Goal: Information Seeking & Learning: Learn about a topic

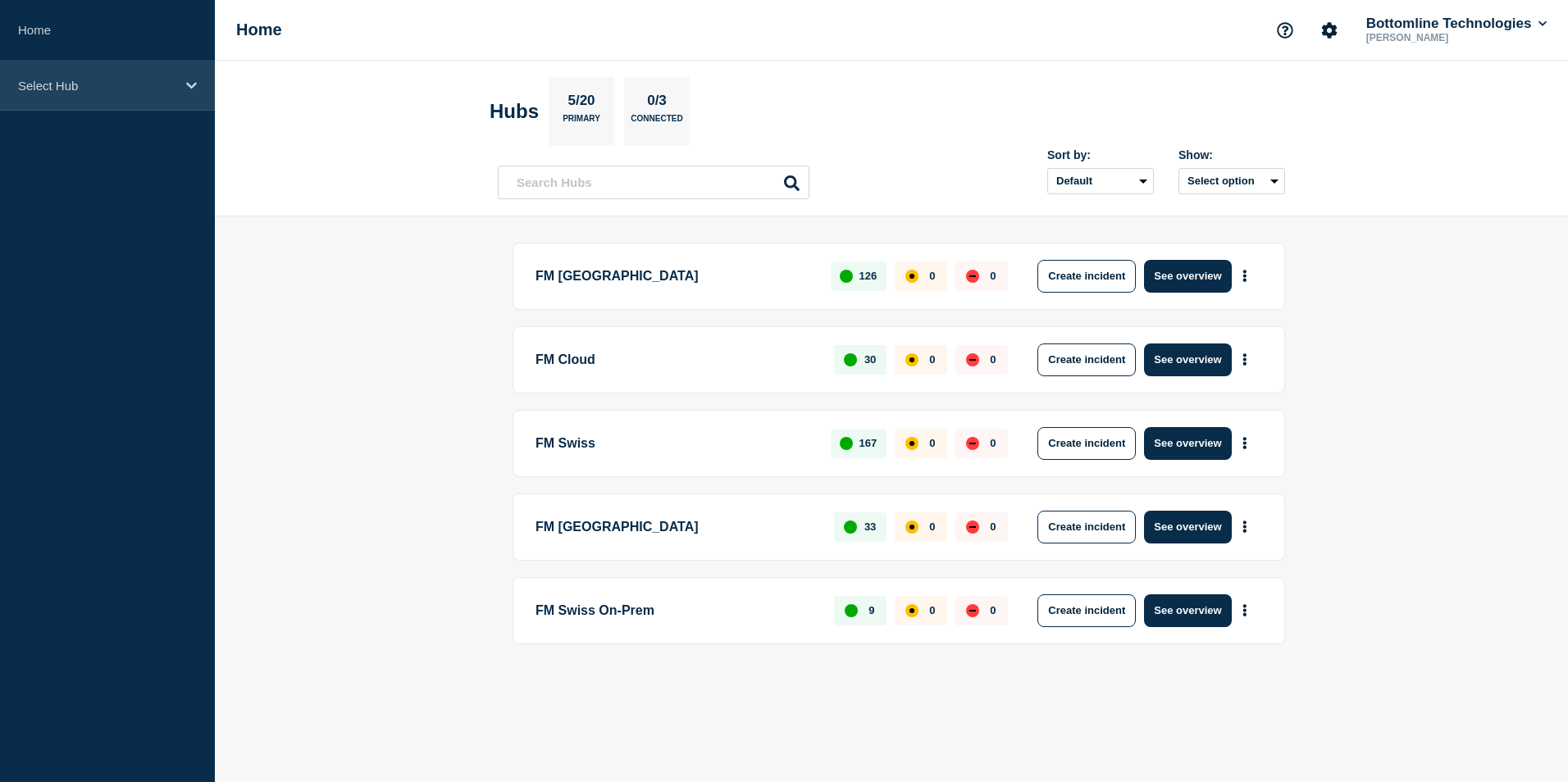
click at [186, 87] on icon at bounding box center [191, 86] width 11 height 12
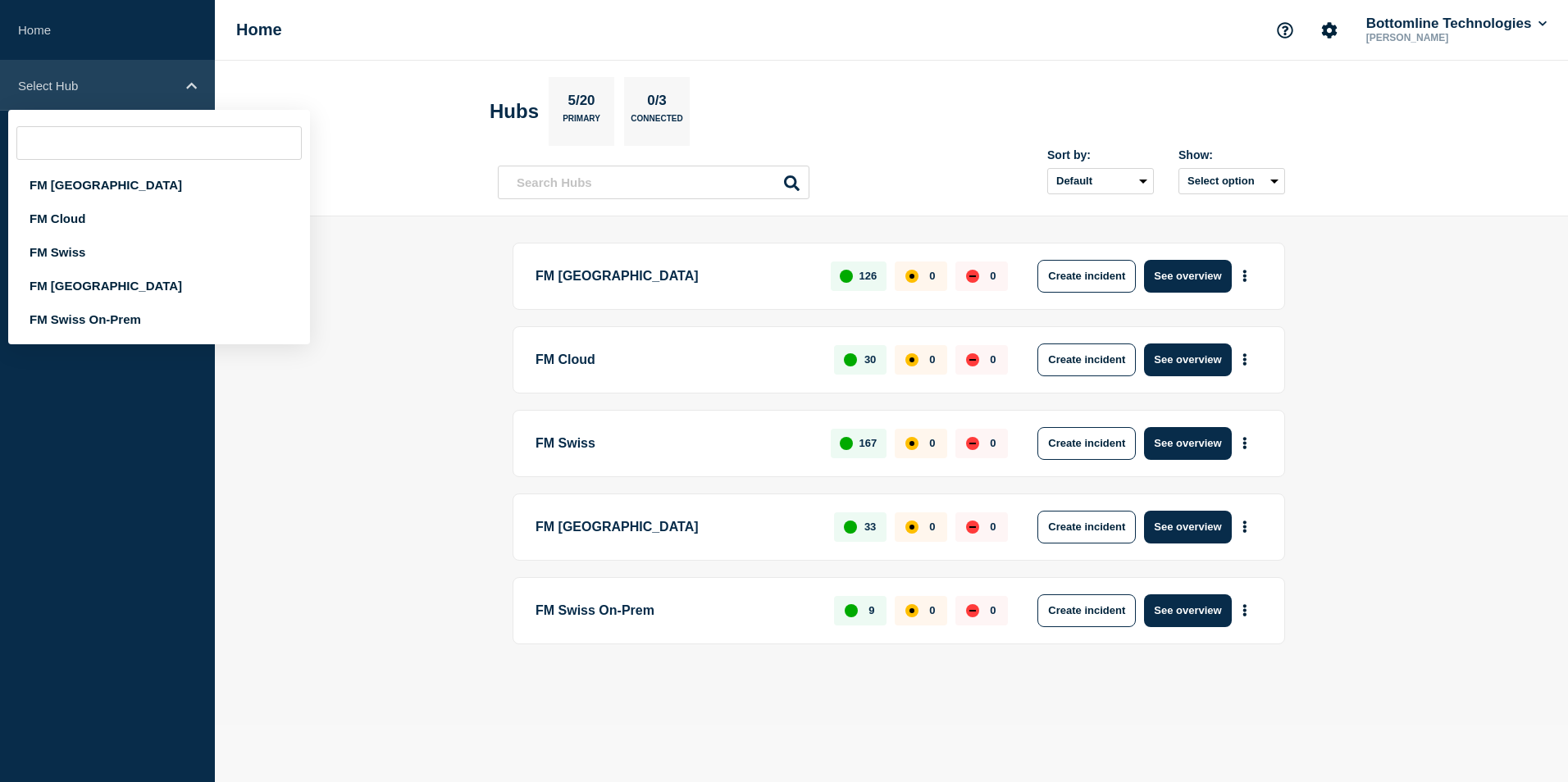
click at [187, 86] on icon at bounding box center [191, 85] width 11 height 7
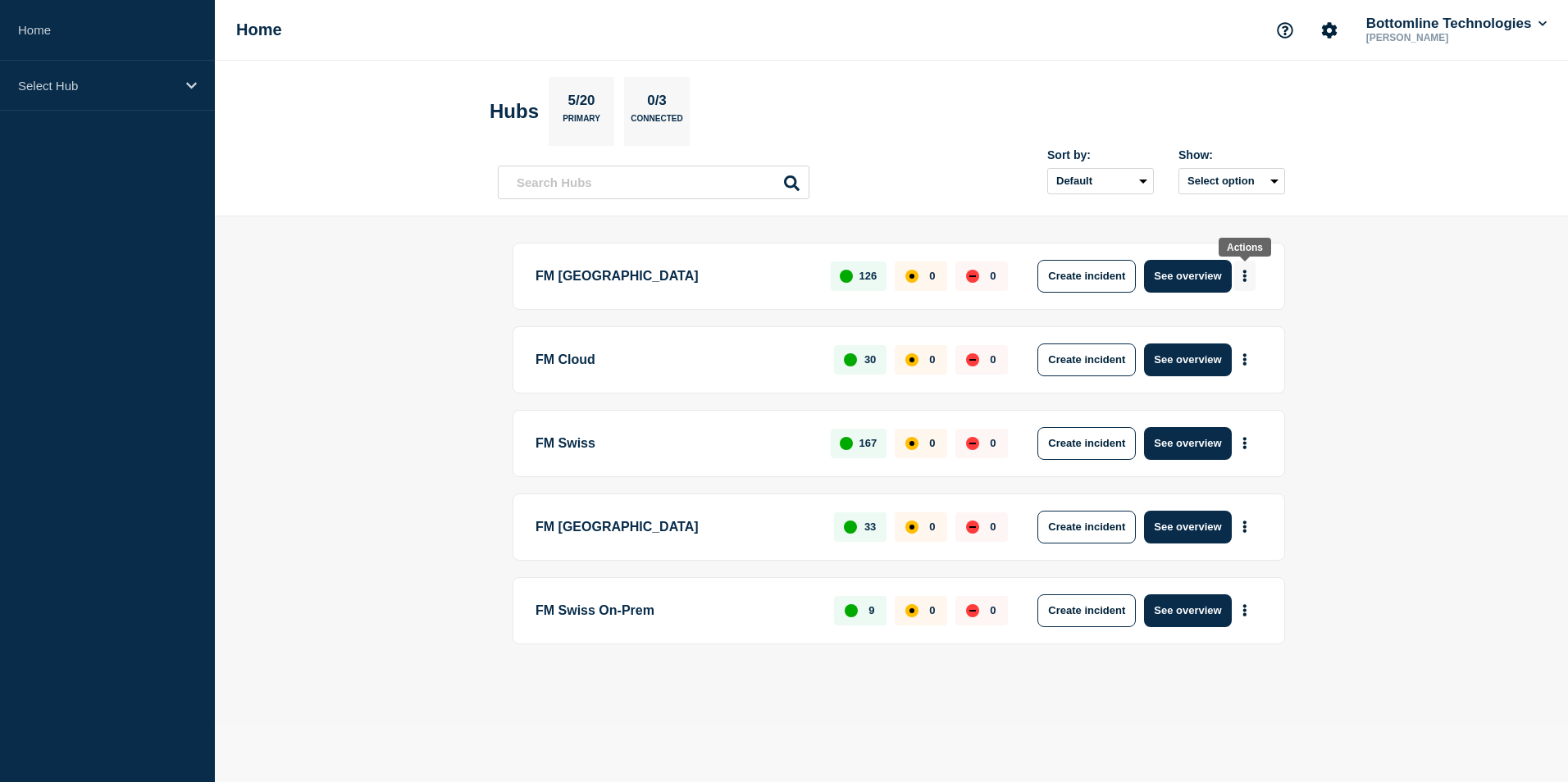
click at [1243, 272] on icon "More actions" at bounding box center [1244, 276] width 5 height 12
click at [1191, 282] on button "See overview" at bounding box center [1188, 277] width 86 height 33
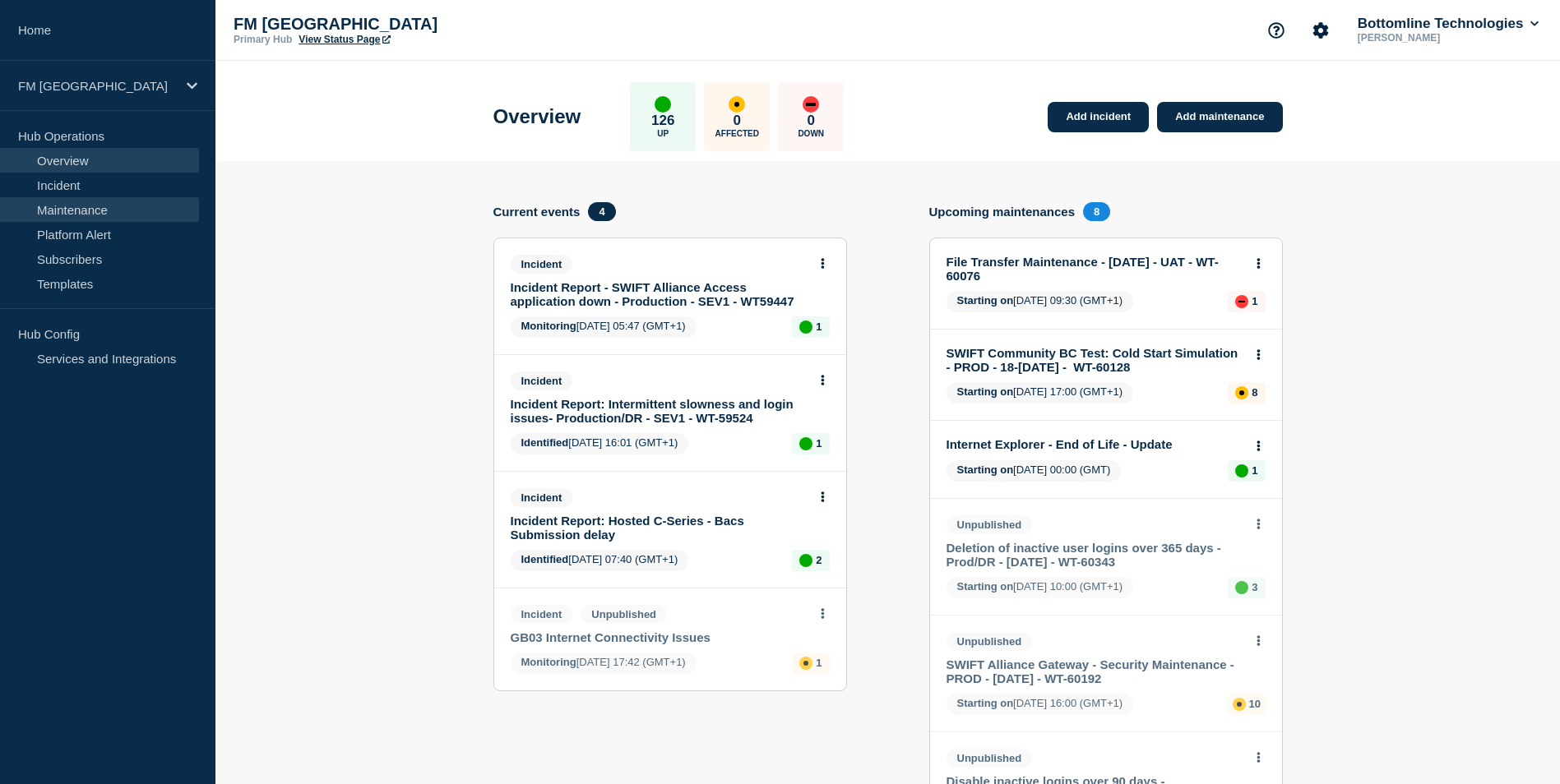
click at [68, 208] on link "Maintenance" at bounding box center [99, 210] width 199 height 25
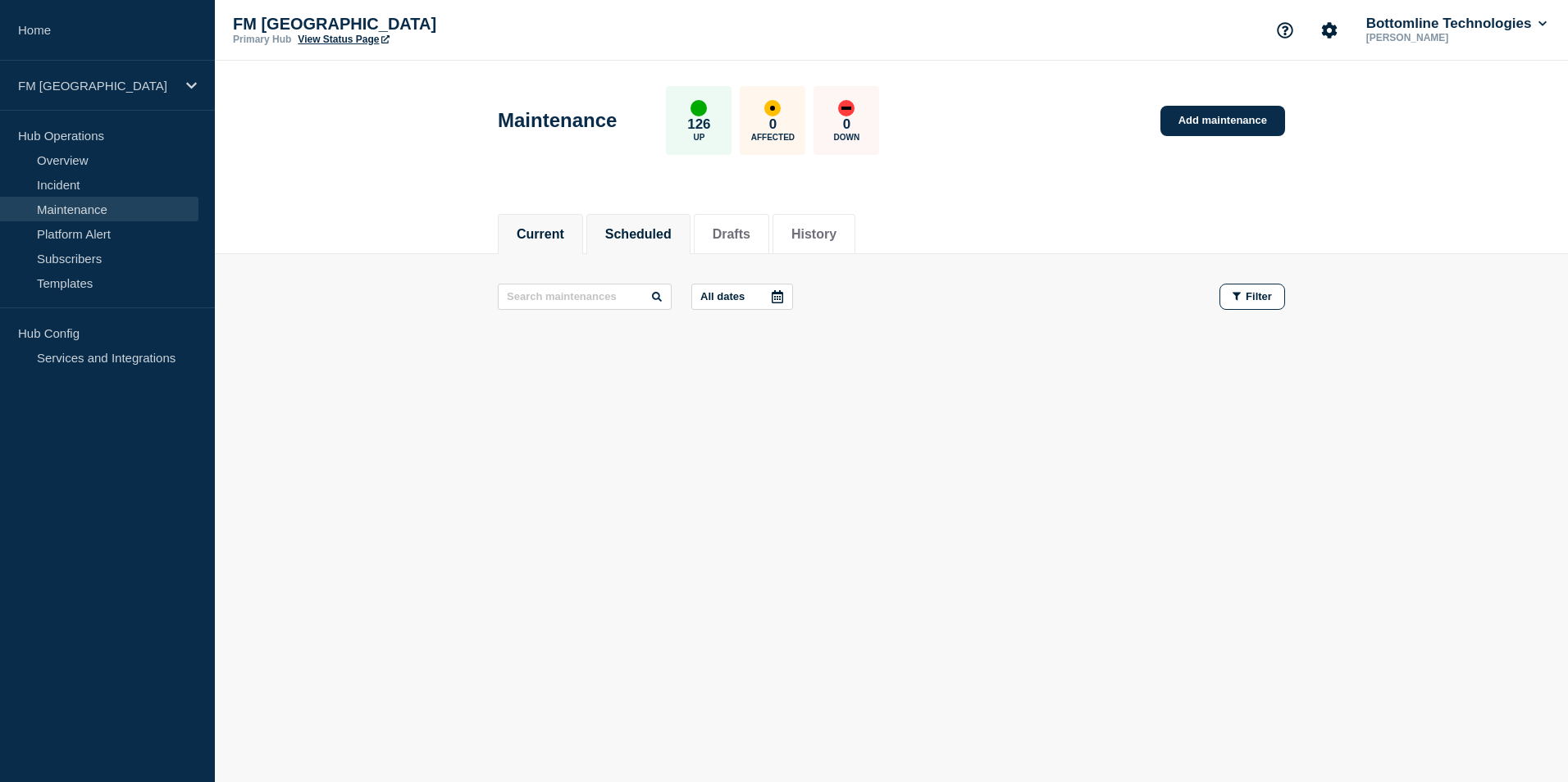
click at [642, 230] on button "Scheduled" at bounding box center [638, 233] width 66 height 14
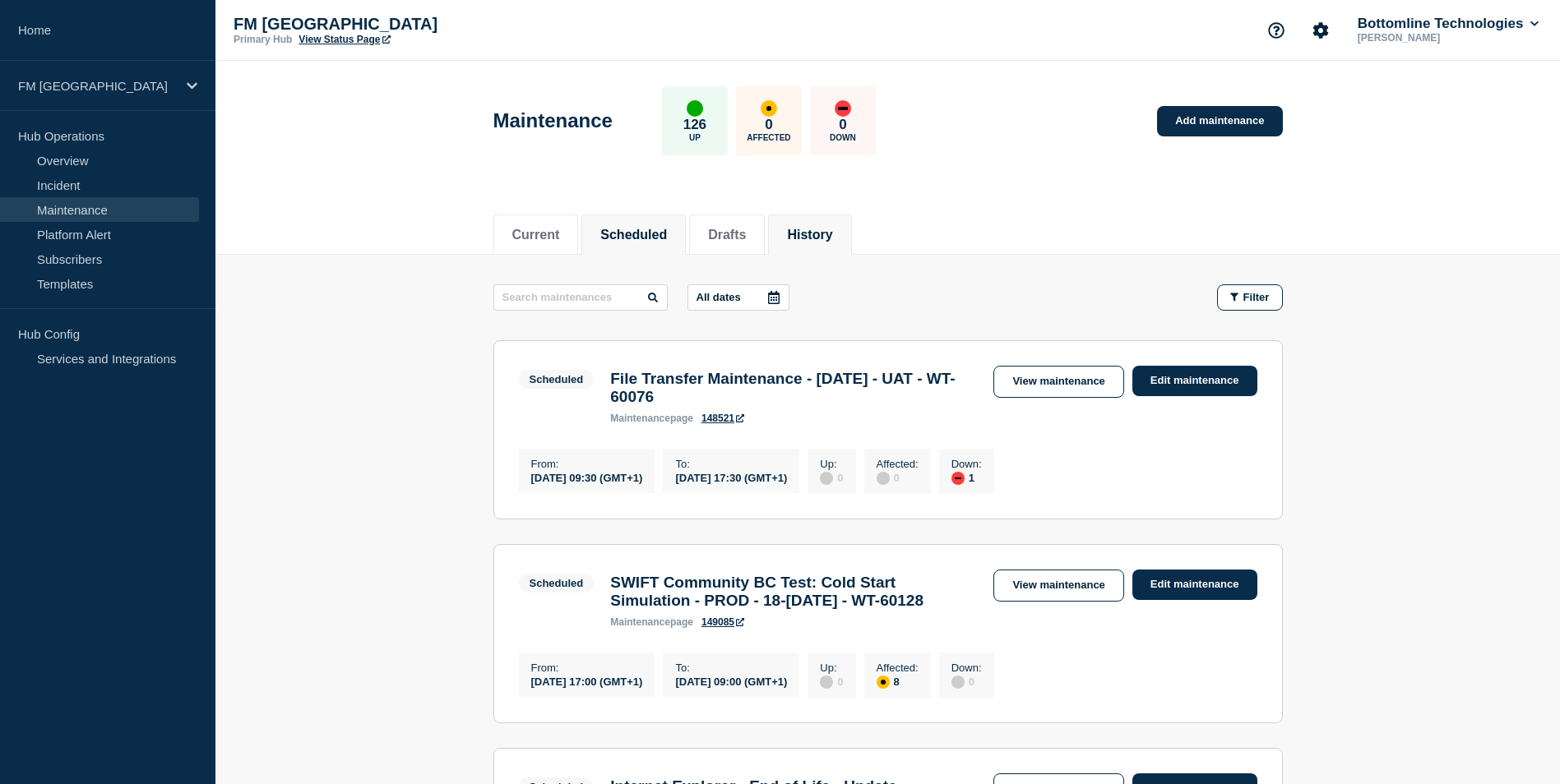
click at [833, 228] on button "History" at bounding box center [809, 234] width 45 height 14
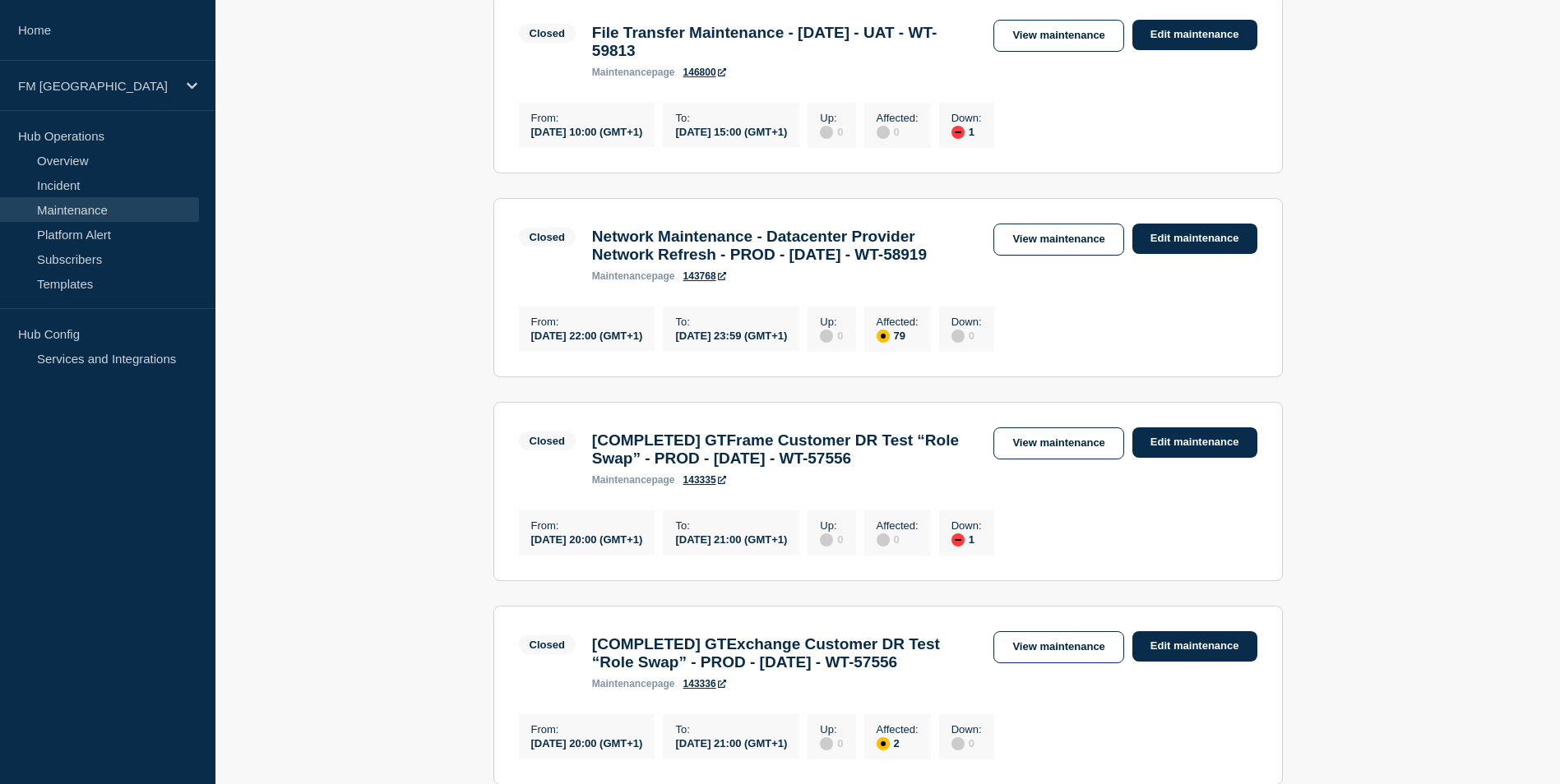
scroll to position [1398, 0]
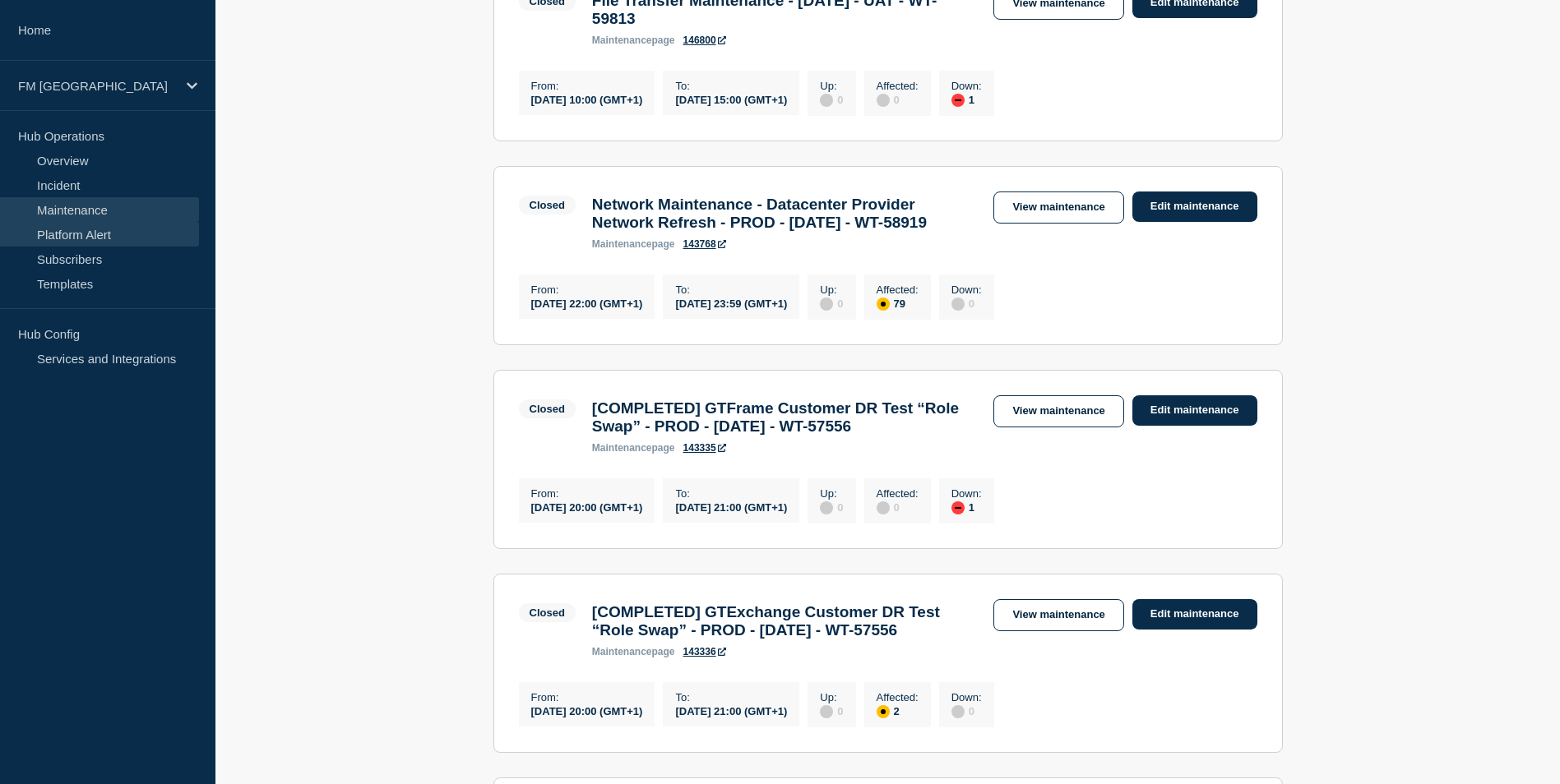
click at [70, 233] on link "Platform Alert" at bounding box center [99, 234] width 199 height 25
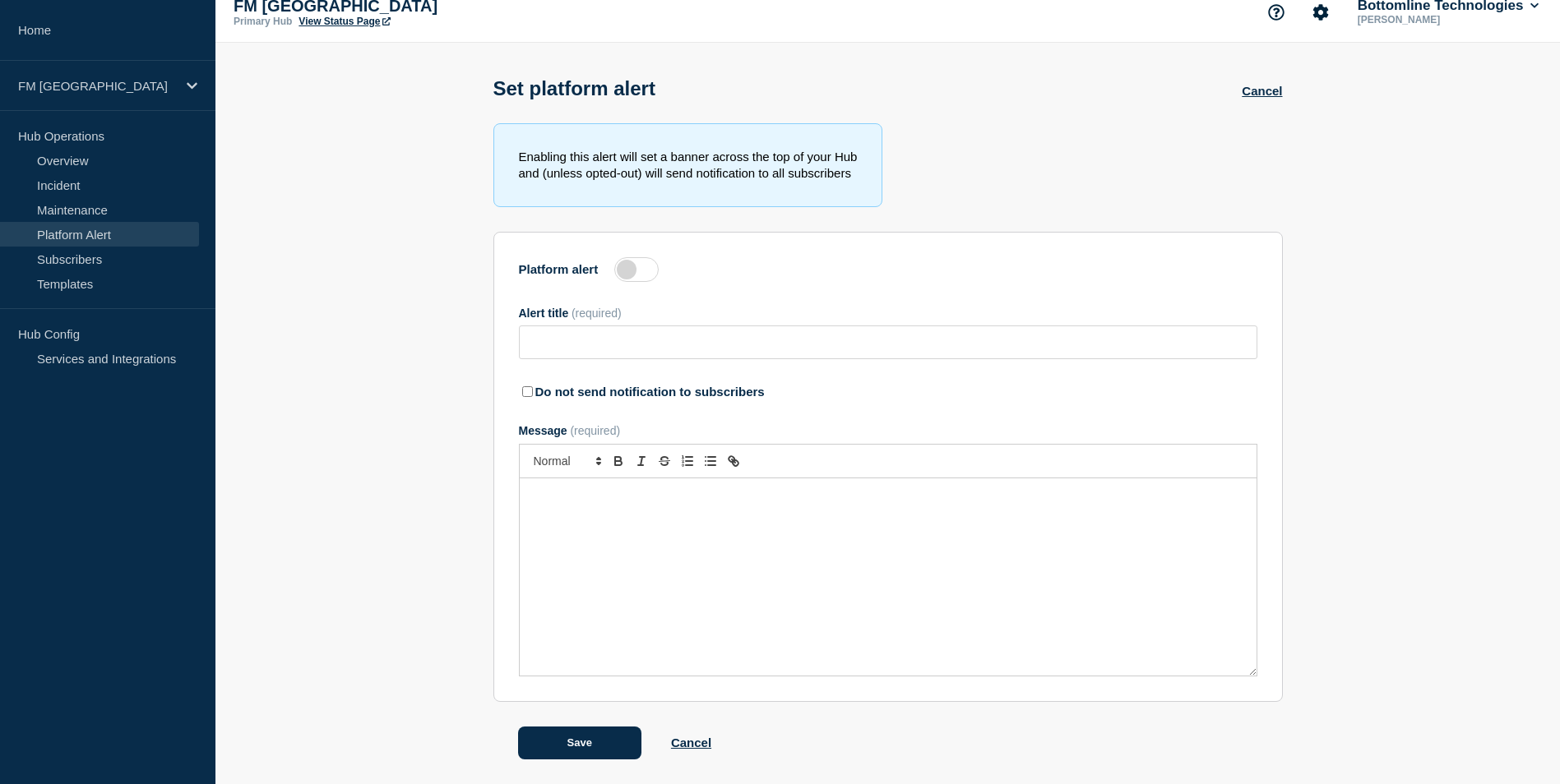
scroll to position [22, 0]
click at [65, 207] on link "Maintenance" at bounding box center [99, 210] width 199 height 25
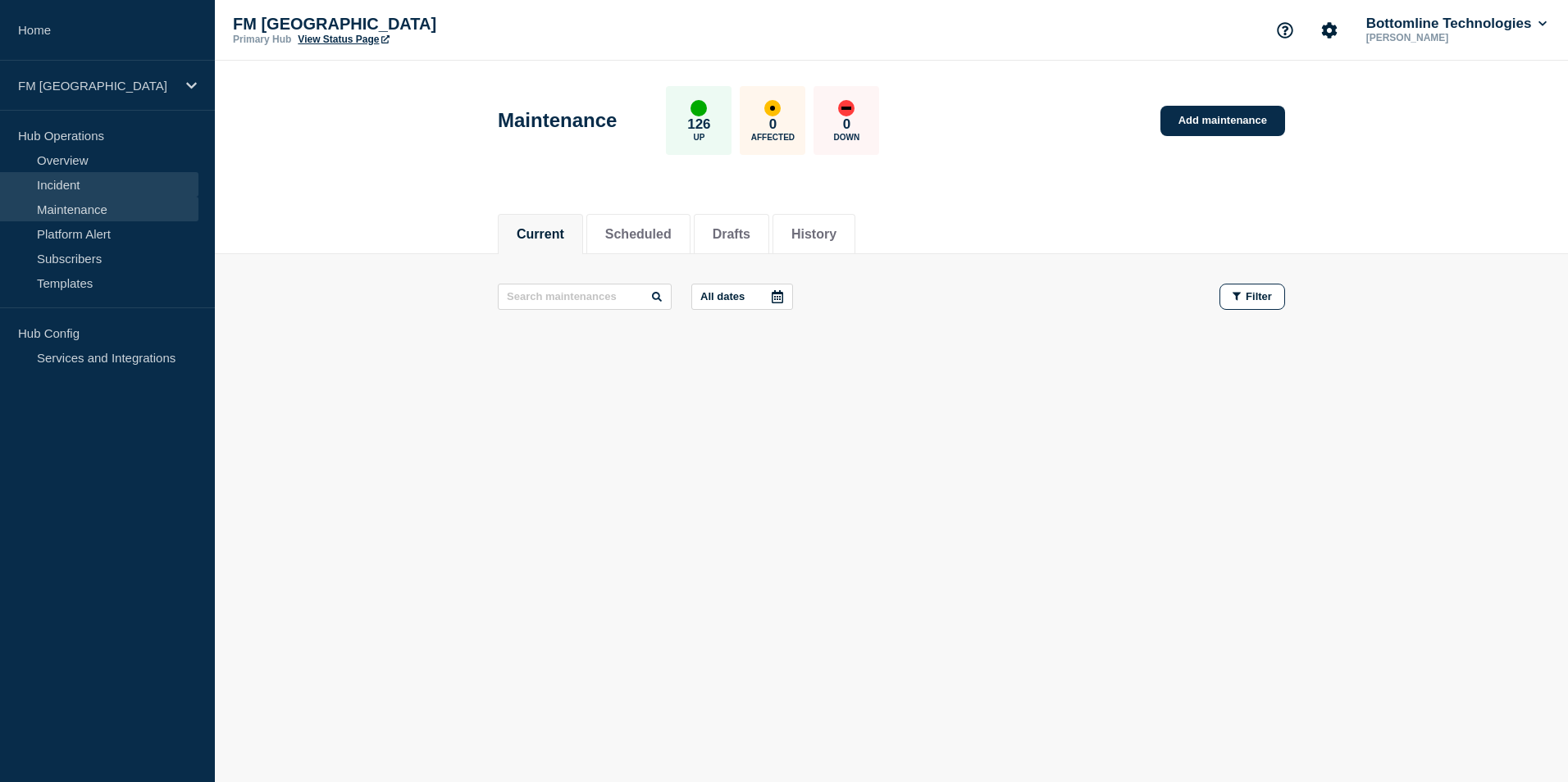
click at [71, 183] on link "Incident" at bounding box center [99, 184] width 199 height 25
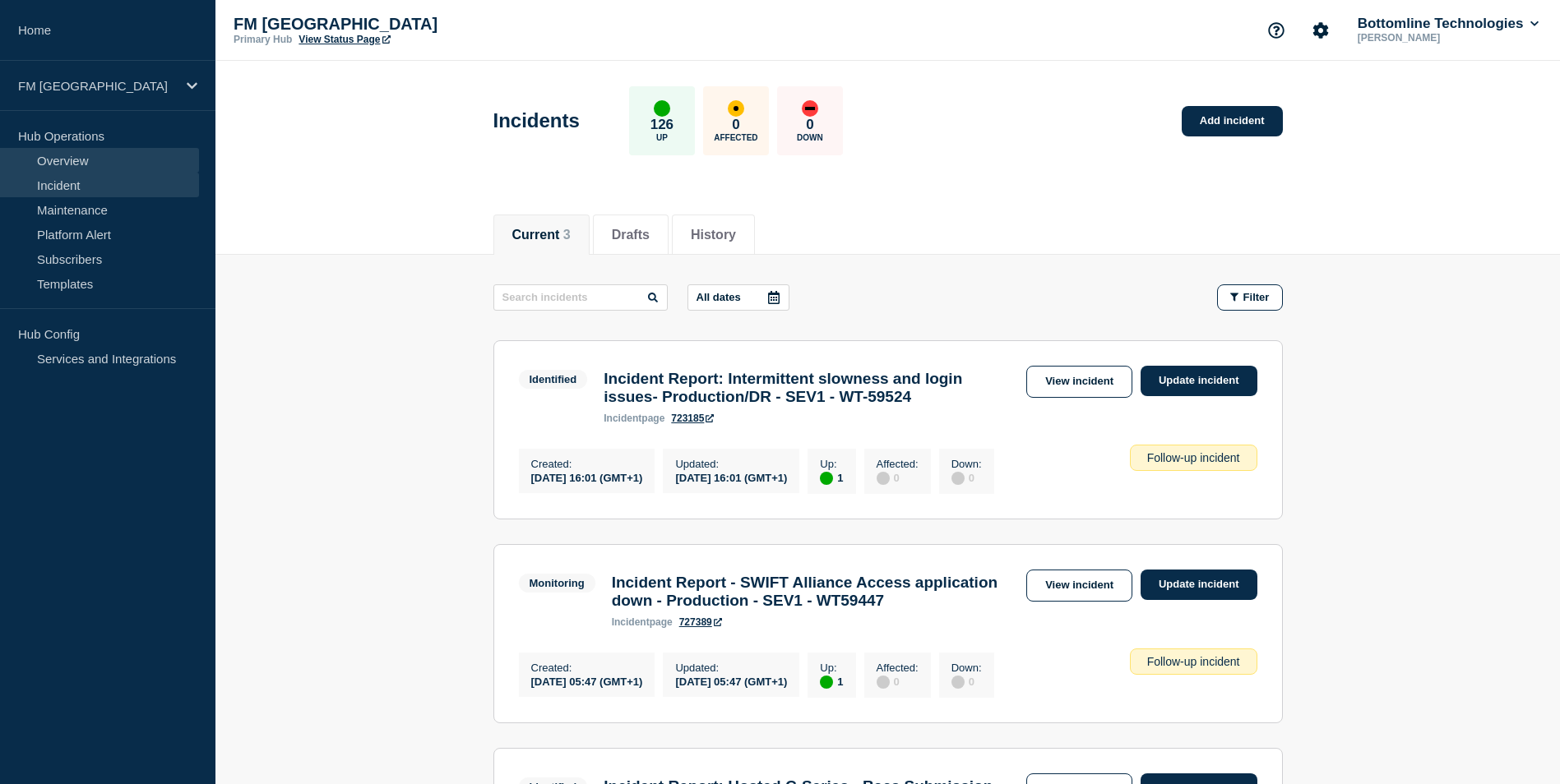
click at [76, 162] on link "Overview" at bounding box center [99, 161] width 199 height 25
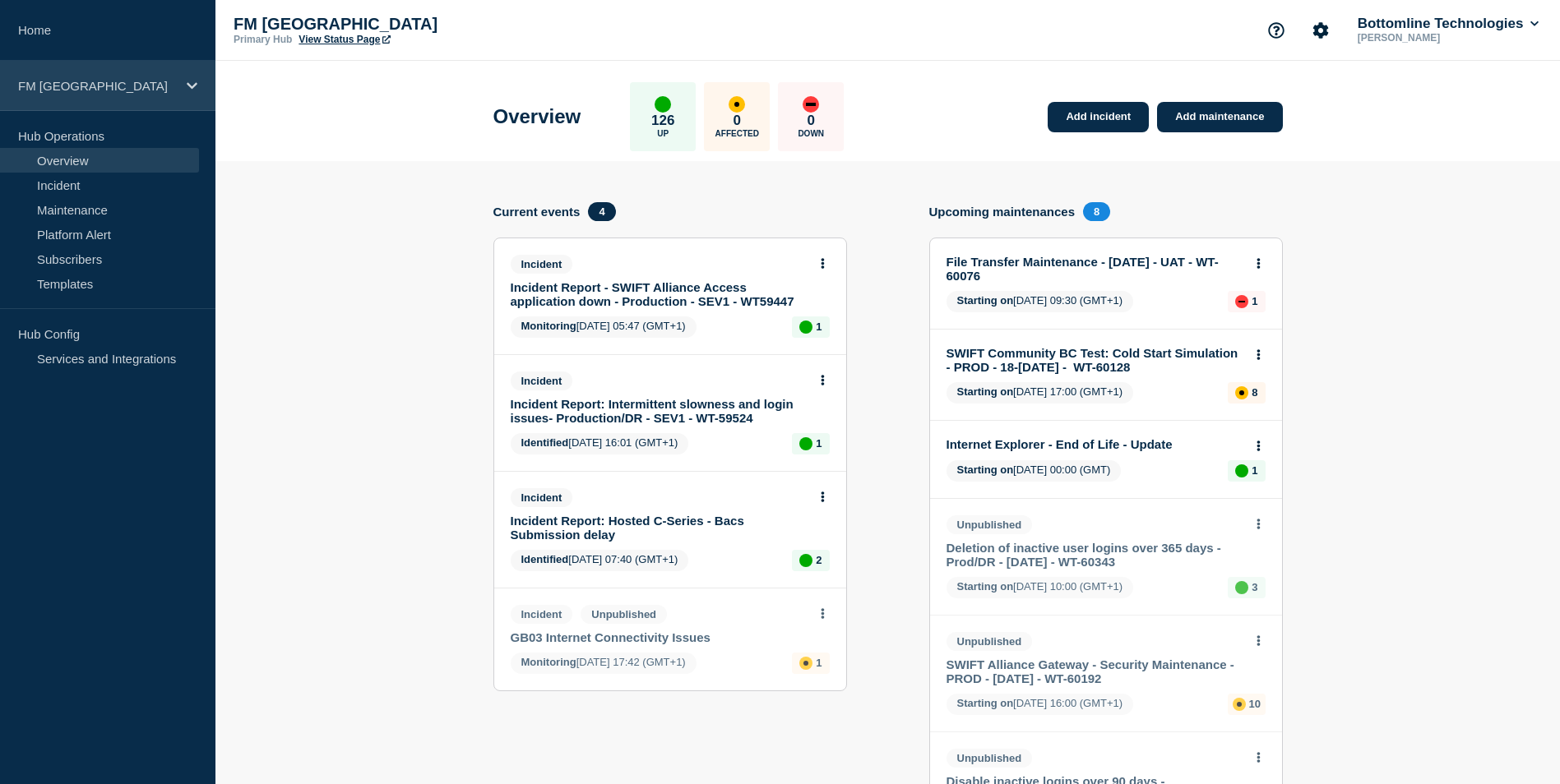
click at [97, 80] on p "FM London" at bounding box center [97, 86] width 158 height 14
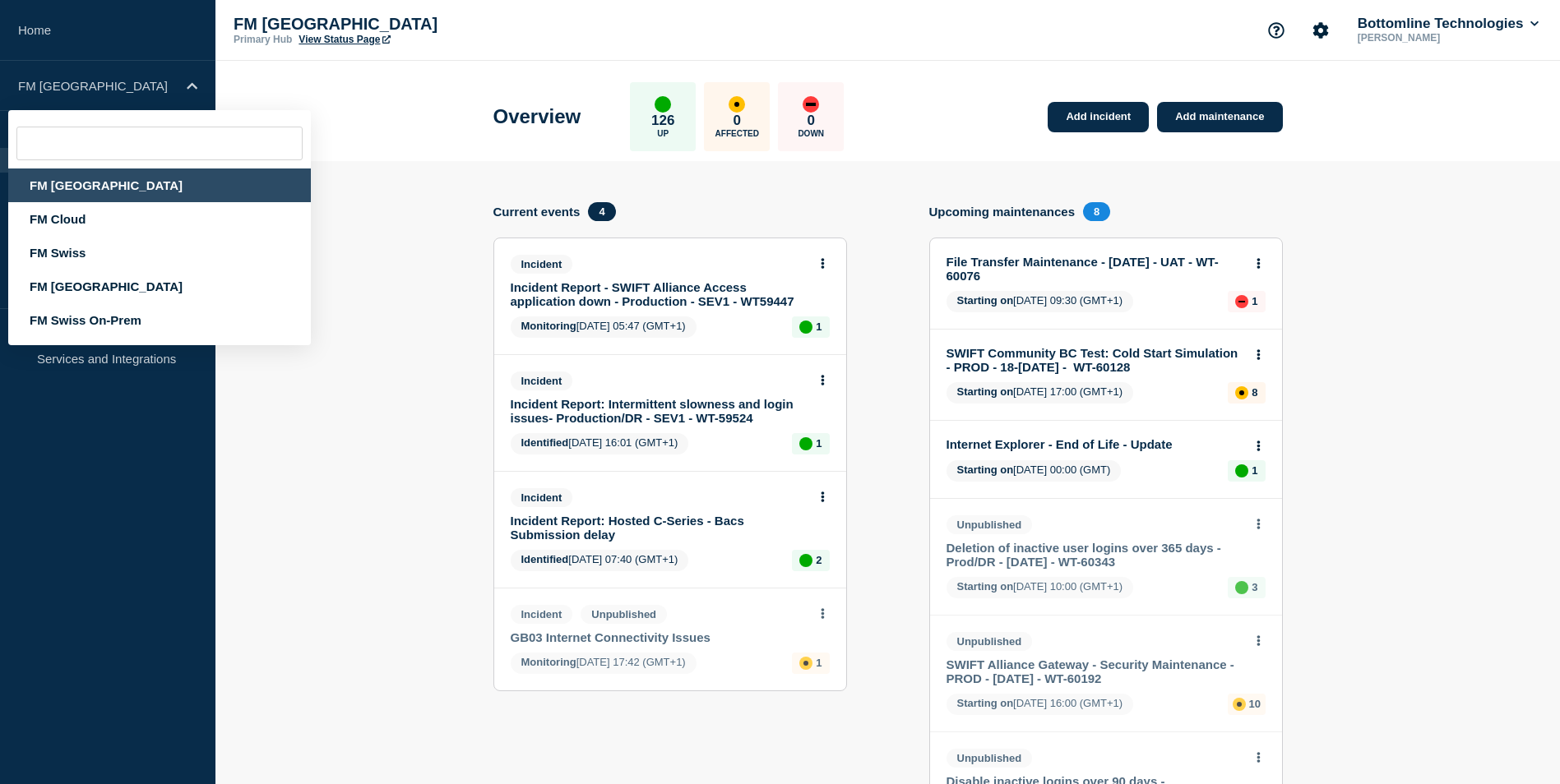
click at [62, 188] on div "FM London" at bounding box center [160, 185] width 303 height 34
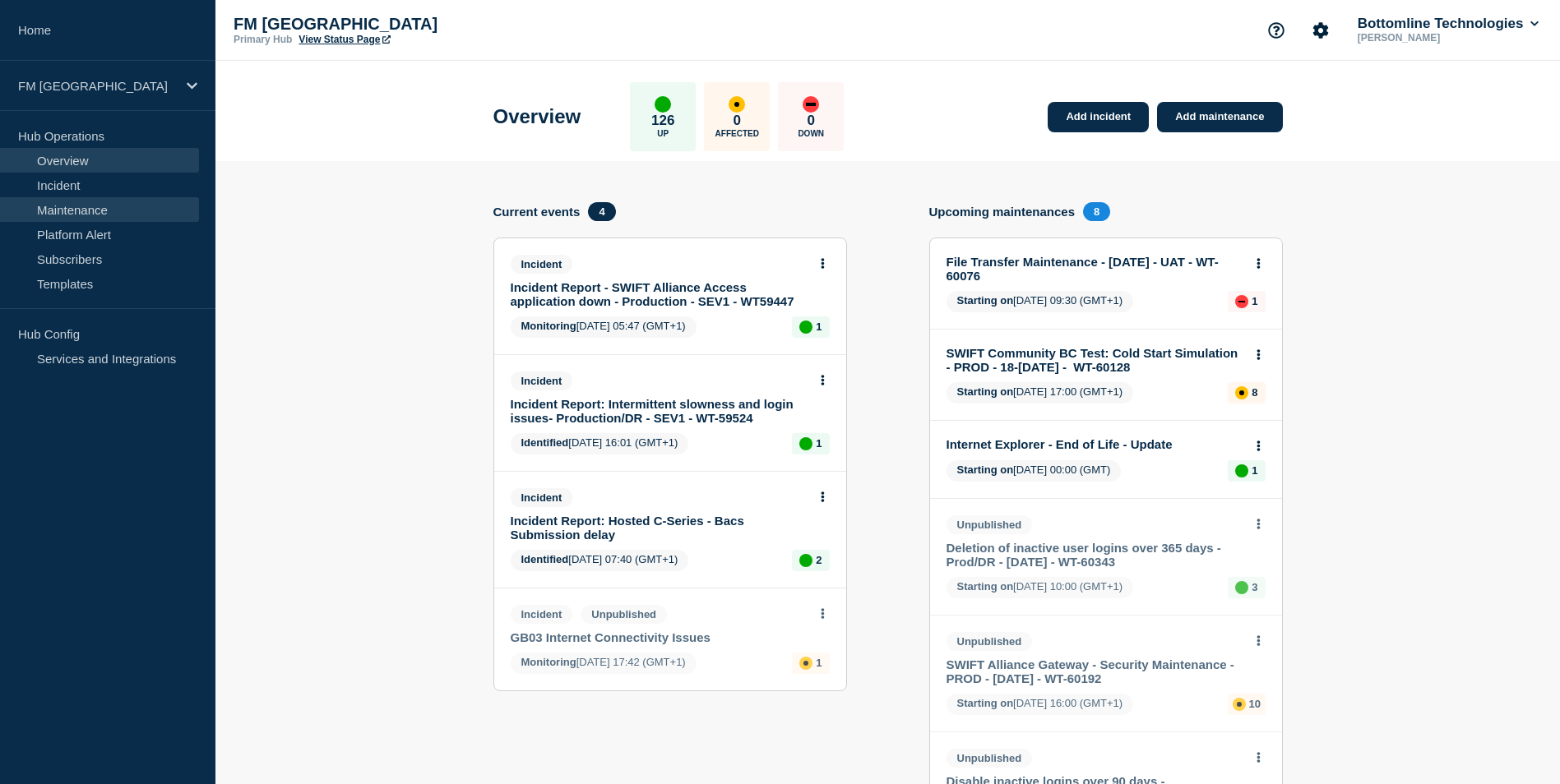
click at [66, 214] on link "Maintenance" at bounding box center [99, 210] width 199 height 25
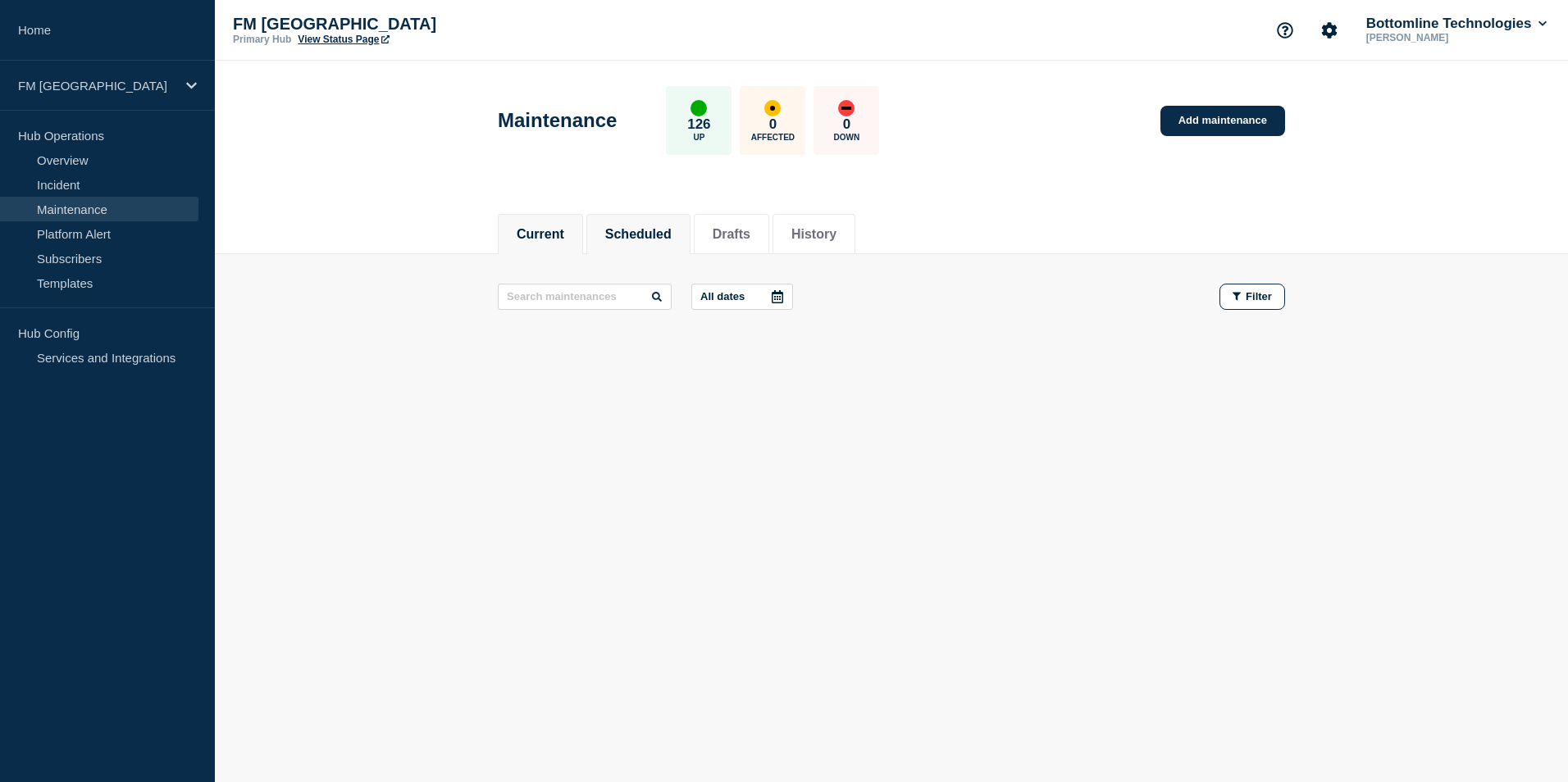
click at [633, 228] on button "Scheduled" at bounding box center [638, 233] width 66 height 14
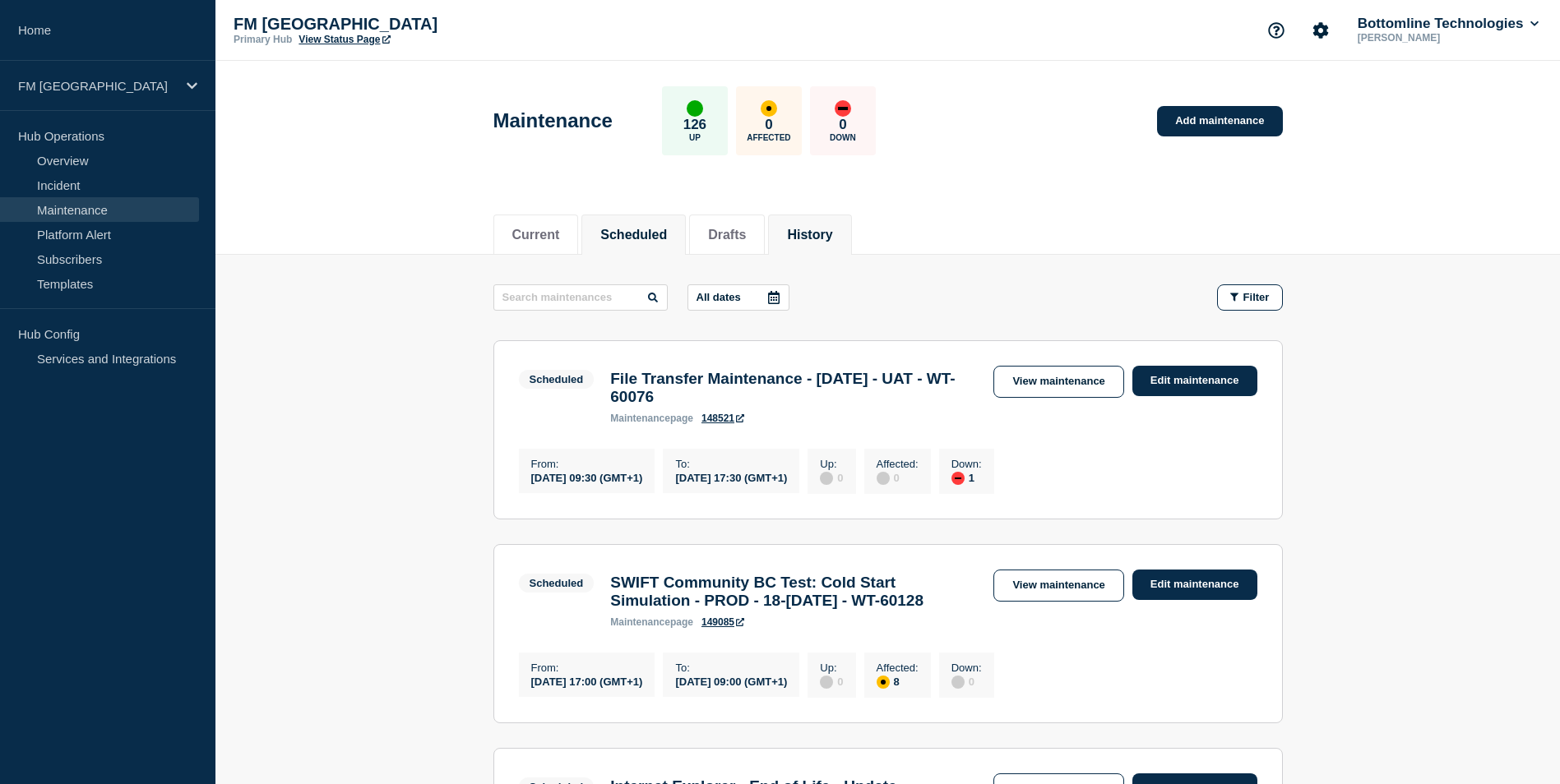
click at [833, 237] on button "History" at bounding box center [809, 234] width 45 height 14
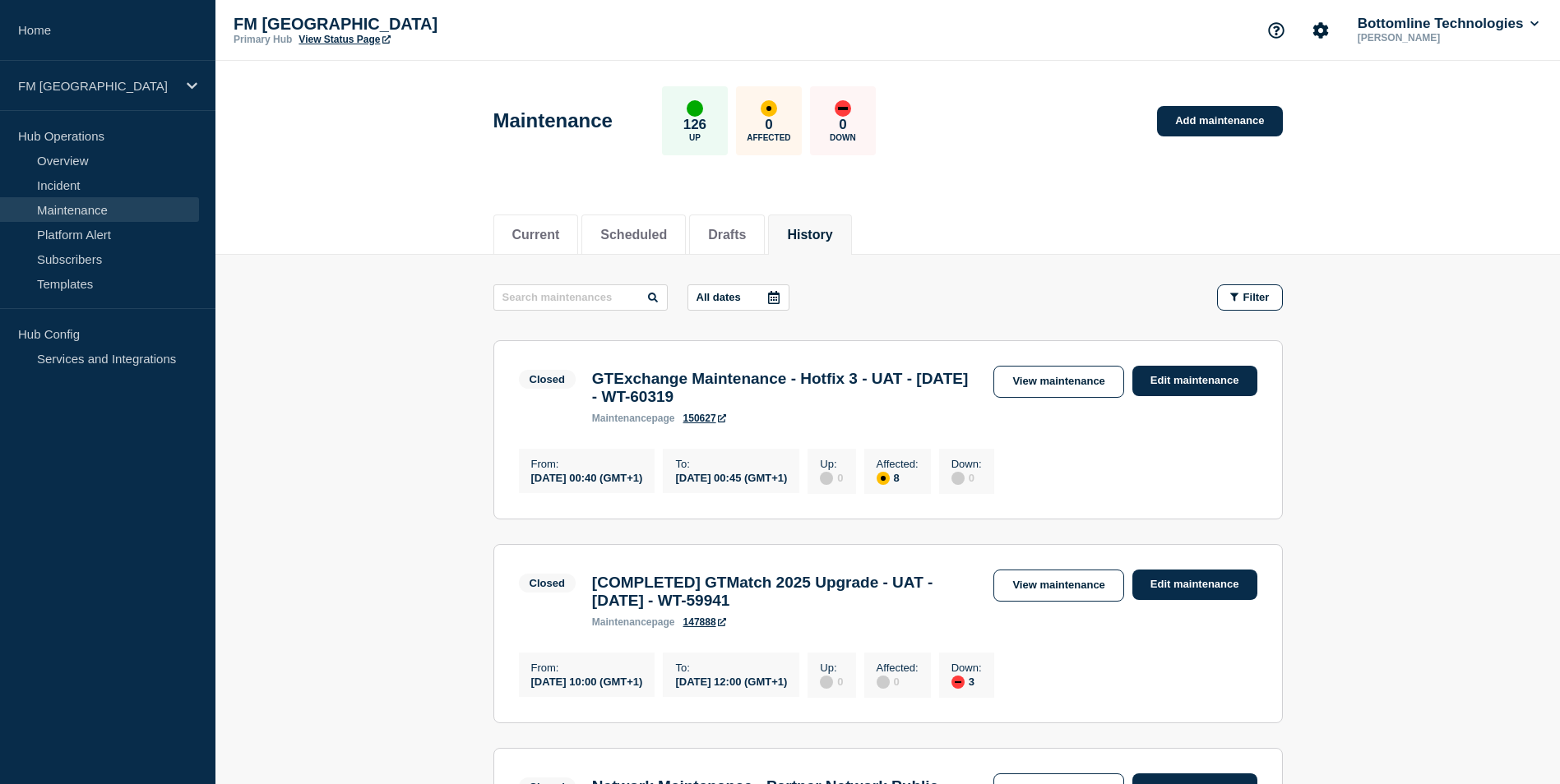
click at [779, 302] on icon at bounding box center [774, 298] width 12 height 13
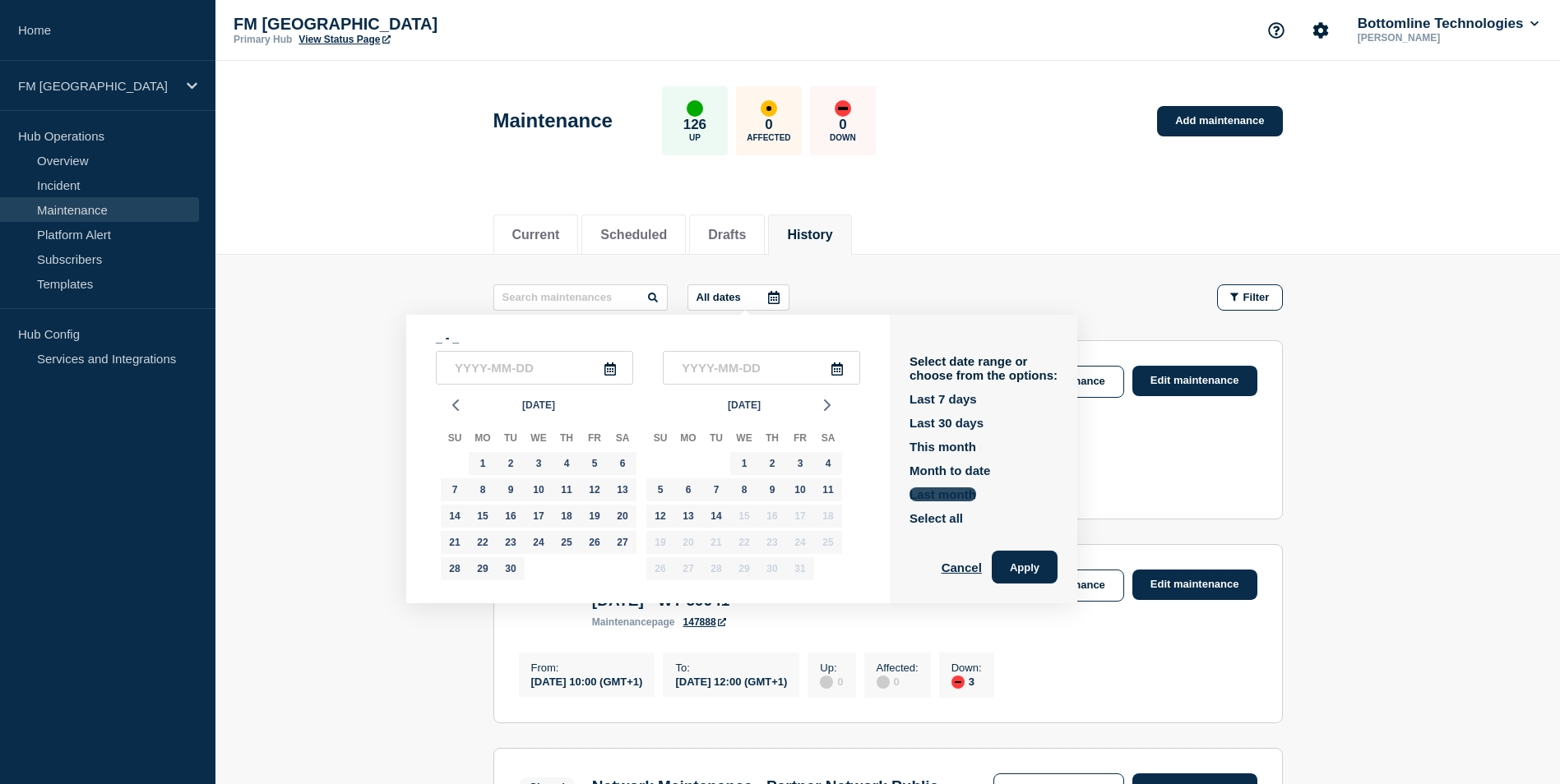
click at [946, 496] on button "Last month" at bounding box center [942, 494] width 66 height 14
type input "2025-09-01"
type input "2025-09-30"
click at [1019, 566] on button "Apply" at bounding box center [1024, 567] width 66 height 33
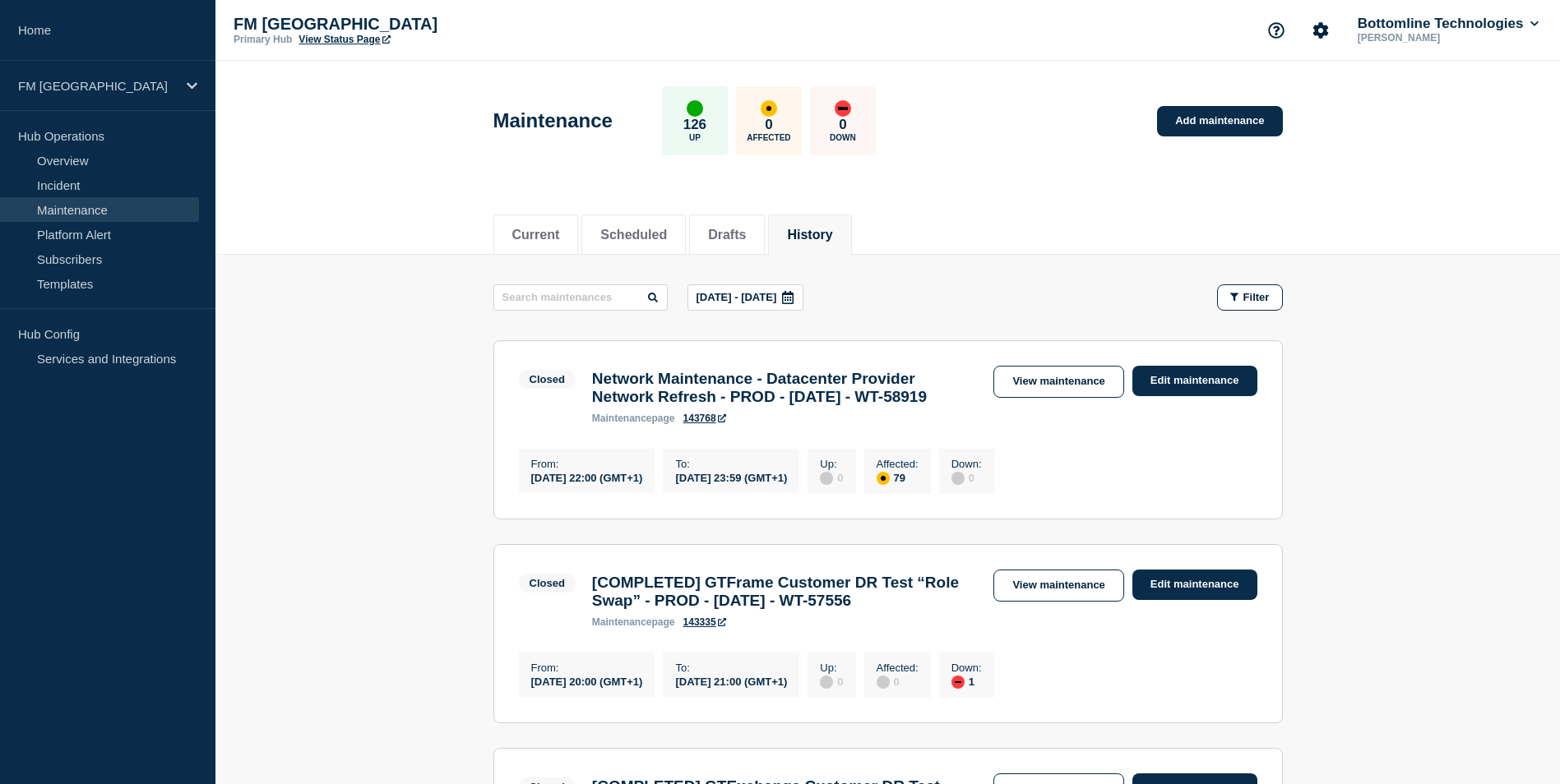
drag, startPoint x: 595, startPoint y: 385, endPoint x: 683, endPoint y: 415, distance: 93.0
click at [683, 406] on h3 "Network Maintenance - Datacenter Provider Network Refresh - PROD - 27/SEP/2025 …" at bounding box center [785, 388] width 385 height 37
drag, startPoint x: 683, startPoint y: 415, endPoint x: 617, endPoint y: 395, distance: 69.0
copy h3 "Network Maintenance - Datacenter Provider Network Refresh - PROD - 27/SEP/2025 …"
drag, startPoint x: 717, startPoint y: 616, endPoint x: 725, endPoint y: 661, distance: 45.7
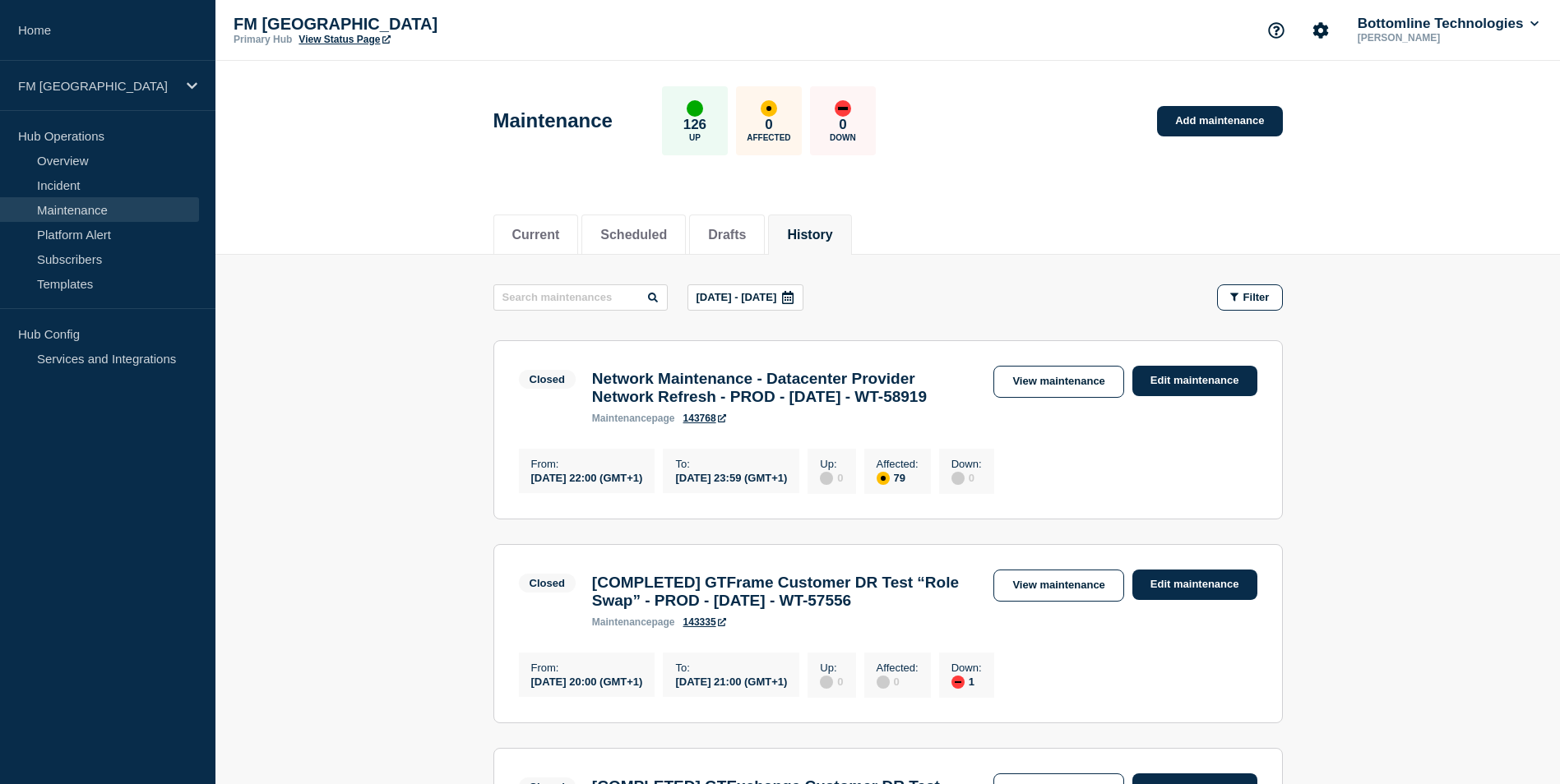
click at [725, 610] on h3 "[COMPLETED] GTFrame Customer DR Test “Role Swap” - PROD - 27/SEP/2025 - WT-57556" at bounding box center [785, 592] width 385 height 37
copy h3 "GTFrame Customer DR Test “Role Swap” - PROD - 27/SEP/2025 - WT-57556"
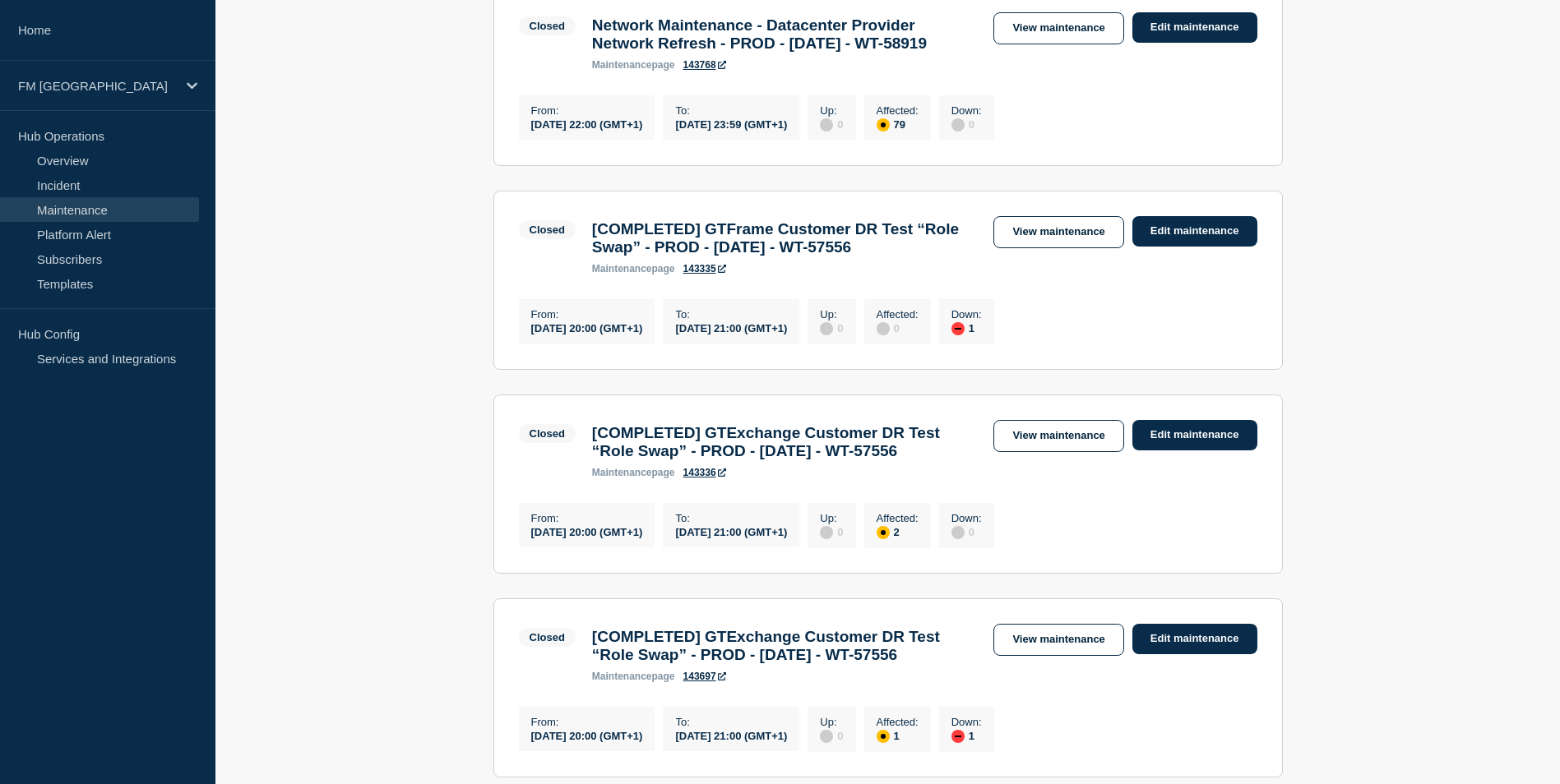
scroll to position [411, 0]
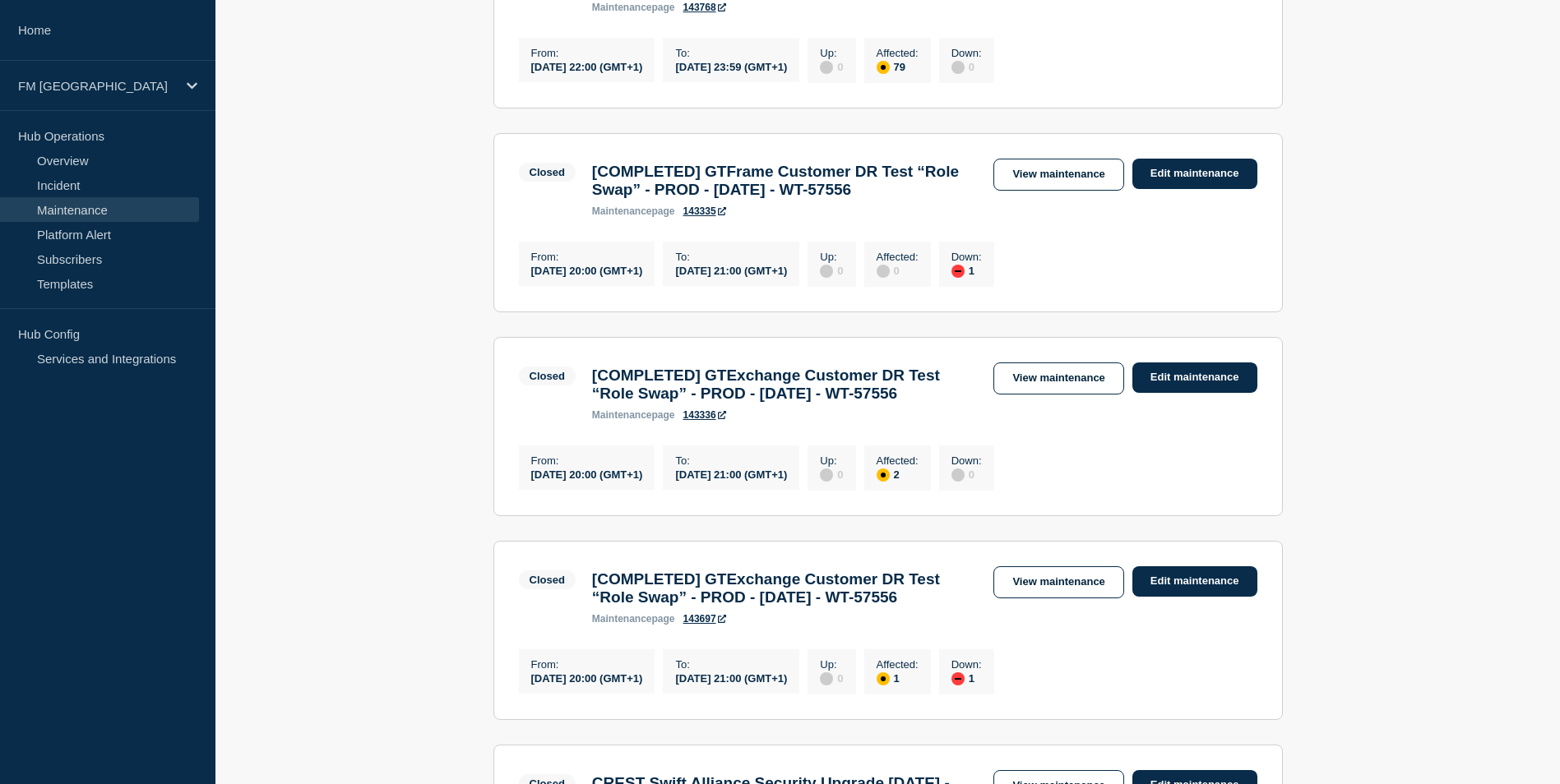
drag, startPoint x: 722, startPoint y: 438, endPoint x: 737, endPoint y: 481, distance: 45.5
click at [737, 403] on h3 "[COMPLETED] GTExchange Customer DR Test “Role Swap” - PROD - 27/SEP/2025 - WT-5…" at bounding box center [785, 385] width 385 height 37
drag, startPoint x: 737, startPoint y: 481, endPoint x: 727, endPoint y: 457, distance: 26.0
copy h3 "GTExchange Customer DR Test “Role Swap” - PROD - 27/SEP/2025 - WT-57556"
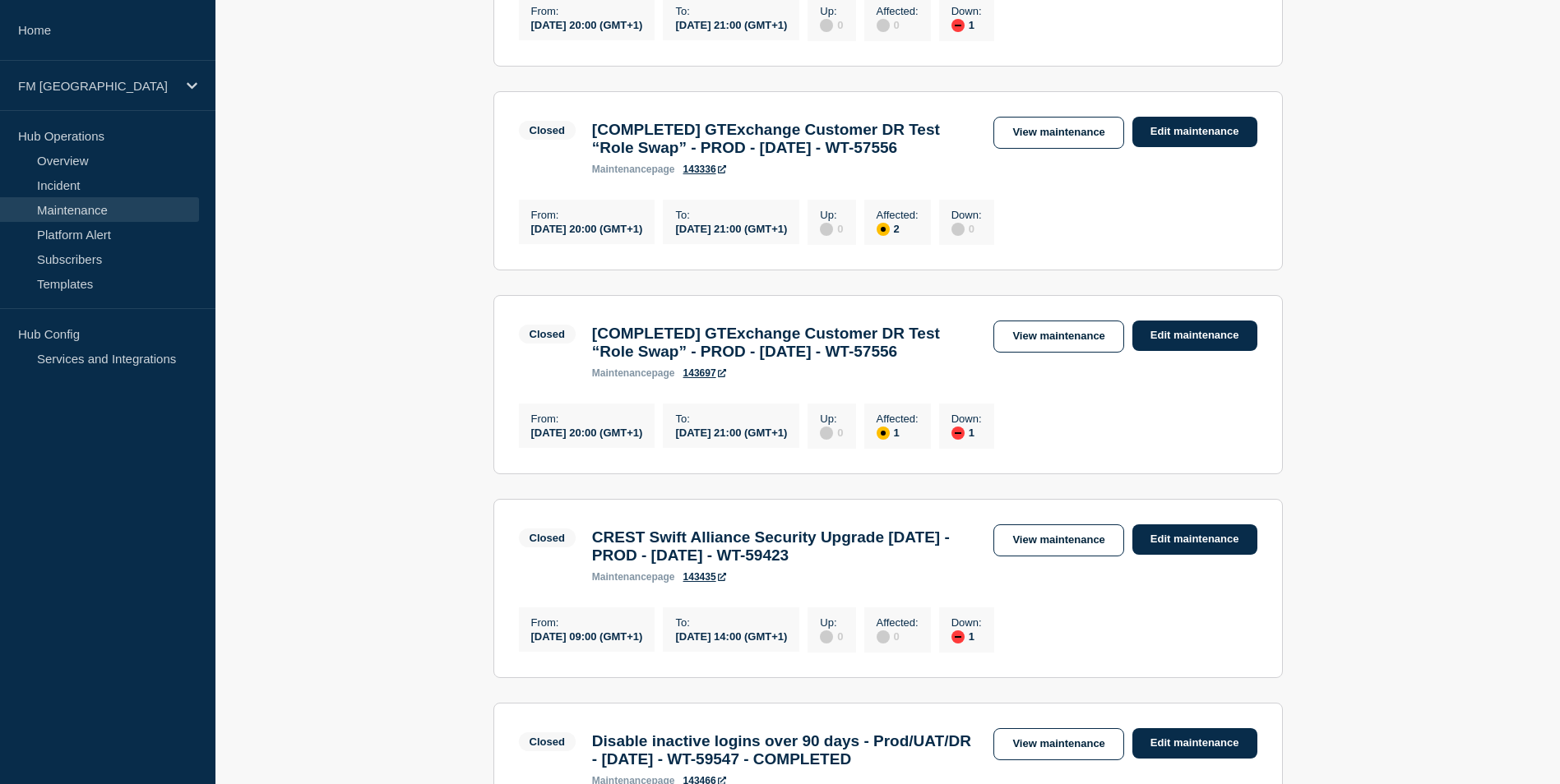
scroll to position [658, 0]
drag, startPoint x: 714, startPoint y: 433, endPoint x: 738, endPoint y: 469, distance: 43.3
click at [738, 360] on h3 "[COMPLETED] GTExchange Customer DR Test “Role Swap” - PROD - 27/SEP/2025 - WT-5…" at bounding box center [785, 342] width 385 height 37
drag, startPoint x: 738, startPoint y: 469, endPoint x: 719, endPoint y: 441, distance: 33.8
copy h3 "GTExchange Customer DR Test “Role Swap” - PROD - 27/SEP/2025 - WT-57556"
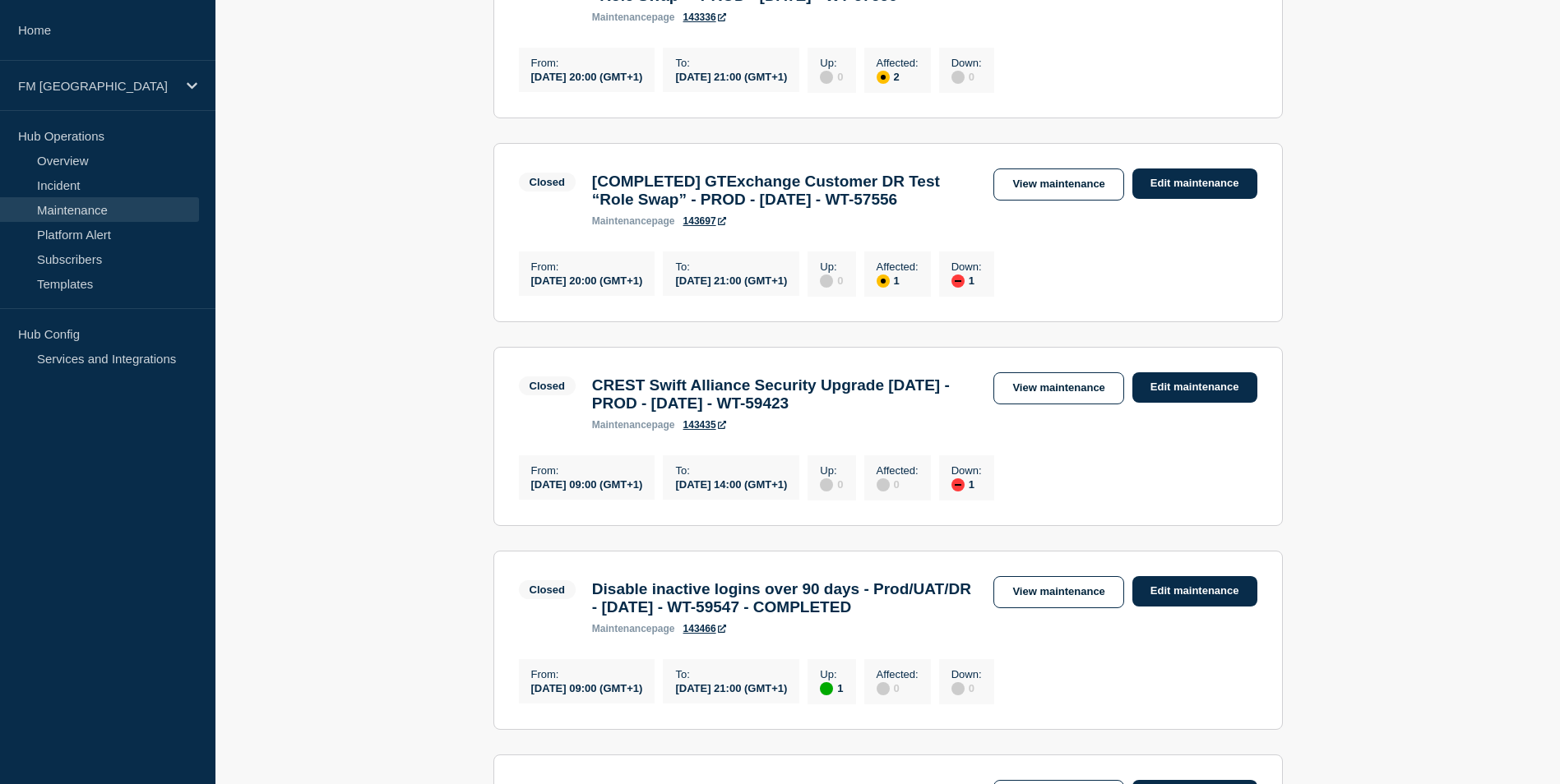
scroll to position [823, 0]
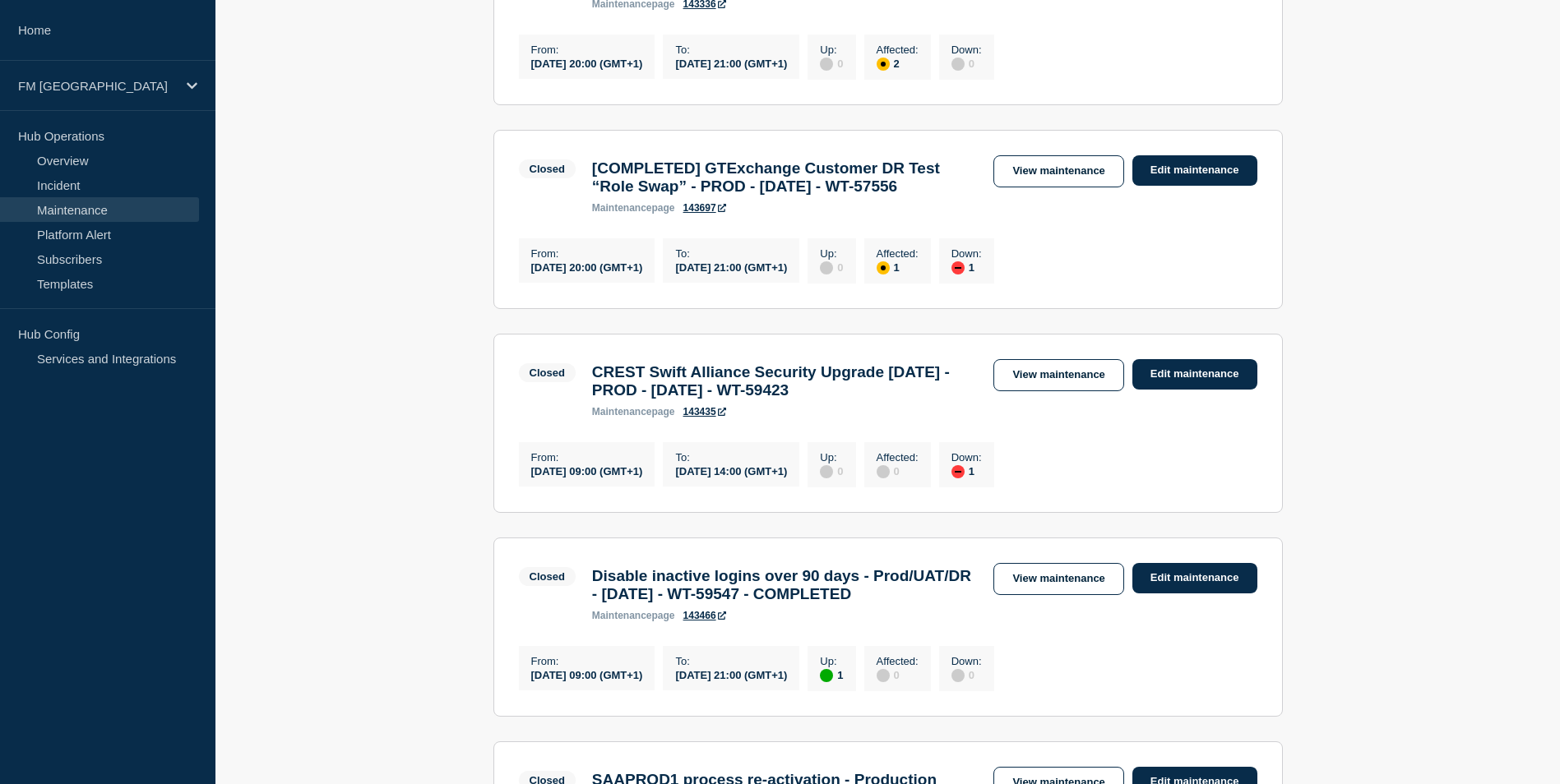
drag, startPoint x: 592, startPoint y: 506, endPoint x: 938, endPoint y: 529, distance: 346.8
click at [938, 400] on h3 "CREST Swift Alliance Security Upgrade 7.7.71 - PROD - 27/SEP/2025 - WT-59423" at bounding box center [785, 381] width 385 height 37
copy h3 "CREST Swift Alliance Security Upgrade 7.7.71 - PROD - 27/SEP/2025 - WT-59423"
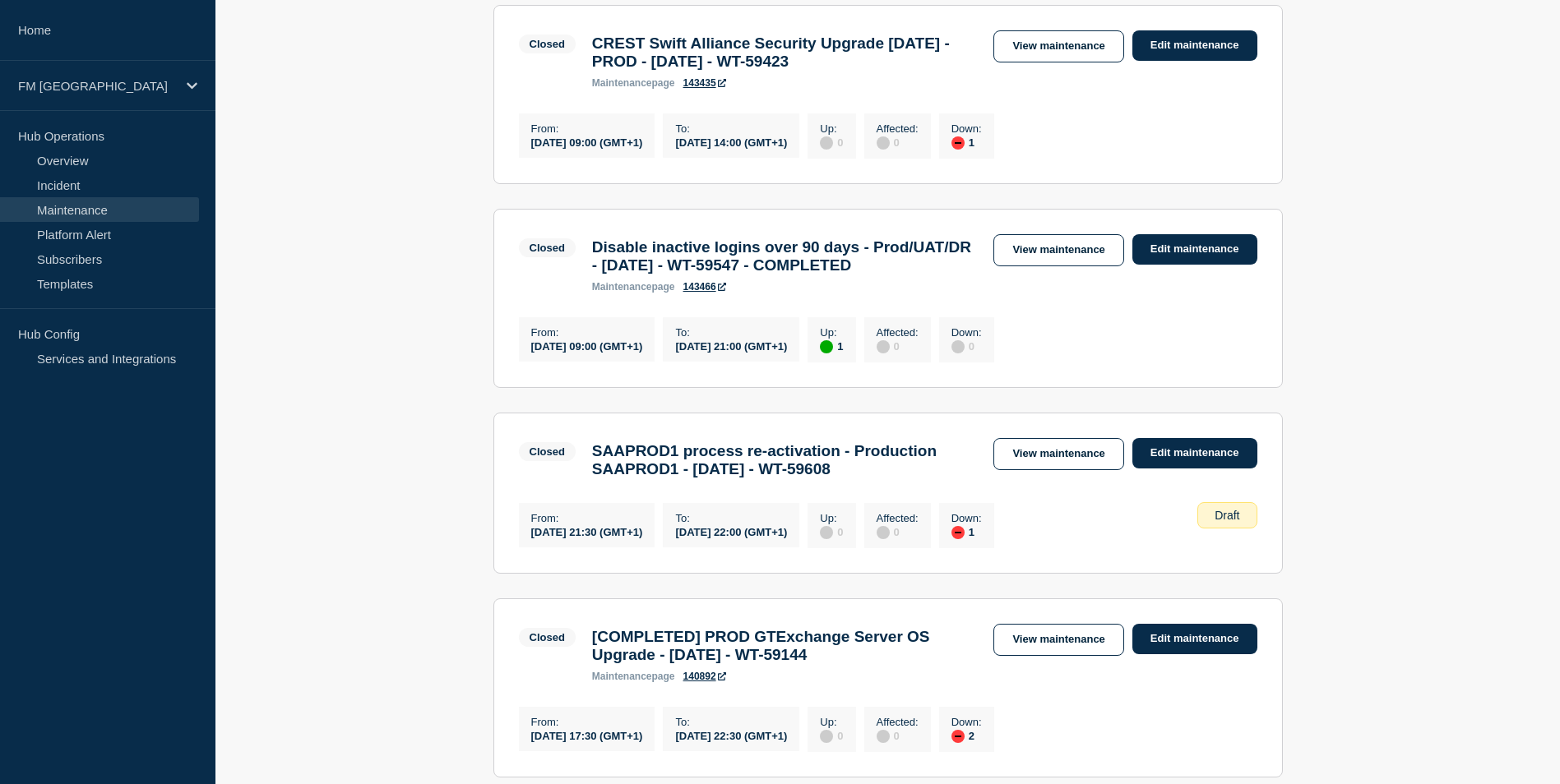
scroll to position [1233, 0]
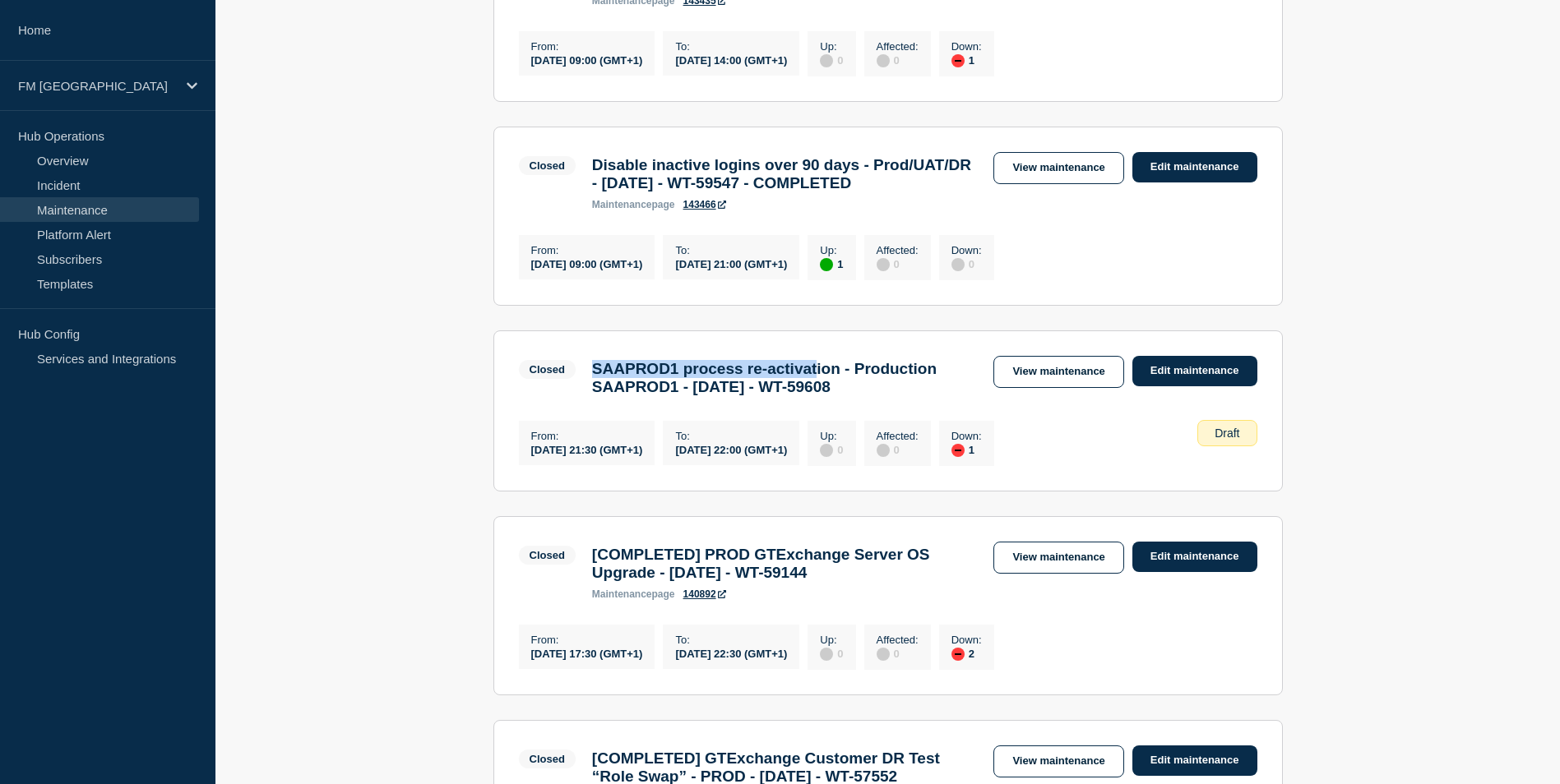
drag, startPoint x: 595, startPoint y: 544, endPoint x: 844, endPoint y: 545, distance: 249.0
click at [844, 396] on h3 "SAAPROD1 process re-activation - Production SAAPROD1 - 24/09/25 - WT-59608" at bounding box center [785, 379] width 385 height 37
click at [604, 193] on h3 "Disable inactive logins over 90 days - Prod/UAT/DR - 27/SEP/2025 - WT-59547 - C…" at bounding box center [785, 174] width 385 height 37
drag, startPoint x: 593, startPoint y: 302, endPoint x: 707, endPoint y: 346, distance: 122.2
click at [707, 193] on h3 "Disable inactive logins over 90 days - Prod/UAT/DR - 27/SEP/2025 - WT-59547 - C…" at bounding box center [785, 174] width 385 height 37
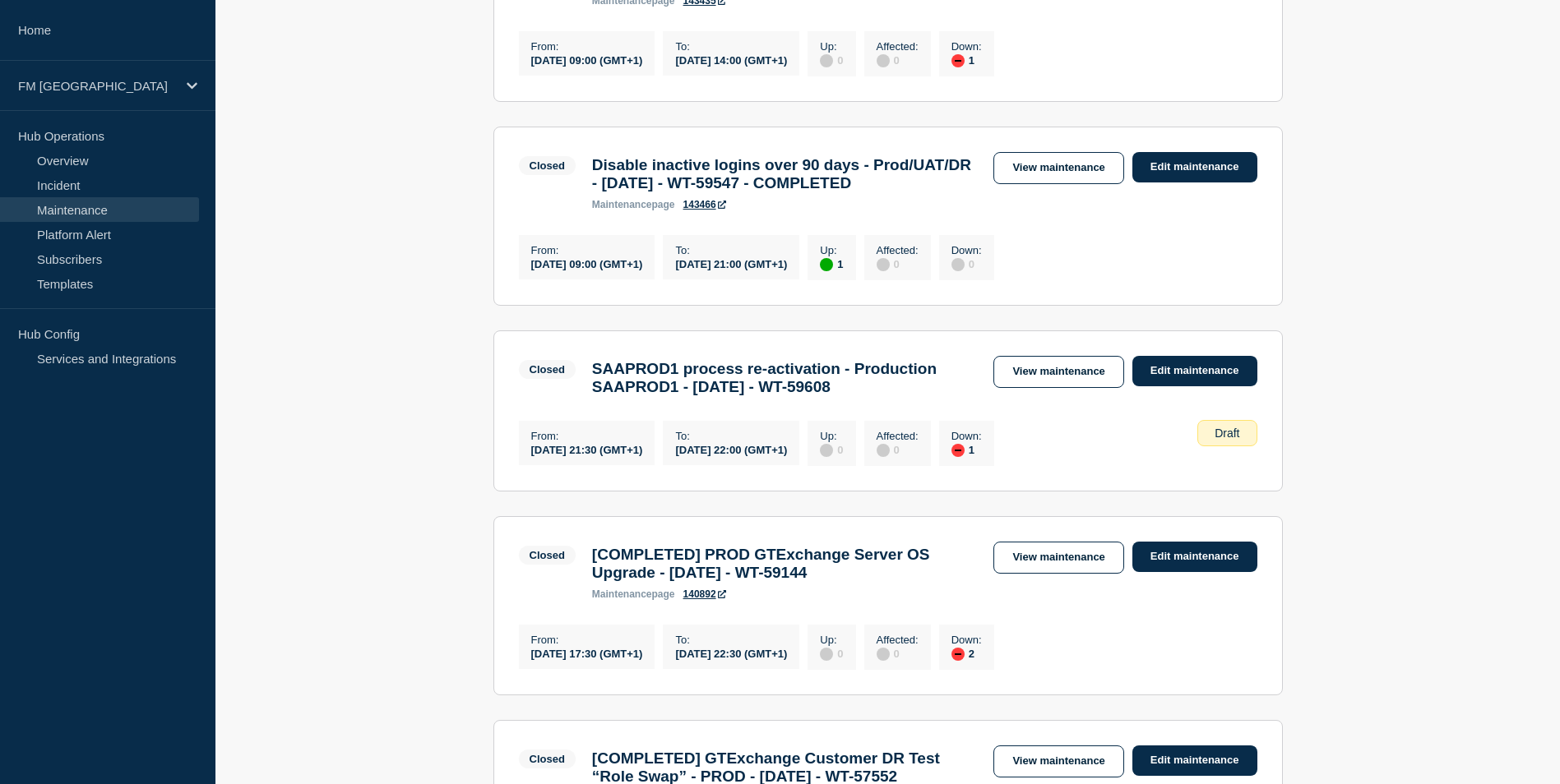
click at [601, 396] on h3 "SAAPROD1 process re-activation - Production SAAPROD1 - 24/09/25 - WT-59608" at bounding box center [785, 379] width 385 height 37
click at [584, 396] on div "SAAPROD1 process re-activation - Production SAAPROD1 - 24/09/25 - WT-59608" at bounding box center [784, 379] width 402 height 37
drag, startPoint x: 596, startPoint y: 543, endPoint x: 997, endPoint y: 563, distance: 401.5
click at [997, 396] on div "Closed SAAPROD1 process re-activation - Production SAAPROD1 - 24/09/25 - WT-596…" at bounding box center [888, 377] width 739 height 40
copy h3 "SAAPROD1 process re-activation - Production SAAPROD1 - 24/09/25 - WT-59608"
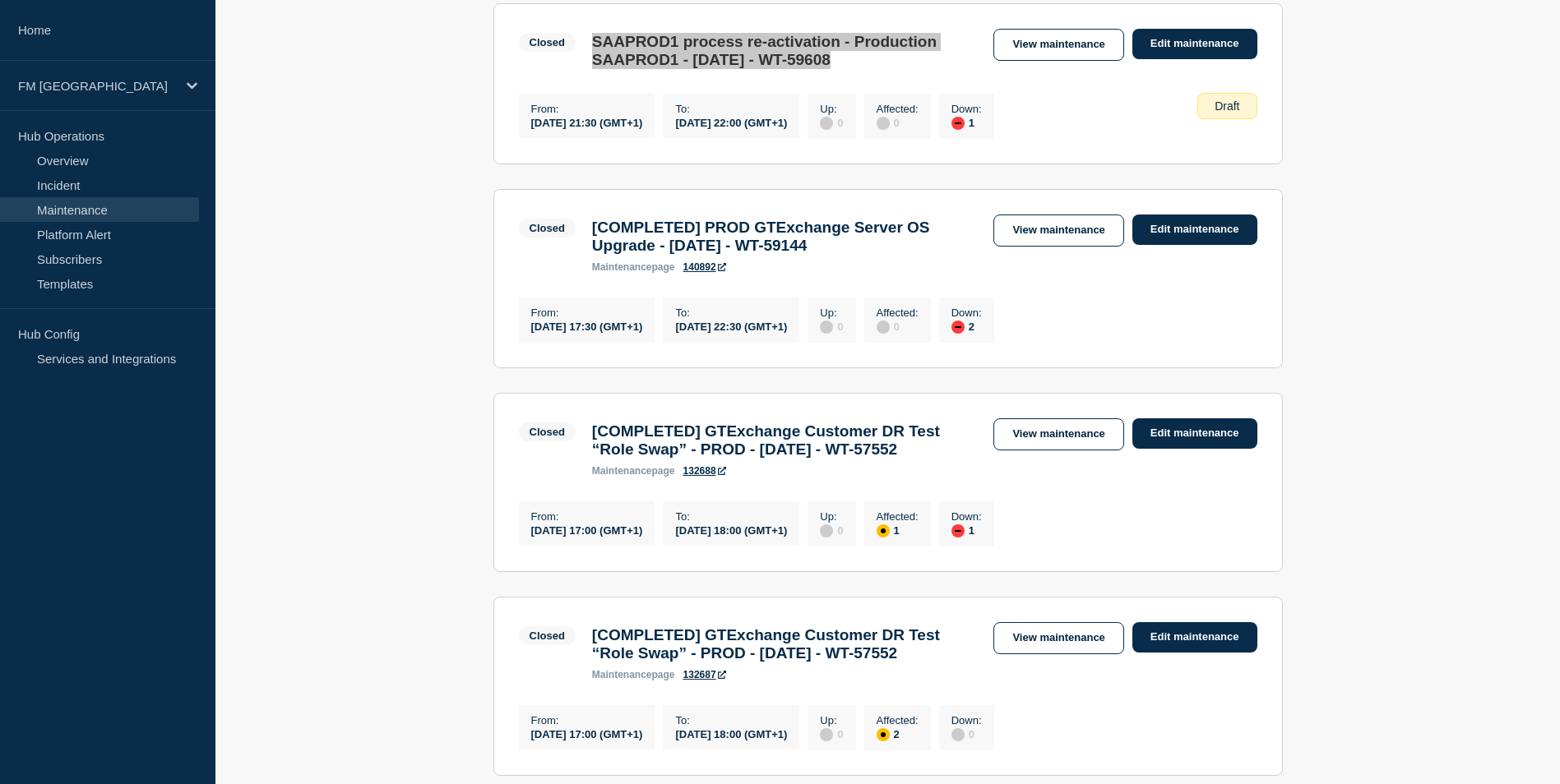
scroll to position [1562, 0]
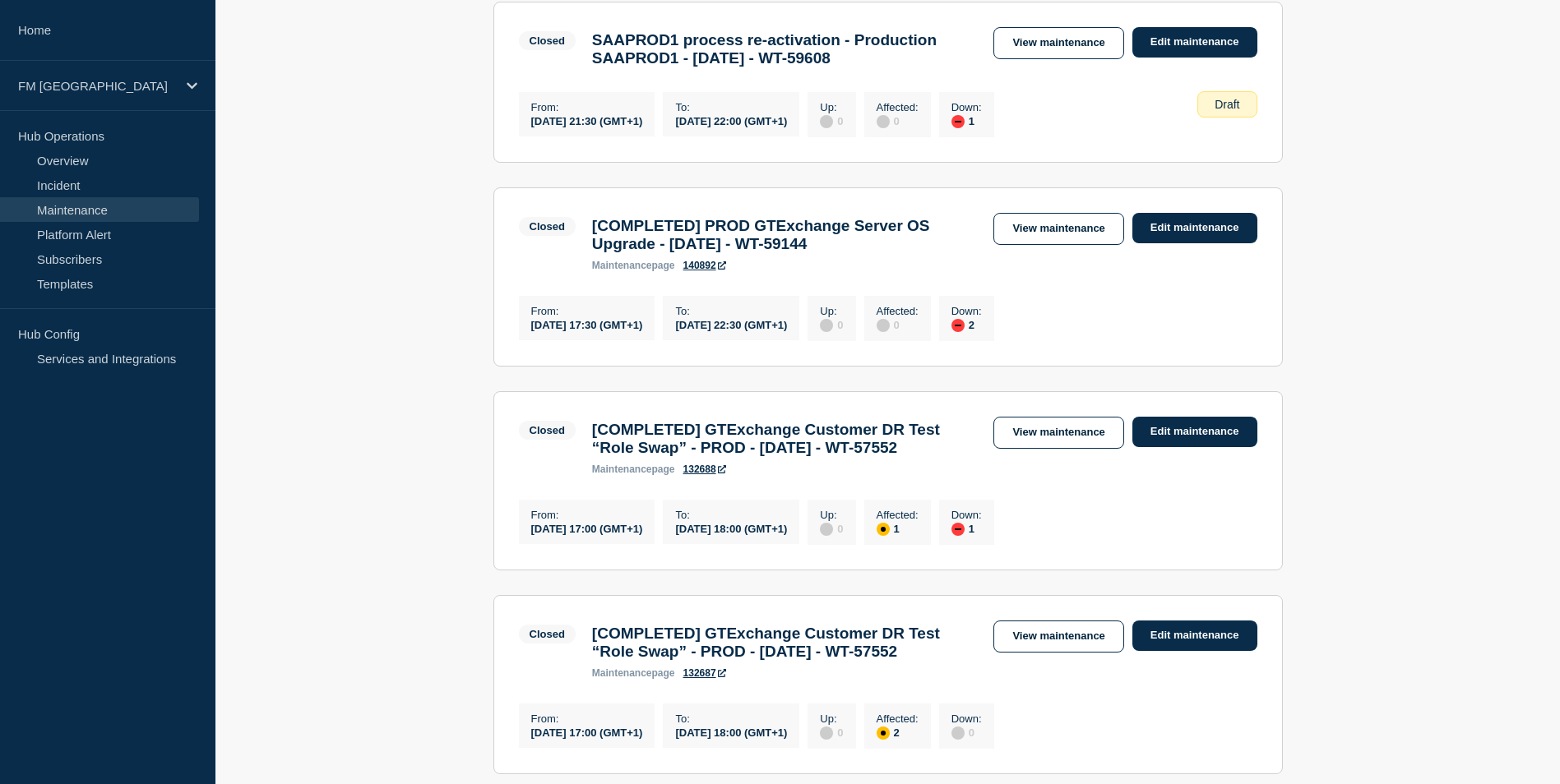
click at [594, 253] on h3 "[COMPLETED] PROD GTExchange Server OS Upgrade - 20/SEP/2025 - WT-59144" at bounding box center [785, 235] width 385 height 37
drag, startPoint x: 724, startPoint y: 409, endPoint x: 912, endPoint y: 428, distance: 189.0
click at [912, 253] on h3 "[COMPLETED] PROD GTExchange Server OS Upgrade - 20/SEP/2025 - WT-59144" at bounding box center [785, 235] width 385 height 37
click at [739, 253] on h3 "[COMPLETED] PROD GTExchange Server OS Upgrade - 20/SEP/2025 - WT-59144" at bounding box center [785, 235] width 385 height 37
drag, startPoint x: 716, startPoint y: 405, endPoint x: 891, endPoint y: 427, distance: 176.4
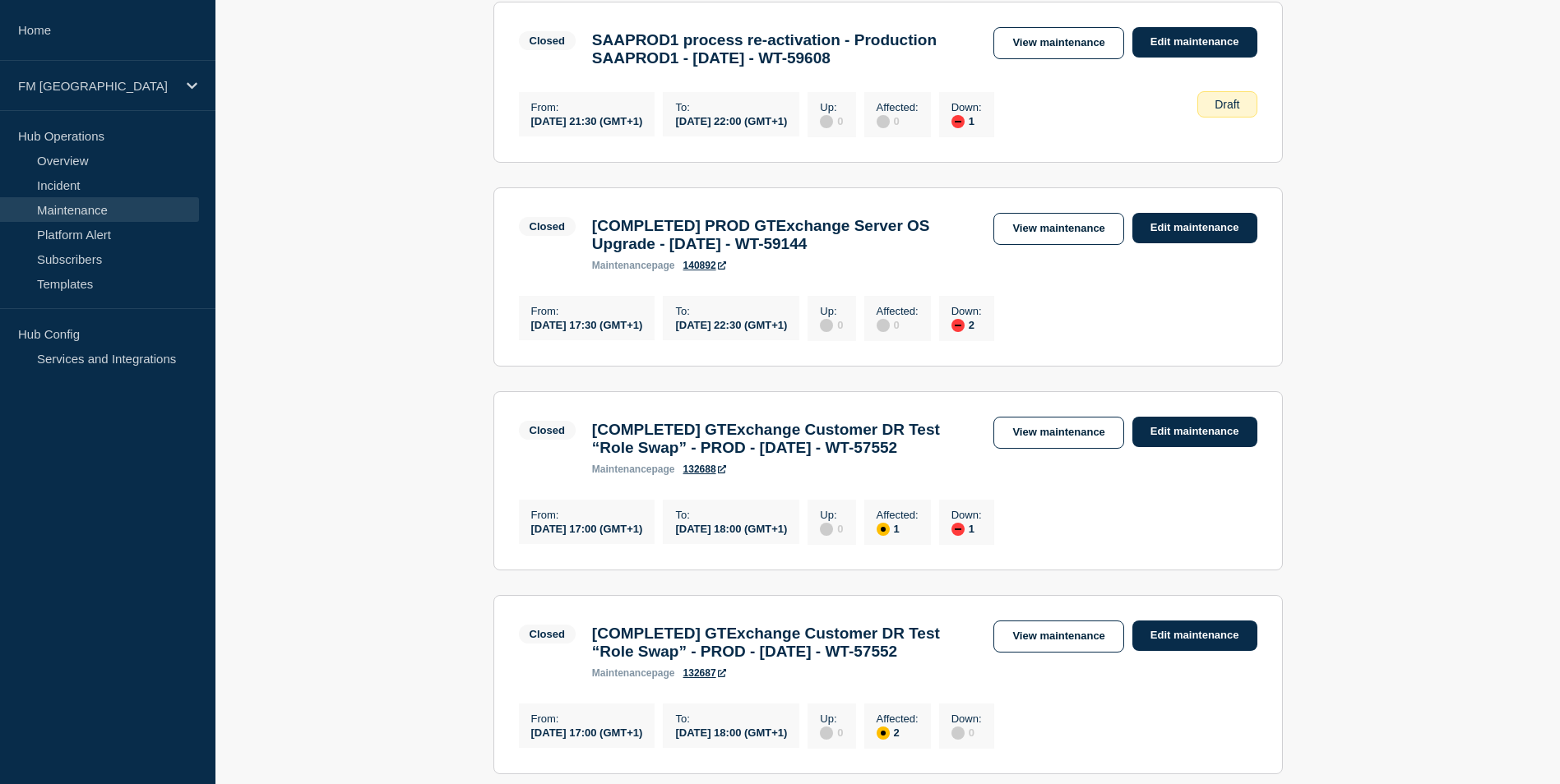
click at [891, 253] on h3 "[COMPLETED] PROD GTExchange Server OS Upgrade - 20/SEP/2025 - WT-59144" at bounding box center [785, 235] width 385 height 37
drag, startPoint x: 891, startPoint y: 427, endPoint x: 812, endPoint y: 413, distance: 80.2
copy h3 "PROD GTExchange Server OS Upgrade - 20/SEP/2025 - WT-59144"
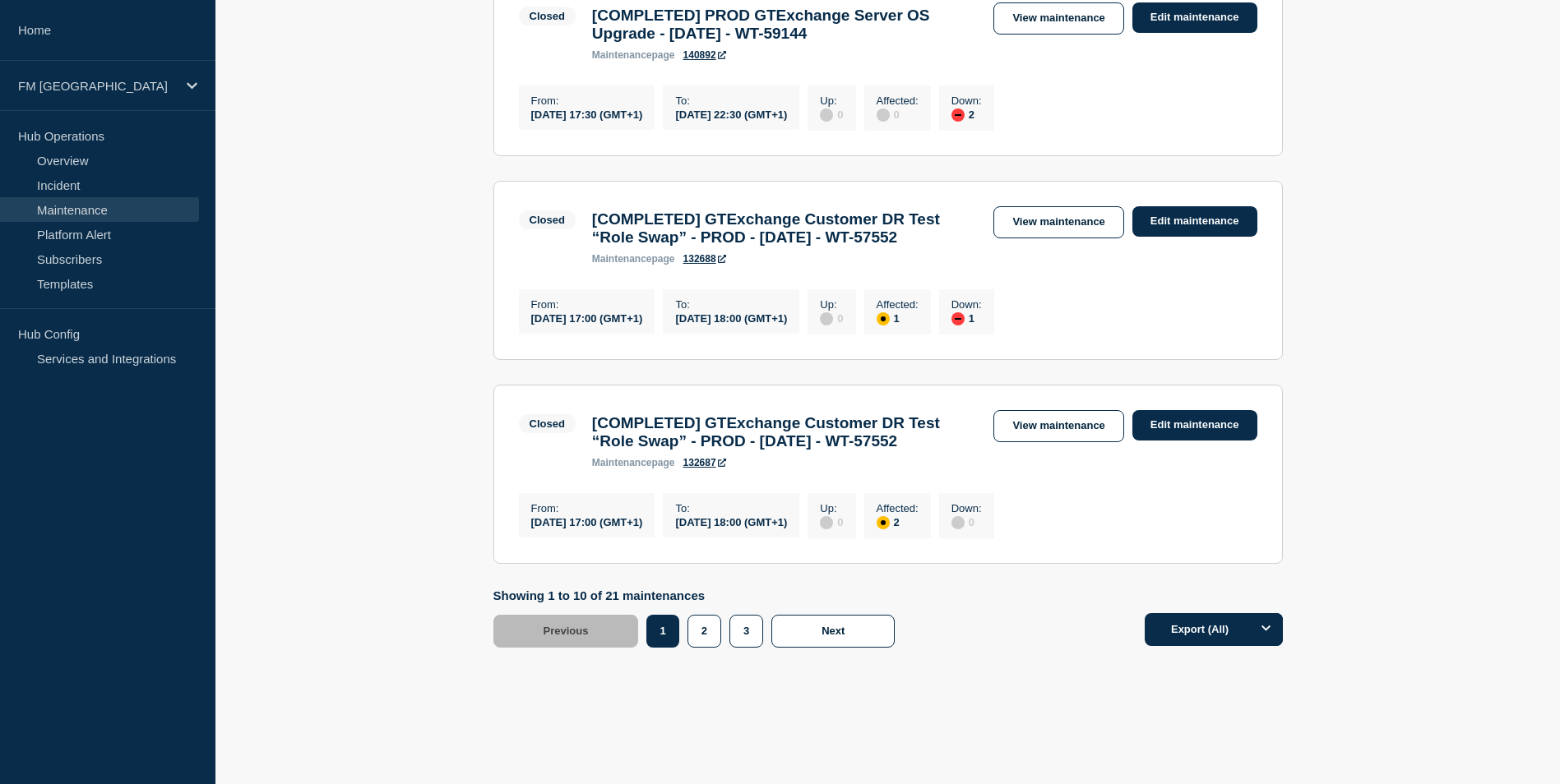
scroll to position [1809, 0]
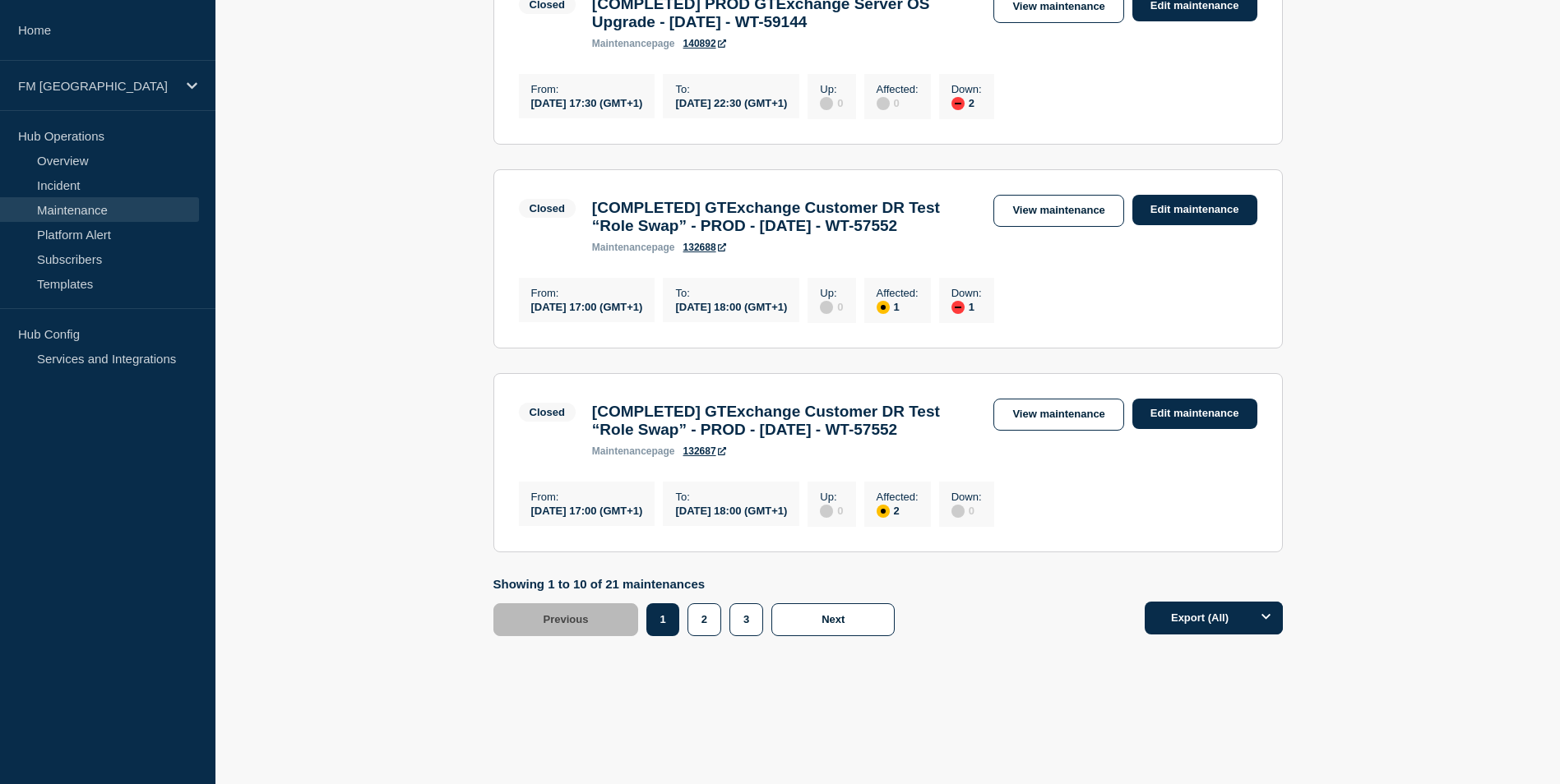
click at [718, 253] on div "Closed [COMPLETED] GTExchange Customer DR Test “Role Swap” - PROD - 20/SEP/2025…" at bounding box center [753, 223] width 467 height 59
click at [727, 235] on h3 "[COMPLETED] GTExchange Customer DR Test “Role Swap” - PROD - 20/SEP/2025 - WT-5…" at bounding box center [785, 218] width 385 height 37
drag, startPoint x: 717, startPoint y: 378, endPoint x: 733, endPoint y: 414, distance: 39.4
click at [733, 235] on h3 "[COMPLETED] GTExchange Customer DR Test “Role Swap” - PROD - 20/SEP/2025 - WT-5…" at bounding box center [785, 218] width 385 height 37
drag, startPoint x: 733, startPoint y: 414, endPoint x: 713, endPoint y: 388, distance: 32.8
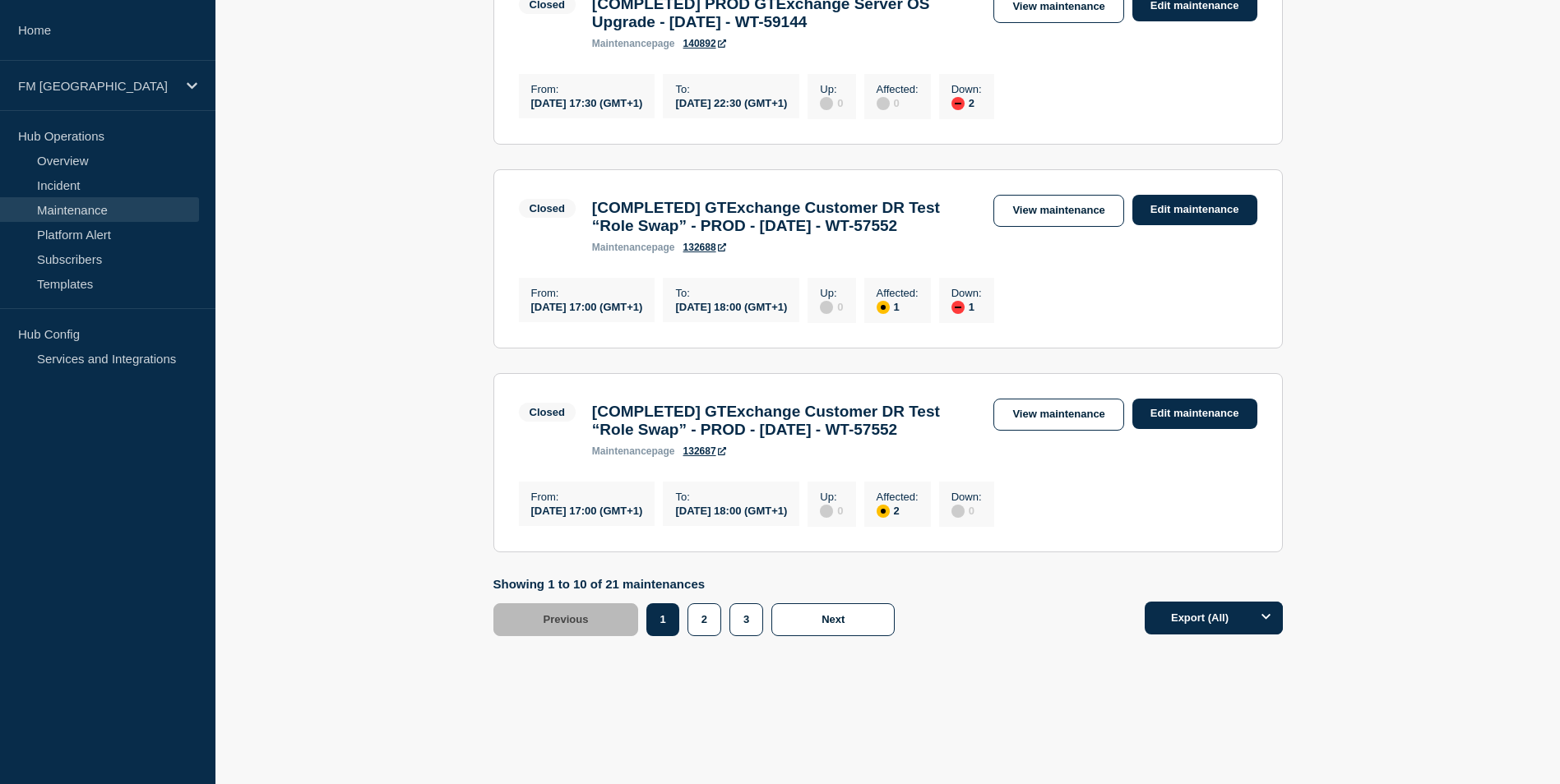
copy h3 "GTExchange Customer DR Test “Role Swap” - PROD - 20/SEP/2025 - WT-57552"
drag, startPoint x: 722, startPoint y: 599, endPoint x: 721, endPoint y: 589, distance: 10.0
click at [722, 439] on h3 "[COMPLETED] GTExchange Customer DR Test “Role Swap” - PROD - 20/SEP/2025 - WT-5…" at bounding box center [785, 421] width 385 height 37
click at [709, 439] on h3 "[COMPLETED] GTExchange Customer DR Test “Role Swap” - PROD - 20/SEP/2025 - WT-5…" at bounding box center [785, 421] width 385 height 37
click at [719, 439] on h3 "[COMPLETED] GTExchange Customer DR Test “Role Swap” - PROD - 20/SEP/2025 - WT-5…" at bounding box center [785, 421] width 385 height 37
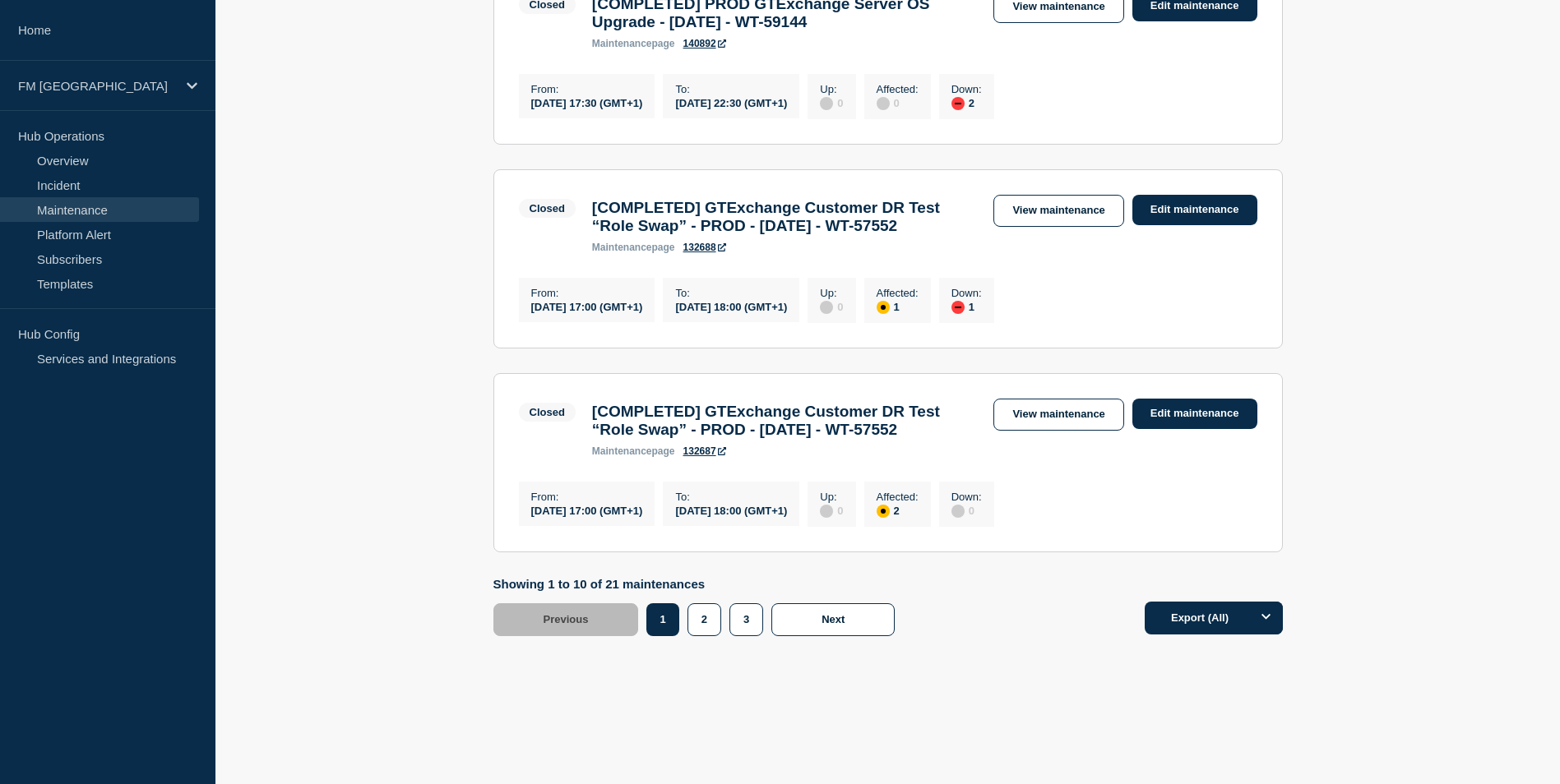
scroll to position [2038, 0]
click at [700, 622] on button "2" at bounding box center [704, 620] width 34 height 33
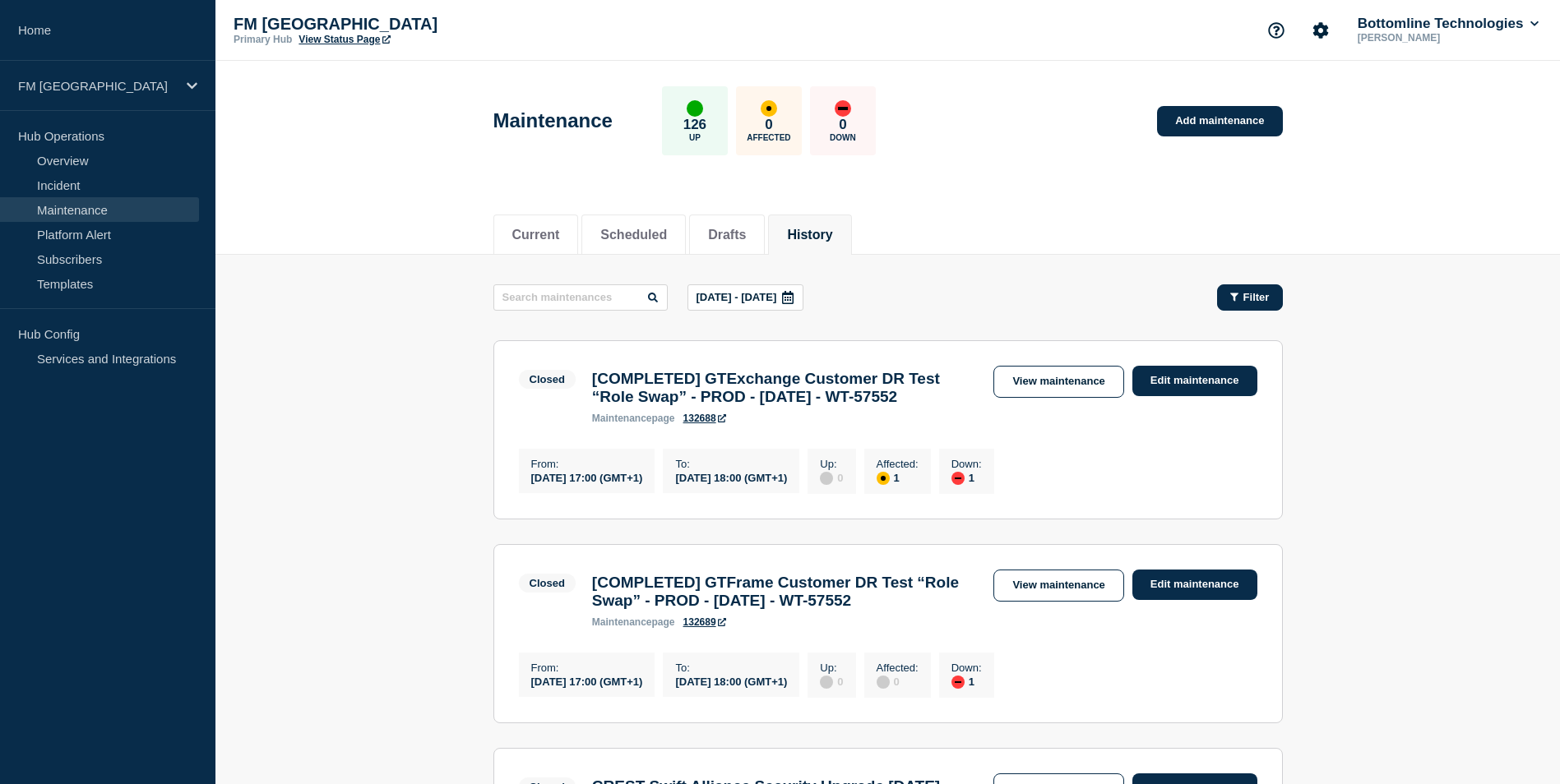
click at [1260, 299] on span "Filter" at bounding box center [1256, 297] width 26 height 13
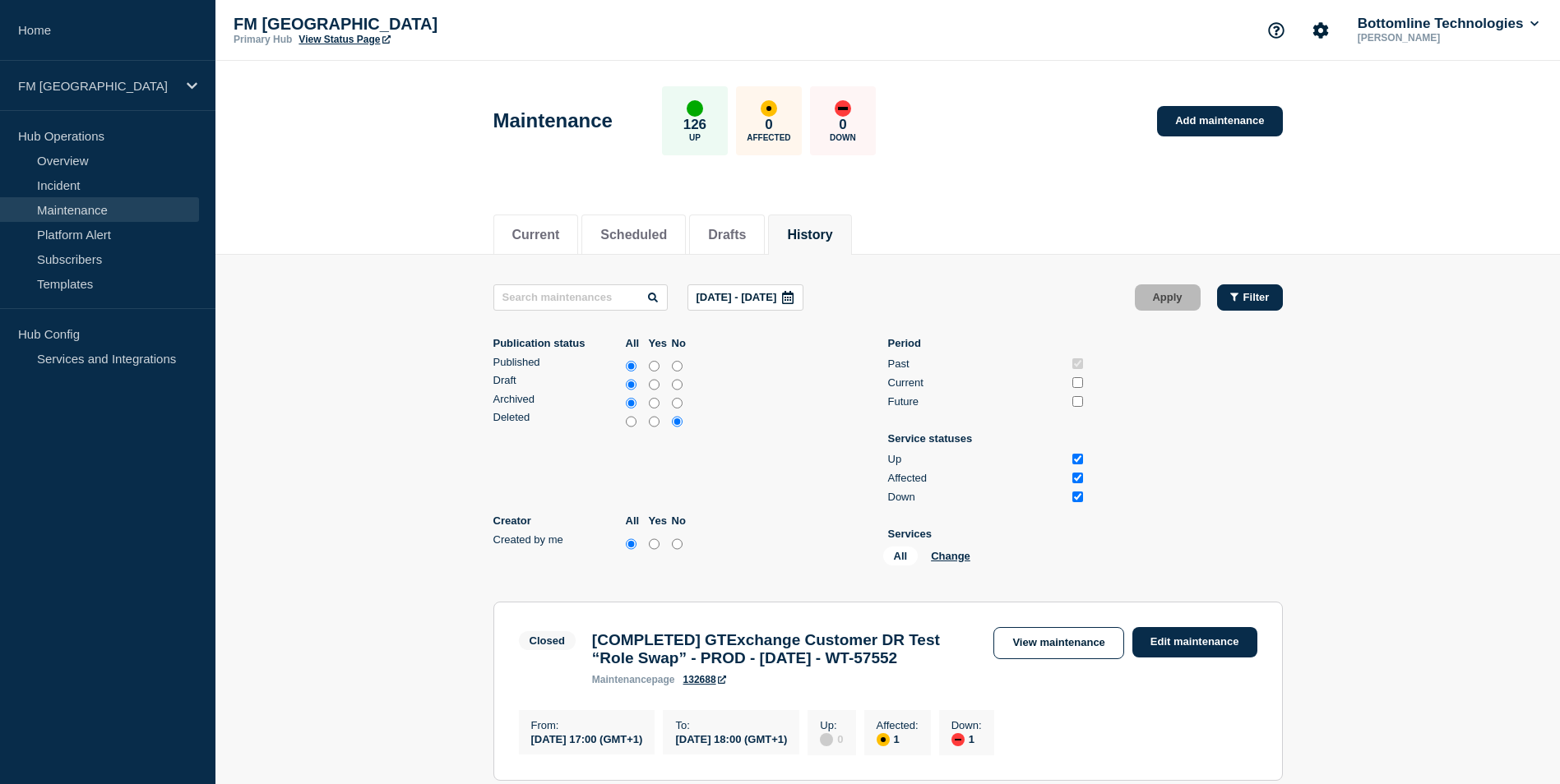
click at [1260, 299] on span "Filter" at bounding box center [1256, 297] width 26 height 13
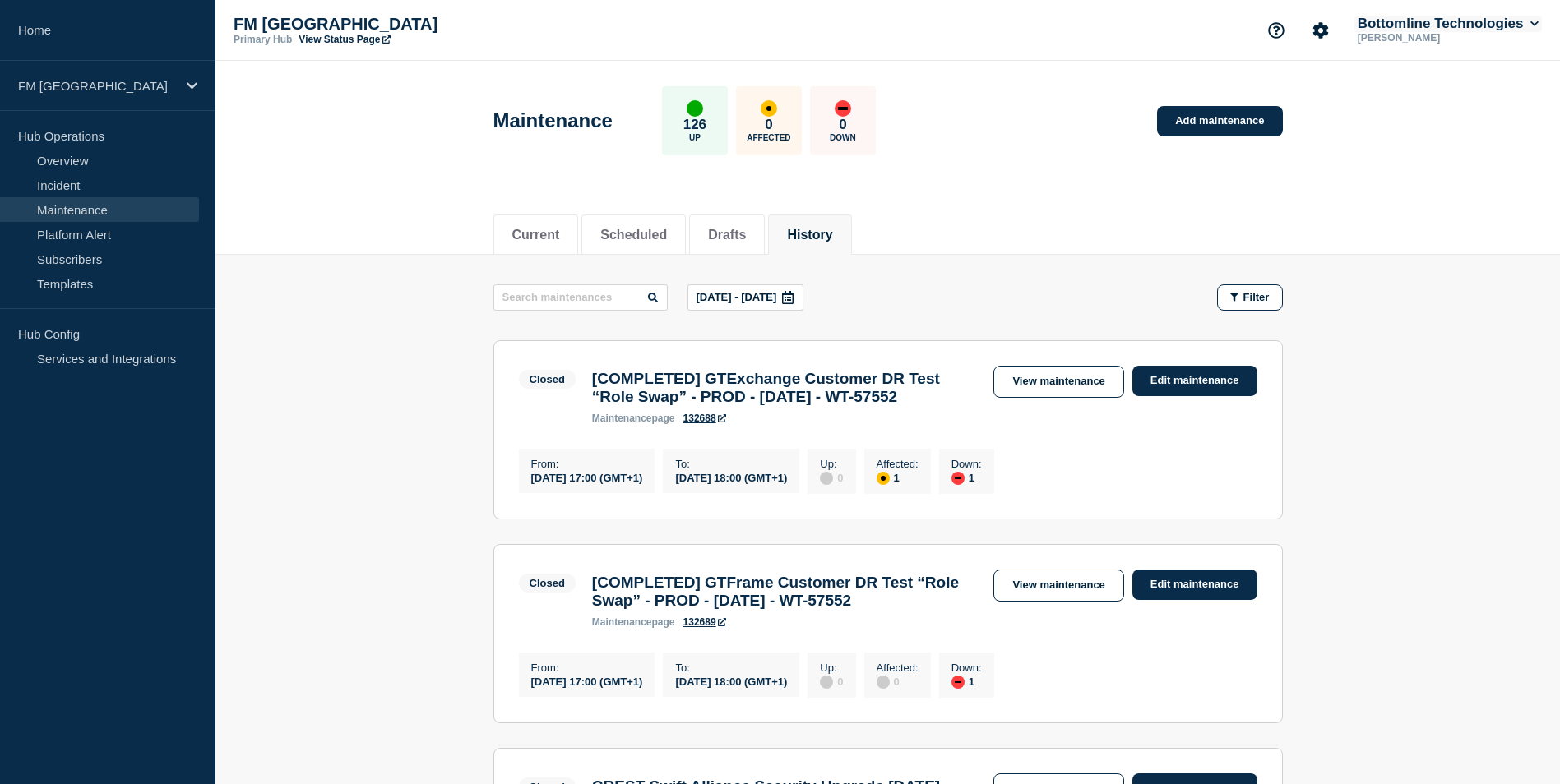
click at [1430, 30] on button "Bottomline Technologies" at bounding box center [1448, 23] width 188 height 16
click at [83, 98] on div "FM London" at bounding box center [108, 86] width 216 height 50
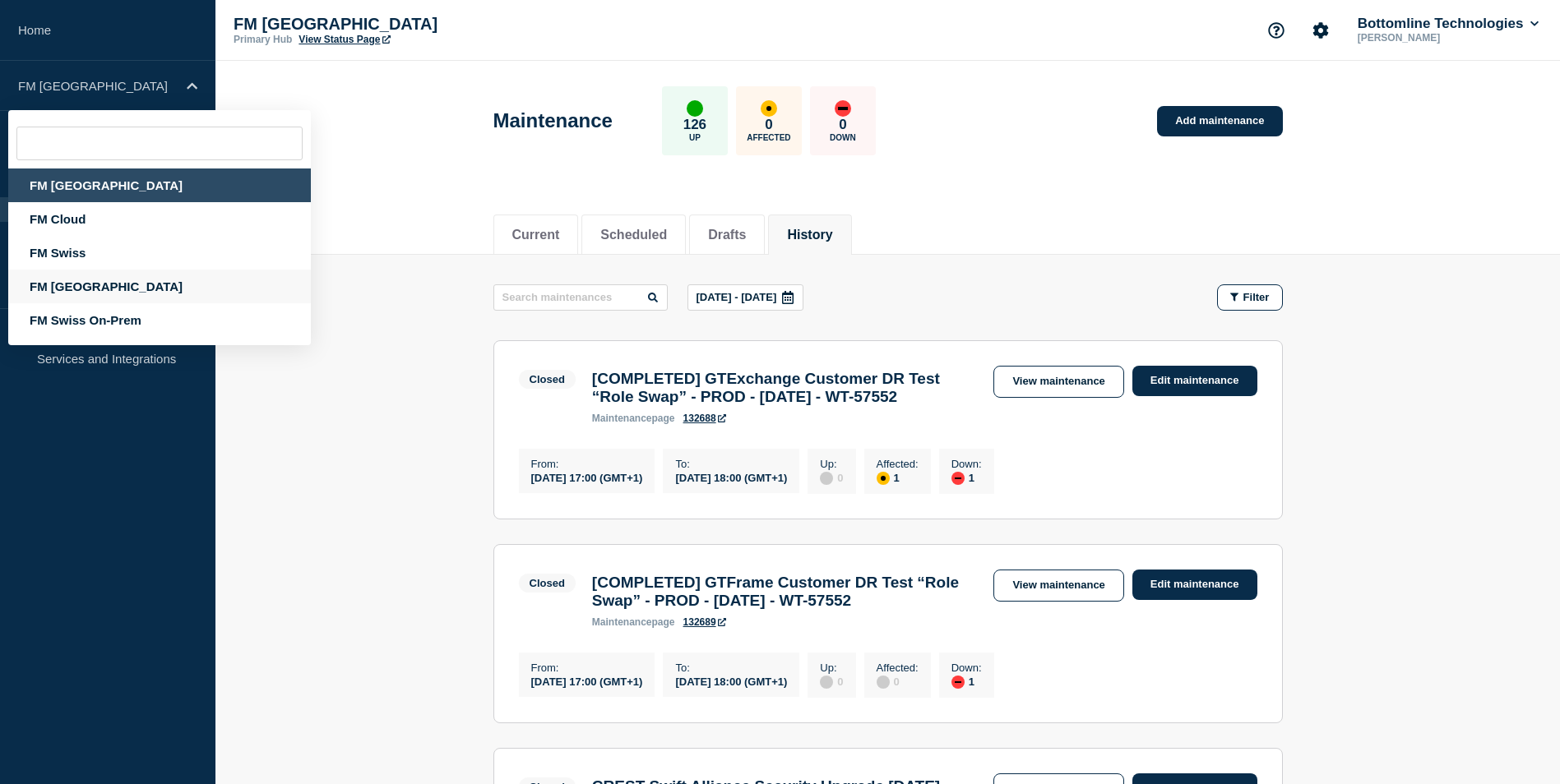
click at [56, 284] on div "FM Asia" at bounding box center [160, 286] width 303 height 34
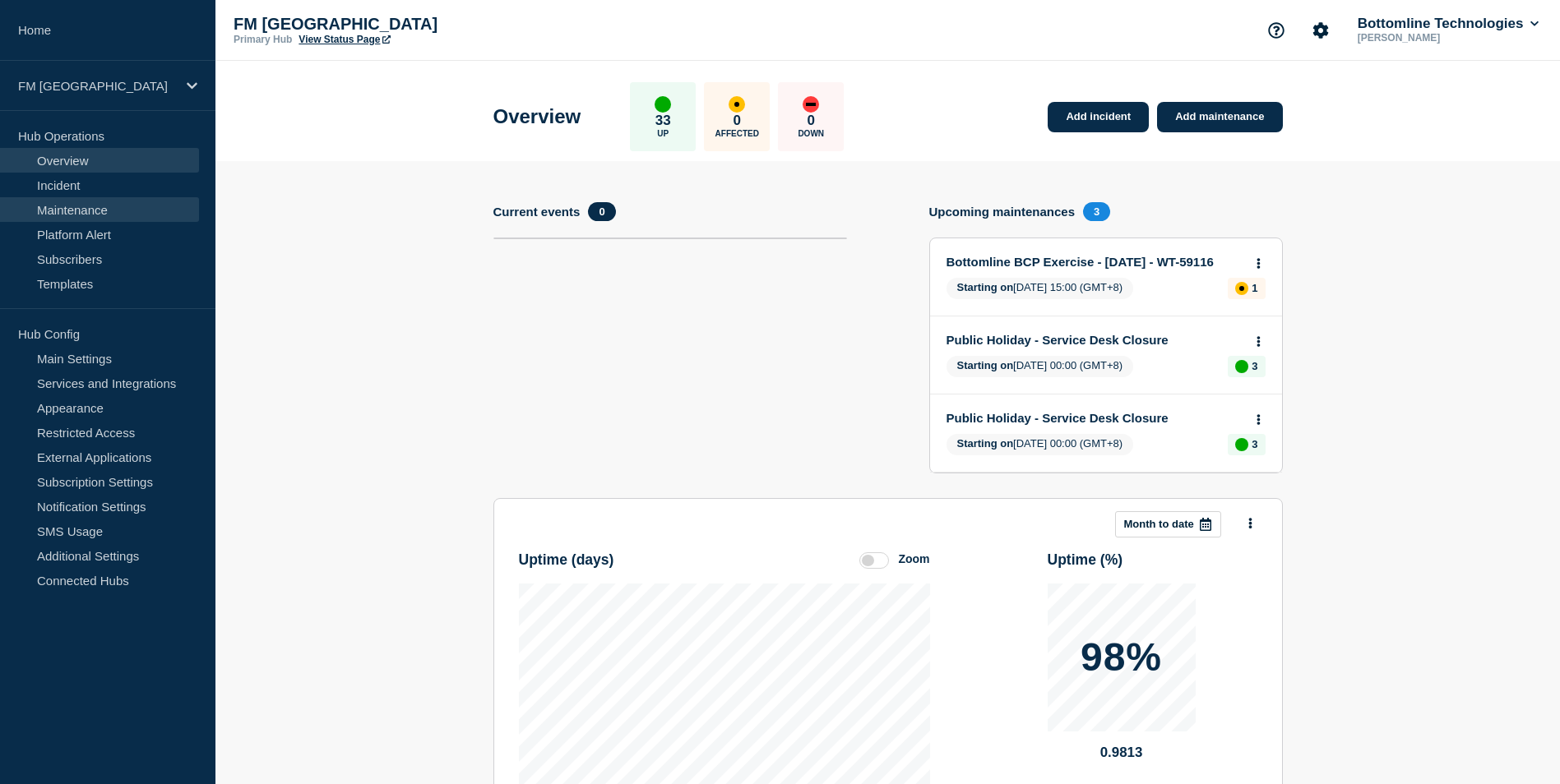
click at [86, 208] on link "Maintenance" at bounding box center [99, 210] width 199 height 25
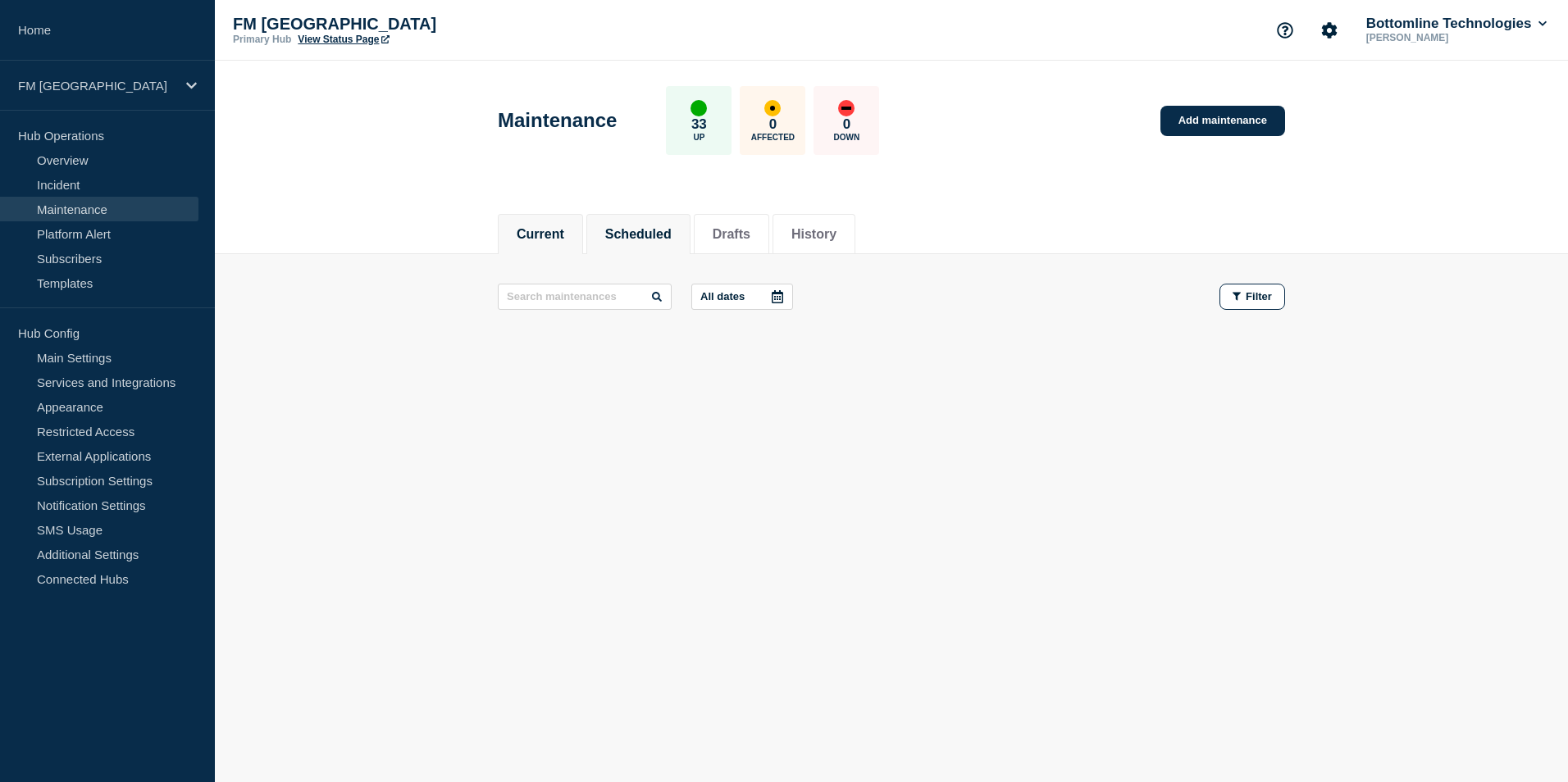
click at [630, 230] on button "Scheduled" at bounding box center [638, 233] width 66 height 14
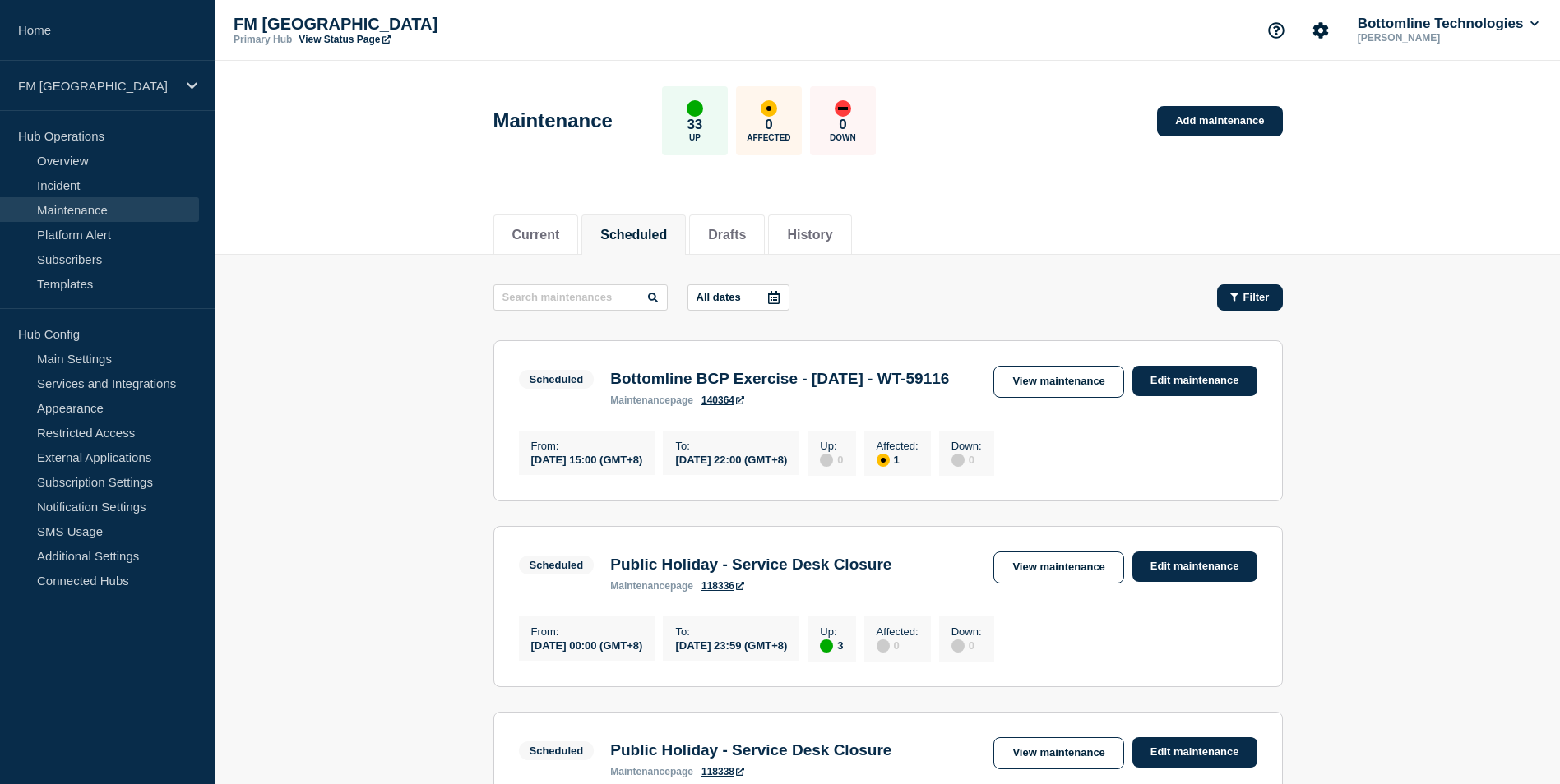
click at [1256, 306] on button "Filter" at bounding box center [1250, 297] width 66 height 26
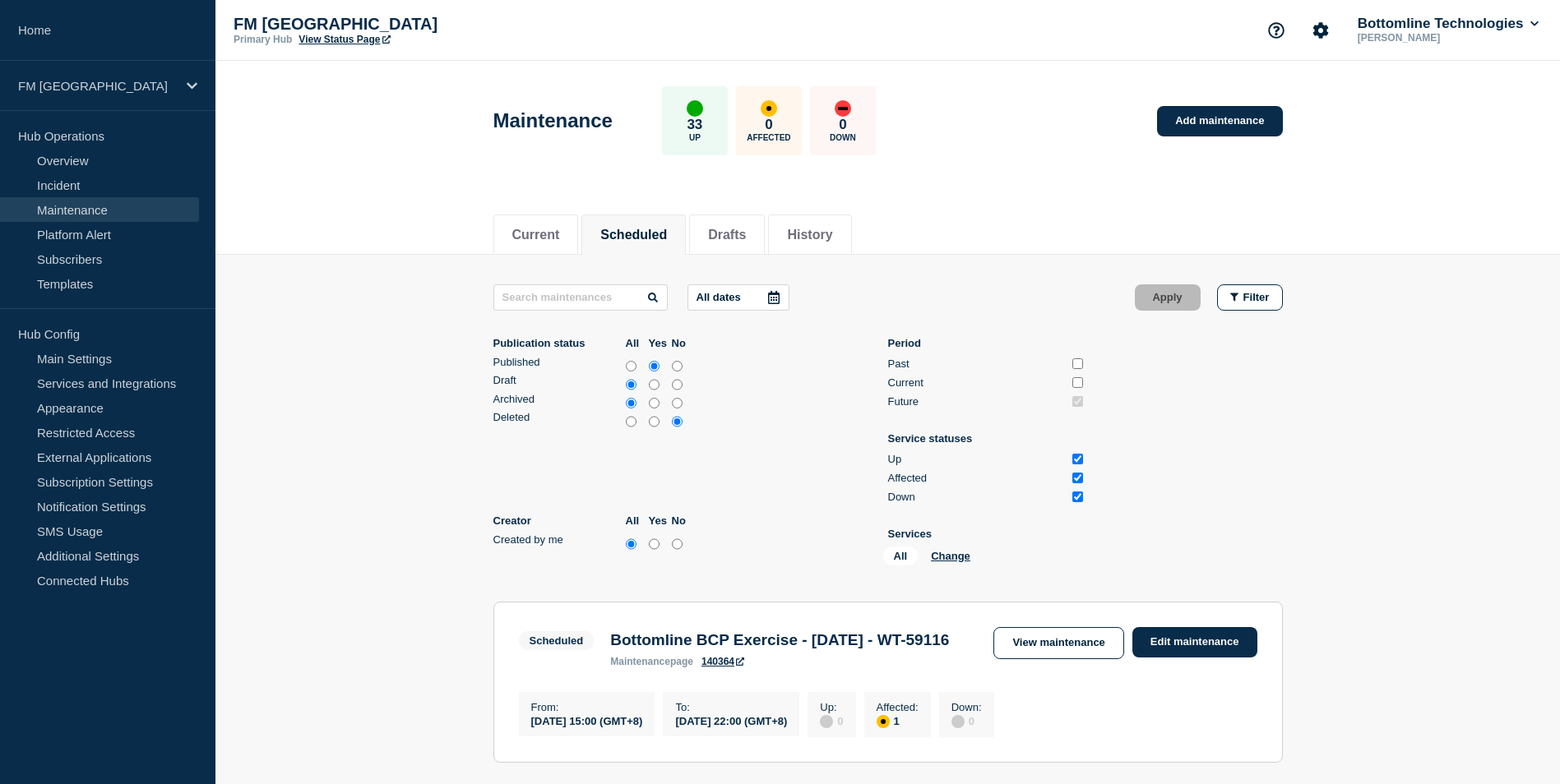
click at [745, 296] on button "All dates" at bounding box center [739, 297] width 102 height 26
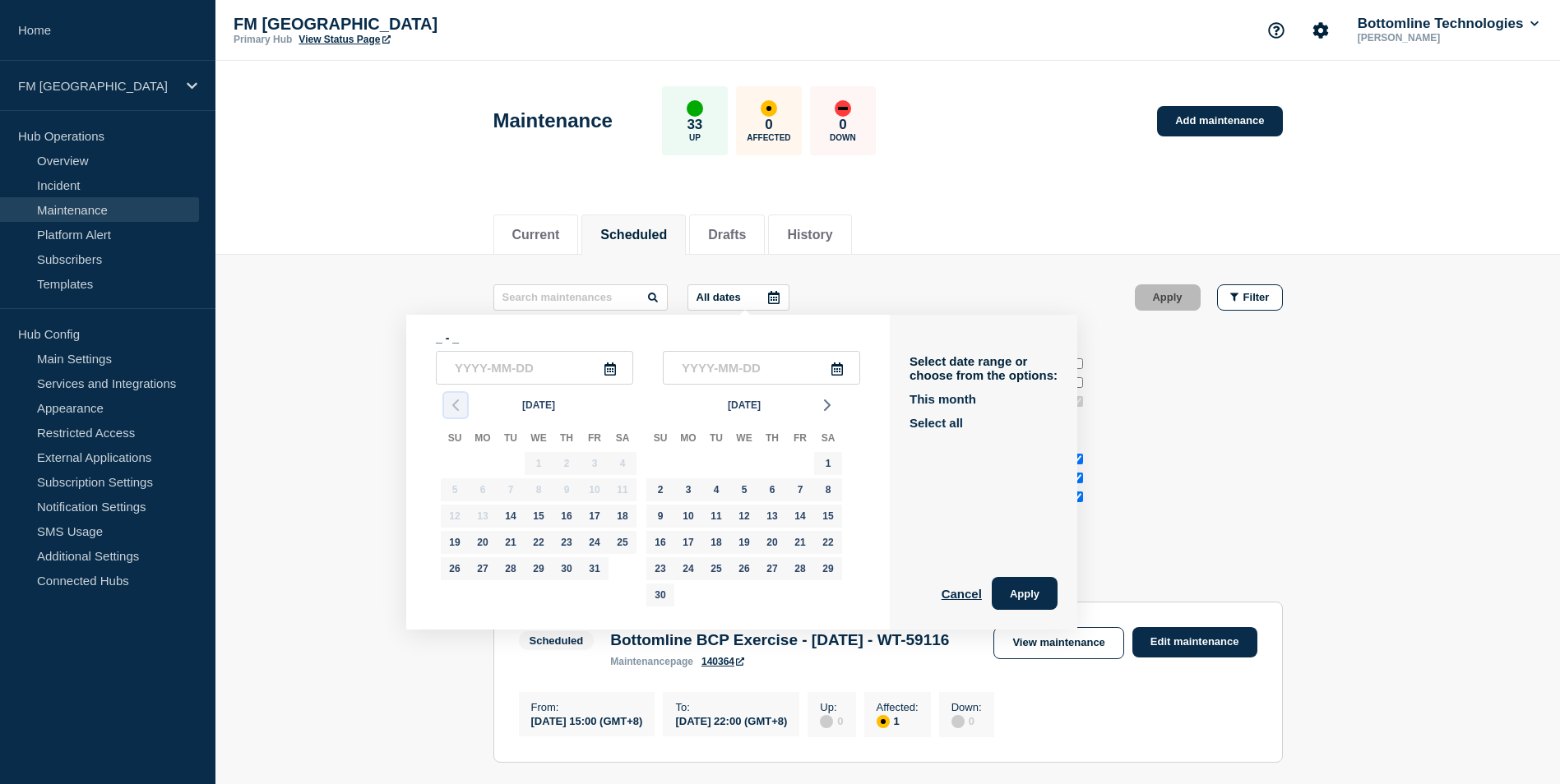
click at [454, 402] on icon "button" at bounding box center [456, 405] width 19 height 19
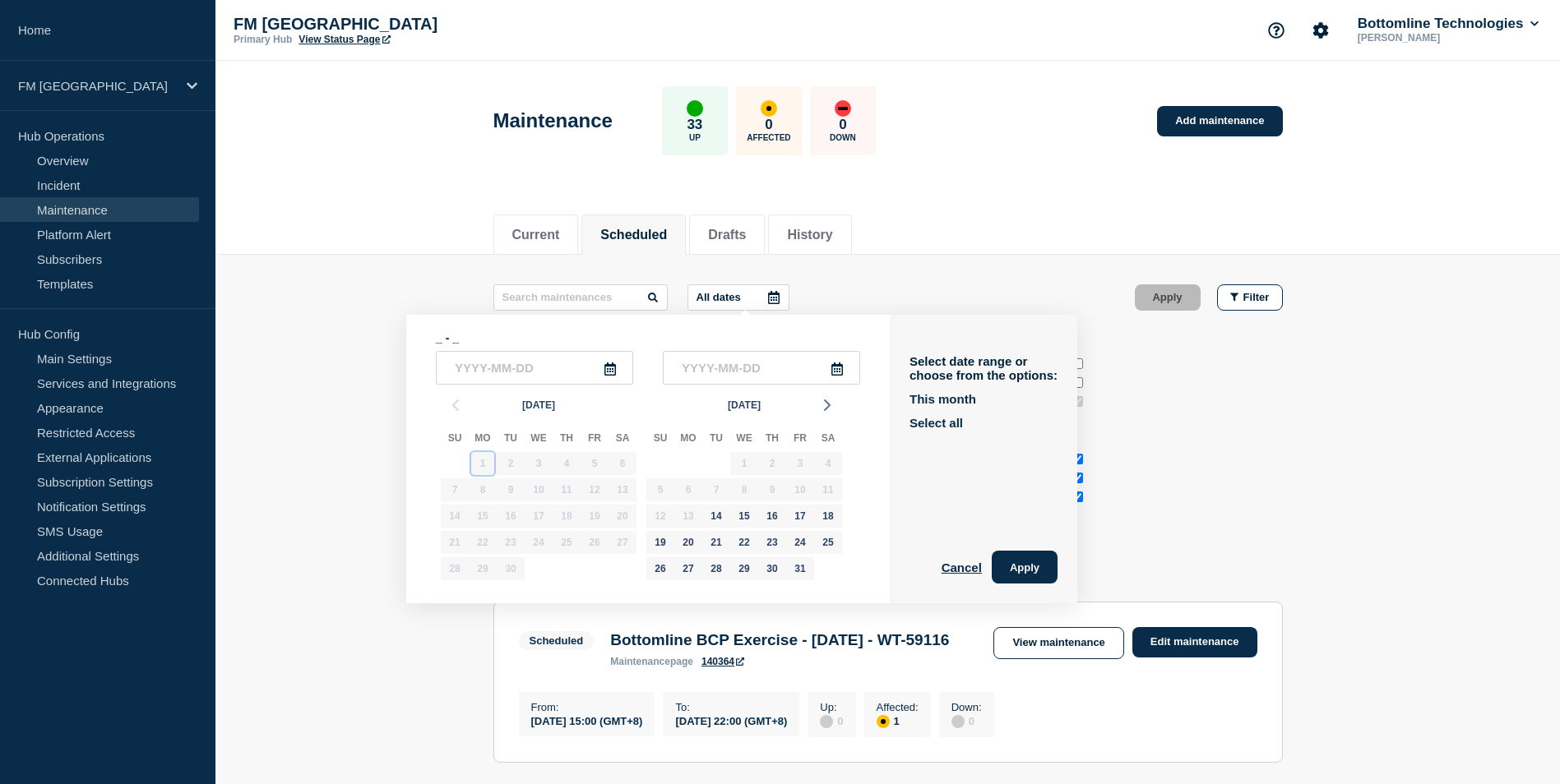
click at [472, 464] on div "1" at bounding box center [483, 463] width 23 height 23
click at [1030, 567] on button "Apply" at bounding box center [1024, 567] width 66 height 33
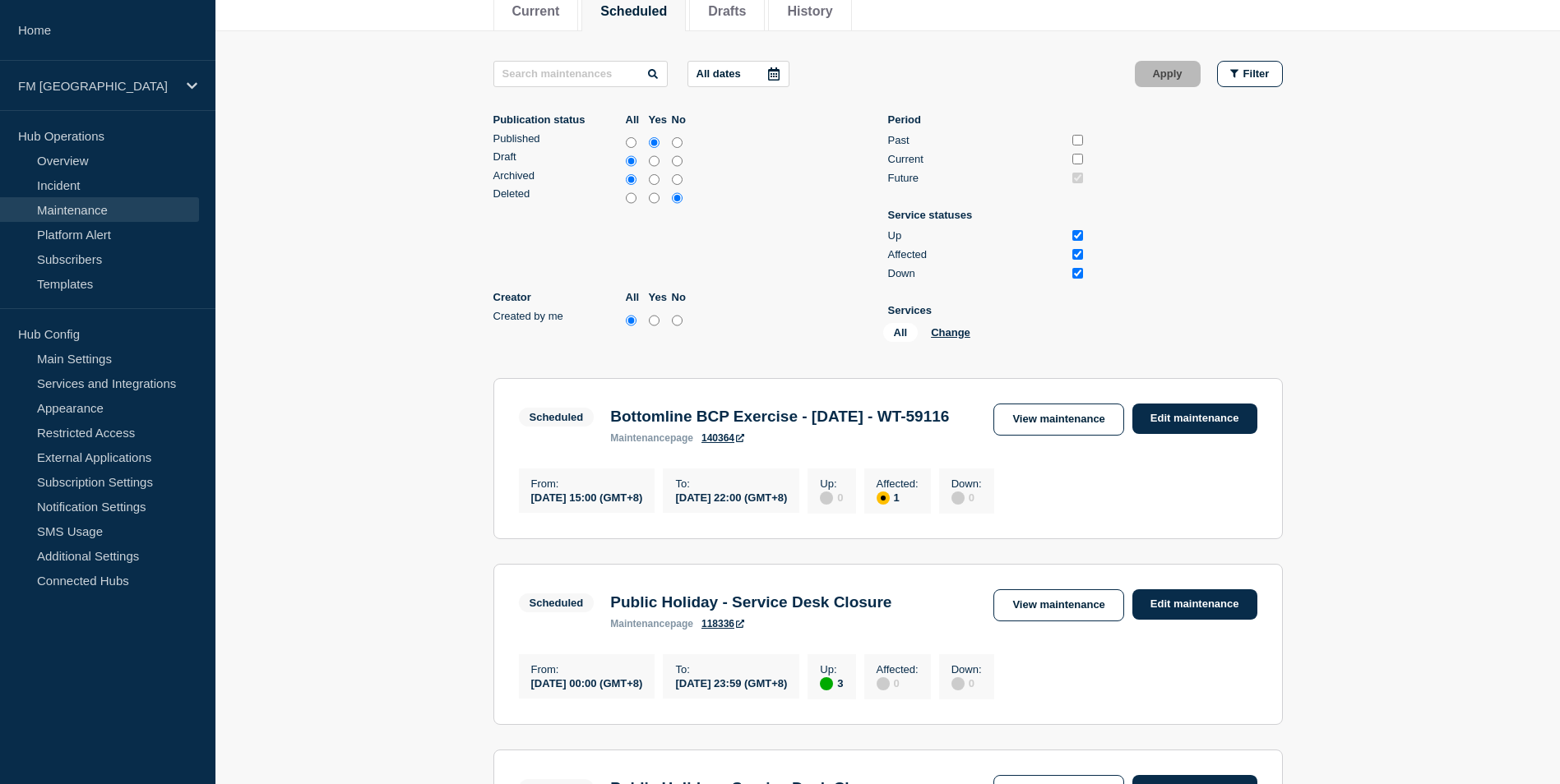
scroll to position [198, 0]
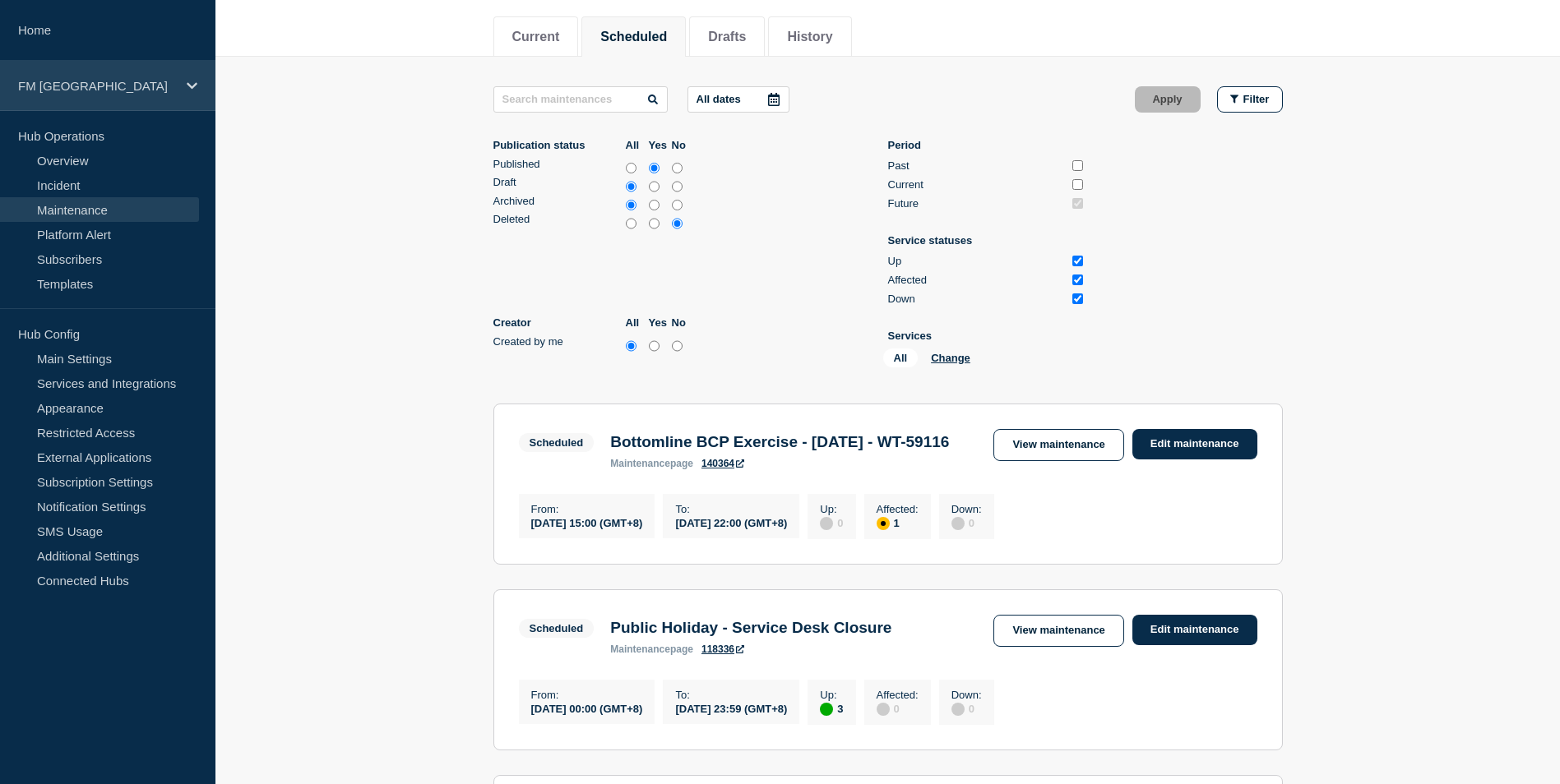
click at [48, 82] on p "FM Asia" at bounding box center [97, 86] width 158 height 14
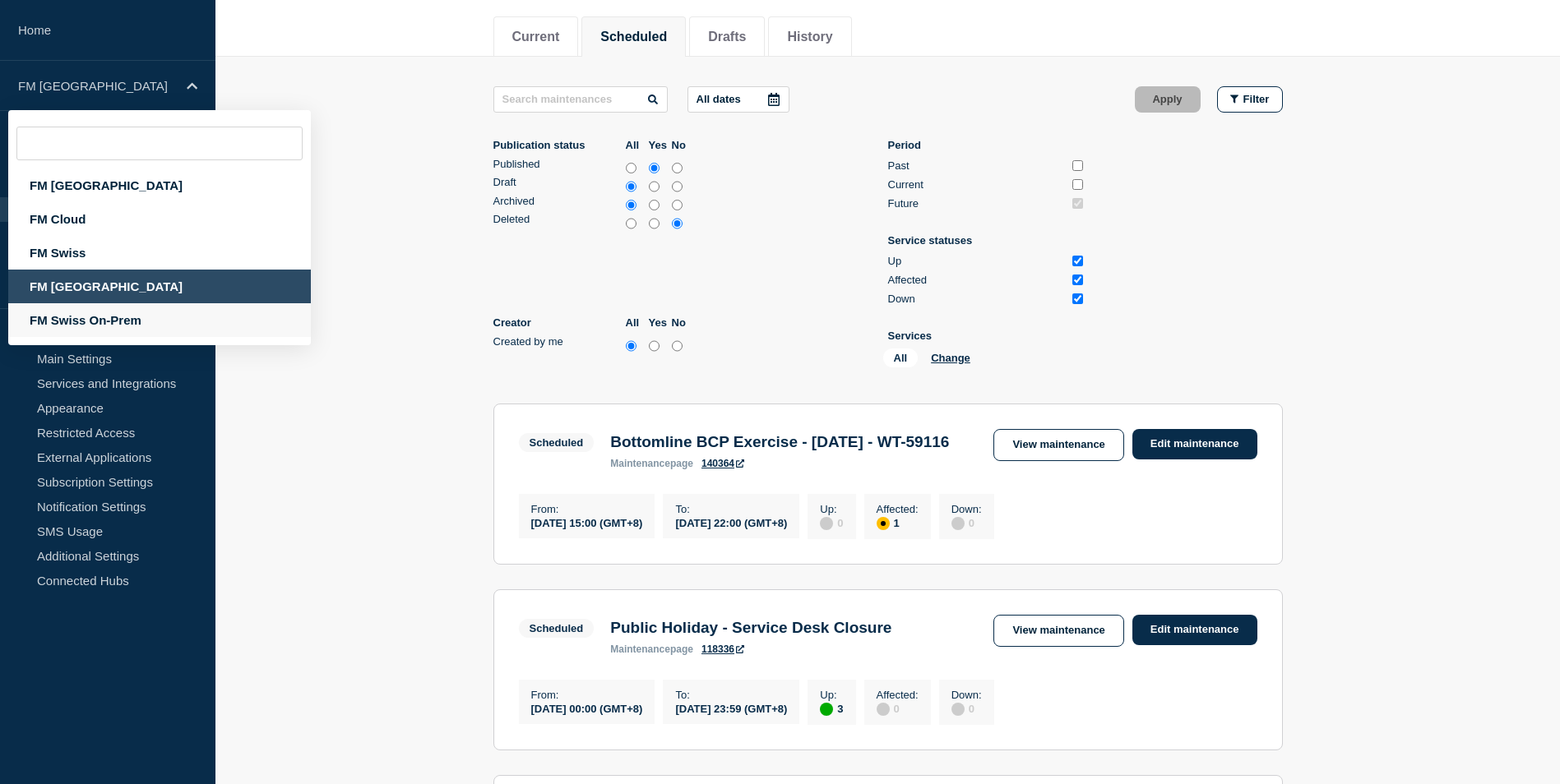
click at [82, 315] on div "FM Swiss On-Prem" at bounding box center [160, 320] width 303 height 34
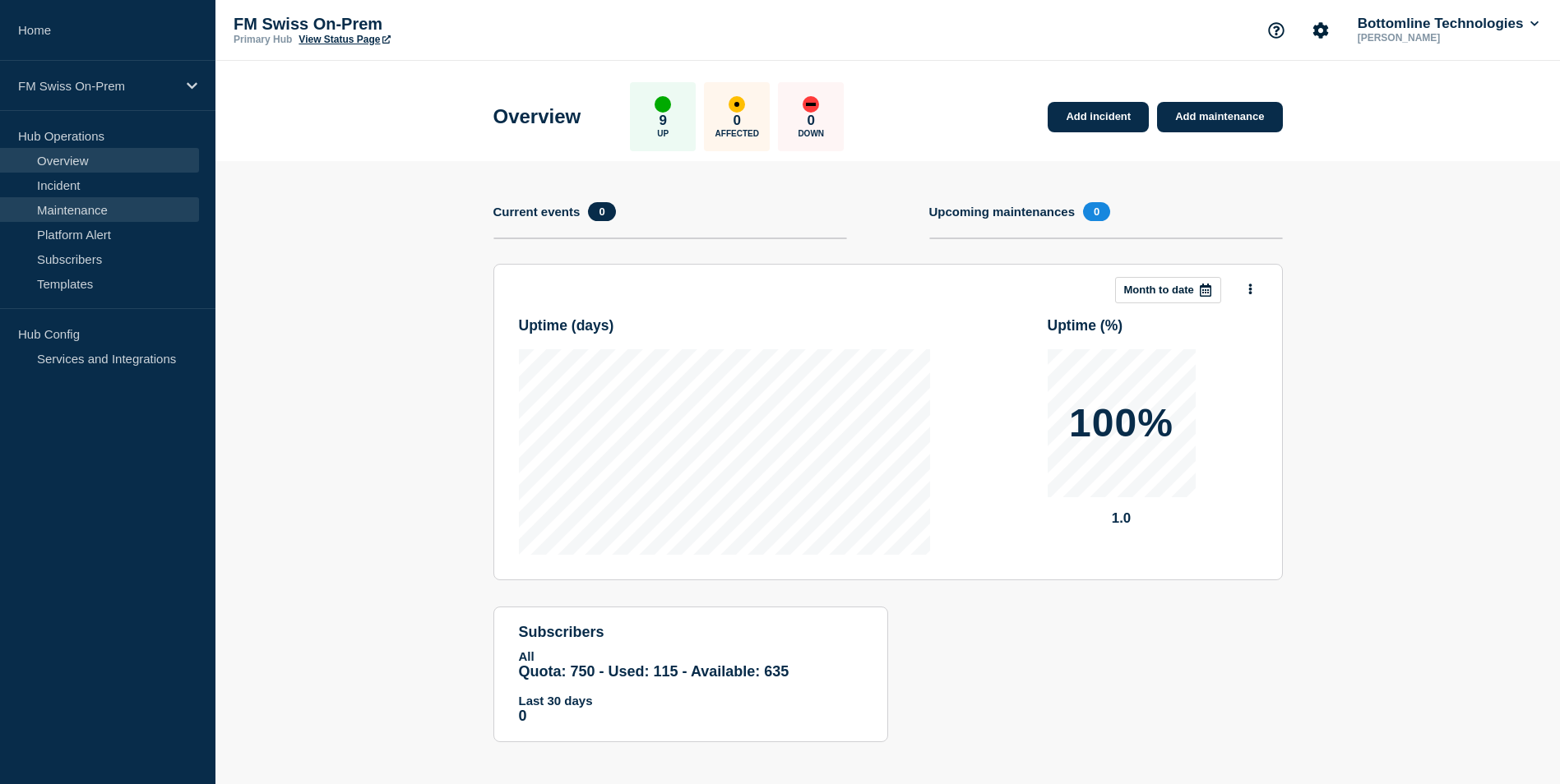
click at [76, 208] on link "Maintenance" at bounding box center [99, 210] width 199 height 25
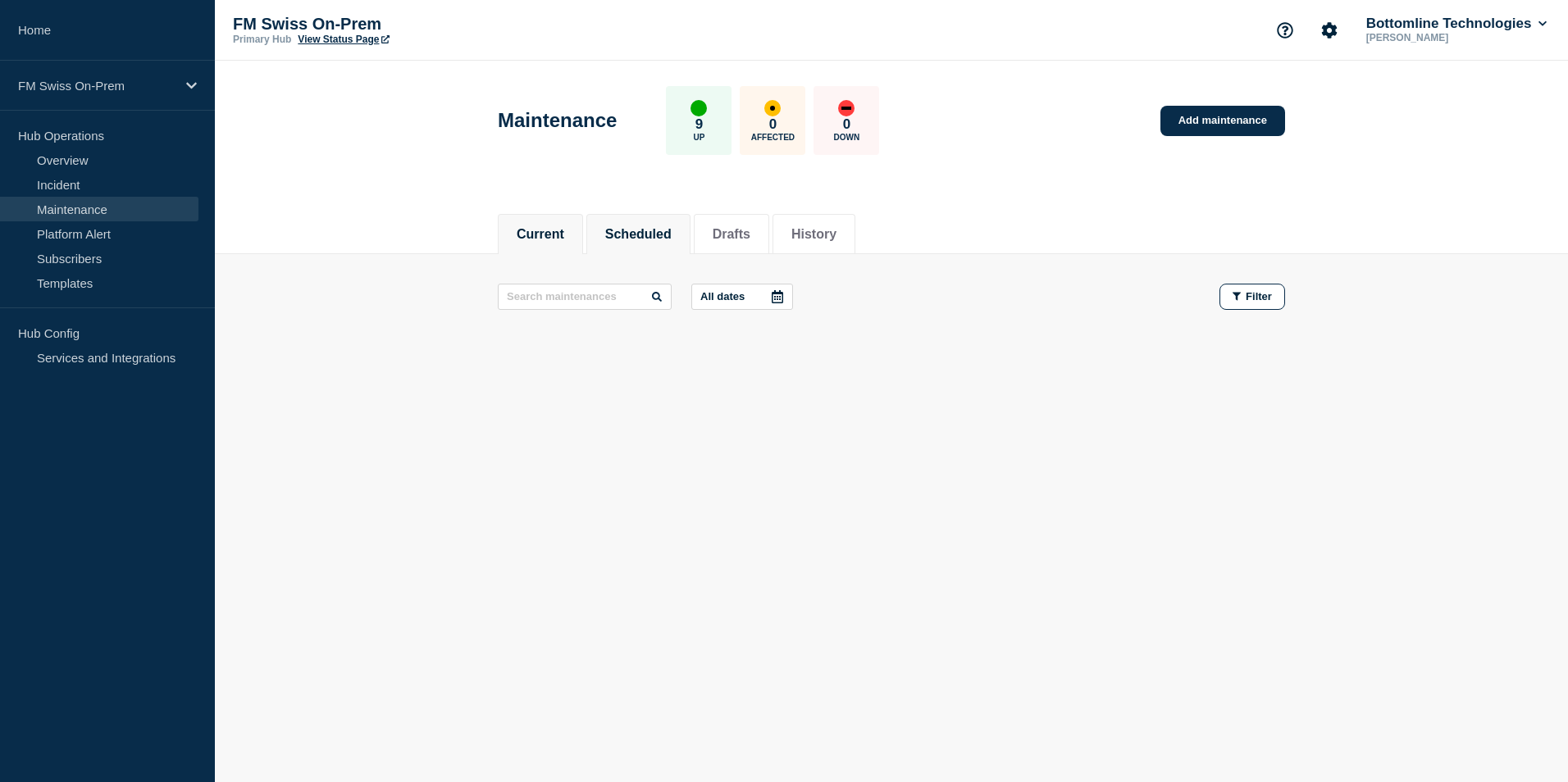
click at [641, 227] on button "Scheduled" at bounding box center [638, 233] width 66 height 14
click at [1243, 288] on button "Filter" at bounding box center [1252, 296] width 65 height 26
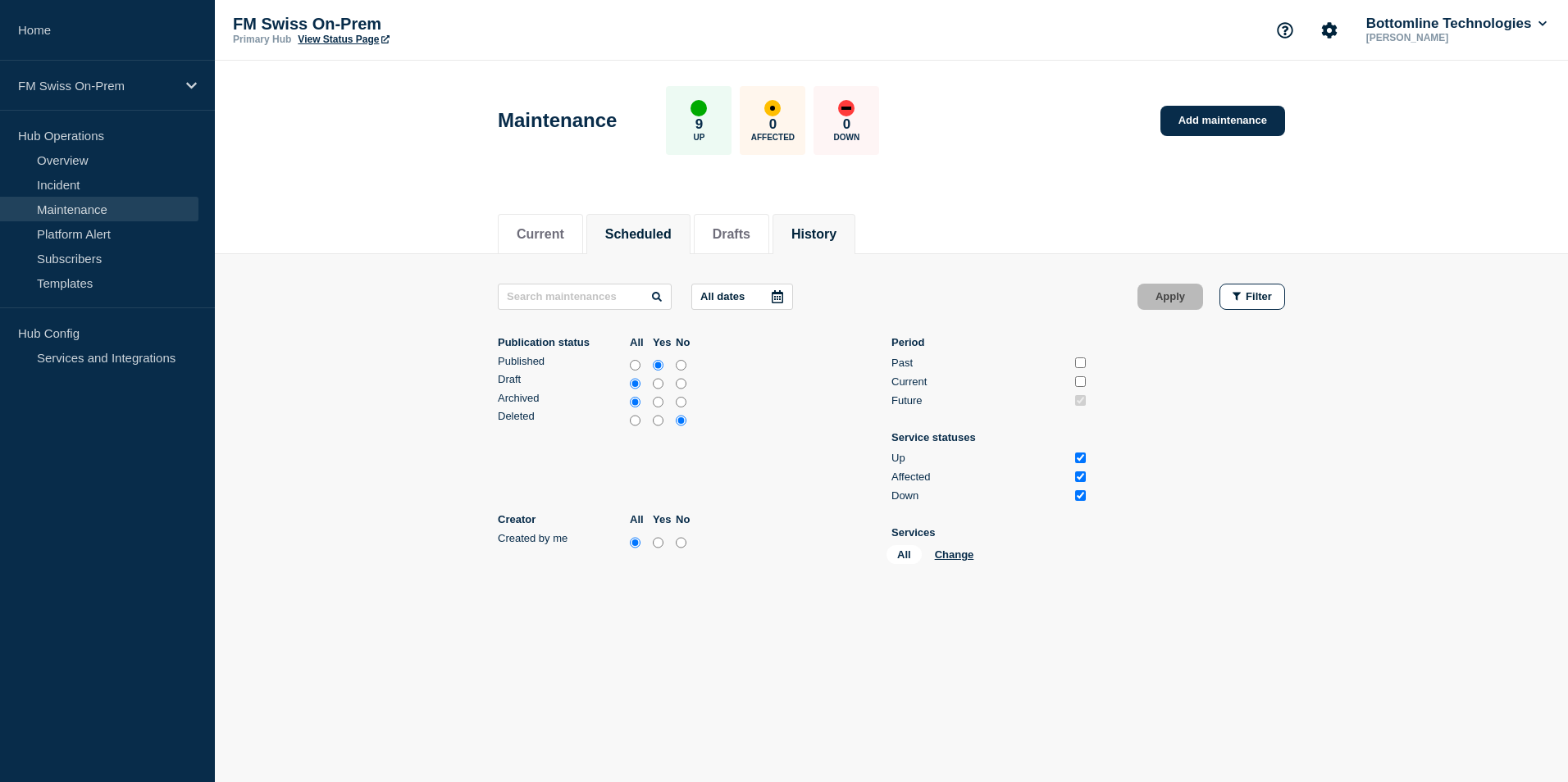
click at [837, 230] on button "History" at bounding box center [814, 233] width 45 height 14
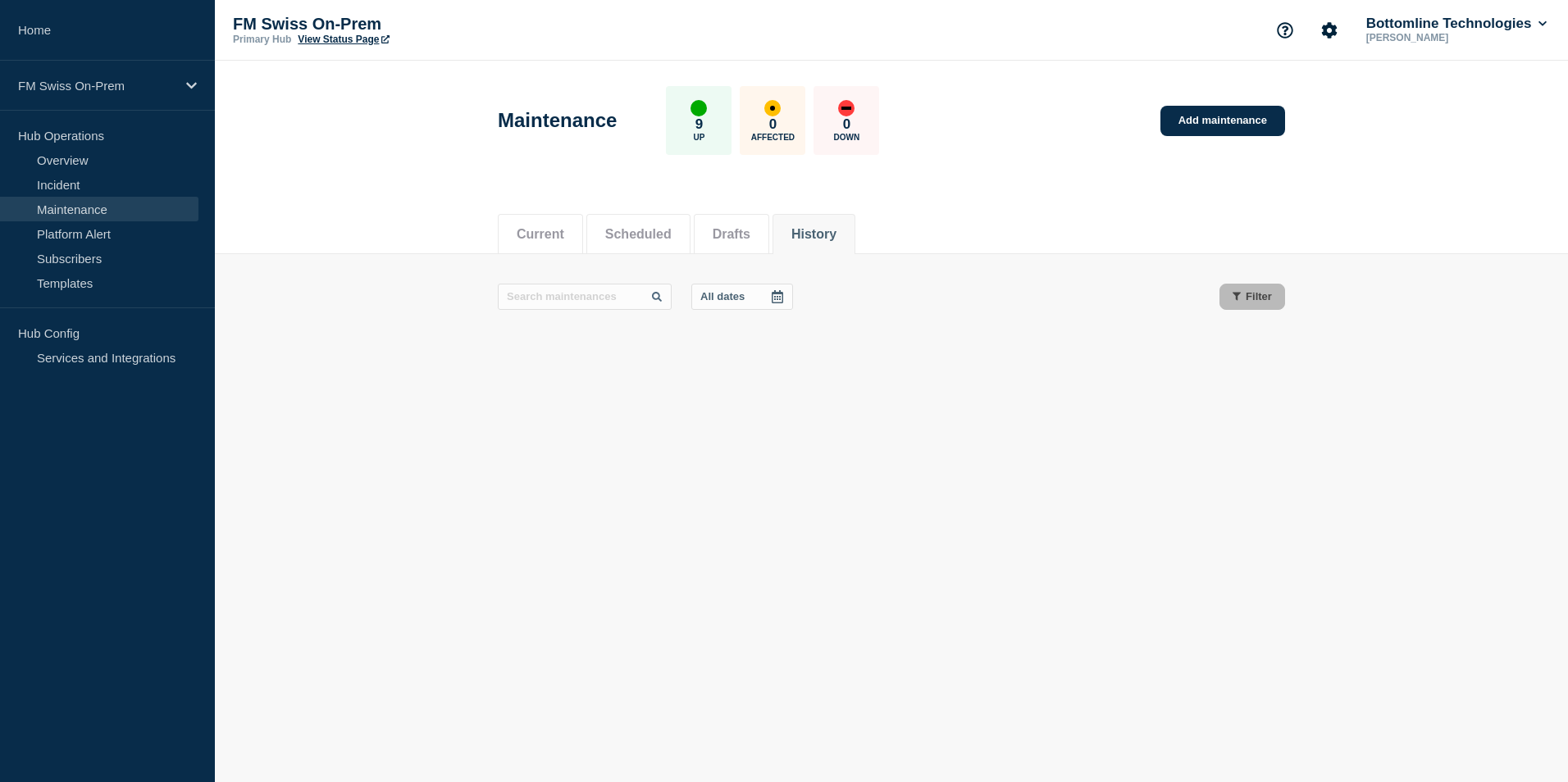
click at [743, 232] on button "Drafts" at bounding box center [731, 233] width 37 height 14
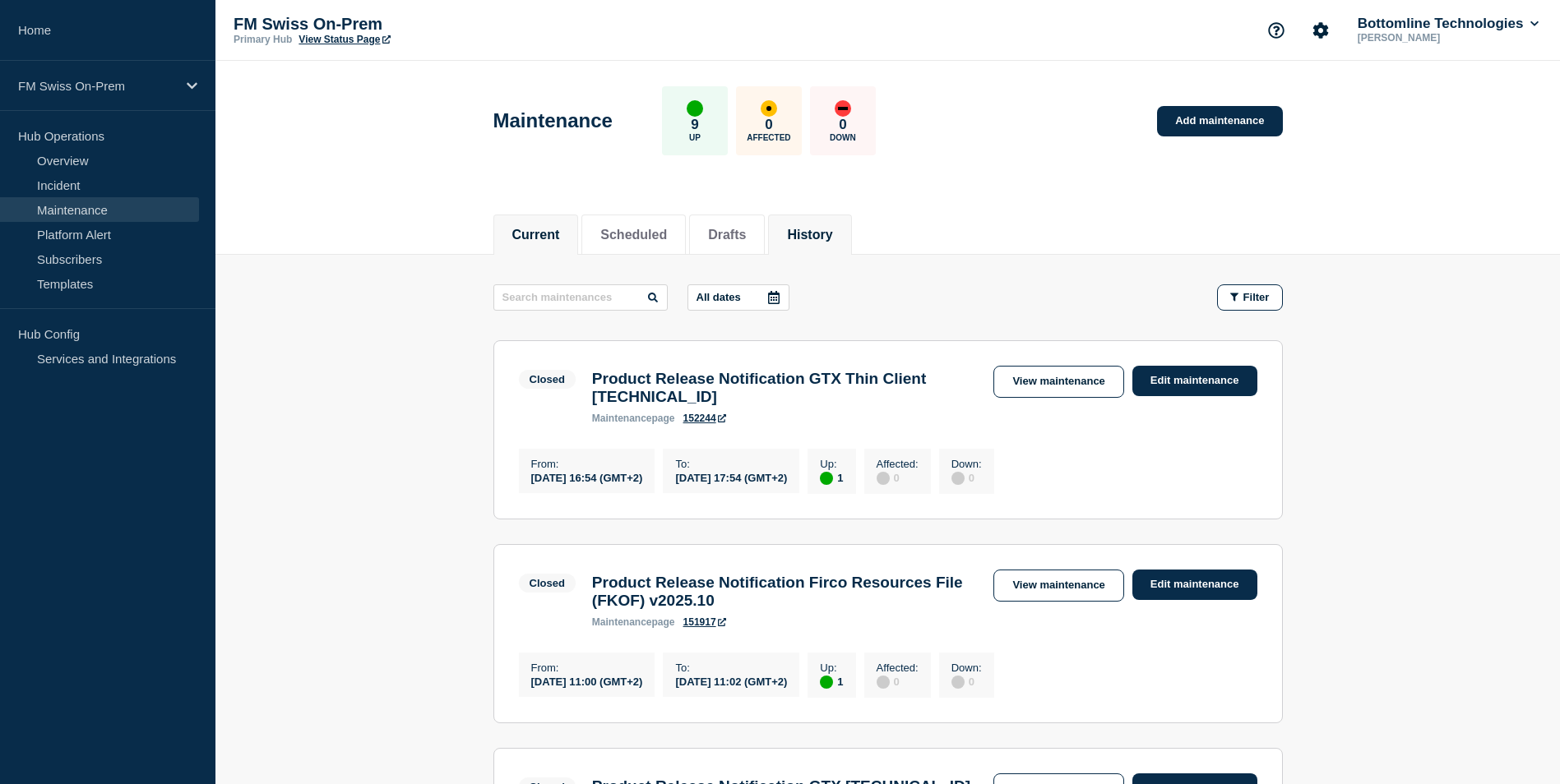
click at [539, 229] on button "Current" at bounding box center [537, 234] width 48 height 14
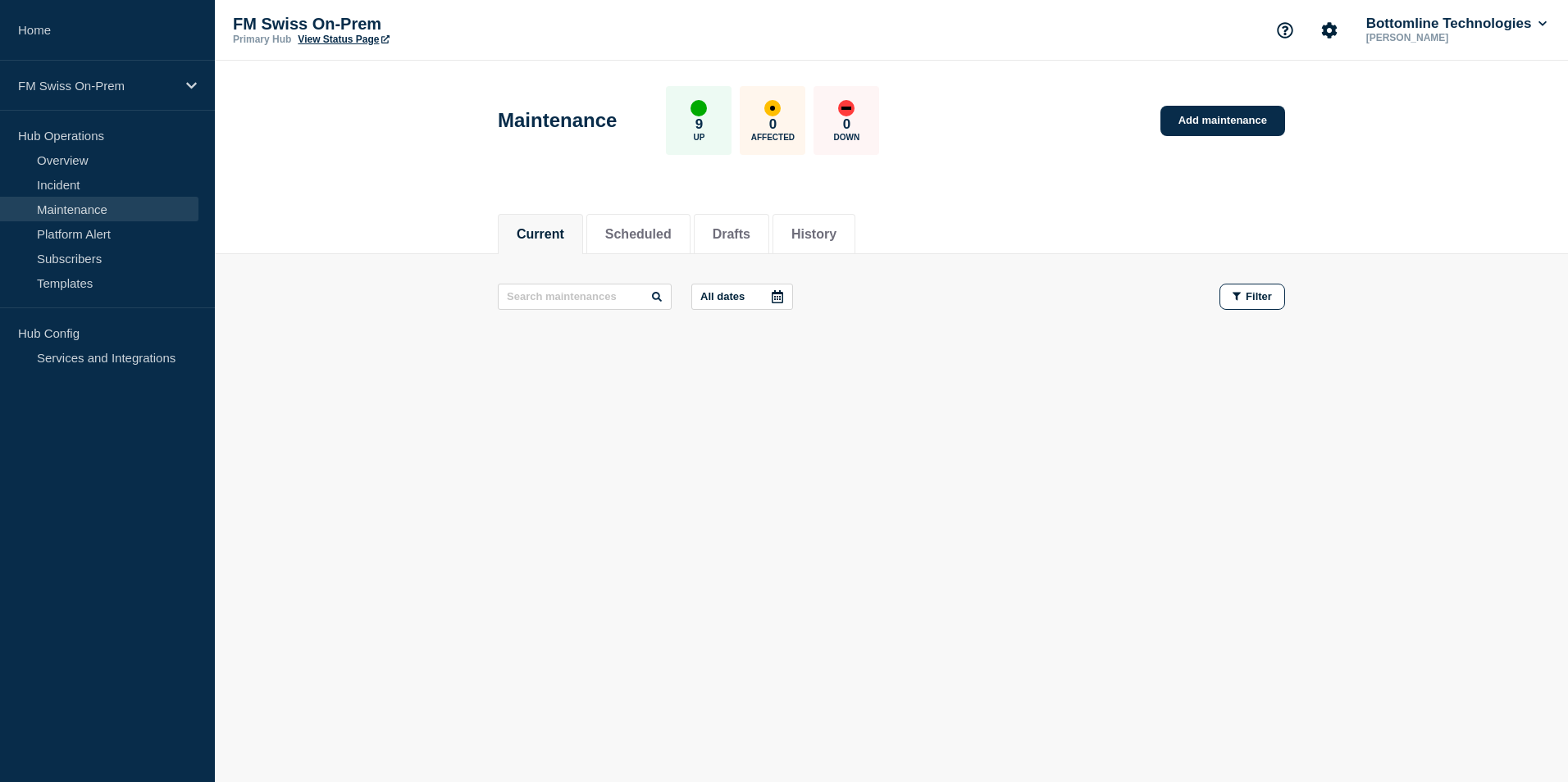
drag, startPoint x: 778, startPoint y: 295, endPoint x: 772, endPoint y: 288, distance: 9.2
click at [780, 295] on icon at bounding box center [777, 297] width 13 height 13
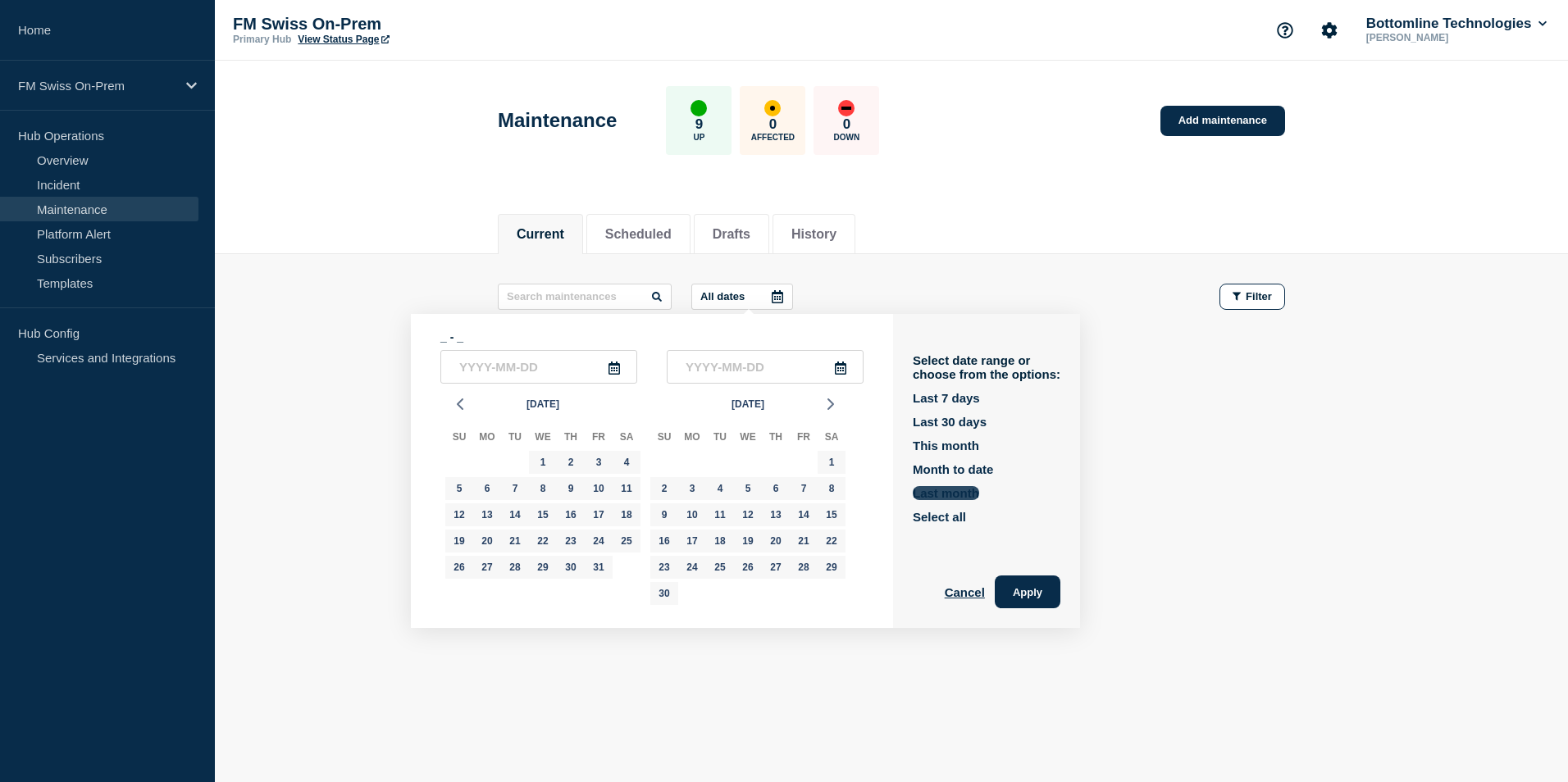
click at [953, 494] on button "Last month" at bounding box center [945, 493] width 66 height 14
type input "2025-09-01"
type input "2025-09-30"
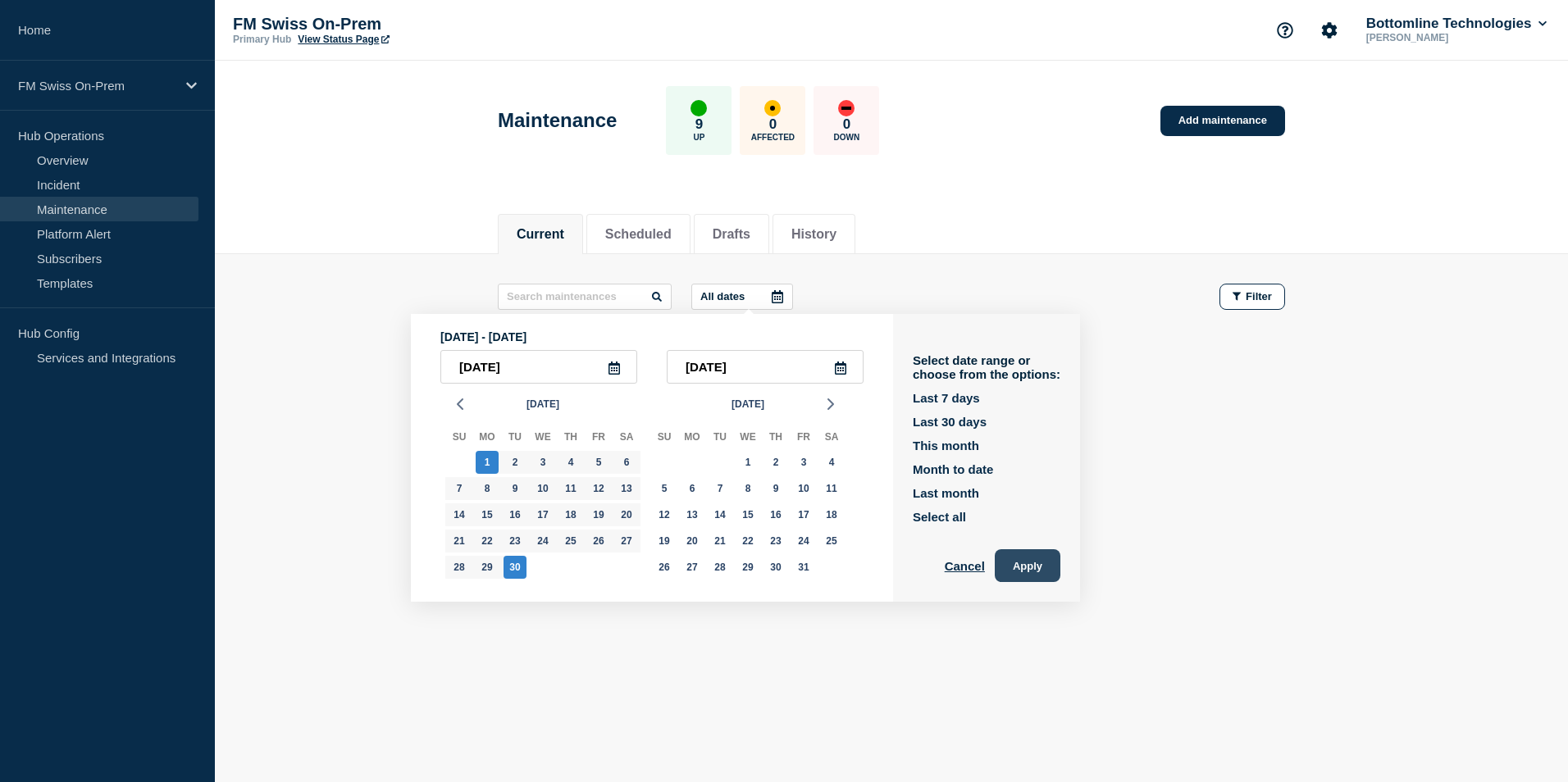
click at [1047, 564] on button "Apply" at bounding box center [1027, 566] width 65 height 33
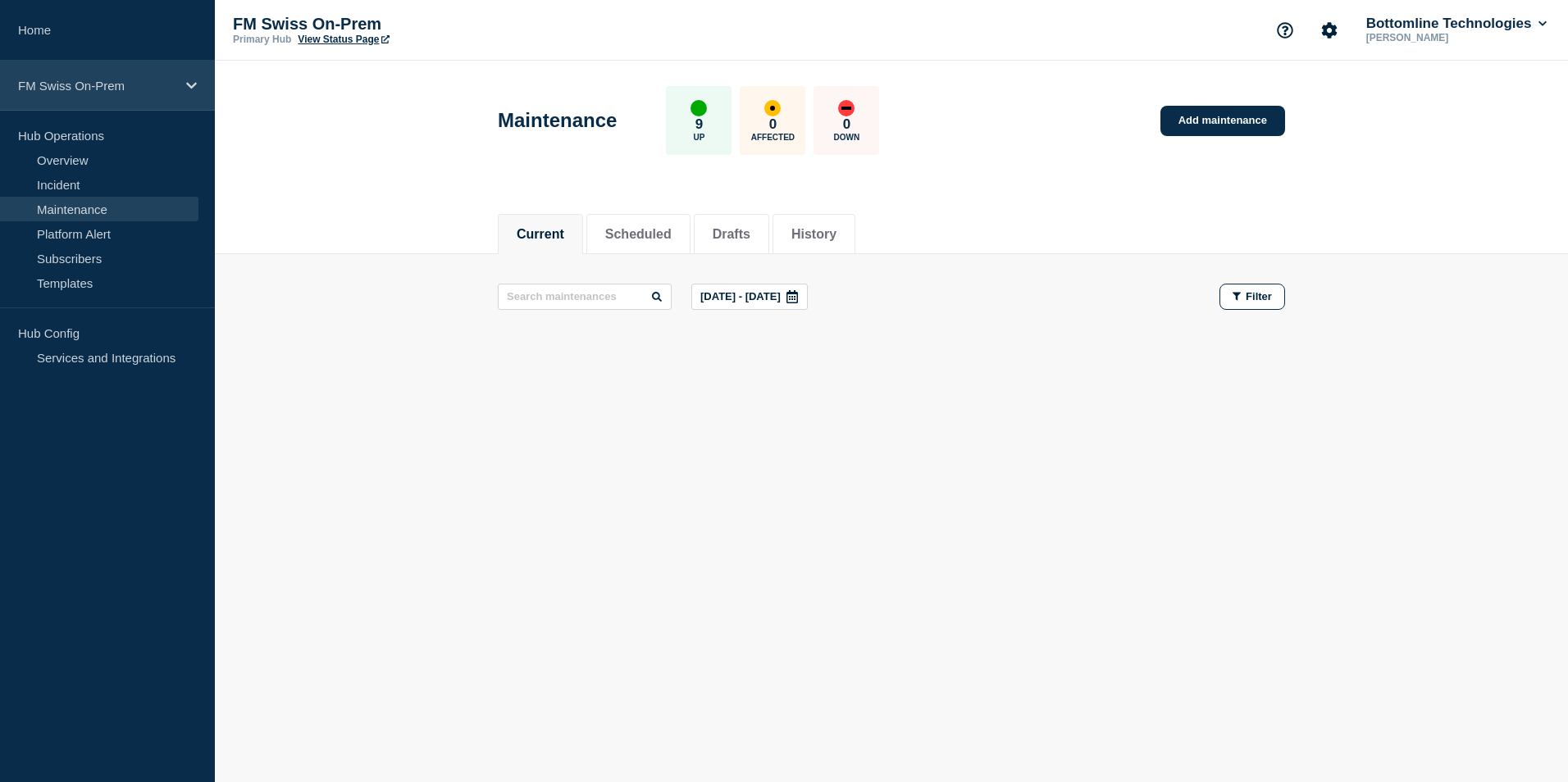
click at [72, 84] on p "FM Swiss On-Prem" at bounding box center [97, 86] width 158 height 14
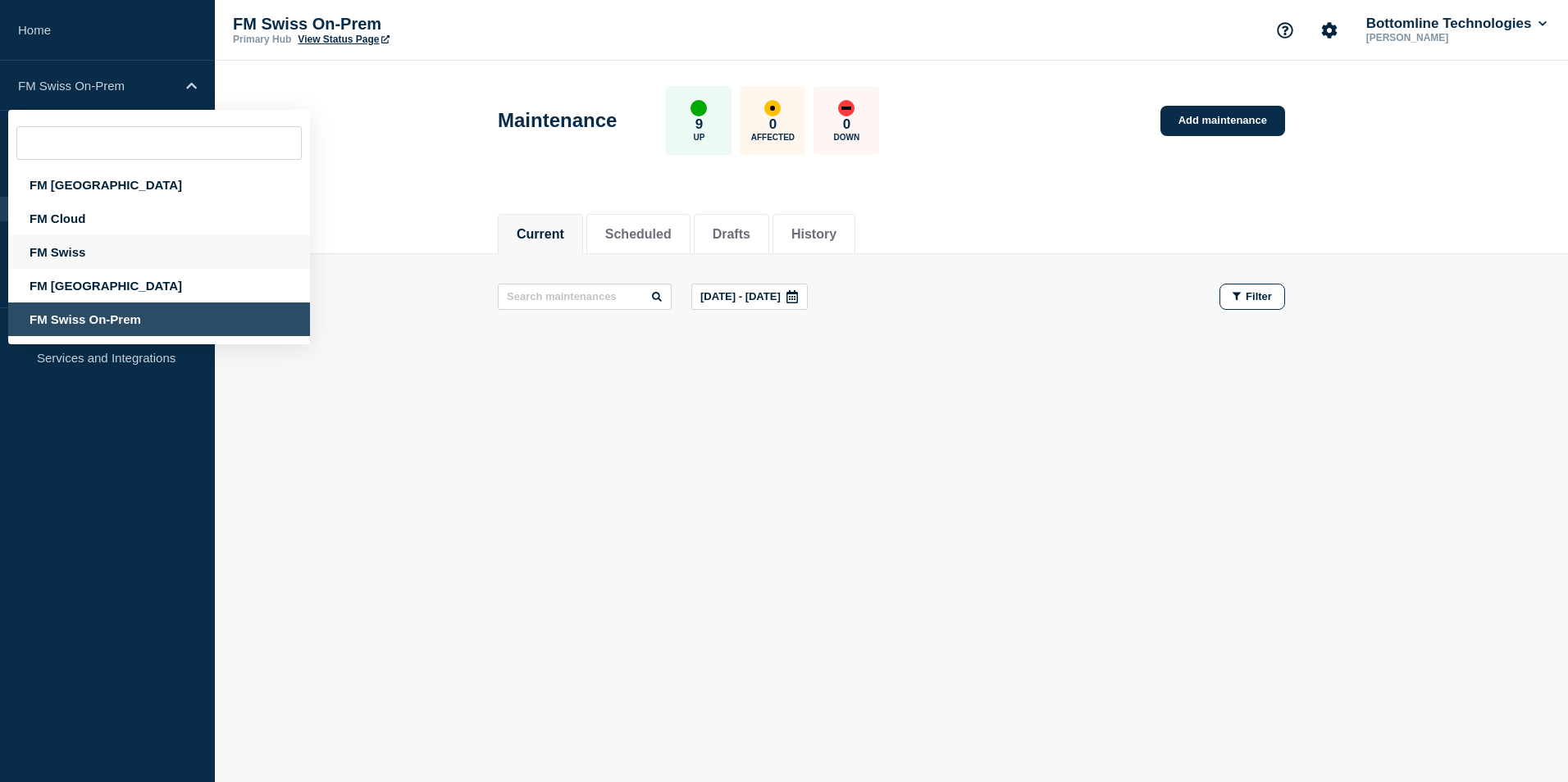
click at [61, 251] on div "FM Swiss" at bounding box center [159, 252] width 302 height 34
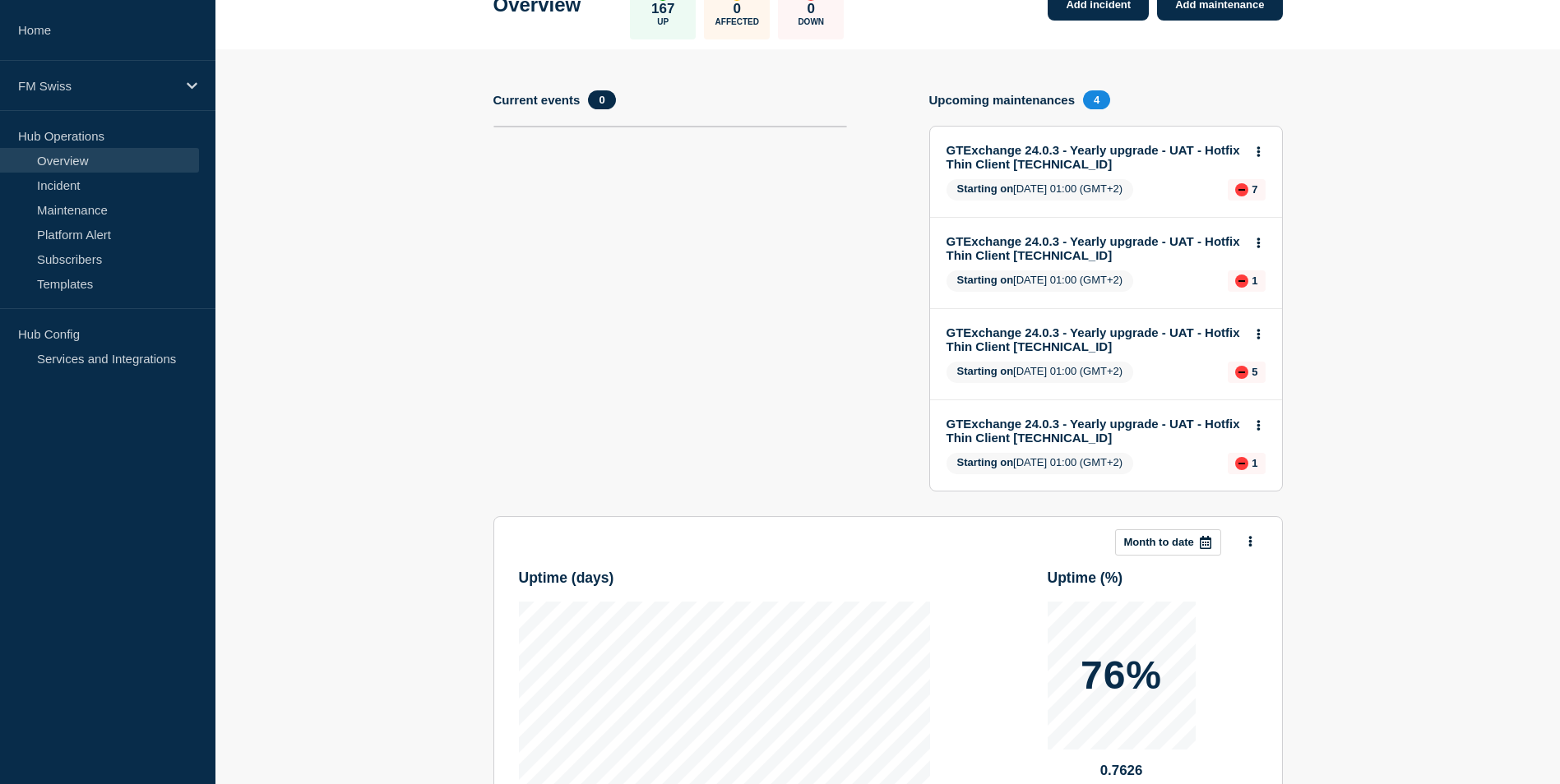
scroll to position [82, 0]
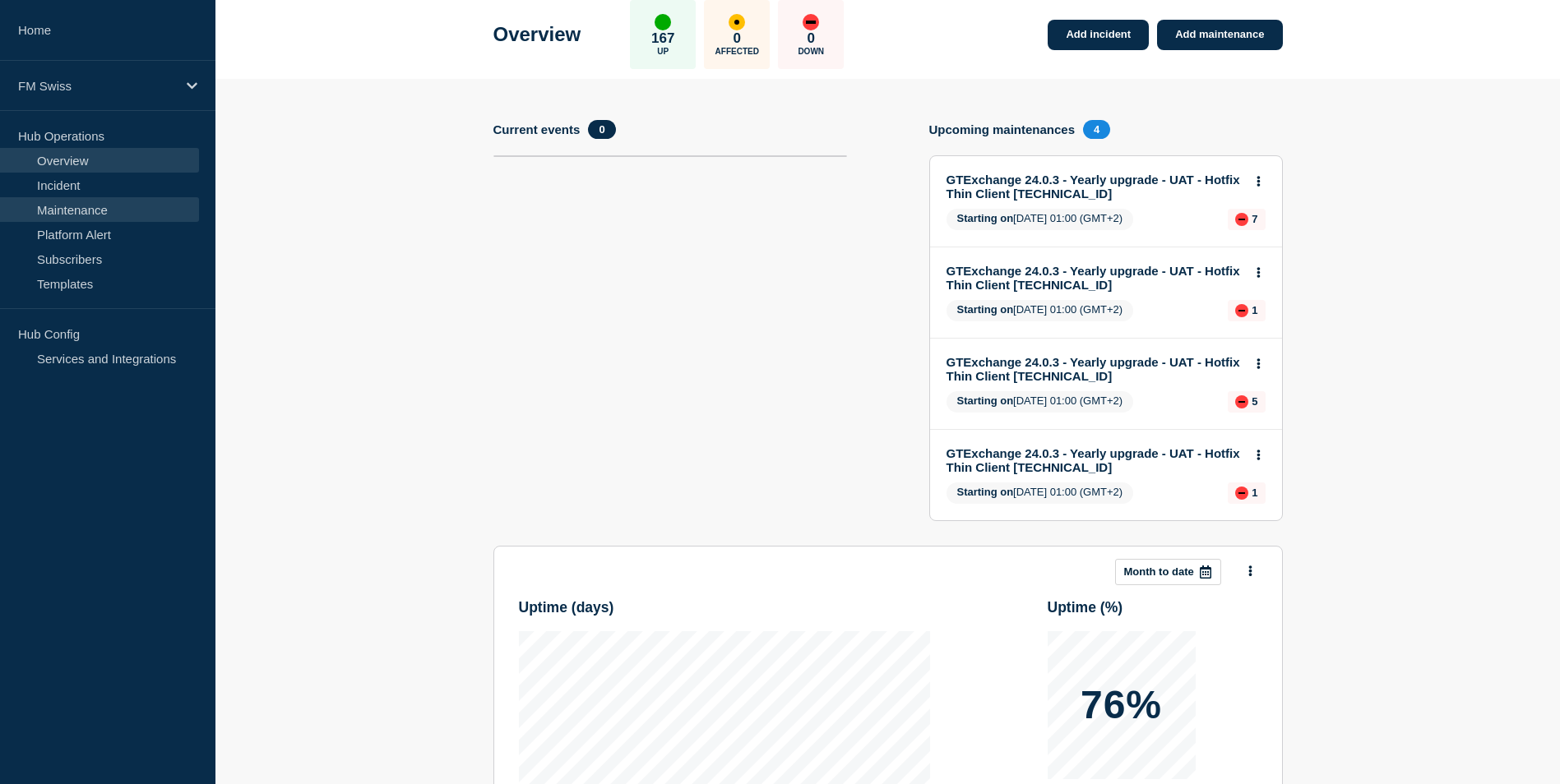
click at [53, 209] on link "Maintenance" at bounding box center [99, 210] width 199 height 25
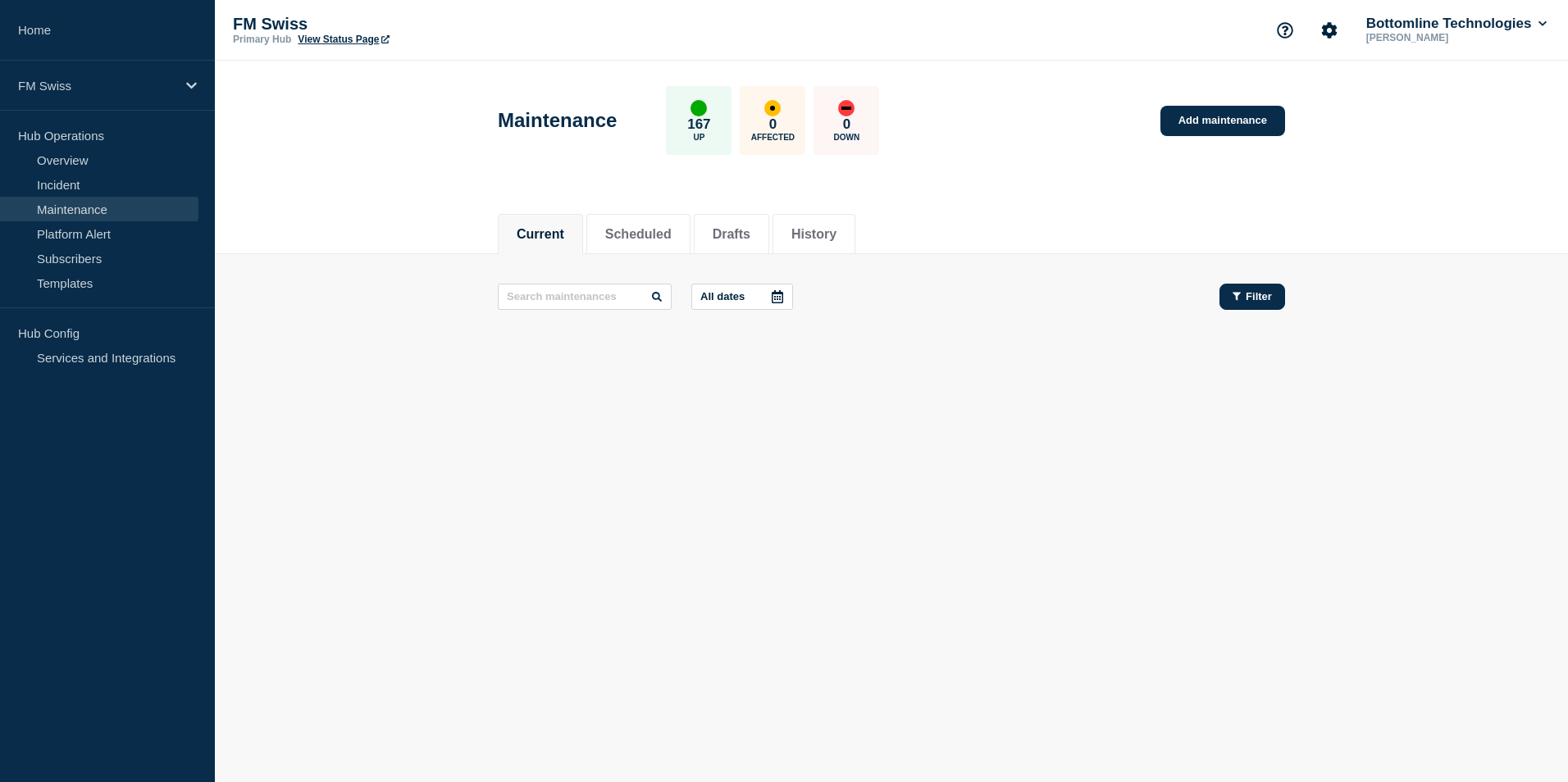
click at [1246, 303] on button "Filter" at bounding box center [1252, 296] width 65 height 26
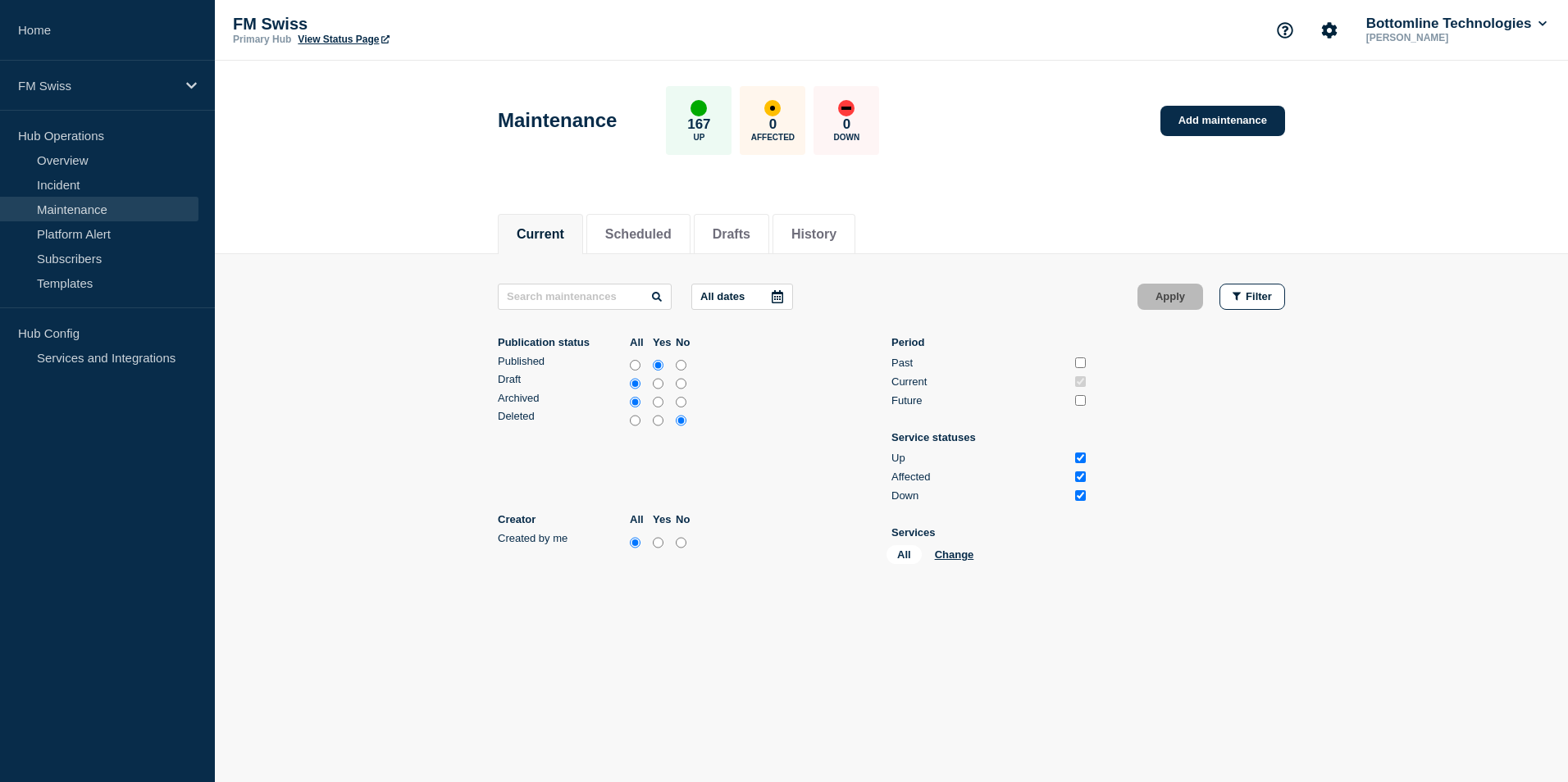
click at [756, 294] on button "All dates" at bounding box center [743, 296] width 102 height 26
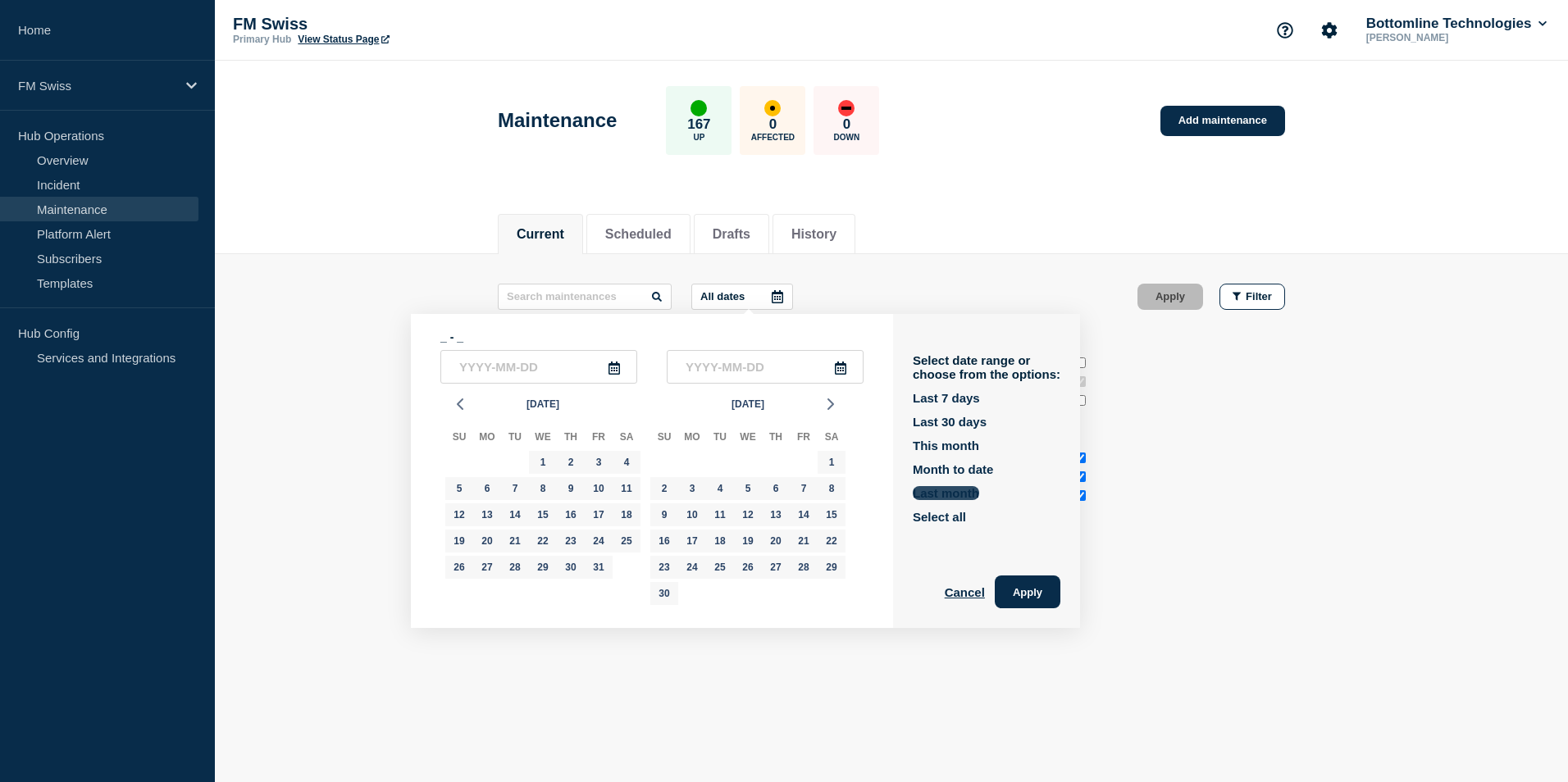
click at [949, 490] on button "Last month" at bounding box center [945, 493] width 66 height 14
type input "2025-09-01"
type input "2025-09-30"
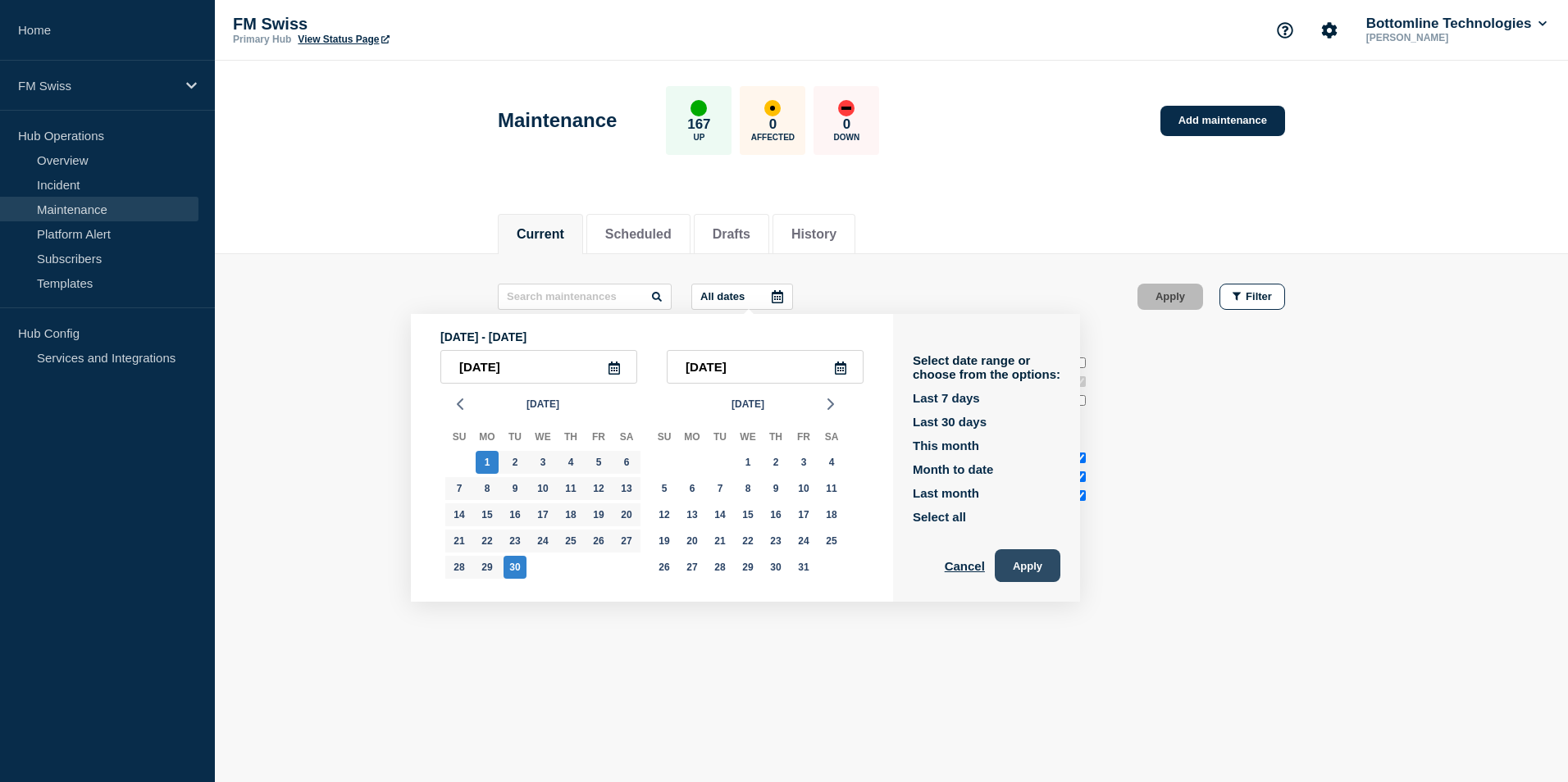
click at [1030, 559] on button "Apply" at bounding box center [1027, 566] width 65 height 33
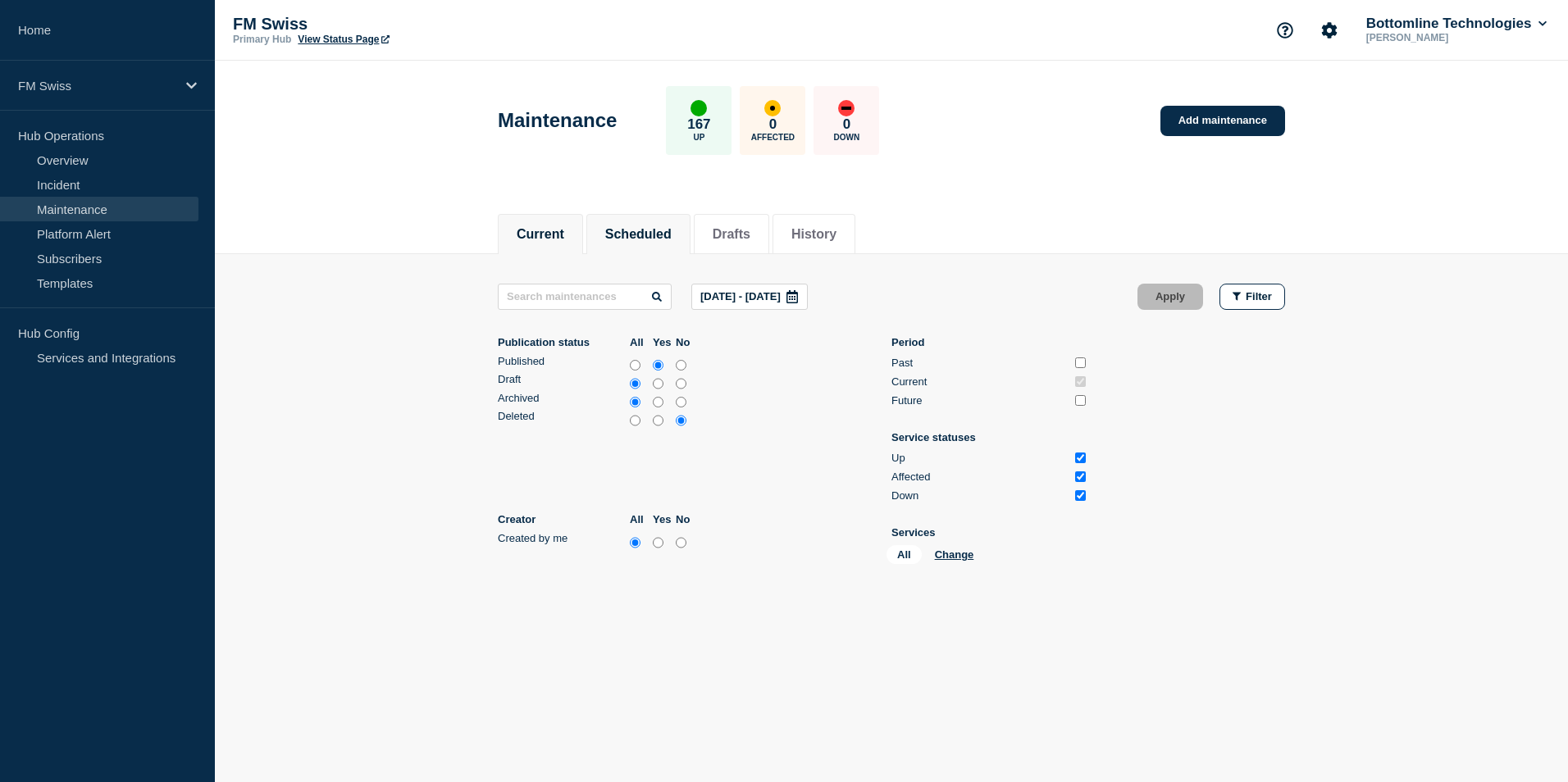
click at [649, 239] on button "Scheduled" at bounding box center [638, 233] width 66 height 14
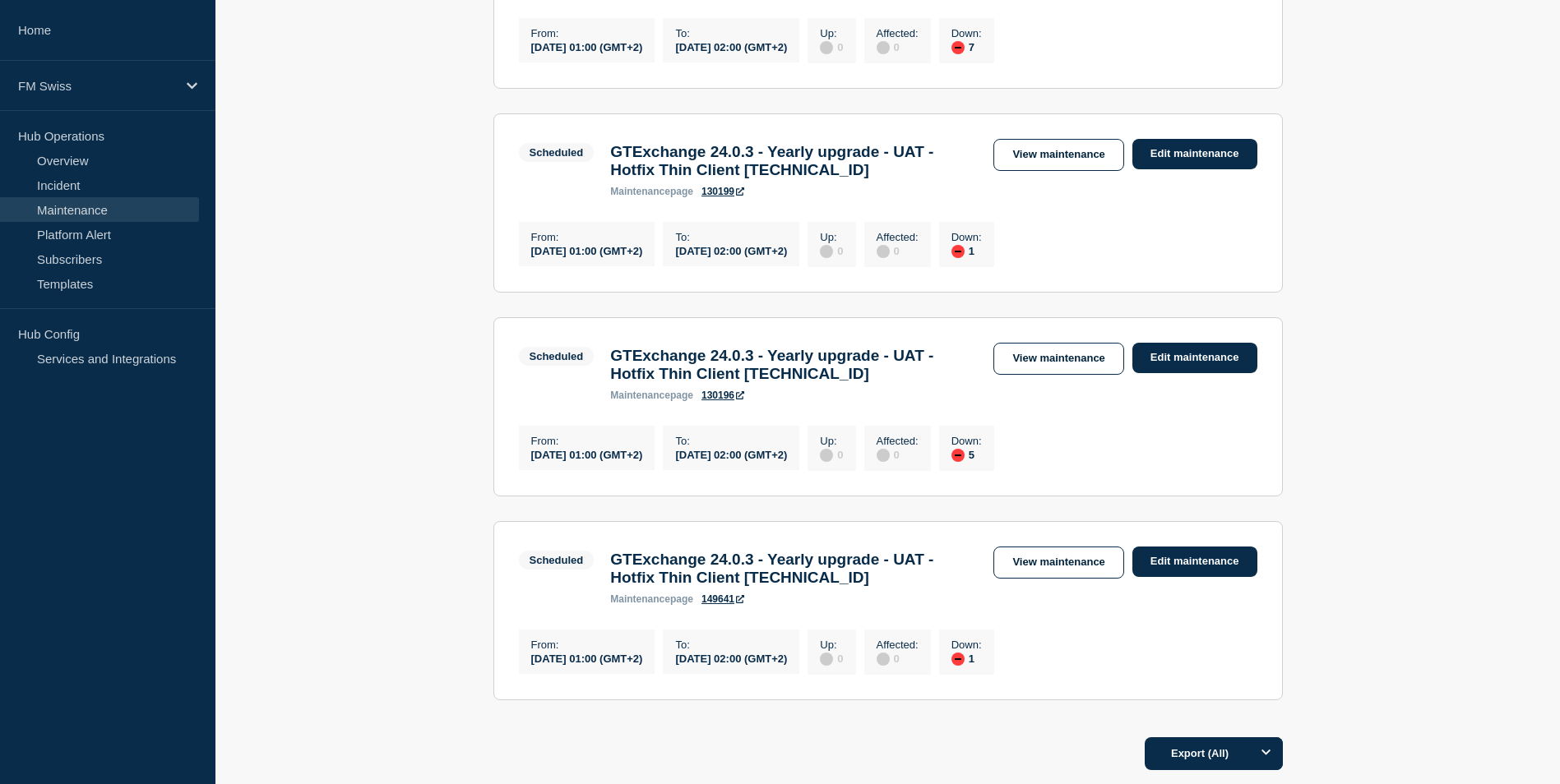
scroll to position [441, 0]
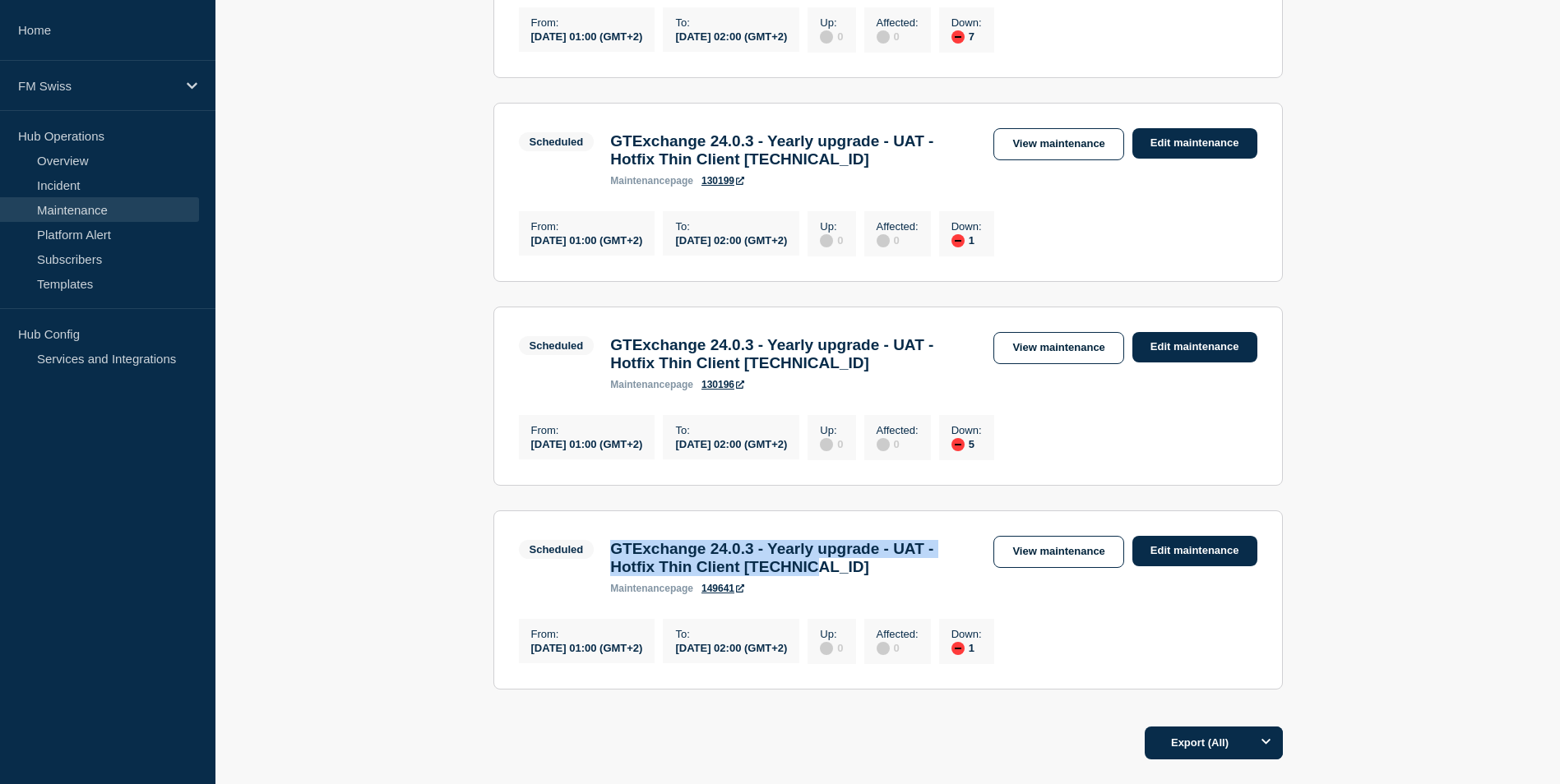
drag, startPoint x: 615, startPoint y: 582, endPoint x: 861, endPoint y: 597, distance: 246.5
click at [861, 576] on h3 "GTExchange 24.0.3 - Yearly upgrade - UAT - Hotfix Thin Client 24.0.3.3" at bounding box center [793, 559] width 367 height 37
drag, startPoint x: 861, startPoint y: 597, endPoint x: 771, endPoint y: 599, distance: 90.0
copy h3 "GTExchange 24.0.3 - Yearly upgrade - UAT - Hotfix Thin Client 24.0.3.3"
click at [424, 420] on main "All dates Filter Scheduled 7 Down GTExchange 24.0.3 - Yearly upgrade - UAT - Ho…" at bounding box center [888, 264] width 1345 height 902
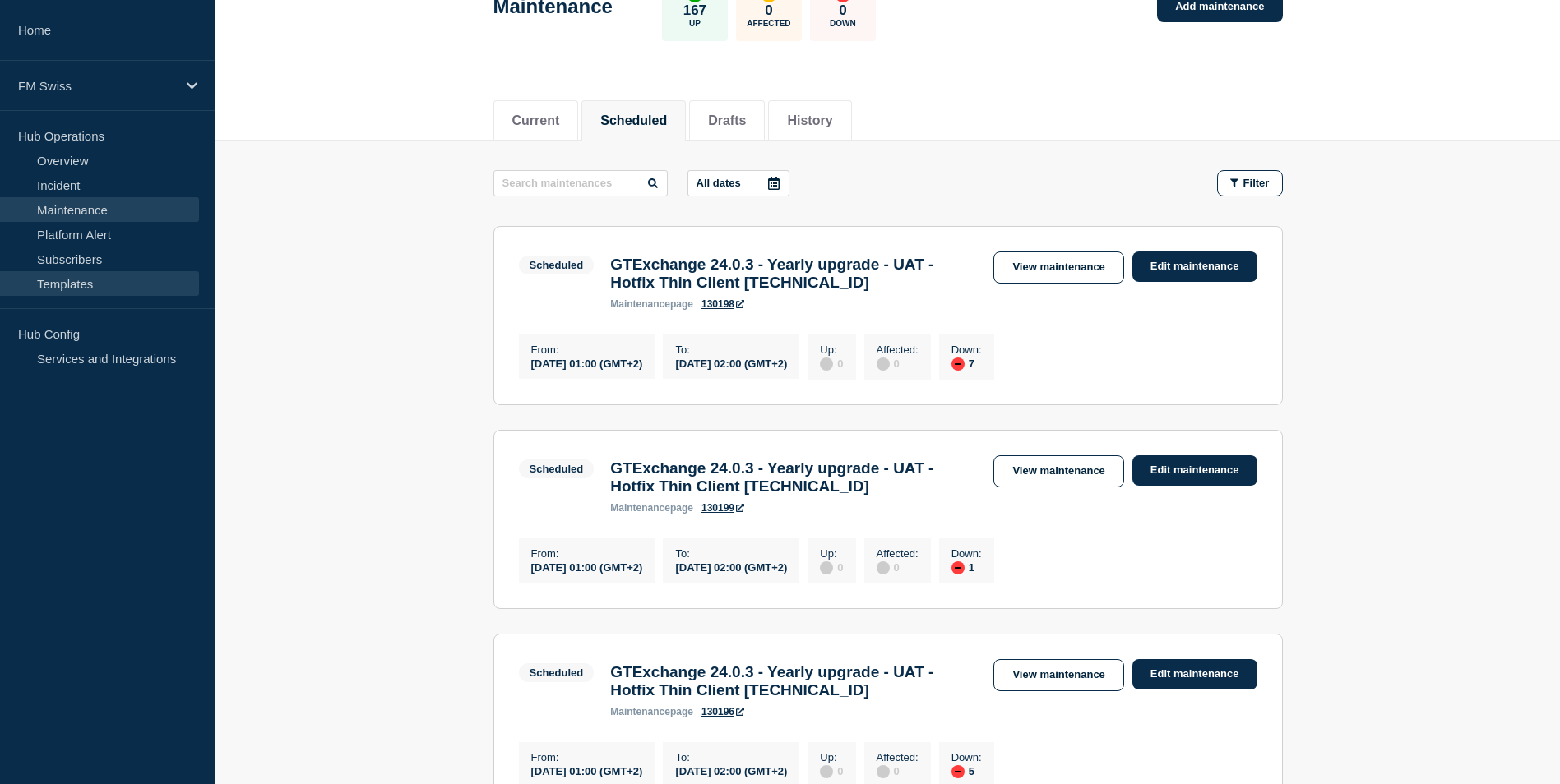
scroll to position [113, 0]
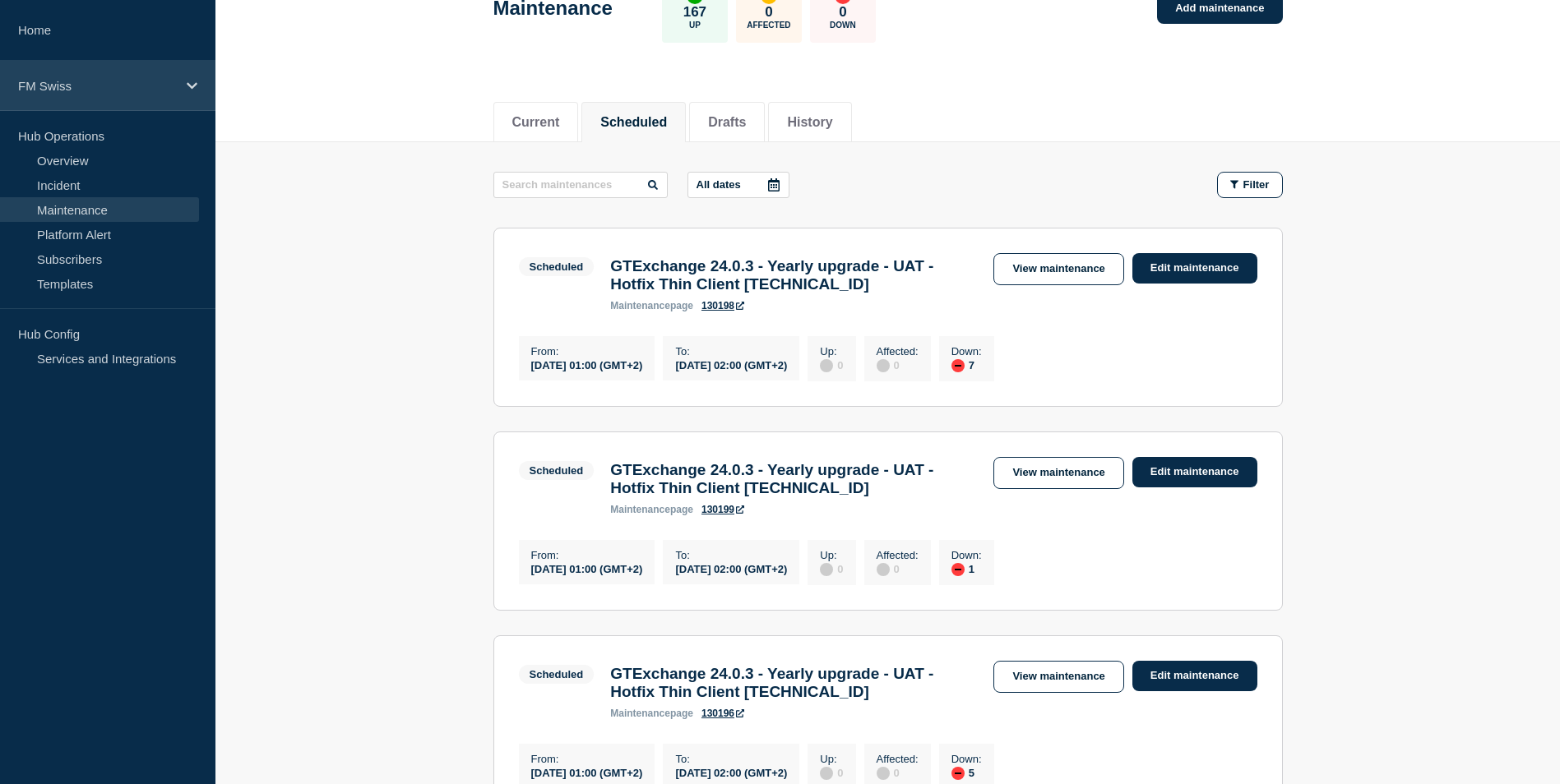
click at [93, 89] on p "FM Swiss" at bounding box center [97, 86] width 158 height 14
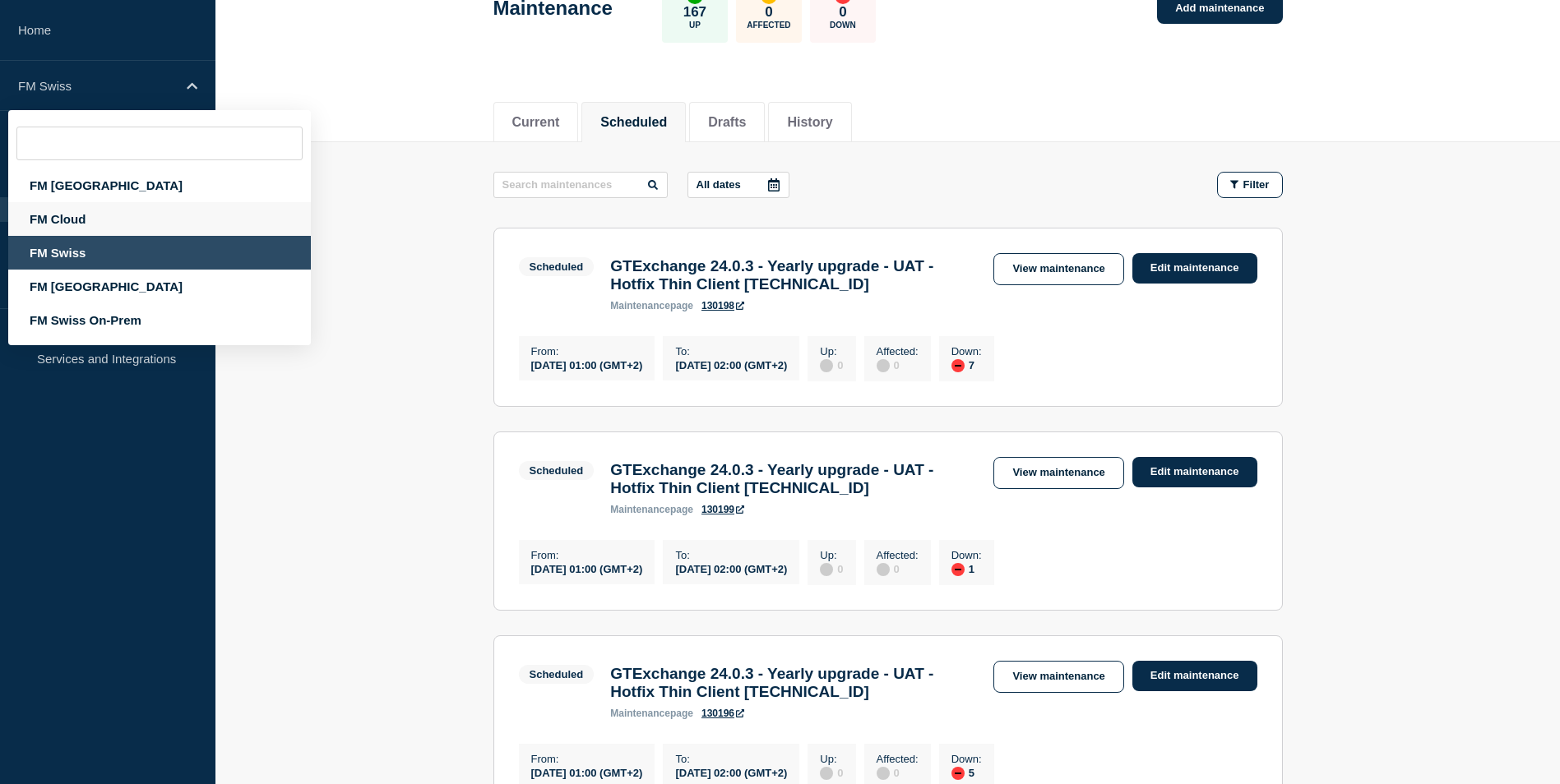
click at [70, 223] on div "FM Cloud" at bounding box center [160, 219] width 303 height 34
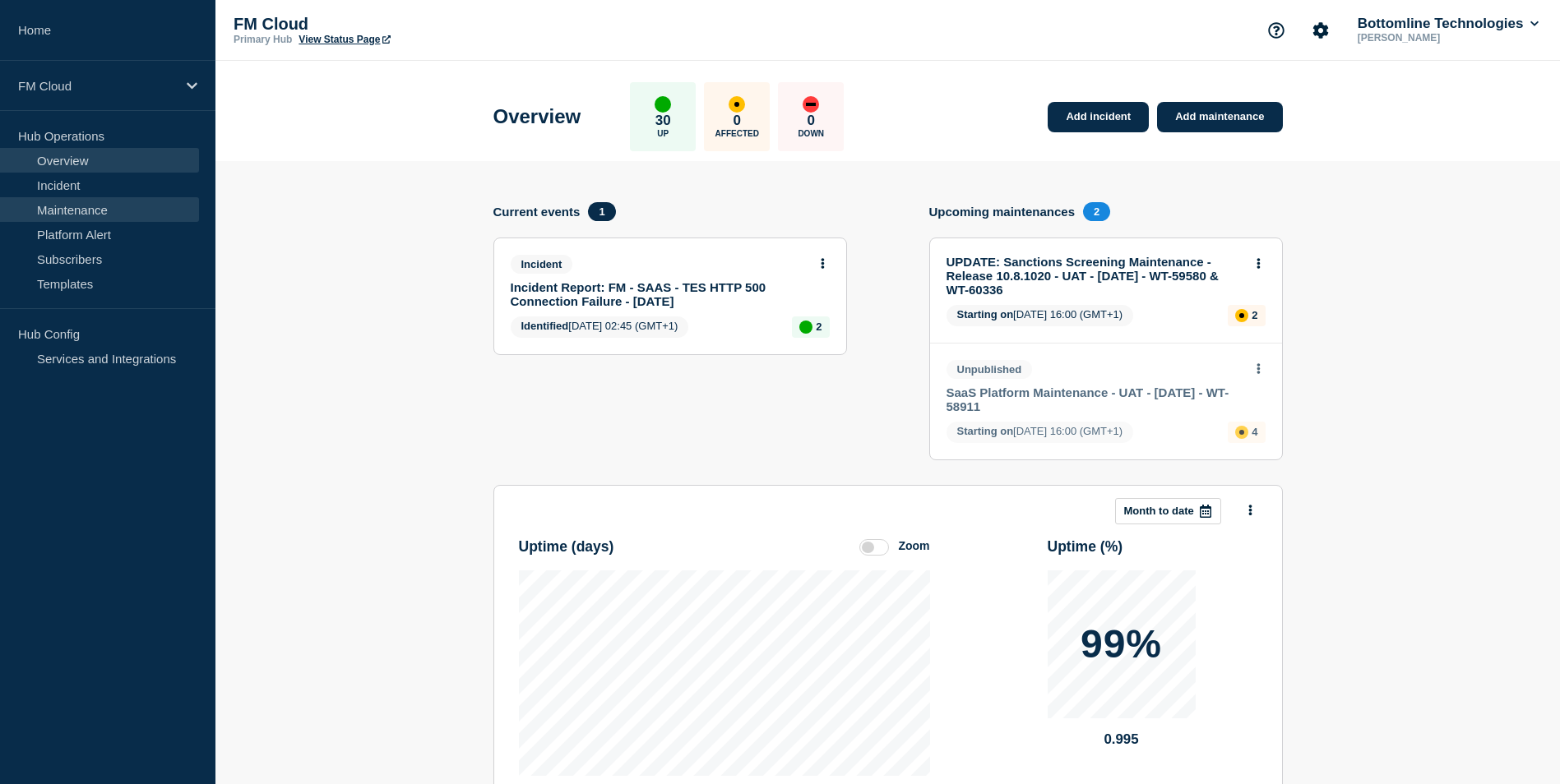
click at [82, 213] on link "Maintenance" at bounding box center [99, 210] width 199 height 25
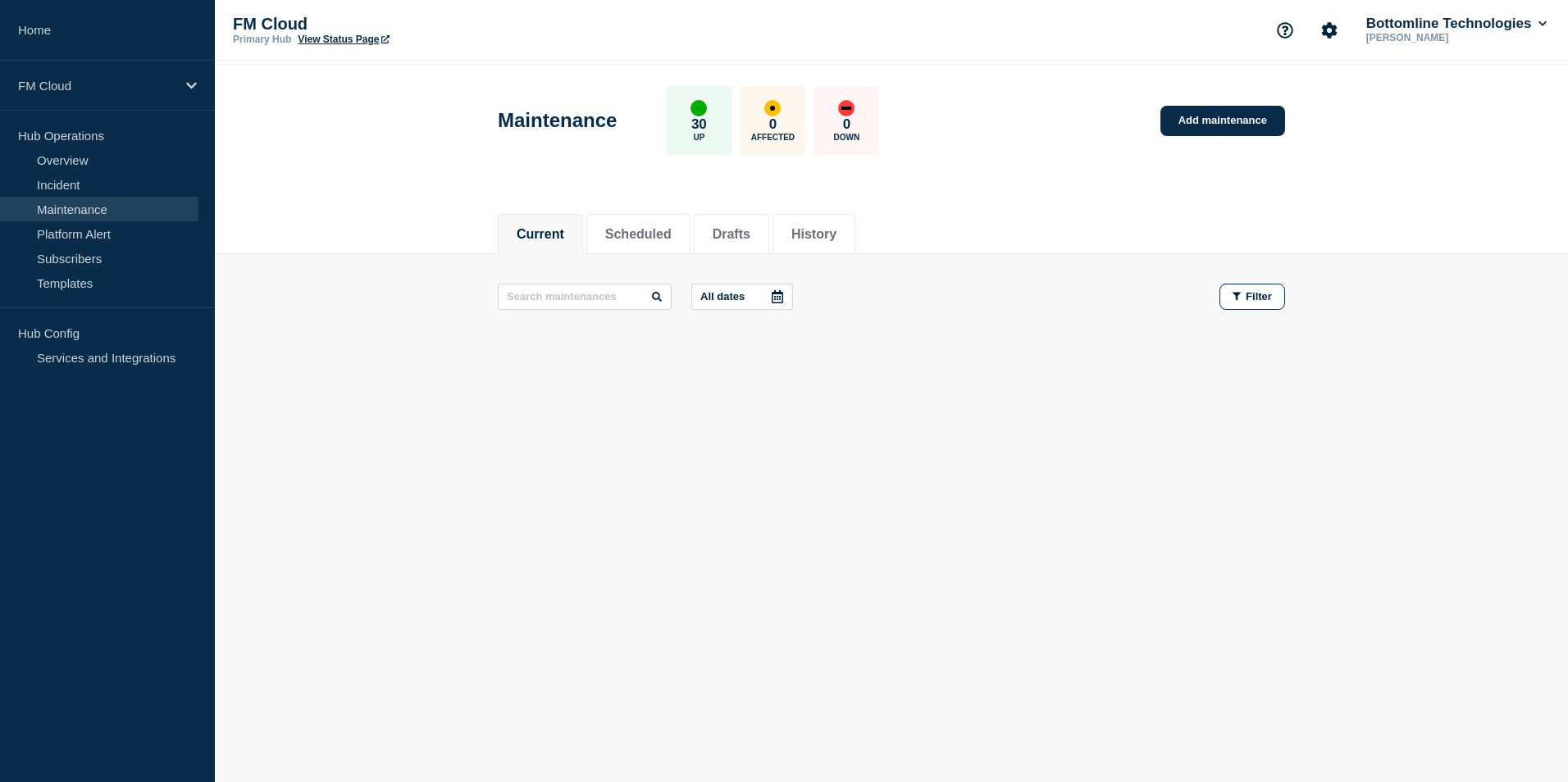
click at [780, 296] on icon at bounding box center [777, 297] width 12 height 13
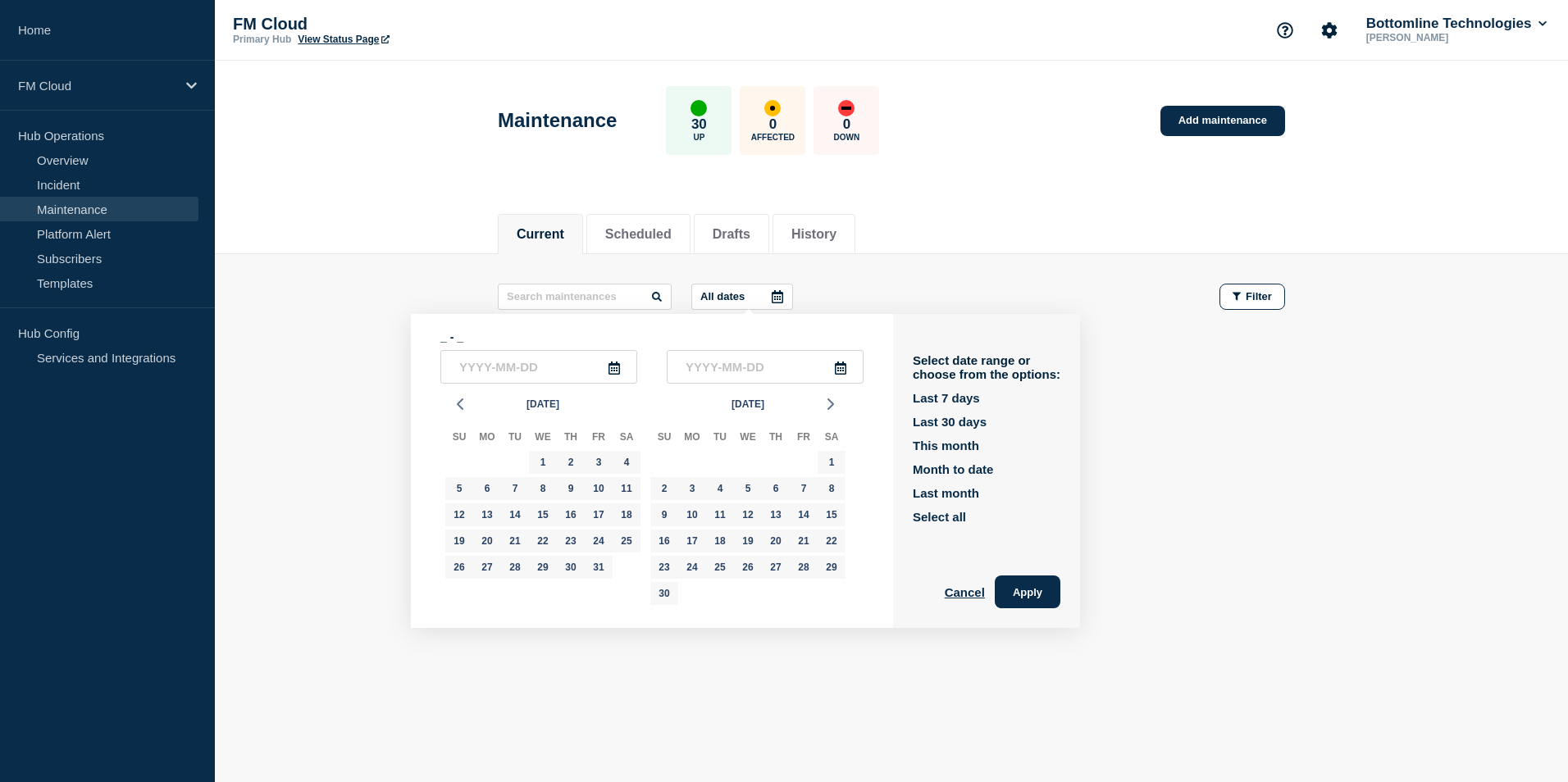
drag, startPoint x: 949, startPoint y: 493, endPoint x: 945, endPoint y: 483, distance: 10.8
click at [949, 492] on button "Last month" at bounding box center [945, 493] width 66 height 14
type input "2025-09-01"
type input "2025-09-30"
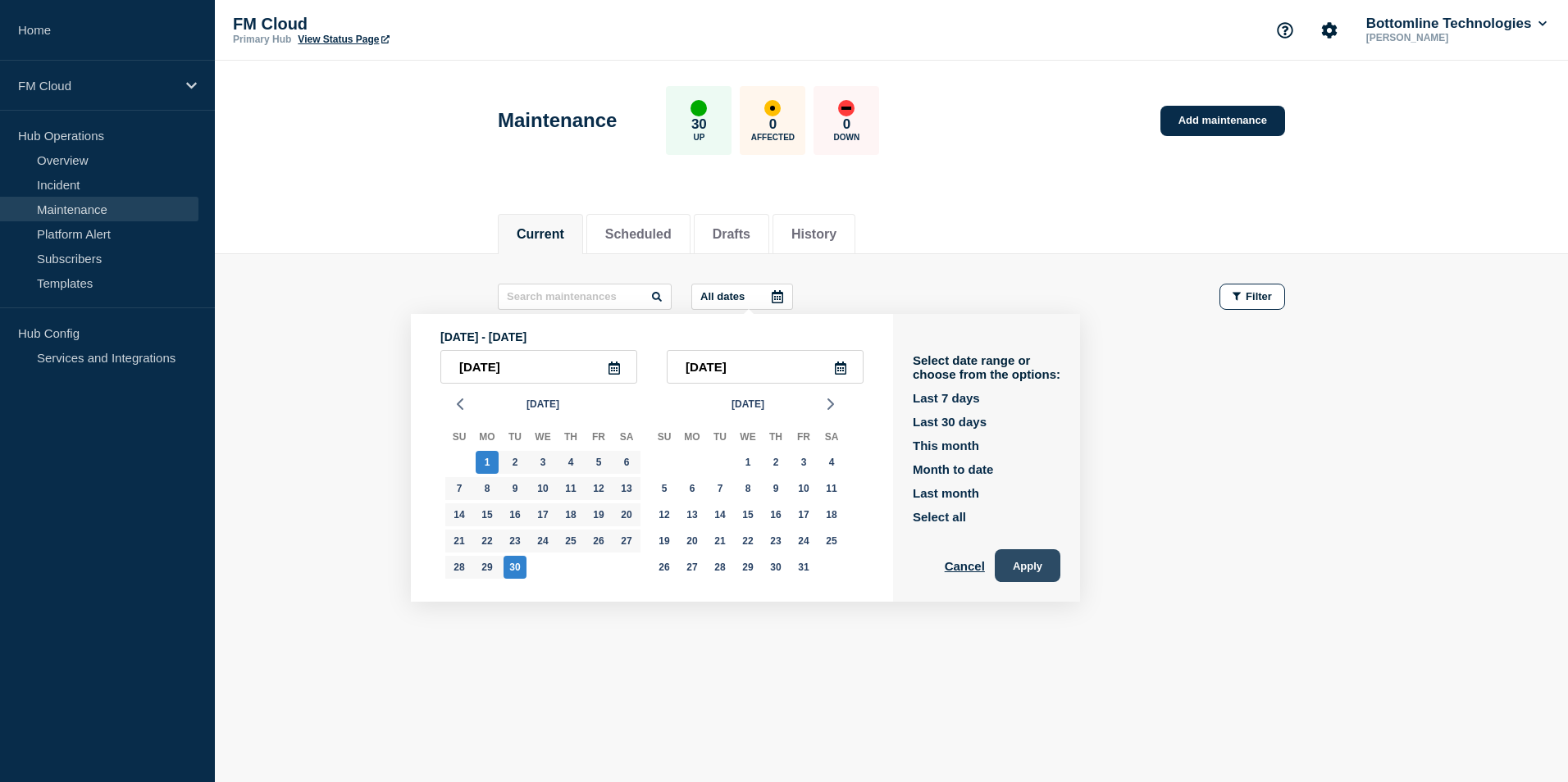
click at [1041, 570] on button "Apply" at bounding box center [1027, 566] width 65 height 33
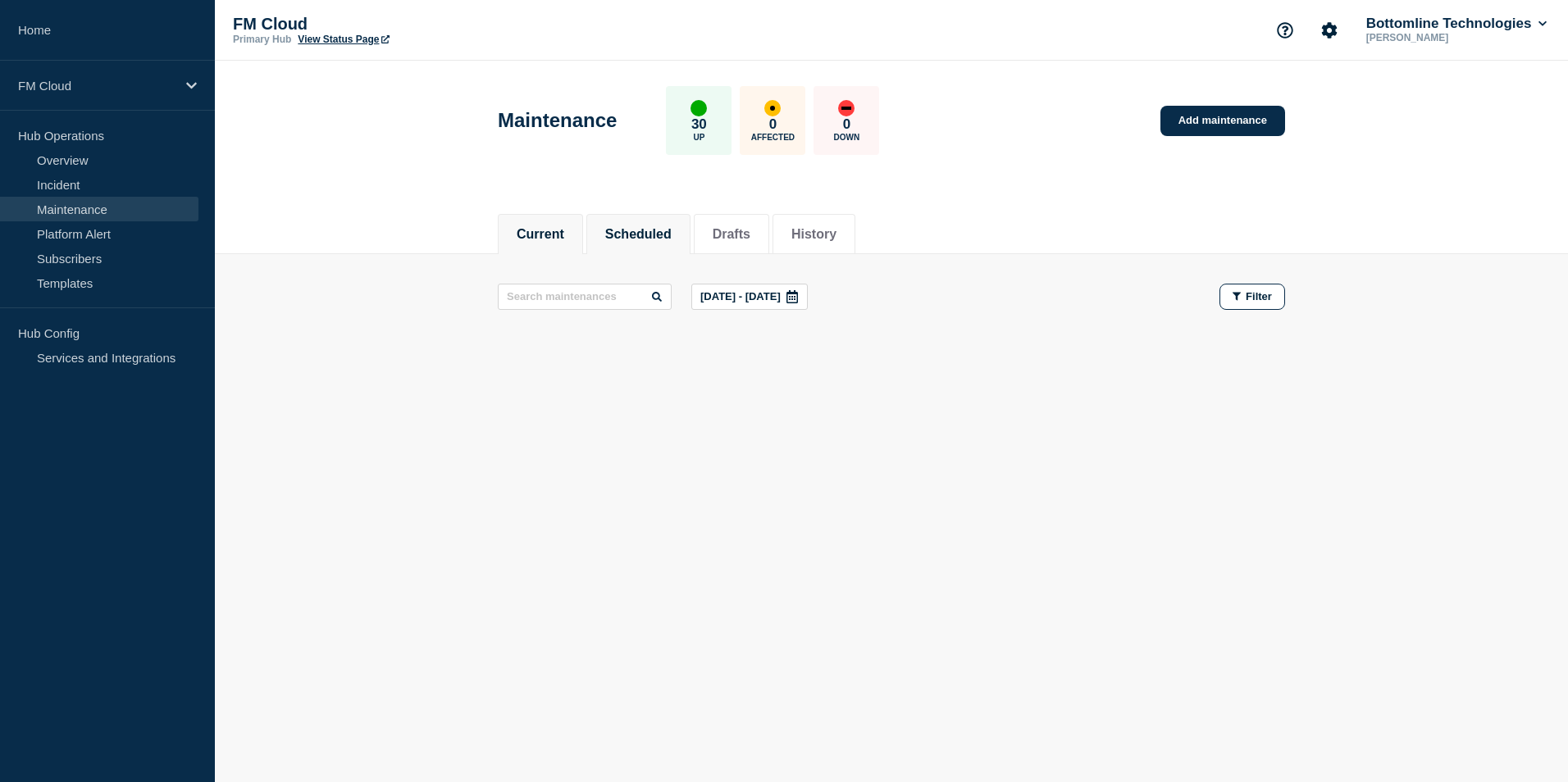
click at [650, 242] on li "Scheduled" at bounding box center [638, 234] width 104 height 40
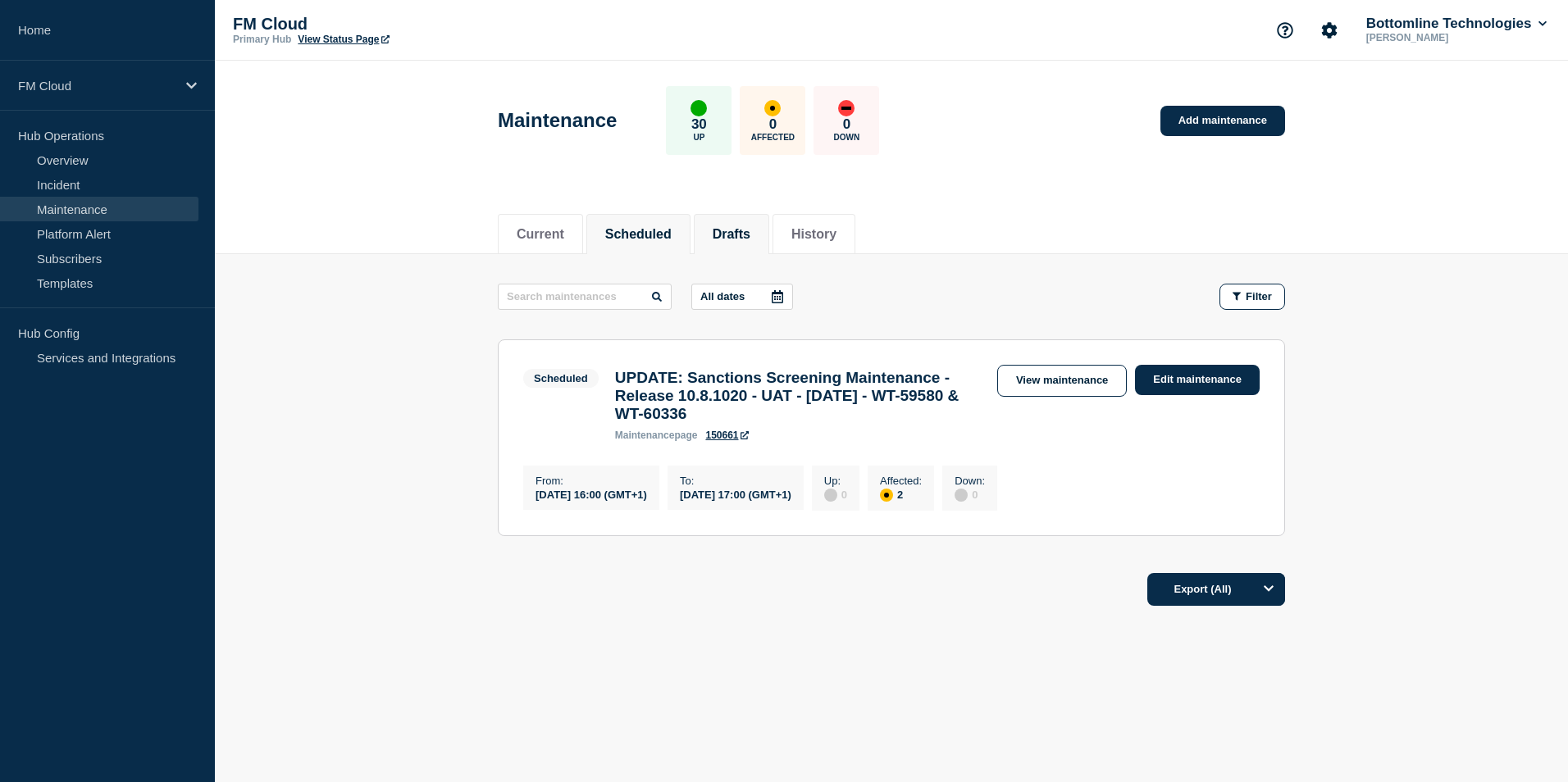
click at [737, 237] on button "Drafts" at bounding box center [731, 233] width 37 height 14
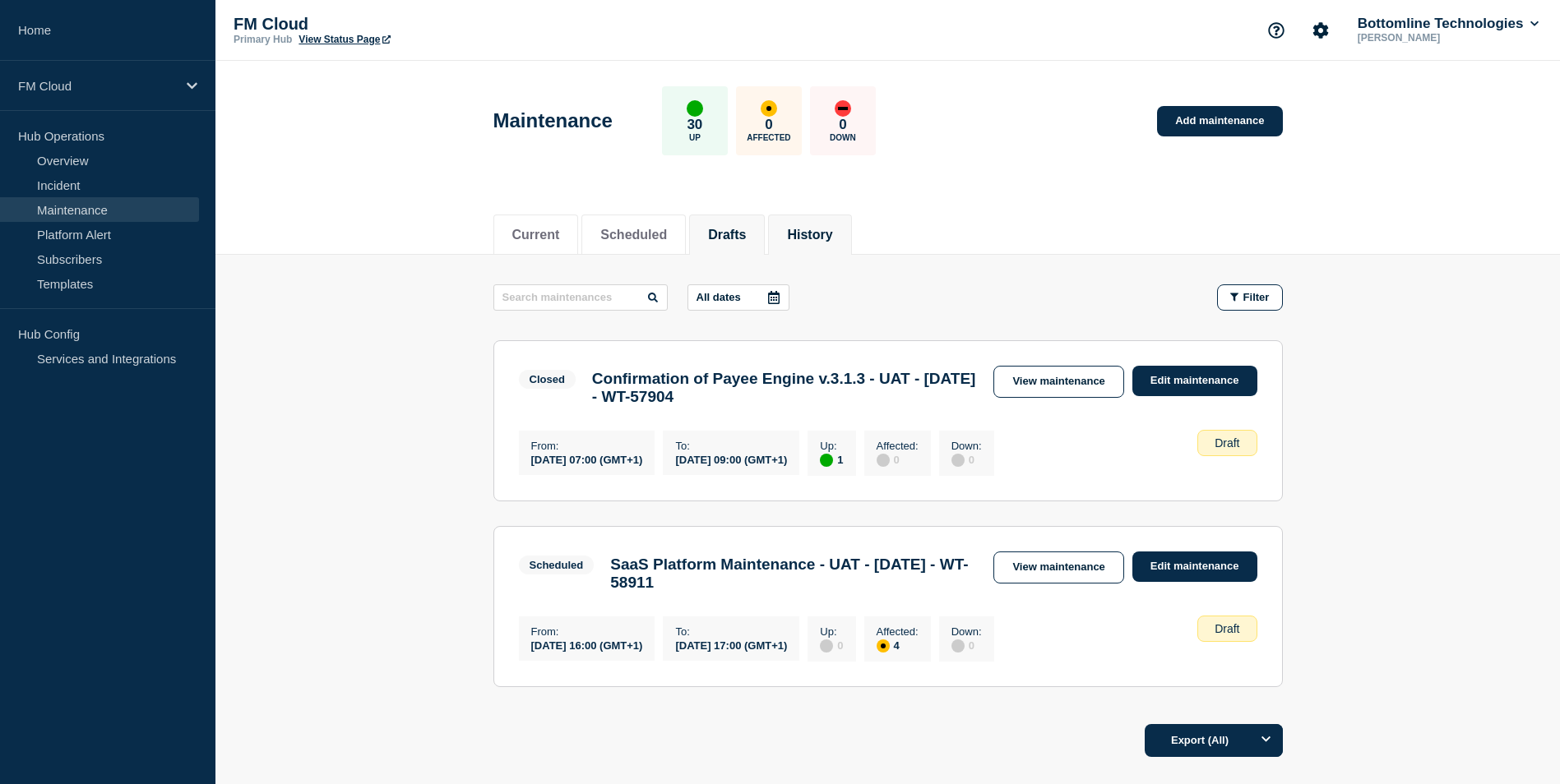
click at [833, 236] on button "History" at bounding box center [809, 234] width 45 height 14
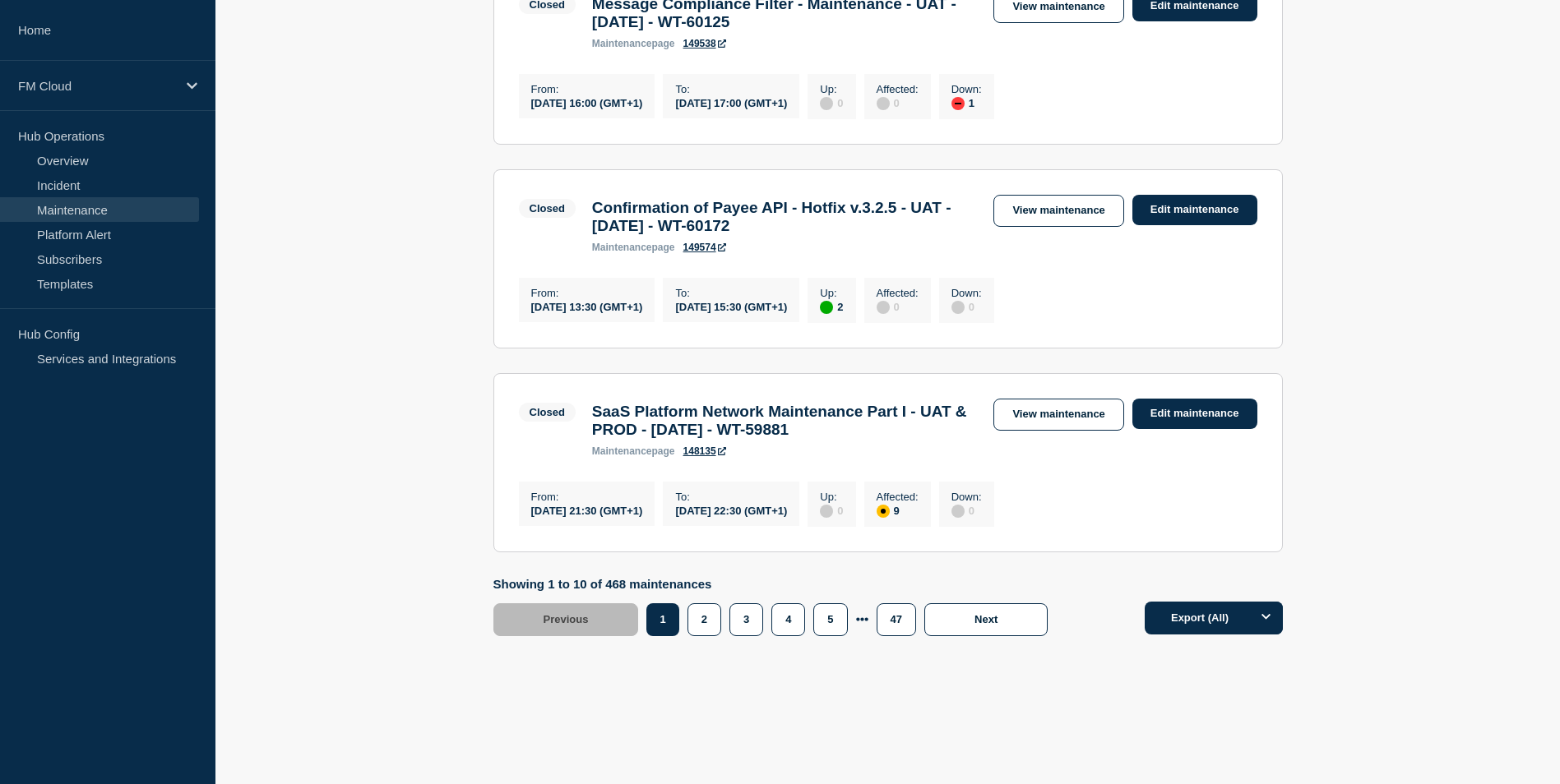
scroll to position [1946, 0]
click at [694, 619] on button "2" at bounding box center [704, 620] width 34 height 33
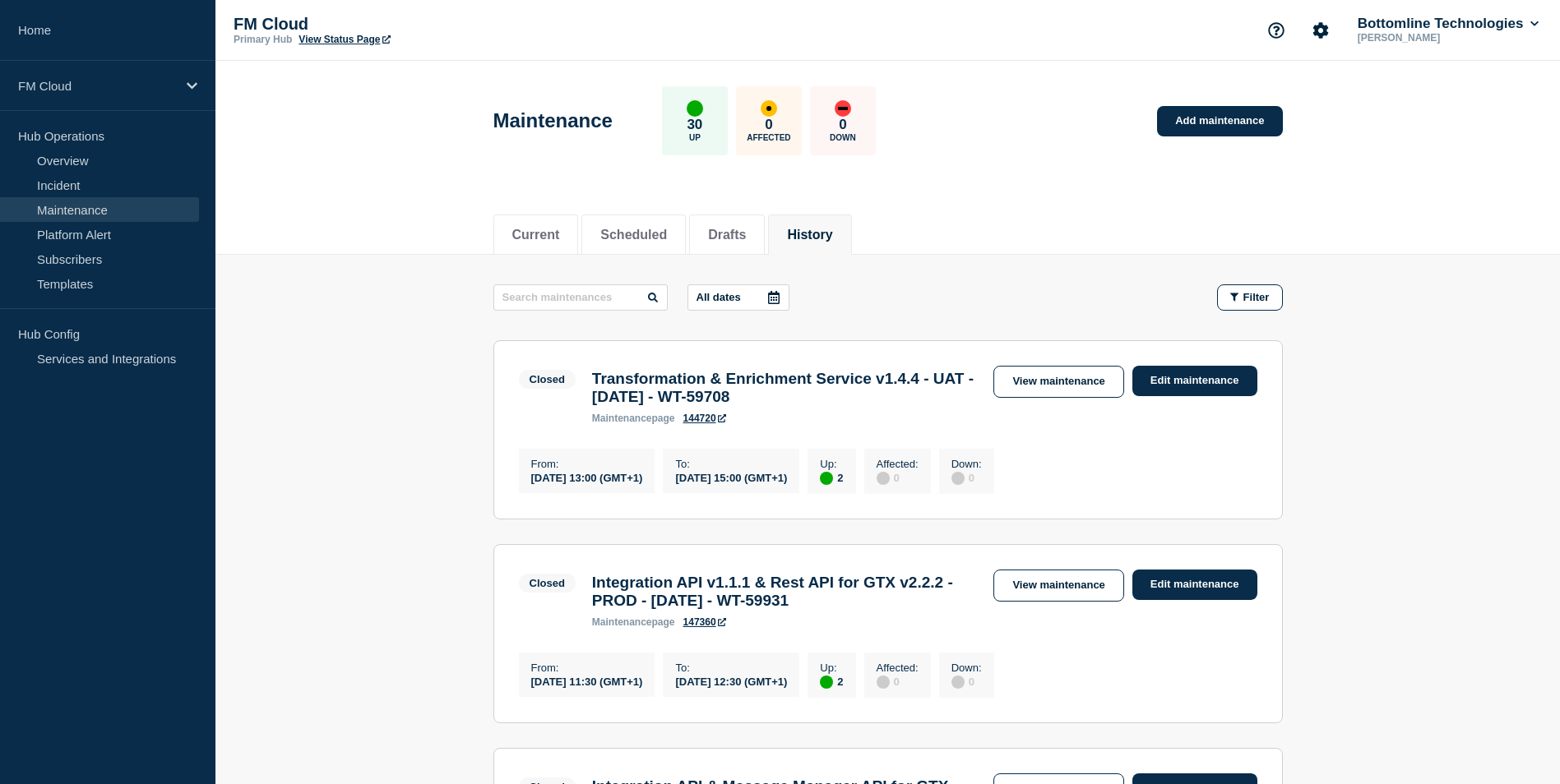
click at [760, 308] on button "All dates" at bounding box center [739, 297] width 102 height 26
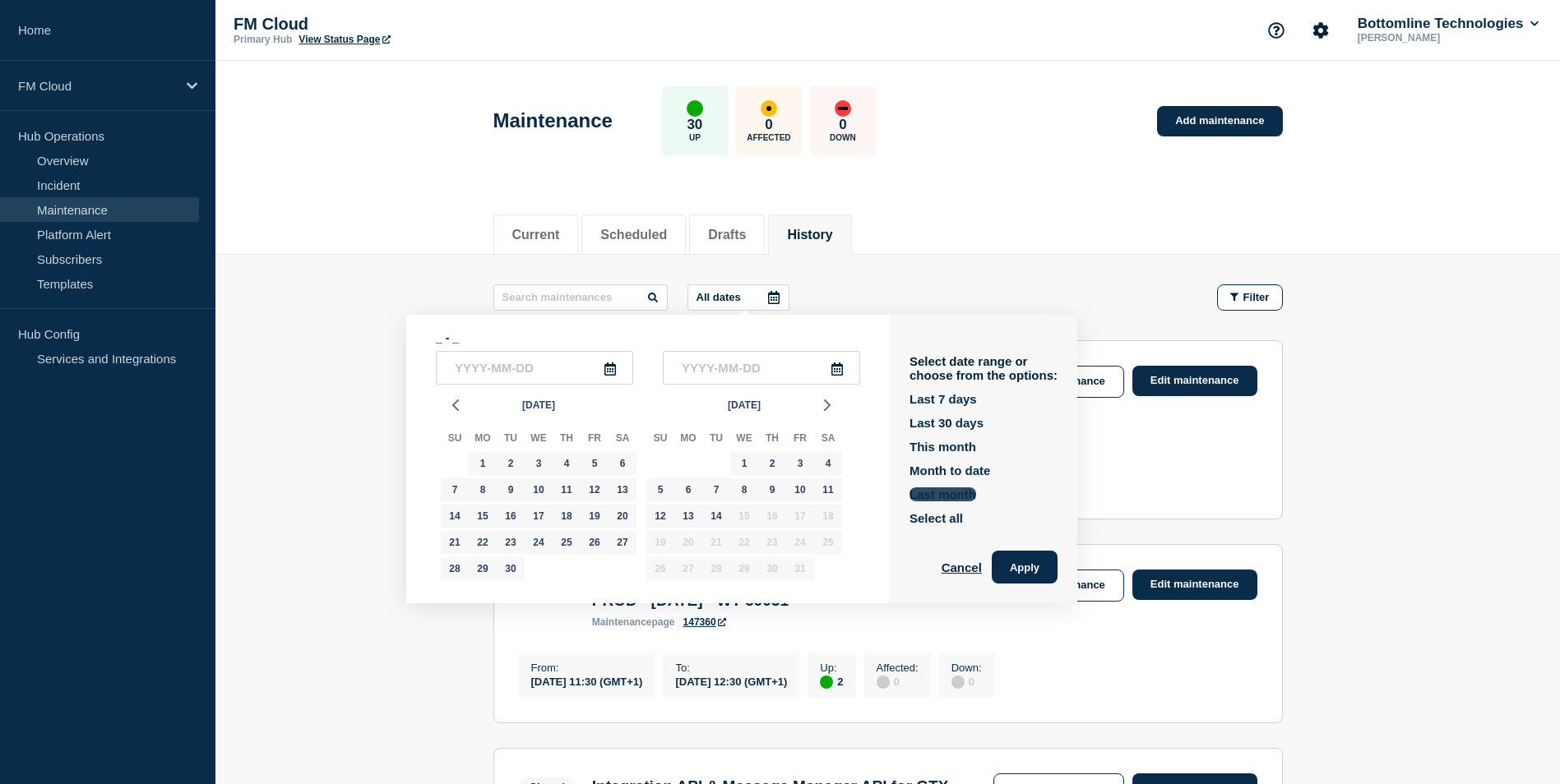
click at [951, 490] on button "Last month" at bounding box center [942, 494] width 66 height 14
type input "2025-09-01"
type input "2025-09-30"
click at [1022, 569] on button "Apply" at bounding box center [1024, 567] width 66 height 33
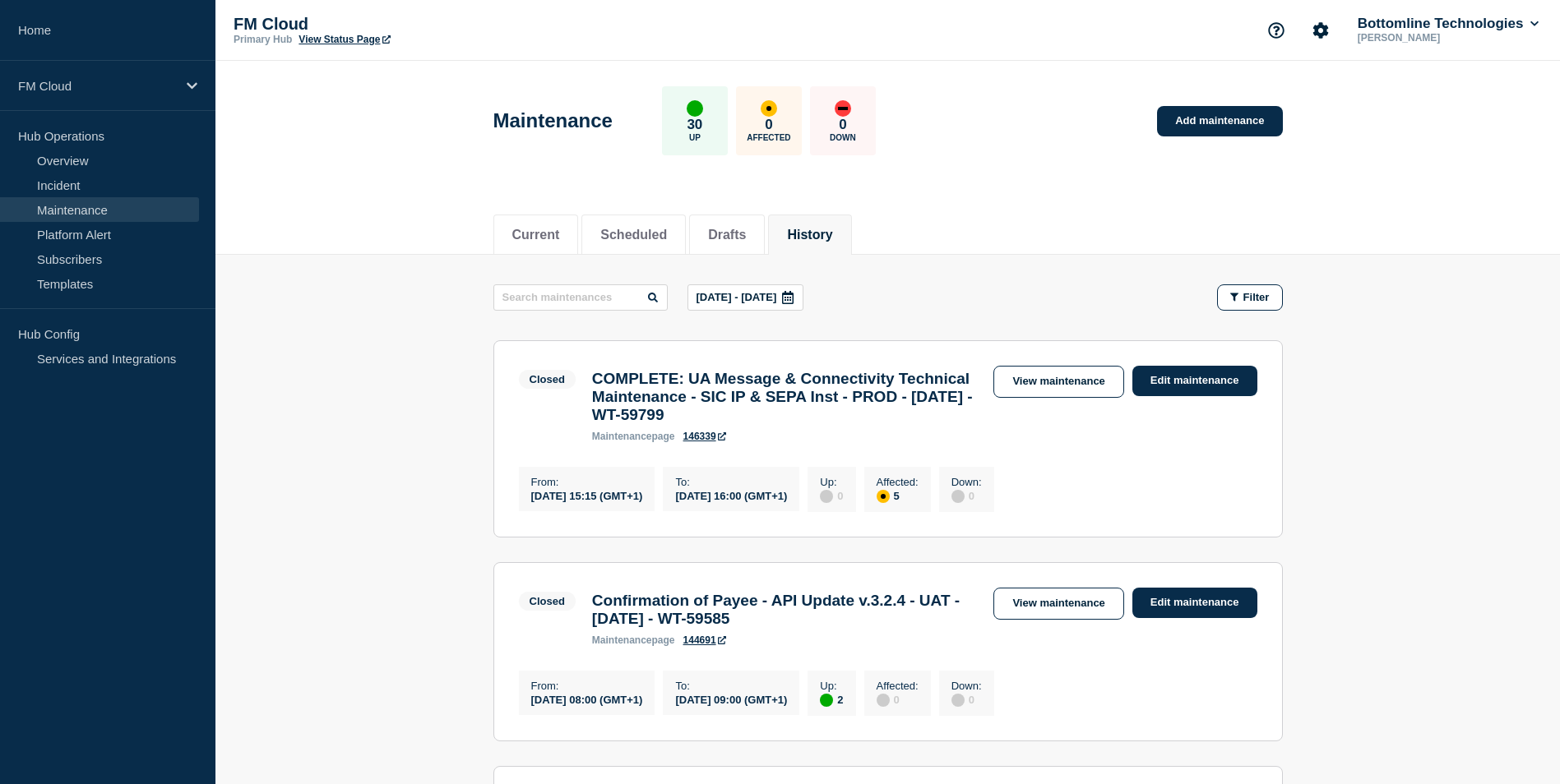
drag, startPoint x: 700, startPoint y: 379, endPoint x: 866, endPoint y: 421, distance: 171.2
click at [866, 421] on h3 "COMPLETE: UA Message & Connectivity Technical Maintenance - SIC IP & SEPA Inst …" at bounding box center [785, 397] width 385 height 54
drag, startPoint x: 866, startPoint y: 421, endPoint x: 778, endPoint y: 418, distance: 88.1
copy h3 "UA Message & Connectivity Technical Maintenance - SIC IP & SEPA Inst - PROD - 2…"
click at [608, 621] on h3 "Confirmation of Payee - API Update v.3.2.4 - UAT - 29/SEP/2025 - WT-59585" at bounding box center [785, 611] width 385 height 37
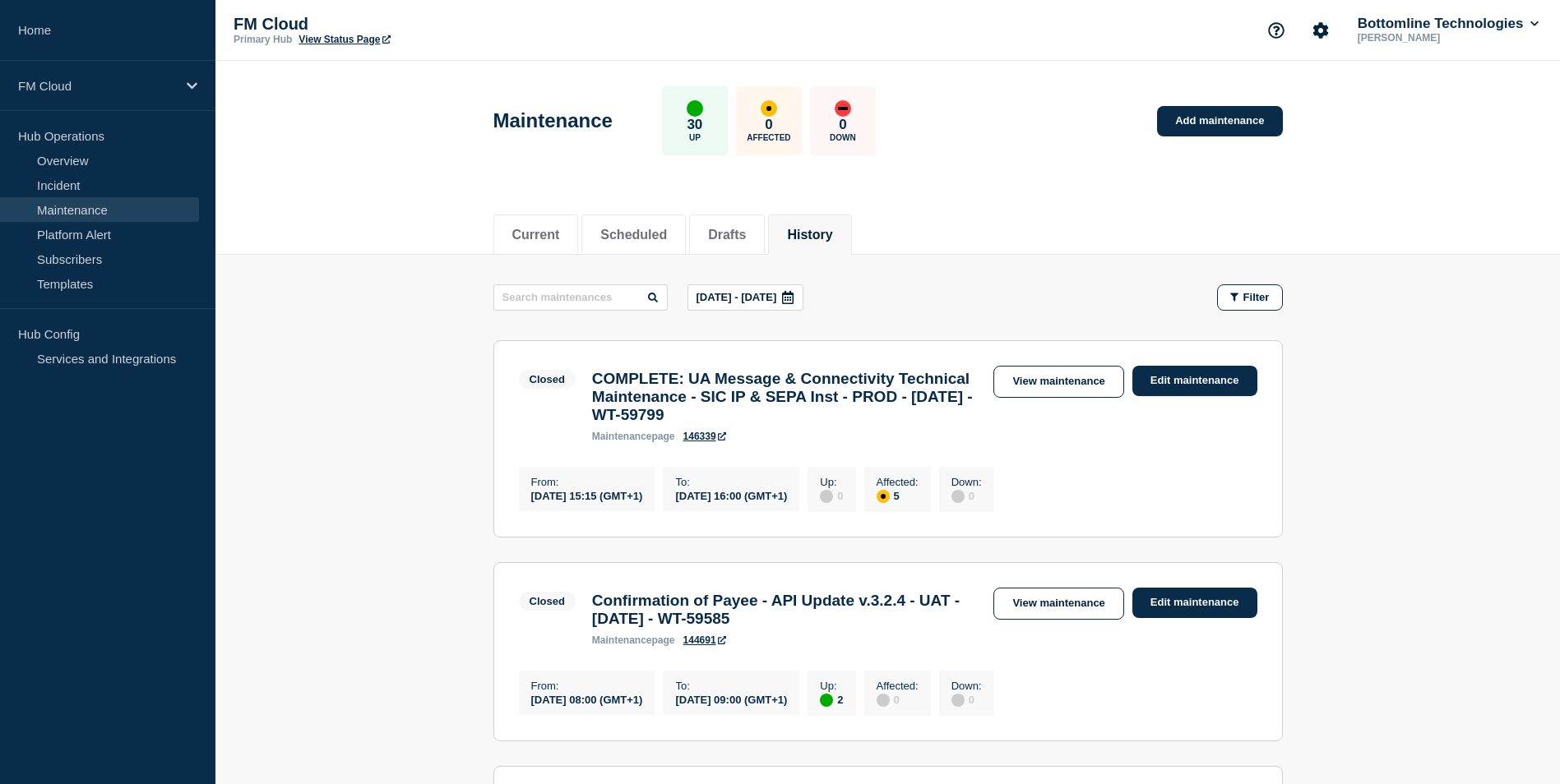
drag, startPoint x: 596, startPoint y: 618, endPoint x: 851, endPoint y: 638, distance: 255.8
click at [851, 628] on h3 "Confirmation of Payee - API Update v.3.2.4 - UAT - 29/SEP/2025 - WT-59585" at bounding box center [785, 611] width 385 height 37
drag, startPoint x: 851, startPoint y: 638, endPoint x: 795, endPoint y: 631, distance: 56.4
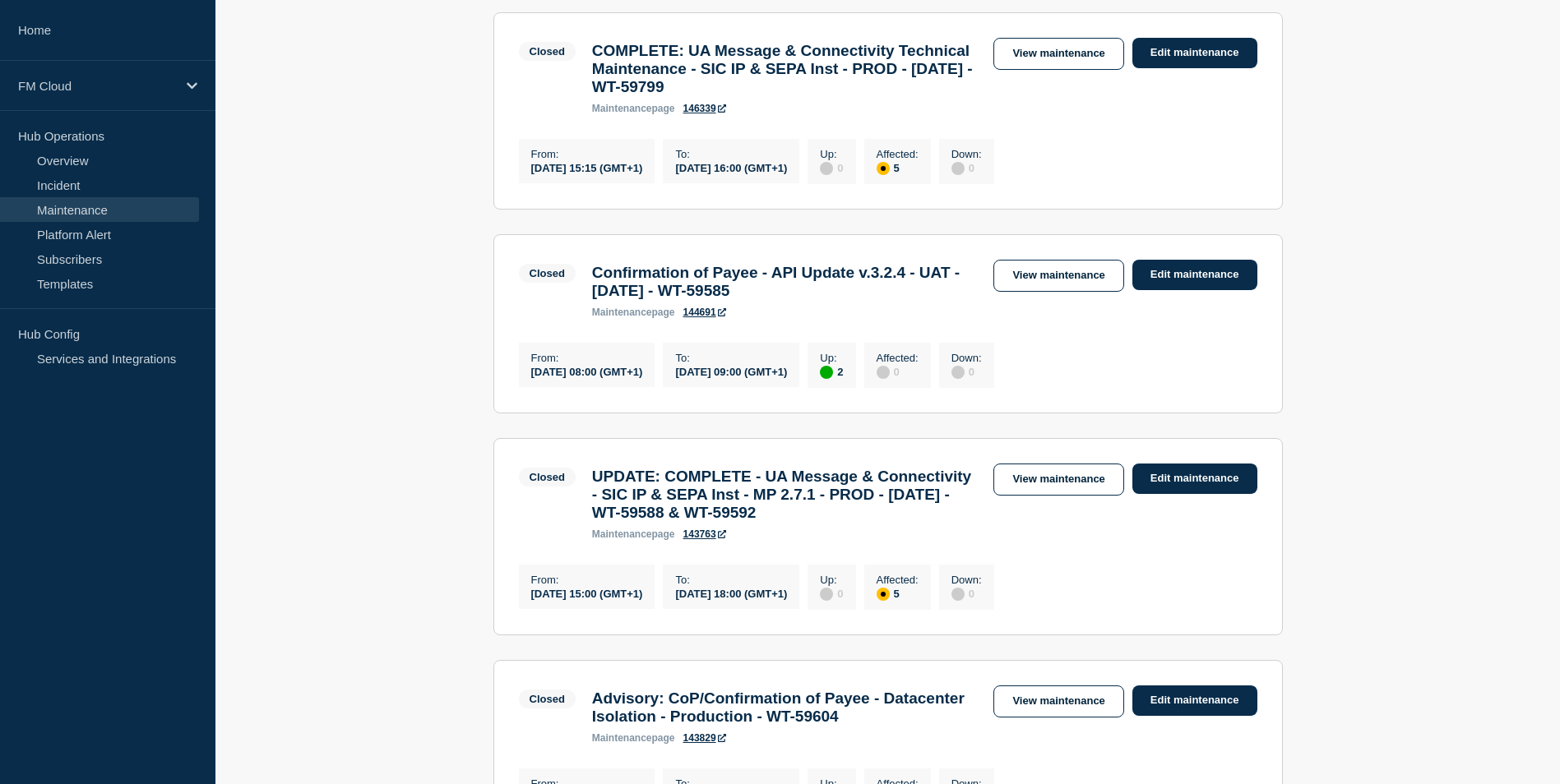
scroll to position [328, 0]
click at [789, 503] on h3 "UPDATE: COMPLETE - UA Message & Connectivity - SIC IP & SEPA Inst - MP 2.7.1 - …" at bounding box center [785, 494] width 385 height 54
drag, startPoint x: 783, startPoint y: 501, endPoint x: 975, endPoint y: 542, distance: 196.3
click at [975, 521] on h3 "UPDATE: COMPLETE - UA Message & Connectivity - SIC IP & SEPA Inst - MP 2.7.1 - …" at bounding box center [785, 494] width 385 height 54
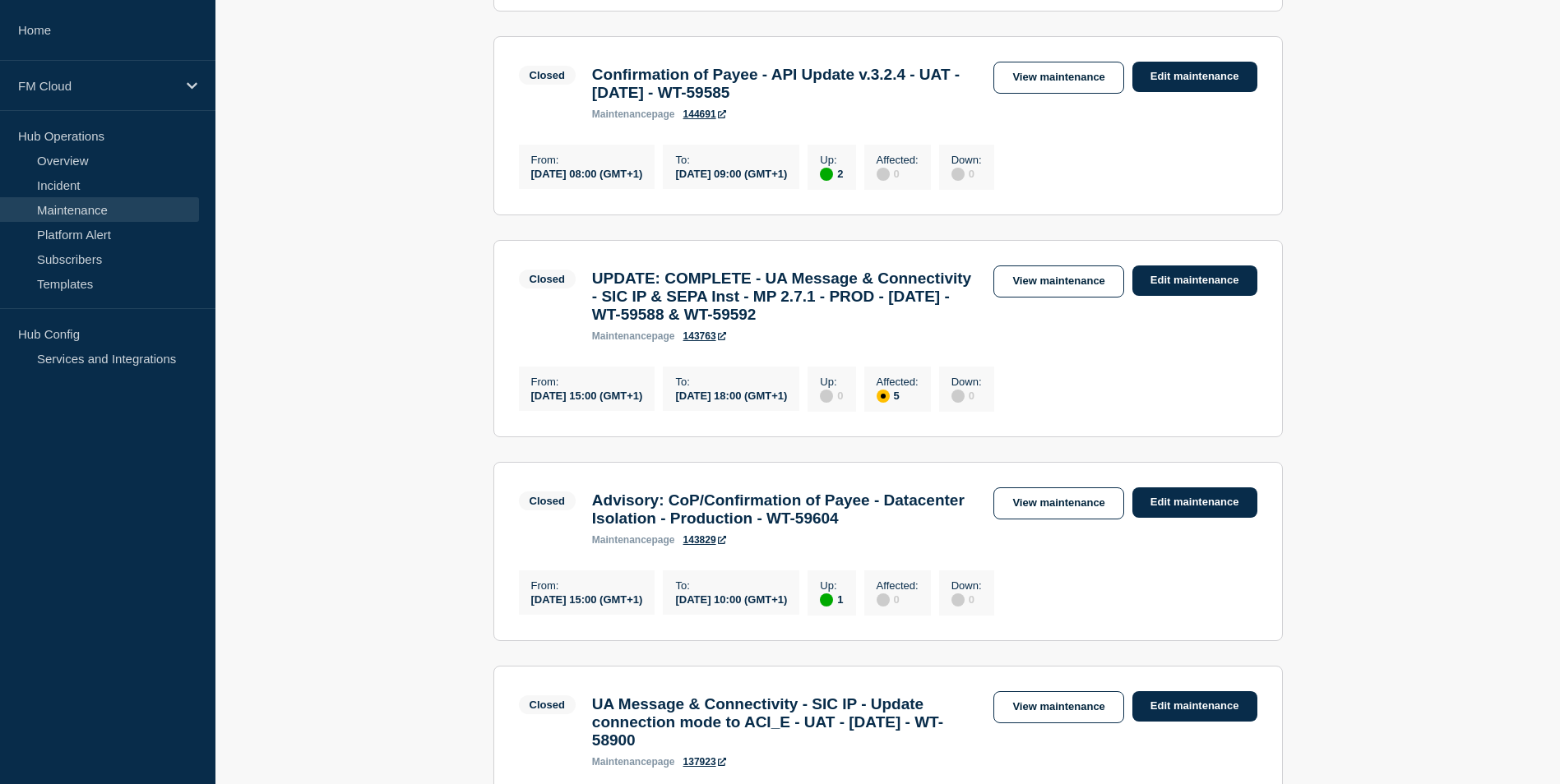
scroll to position [576, 0]
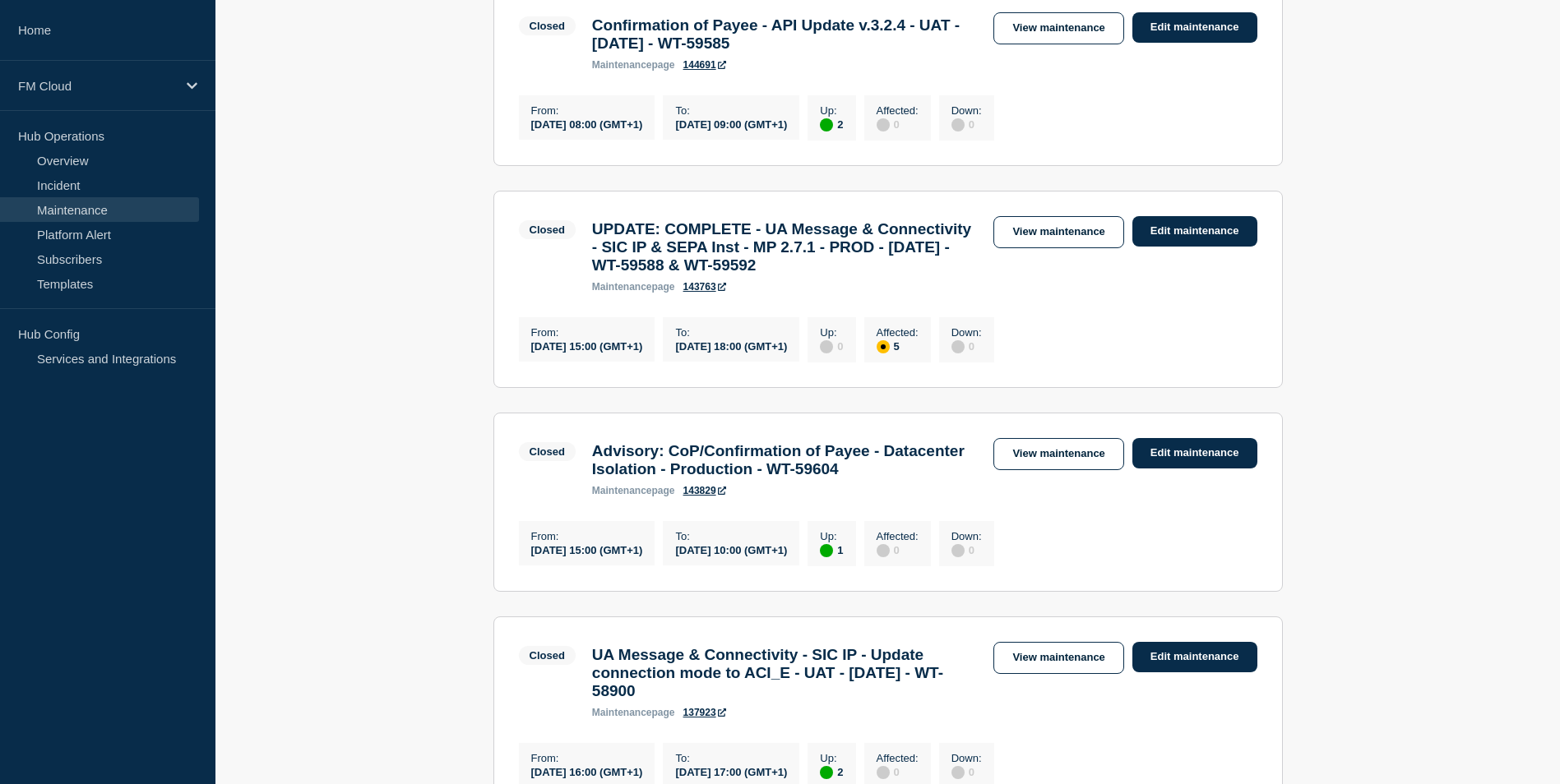
click at [698, 479] on h3 "Advisory: CoP/Confirmation of Payee - Datacenter Isolation - Production - WT-59…" at bounding box center [785, 460] width 385 height 37
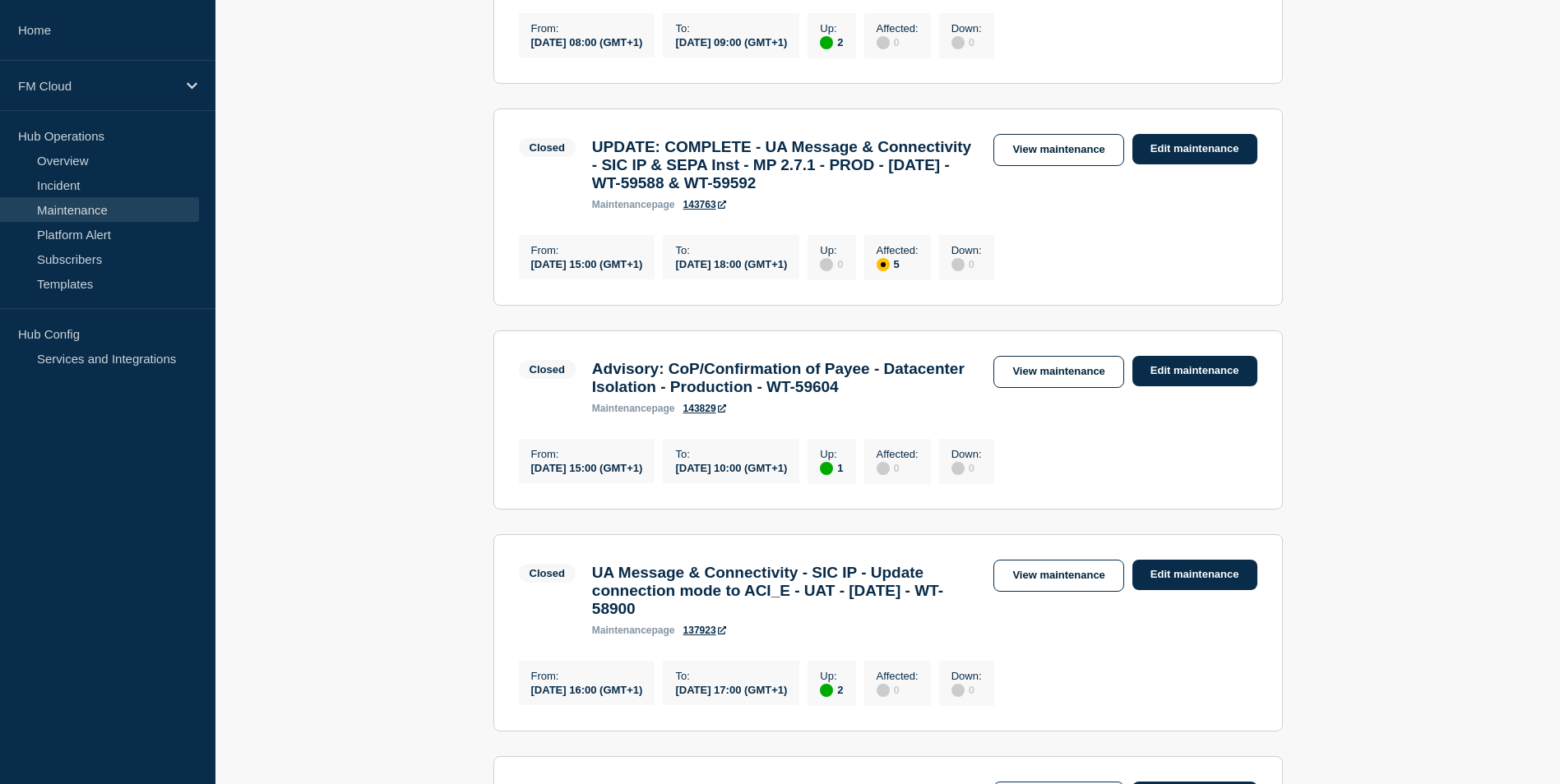
drag, startPoint x: 595, startPoint y: 620, endPoint x: 829, endPoint y: 664, distance: 238.1
click at [829, 618] on h3 "UA Message & Connectivity - SIC IP - Update connection mode to ACI_E - UAT - 25…" at bounding box center [785, 591] width 385 height 54
drag, startPoint x: 829, startPoint y: 664, endPoint x: 745, endPoint y: 639, distance: 87.6
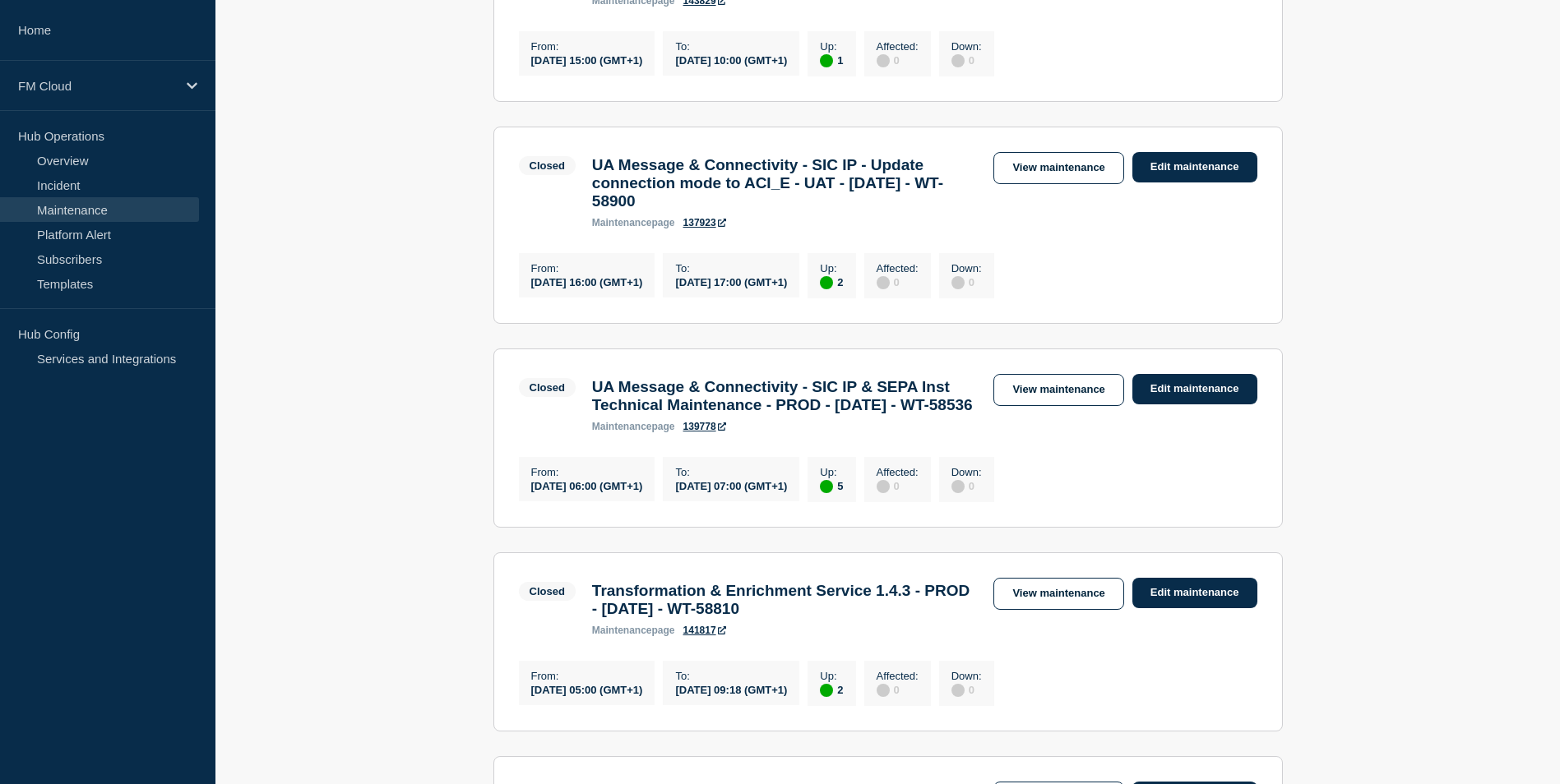
scroll to position [1069, 0]
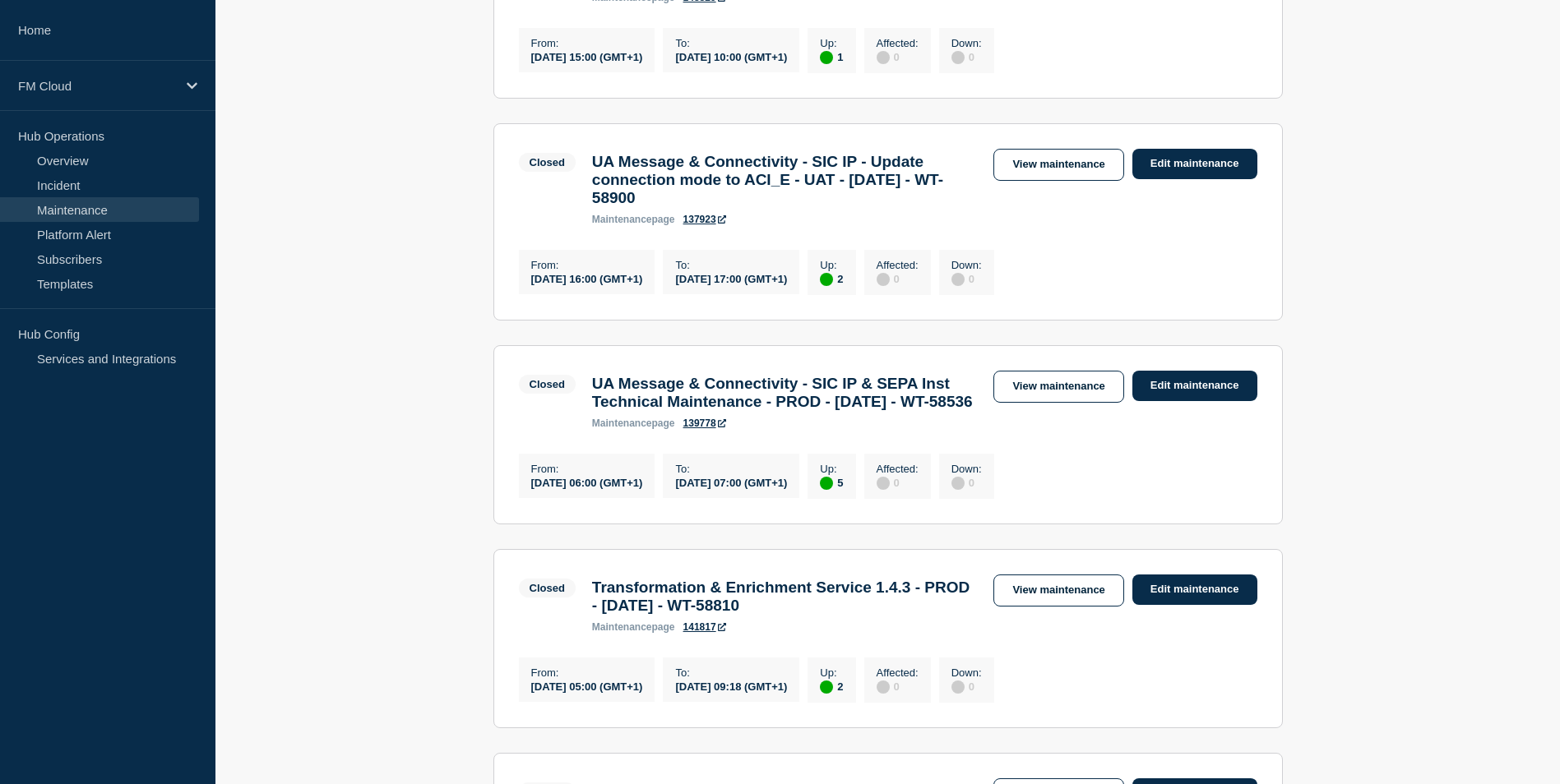
drag, startPoint x: 616, startPoint y: 453, endPoint x: 605, endPoint y: 453, distance: 11.0
click at [616, 411] on h3 "UA Message & Connectivity - SIC IP & SEPA Inst Technical Maintenance - PROD - 2…" at bounding box center [785, 393] width 385 height 37
drag, startPoint x: 595, startPoint y: 446, endPoint x: 829, endPoint y: 485, distance: 237.2
click at [829, 411] on h3 "UA Message & Connectivity - SIC IP & SEPA Inst Technical Maintenance - PROD - 2…" at bounding box center [785, 393] width 385 height 37
drag, startPoint x: 829, startPoint y: 485, endPoint x: 736, endPoint y: 478, distance: 93.3
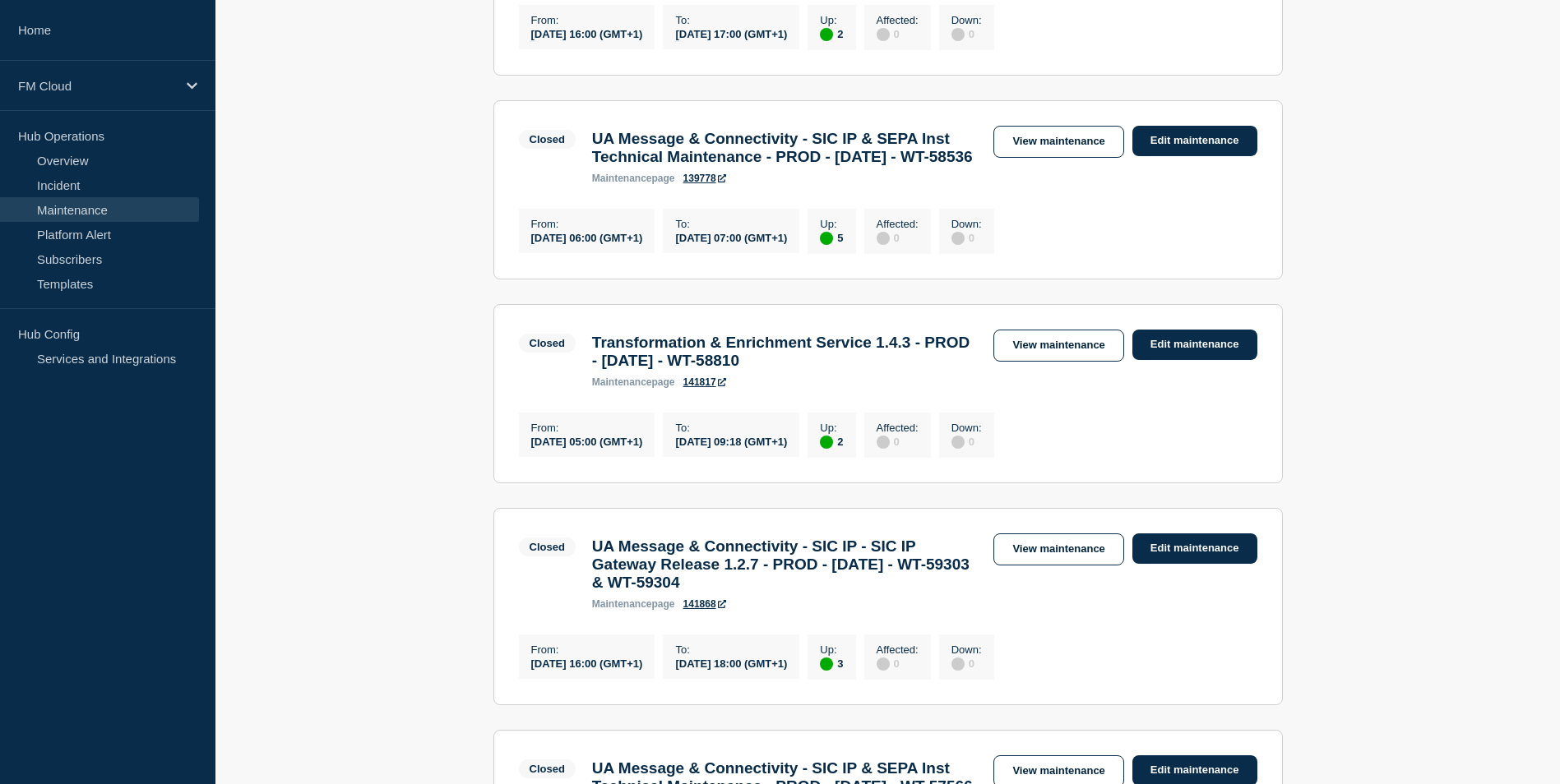
scroll to position [1316, 0]
drag, startPoint x: 596, startPoint y: 435, endPoint x: 878, endPoint y: 453, distance: 282.6
click at [878, 368] on h3 "Transformation & Enrichment Service 1.4.3 - PROD - 25/SEP/2025 - WT-58810" at bounding box center [785, 351] width 385 height 37
drag, startPoint x: 878, startPoint y: 453, endPoint x: 783, endPoint y: 445, distance: 95.3
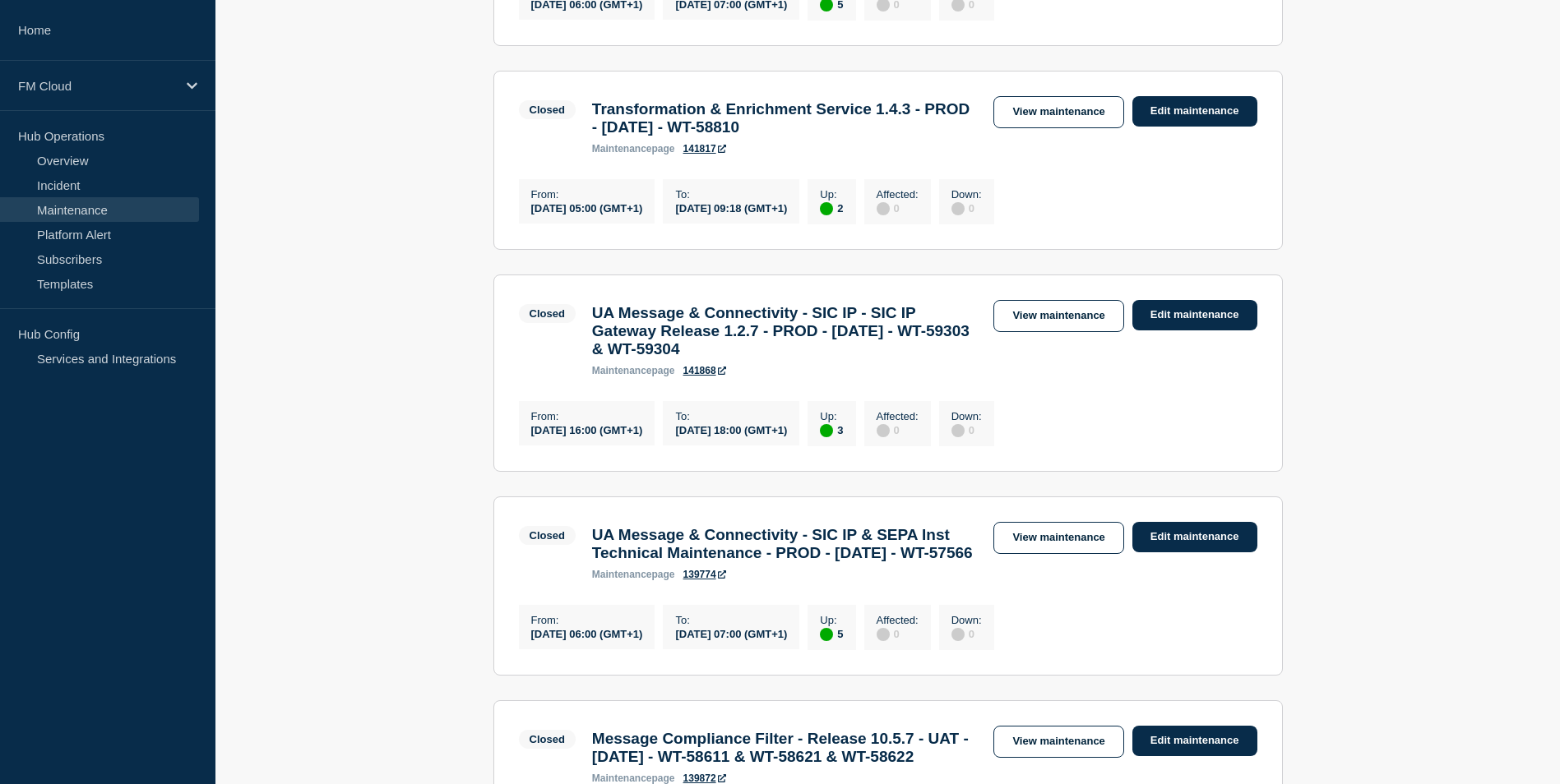
scroll to position [1562, 0]
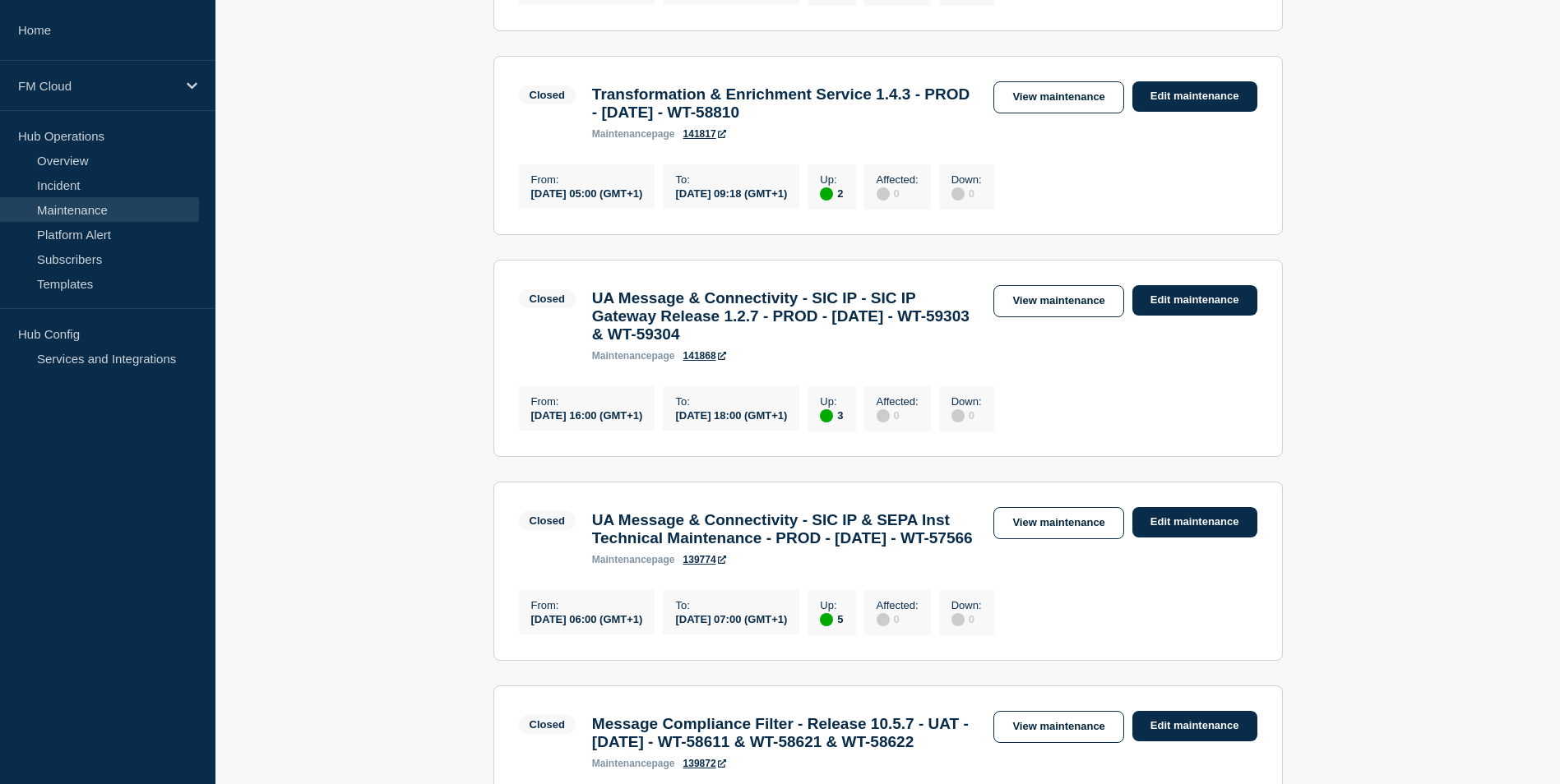
drag, startPoint x: 595, startPoint y: 405, endPoint x: 803, endPoint y: 452, distance: 213.2
click at [803, 344] on h3 "UA Message & Connectivity - SIC IP - SIC IP Gateway Release 1.2.7 - PROD - 23/S…" at bounding box center [785, 316] width 385 height 54
drag, startPoint x: 803, startPoint y: 452, endPoint x: 669, endPoint y: 423, distance: 137.1
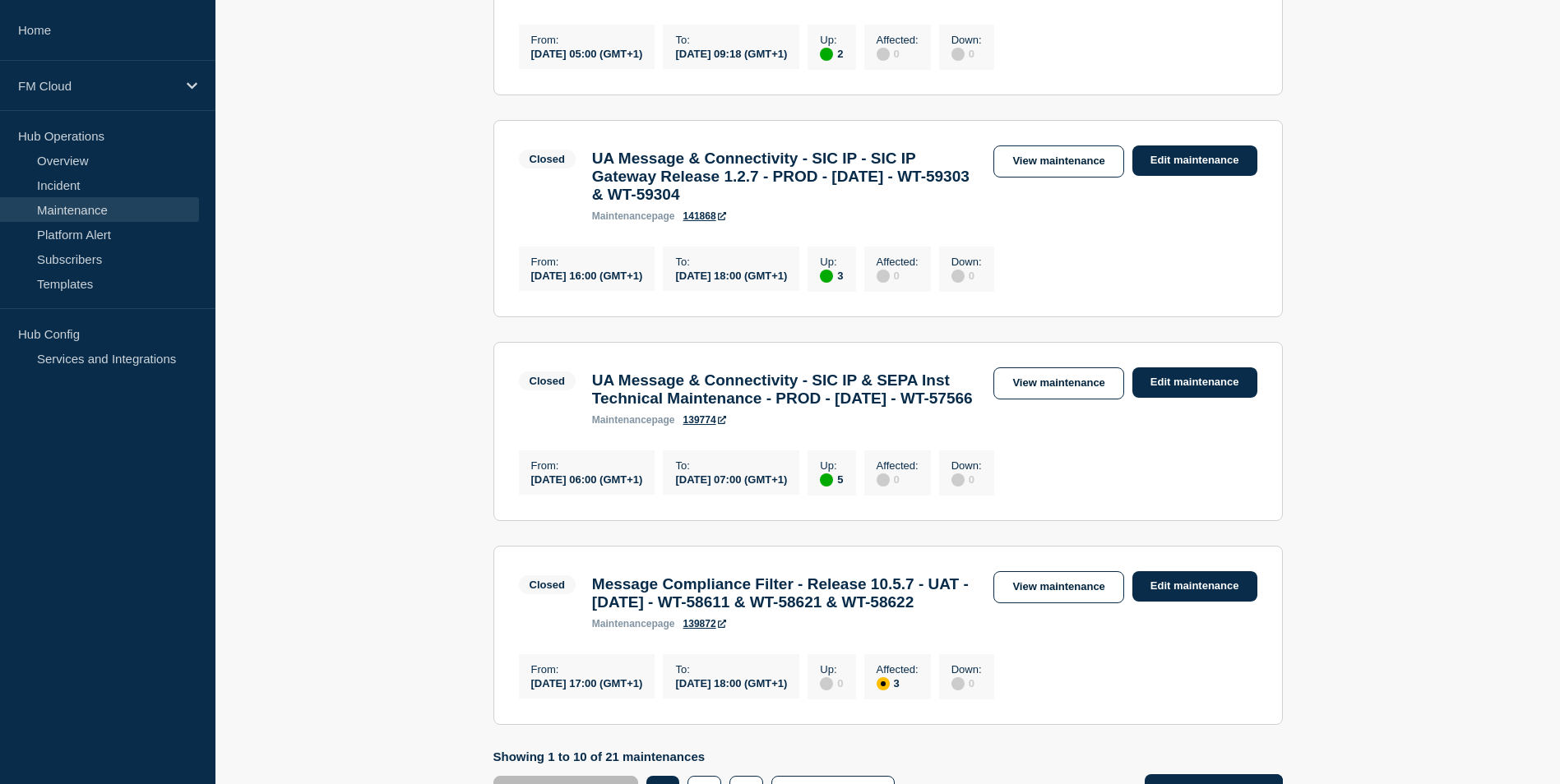
scroll to position [1727, 0]
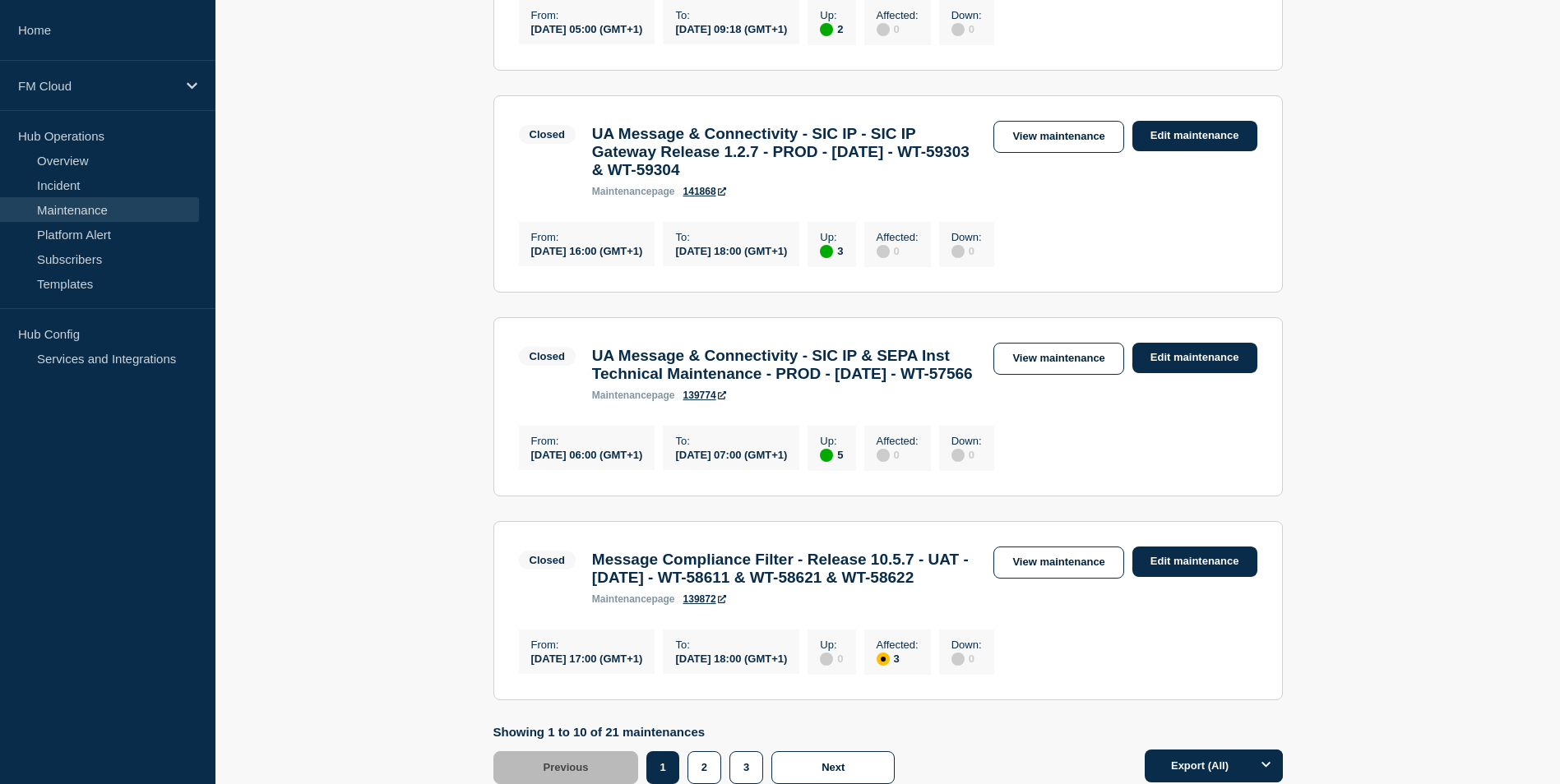
click at [604, 383] on h3 "UA Message & Connectivity - SIC IP & SEPA Inst Technical Maintenance - PROD - 2…" at bounding box center [785, 365] width 385 height 37
drag, startPoint x: 594, startPoint y: 478, endPoint x: 822, endPoint y: 519, distance: 231.7
click at [822, 383] on h3 "UA Message & Connectivity - SIC IP & SEPA Inst Technical Maintenance - PROD - 2…" at bounding box center [785, 365] width 385 height 37
drag, startPoint x: 822, startPoint y: 519, endPoint x: 711, endPoint y: 498, distance: 113.0
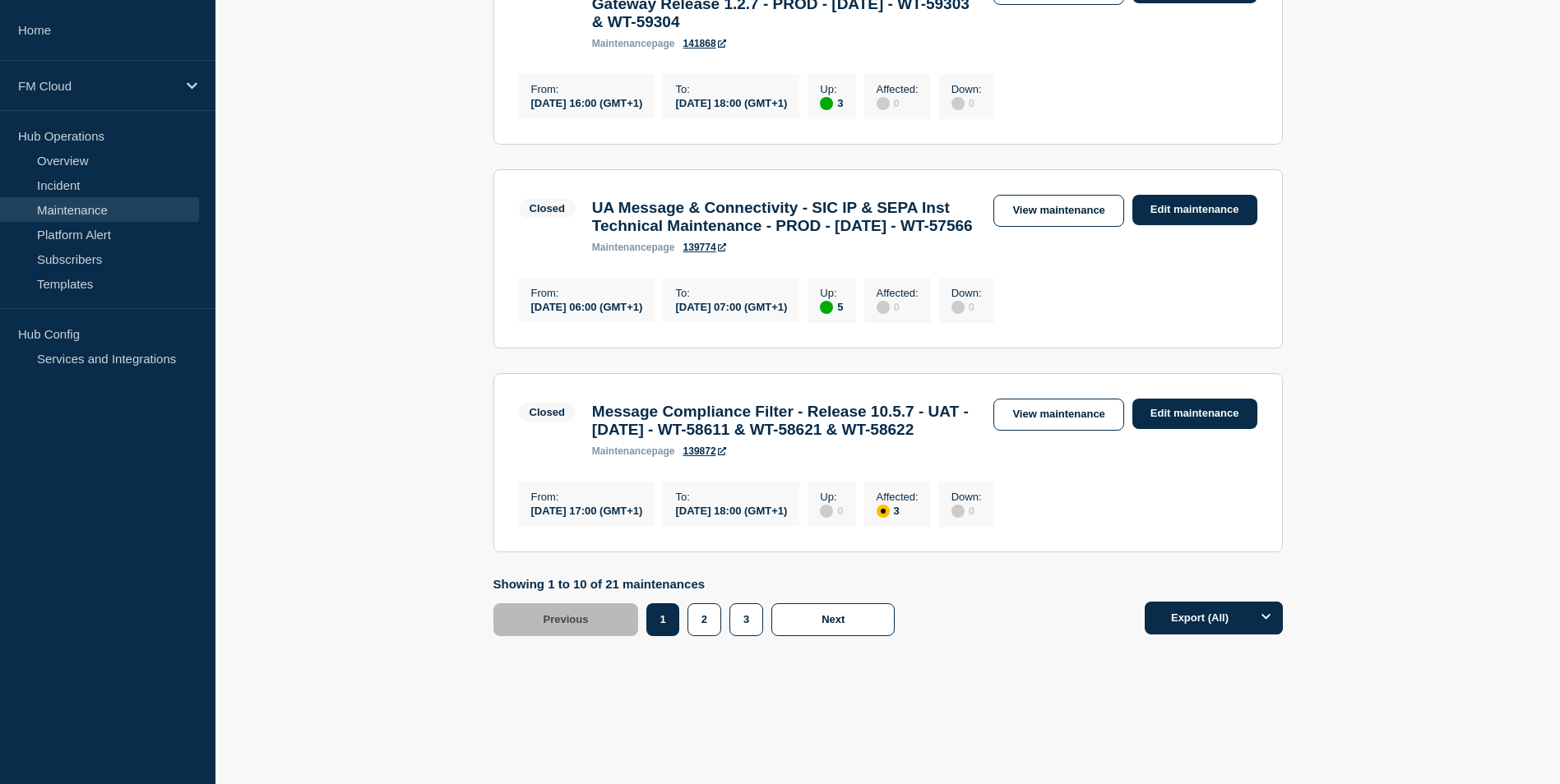
scroll to position [2055, 0]
click at [594, 403] on h3 "Message Compliance Filter - Release 10.5.7 - UAT - 18/SEP/2025 - WT-58611 & WT-…" at bounding box center [785, 421] width 385 height 37
drag, startPoint x: 591, startPoint y: 380, endPoint x: 698, endPoint y: 418, distance: 113.5
click at [698, 418] on div "Message Compliance Filter - Release 10.5.7 - UAT - 18/SEP/2025 - WT-58611 & WT-…" at bounding box center [784, 430] width 402 height 54
drag, startPoint x: 698, startPoint y: 418, endPoint x: 641, endPoint y: 397, distance: 60.7
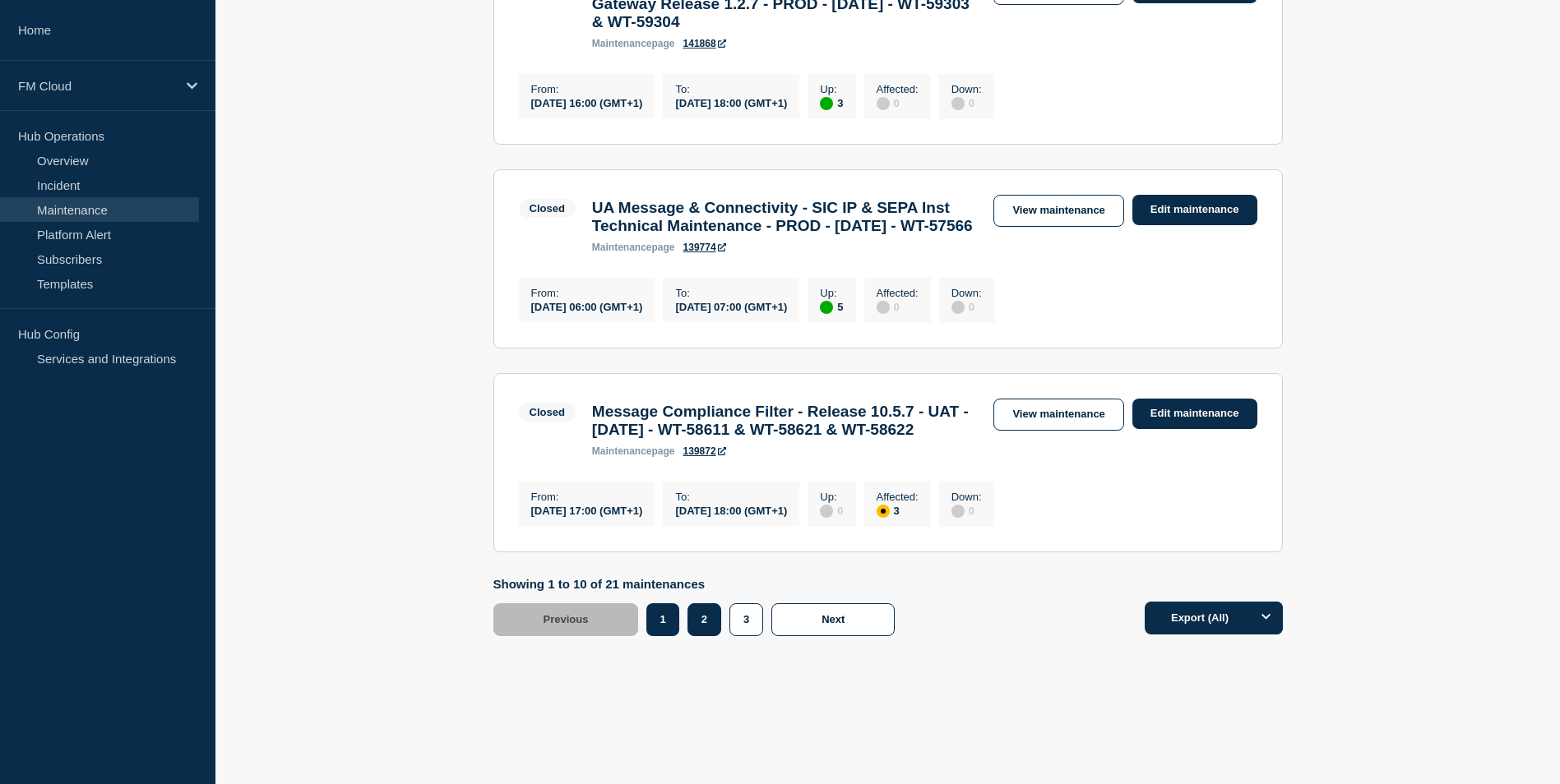
click at [705, 624] on button "2" at bounding box center [704, 620] width 34 height 33
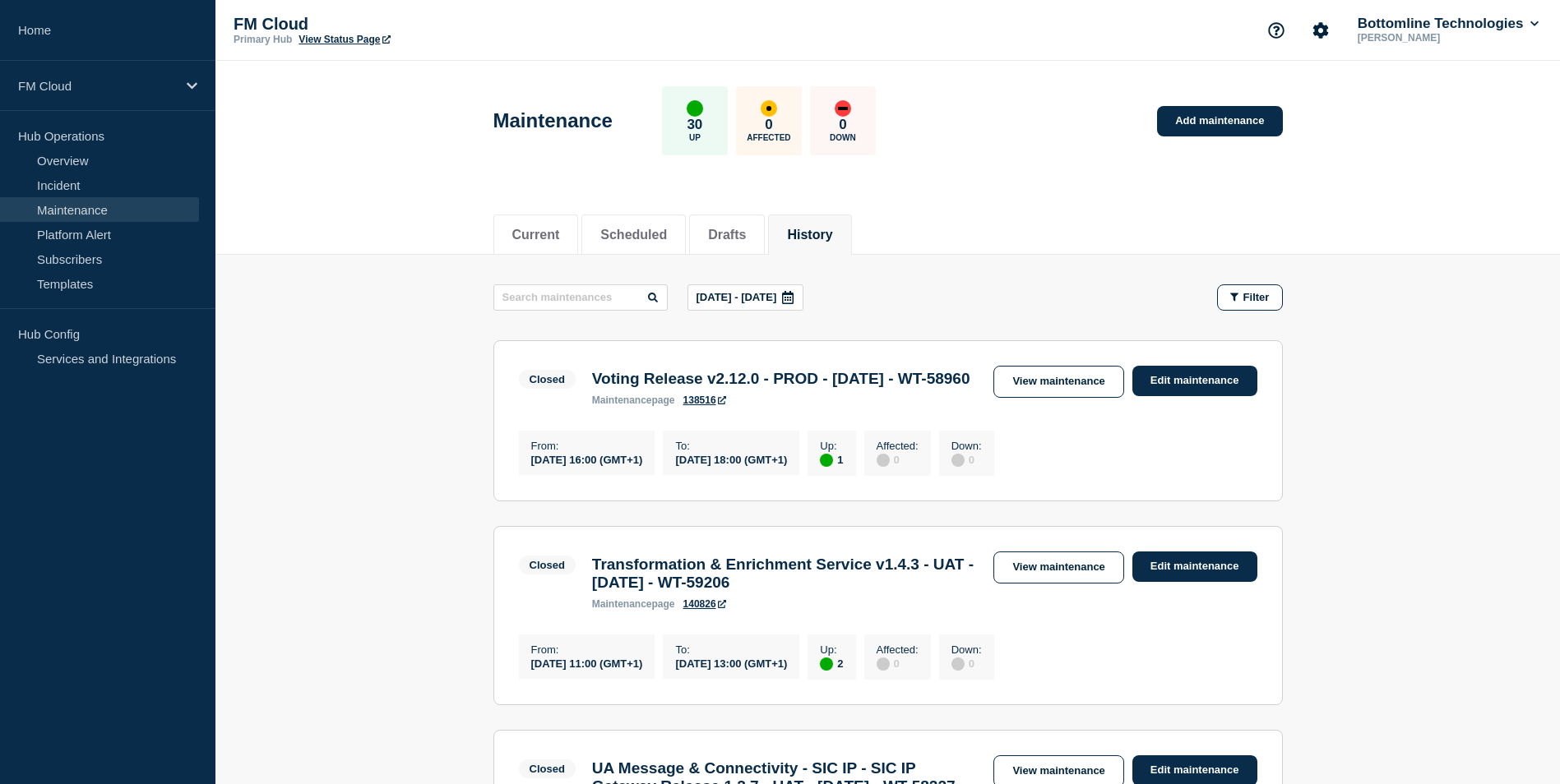
drag, startPoint x: 591, startPoint y: 379, endPoint x: 688, endPoint y: 399, distance: 99.0
click at [688, 399] on div "Voting Release v2.12.0 - PROD - 18/SEP/2025 - WT-58960 maintenance page 138516" at bounding box center [781, 388] width 395 height 37
drag, startPoint x: 688, startPoint y: 399, endPoint x: 620, endPoint y: 383, distance: 69.9
click at [610, 592] on h3 "Transformation & Enrichment Service v1.4.3 - UAT - 18/SEP/2025 - WT-59206" at bounding box center [785, 574] width 385 height 37
drag, startPoint x: 593, startPoint y: 593, endPoint x: 882, endPoint y: 615, distance: 289.8
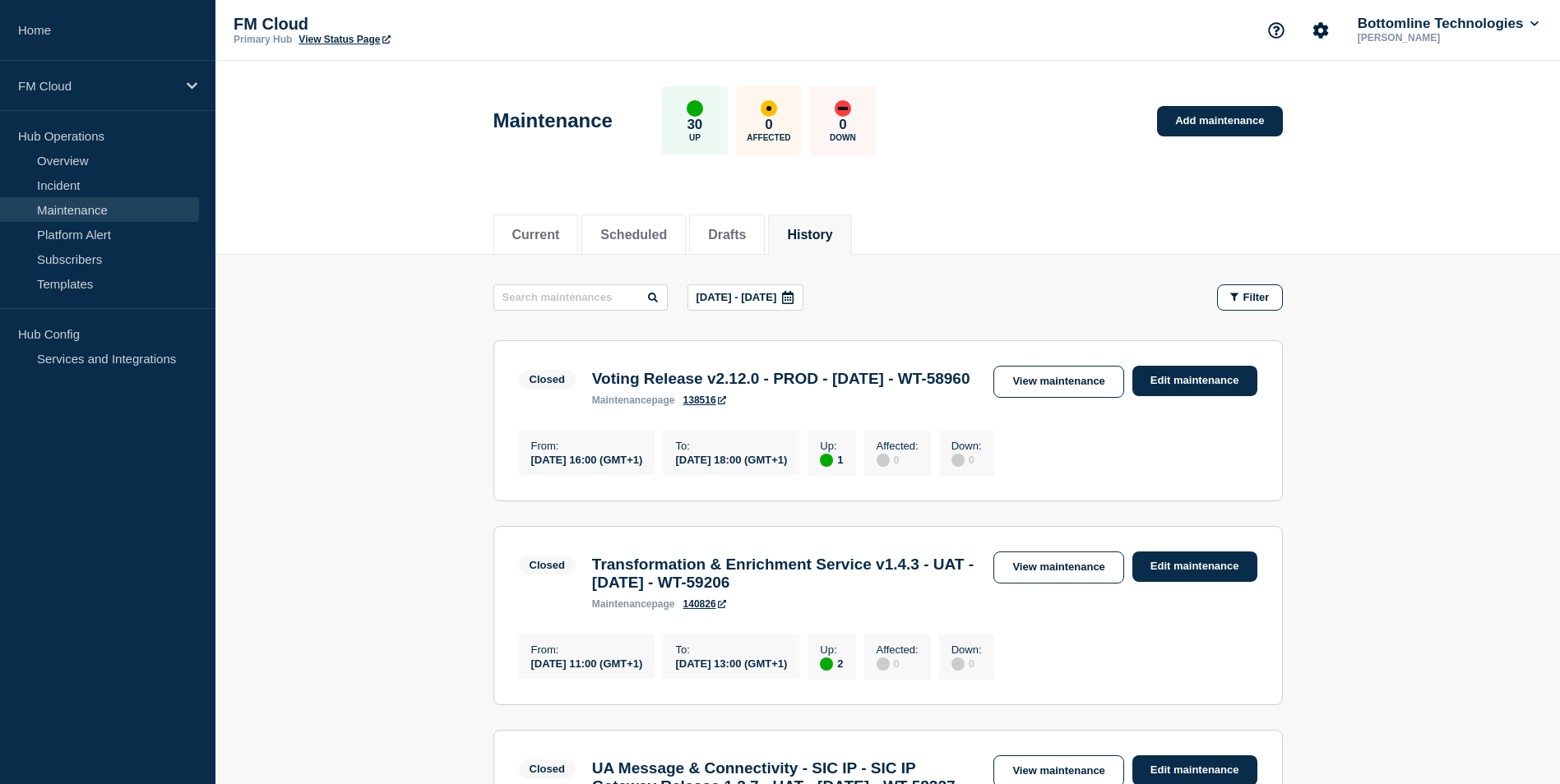
click at [882, 592] on h3 "Transformation & Enrichment Service v1.4.3 - UAT - 18/SEP/2025 - WT-59206" at bounding box center [785, 574] width 385 height 37
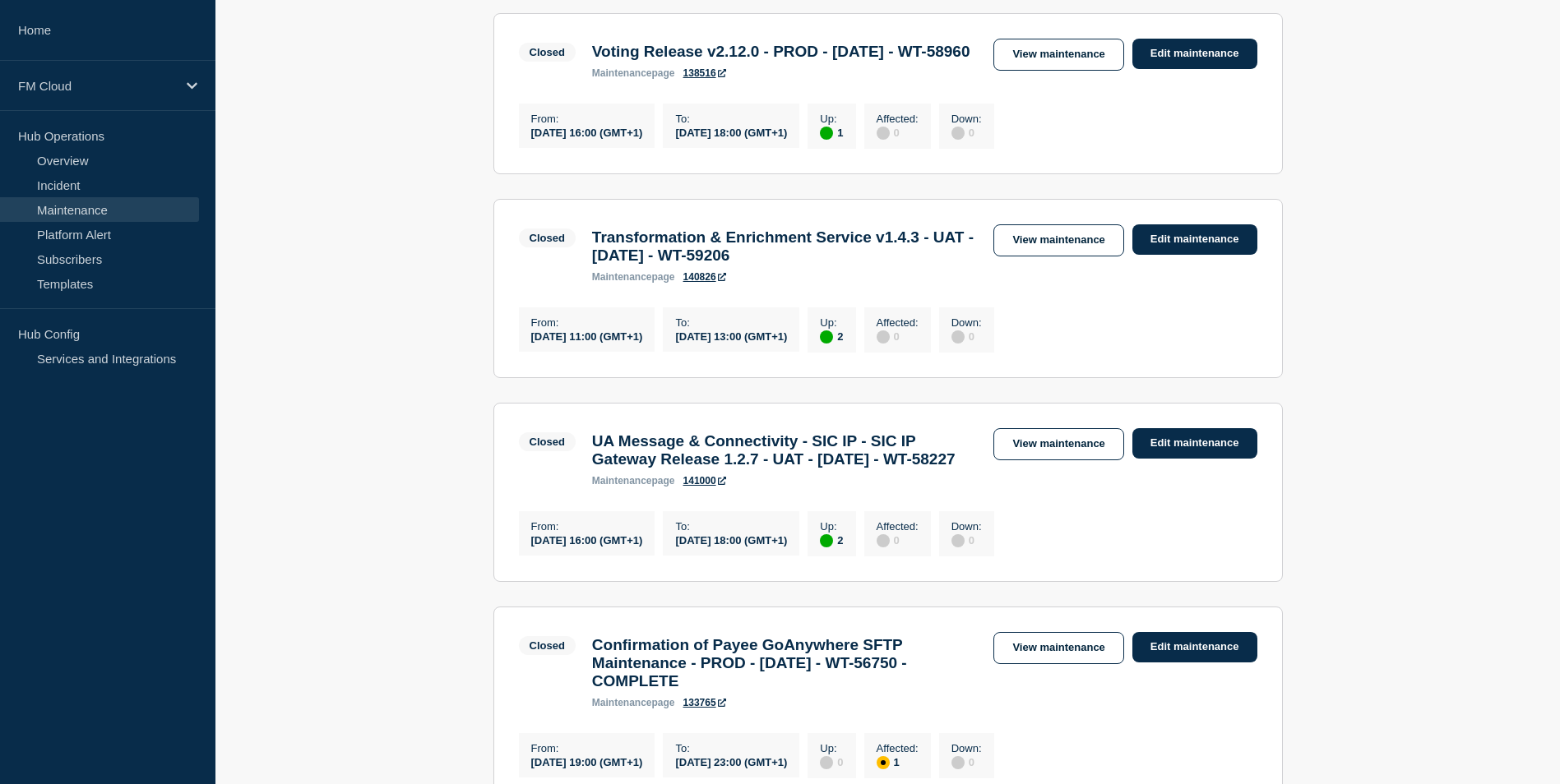
scroll to position [328, 0]
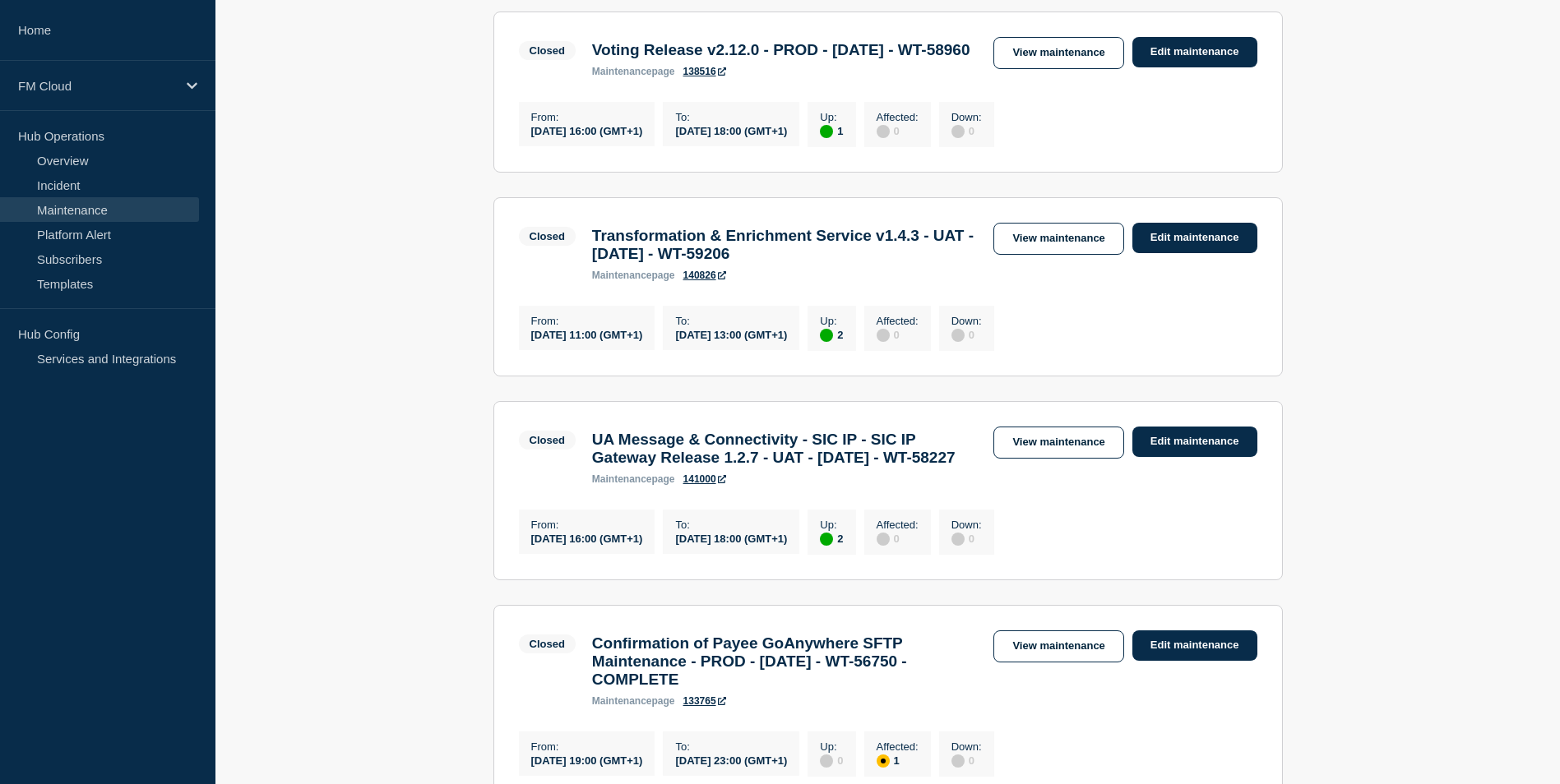
drag, startPoint x: 600, startPoint y: 483, endPoint x: 587, endPoint y: 483, distance: 13.0
click at [600, 467] on h3 "UA Message & Connectivity - SIC IP - SIC IP Gateway Release 1.2.7 - UAT - 16/SE…" at bounding box center [785, 449] width 385 height 37
drag, startPoint x: 595, startPoint y: 481, endPoint x: 686, endPoint y: 519, distance: 98.6
click at [686, 467] on h3 "UA Message & Connectivity - SIC IP - SIC IP Gateway Release 1.2.7 - UAT - 16/SE…" at bounding box center [785, 449] width 385 height 37
drag, startPoint x: 686, startPoint y: 519, endPoint x: 608, endPoint y: 502, distance: 79.8
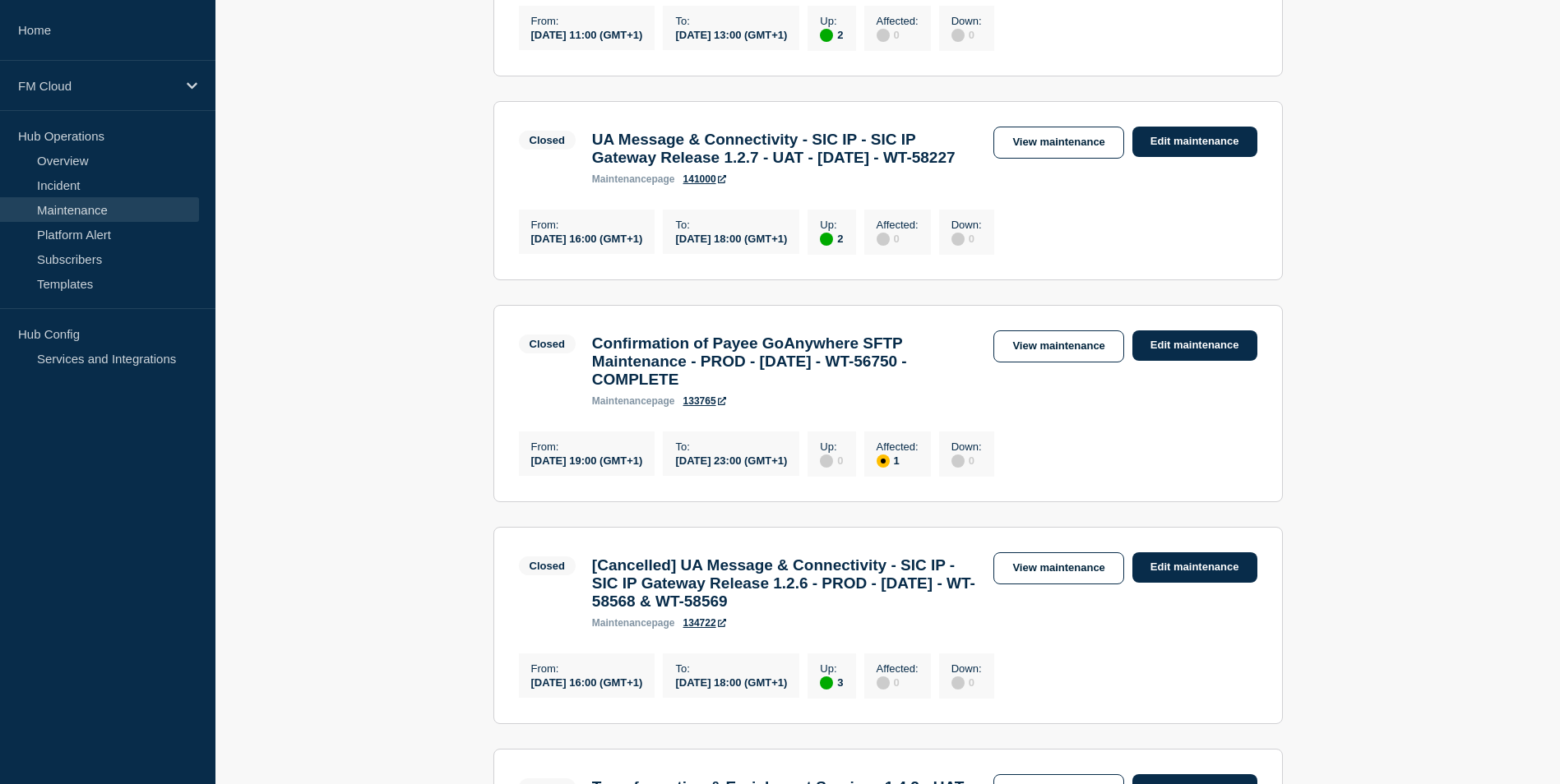
scroll to position [658, 0]
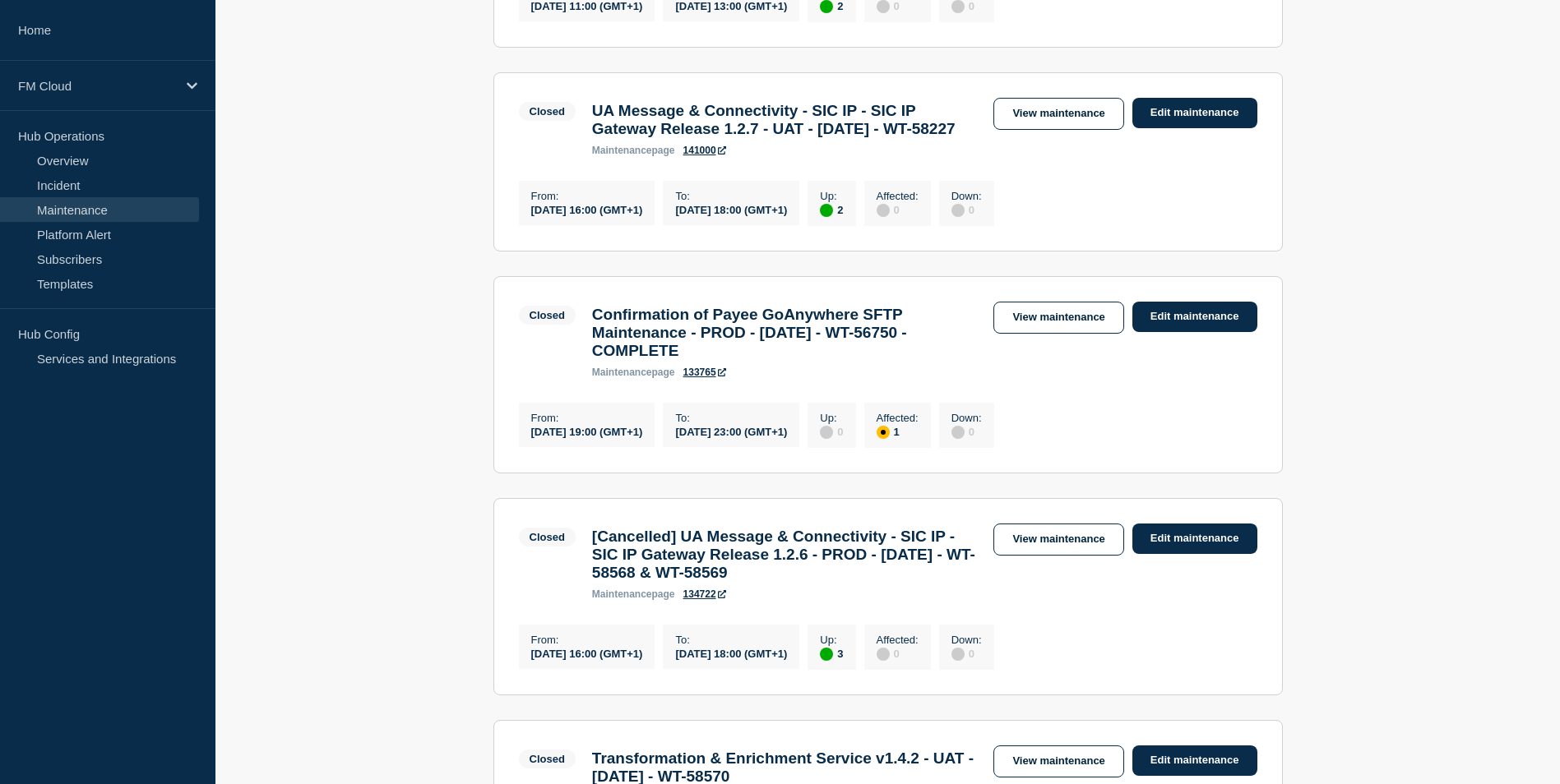
drag, startPoint x: 592, startPoint y: 390, endPoint x: 774, endPoint y: 431, distance: 186.6
click at [774, 360] on h3 "Confirmation of Payee GoAnywhere SFTP Maintenance - PROD - 13/SEPT/2025 - WT-56…" at bounding box center [785, 333] width 385 height 54
drag, startPoint x: 774, startPoint y: 431, endPoint x: 638, endPoint y: 405, distance: 138.5
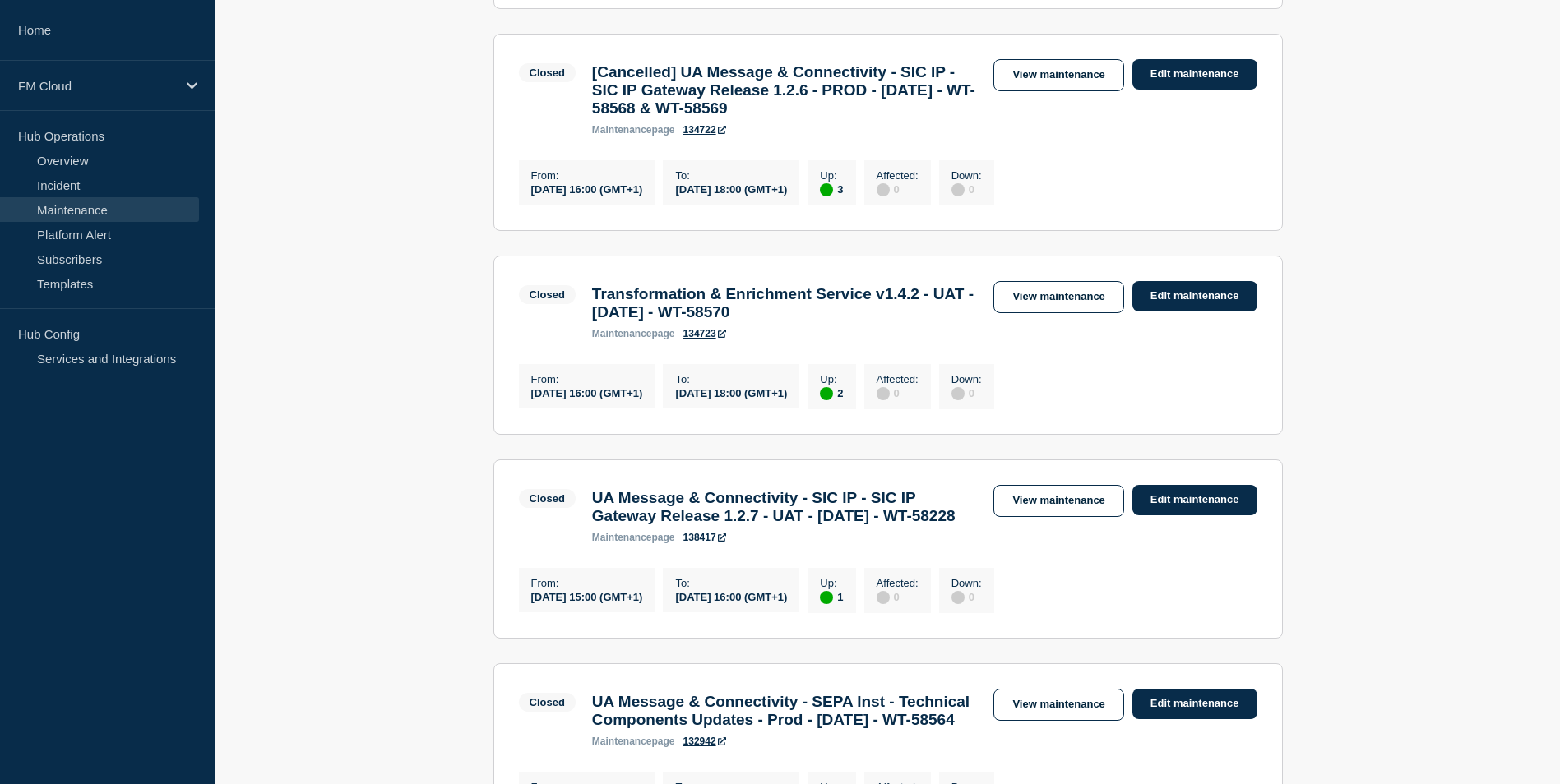
scroll to position [1151, 0]
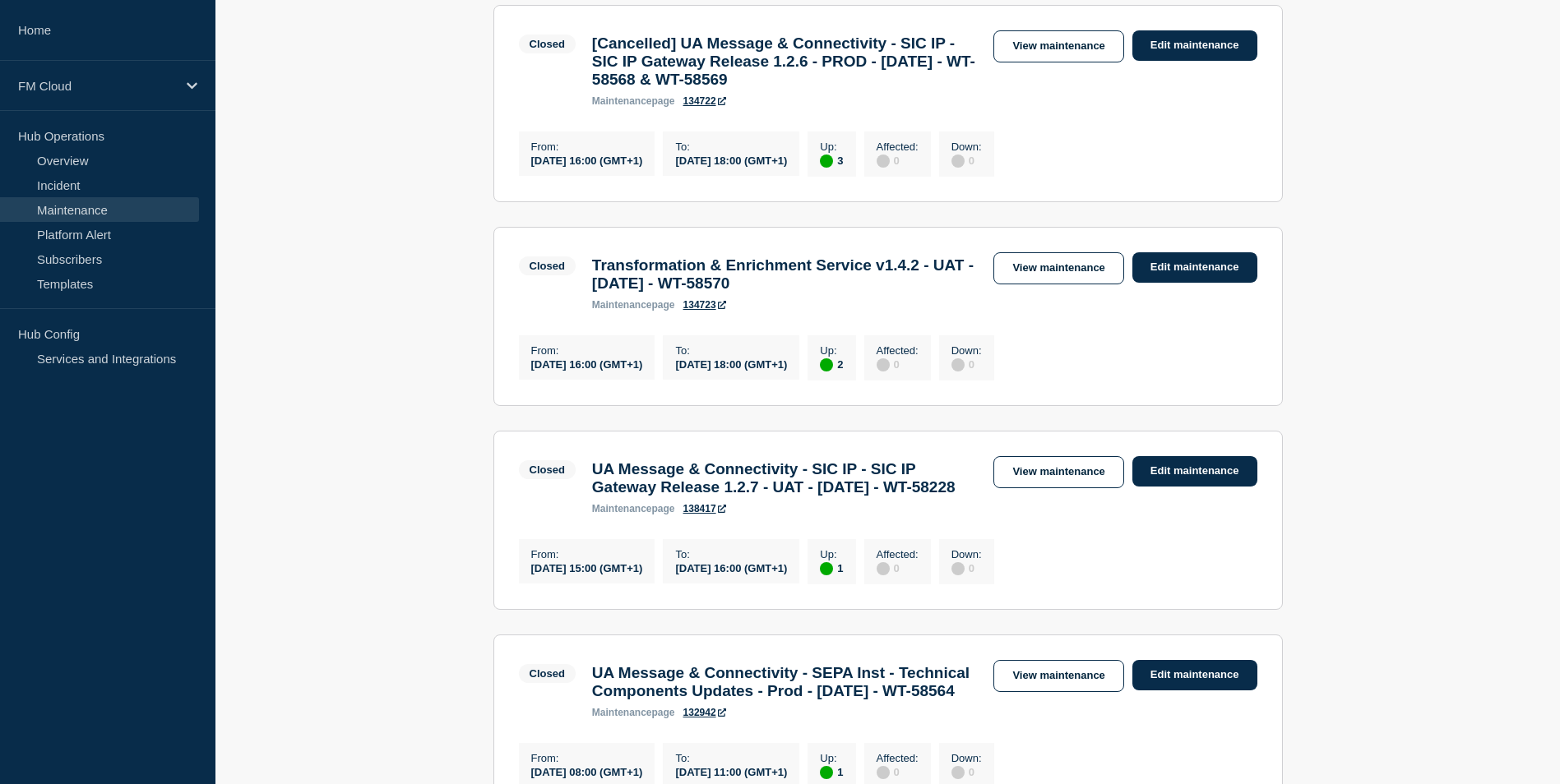
drag, startPoint x: 595, startPoint y: 363, endPoint x: 865, endPoint y: 382, distance: 270.7
click at [865, 293] on h3 "Transformation & Enrichment Service v1.4.2 - UAT - 10/SEP/2025 - WT-58570" at bounding box center [785, 274] width 385 height 37
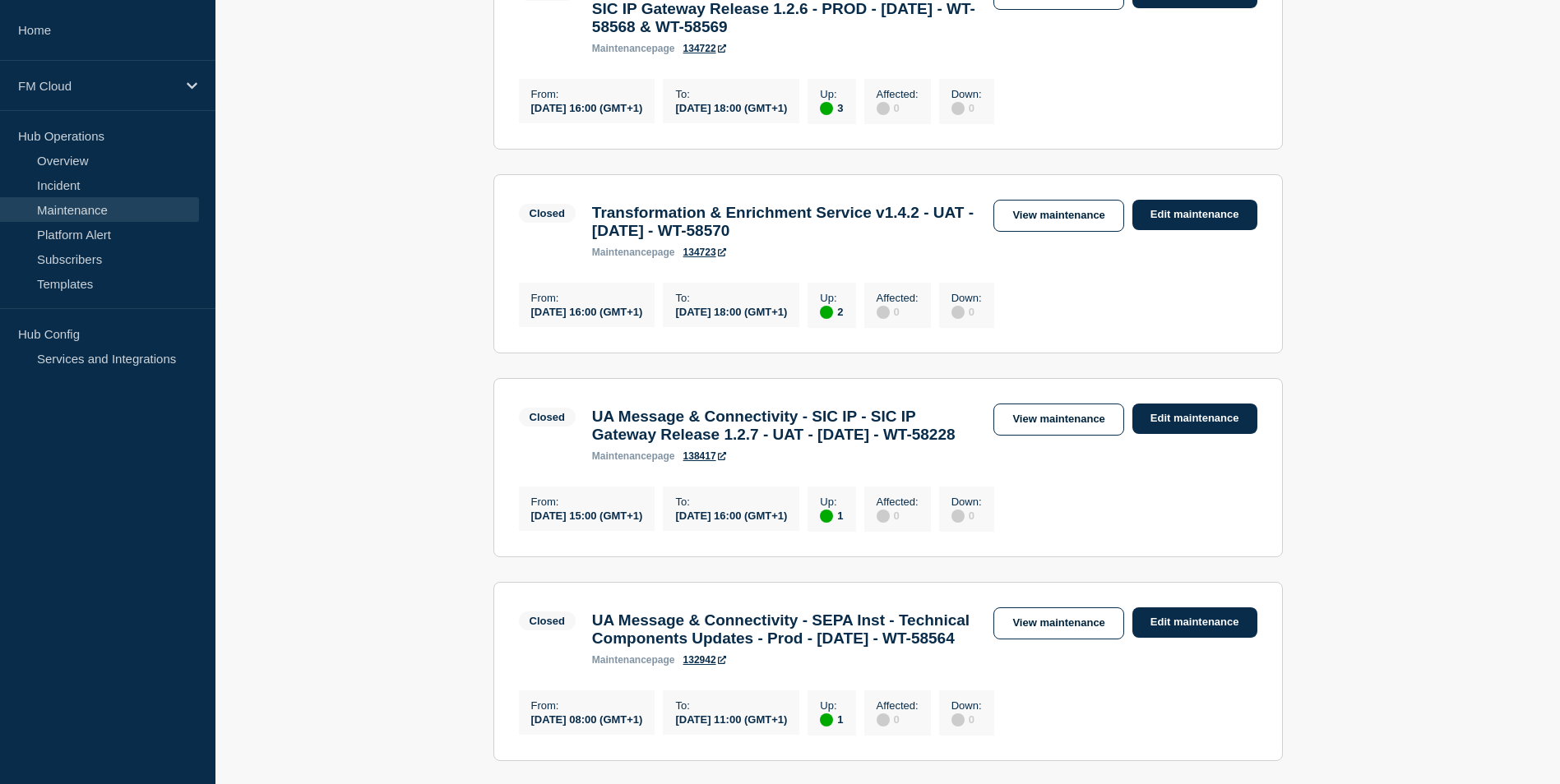
scroll to position [1316, 0]
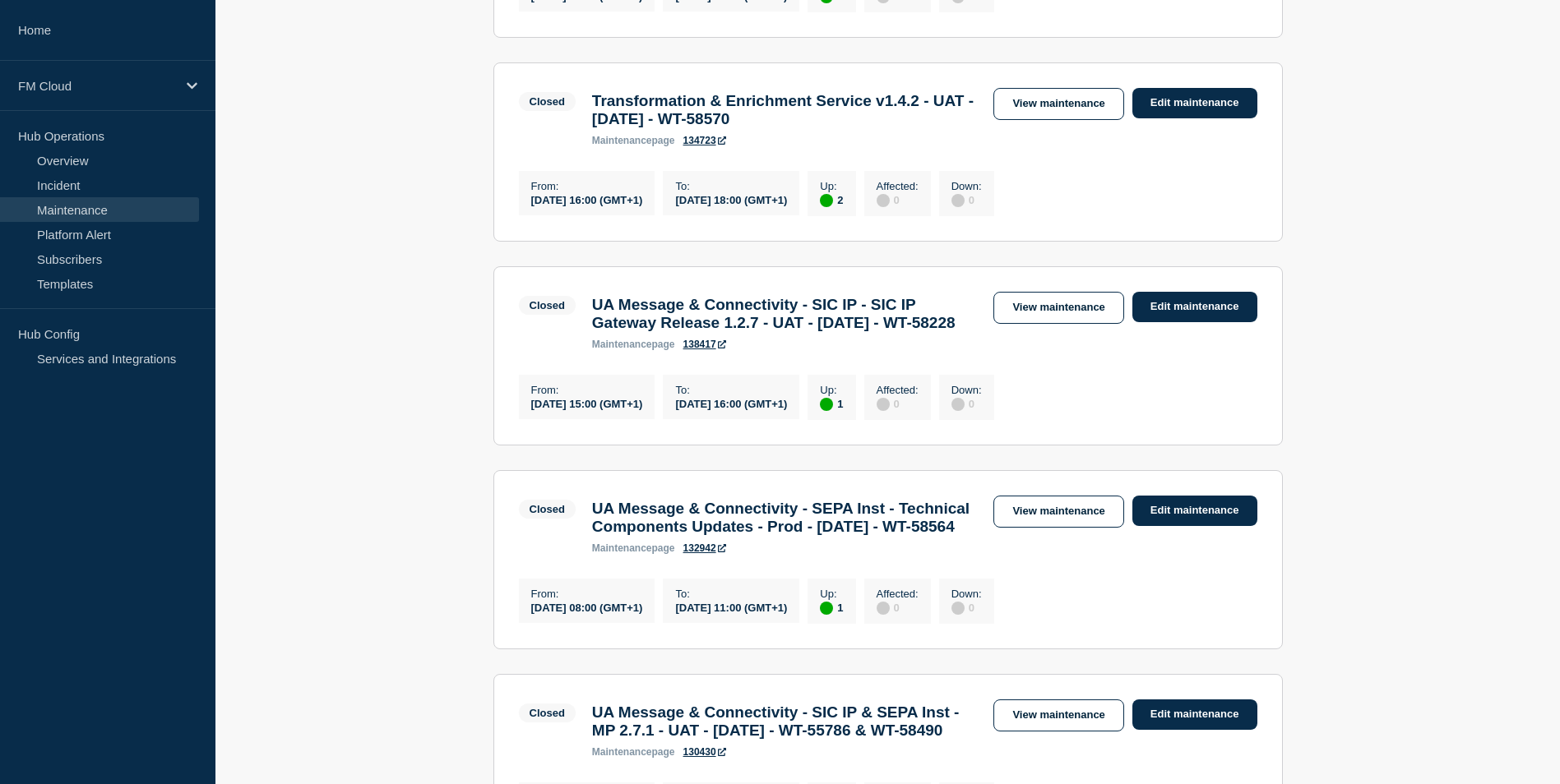
drag, startPoint x: 594, startPoint y: 416, endPoint x: 697, endPoint y: 450, distance: 108.5
click at [697, 332] on h3 "UA Message & Connectivity - SIC IP - SIC IP Gateway Release 1.2.7 - UAT - 10/SE…" at bounding box center [785, 314] width 385 height 37
drag, startPoint x: 697, startPoint y: 450, endPoint x: 639, endPoint y: 435, distance: 59.9
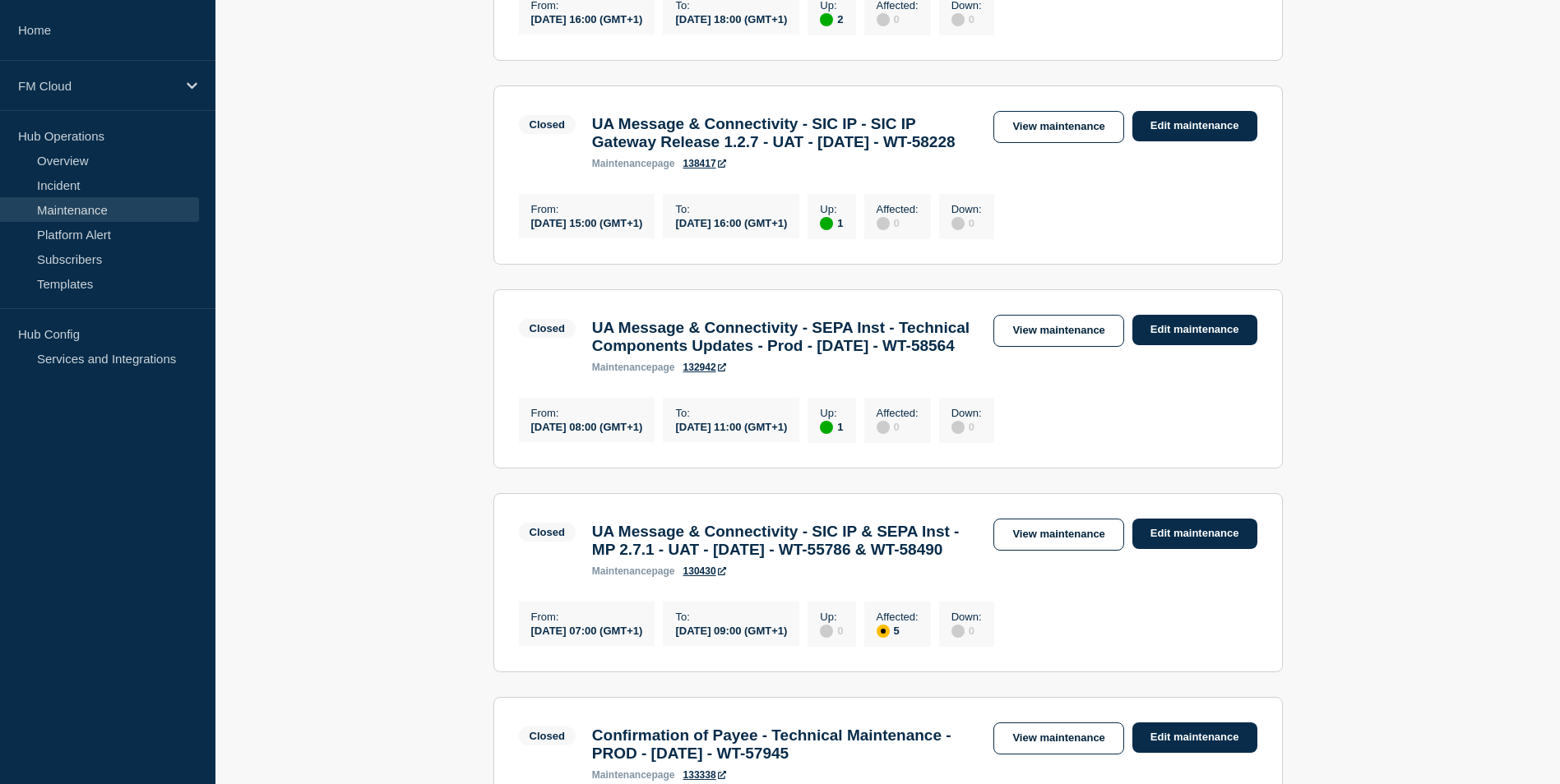
scroll to position [1562, 0]
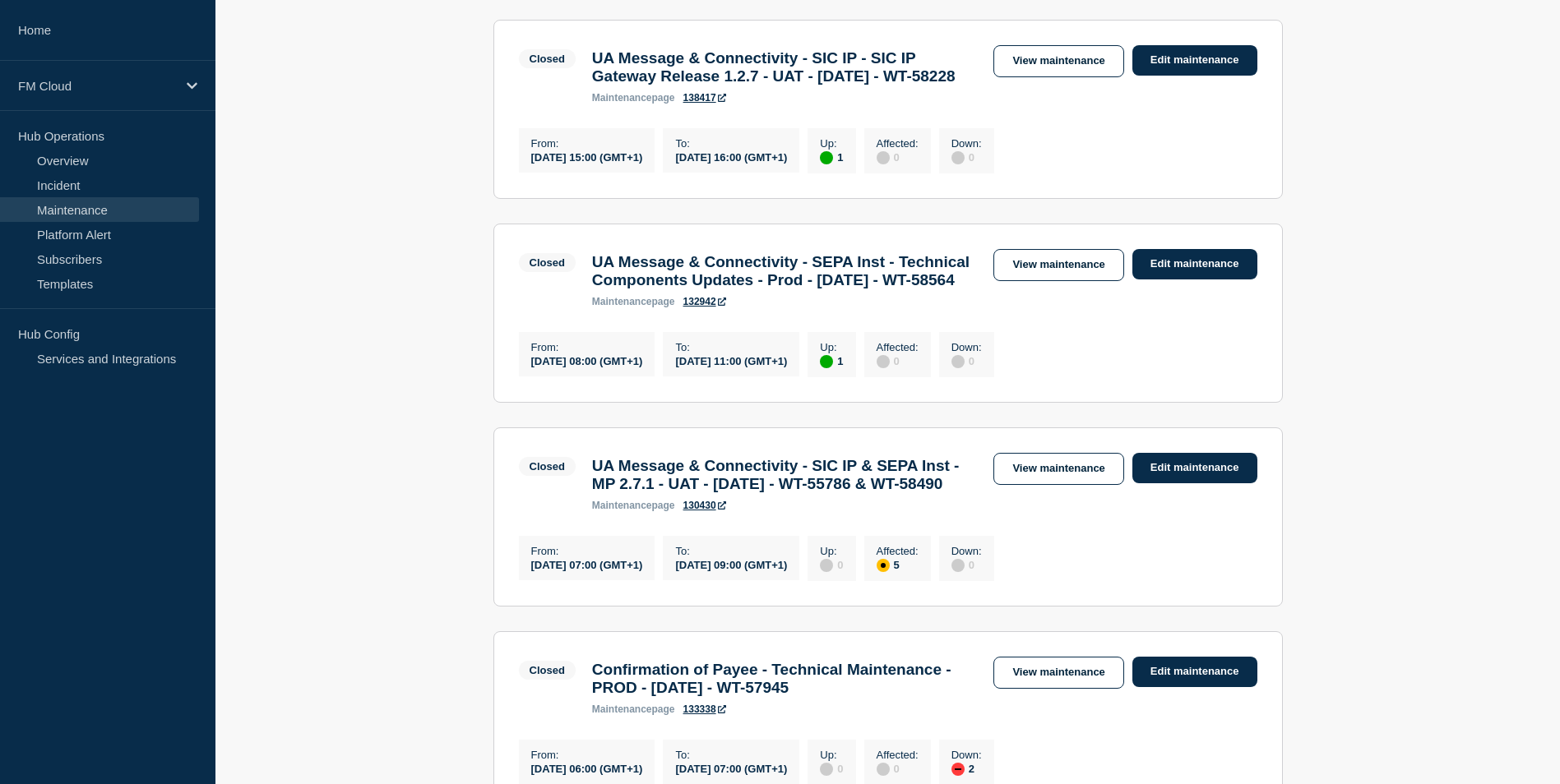
click at [593, 289] on h3 "UA Message & Connectivity - SEPA Inst - Technical Components Updates - Prod - 0…" at bounding box center [785, 272] width 385 height 37
drag, startPoint x: 595, startPoint y: 404, endPoint x: 823, endPoint y: 444, distance: 231.5
click at [823, 289] on h3 "UA Message & Connectivity - SEPA Inst - Technical Components Updates - Prod - 0…" at bounding box center [785, 272] width 385 height 37
drag, startPoint x: 823, startPoint y: 444, endPoint x: 674, endPoint y: 430, distance: 149.7
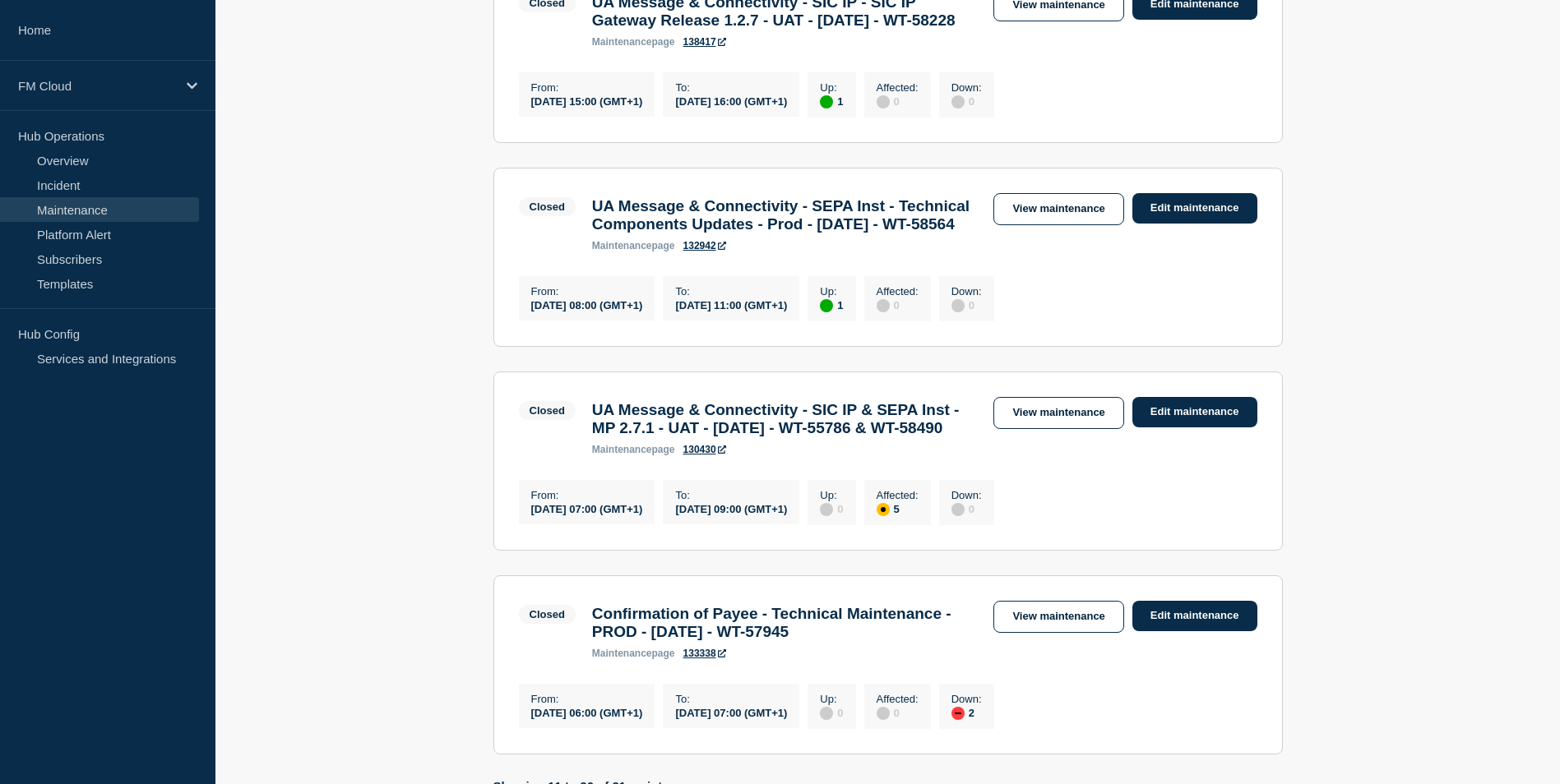
scroll to position [1644, 0]
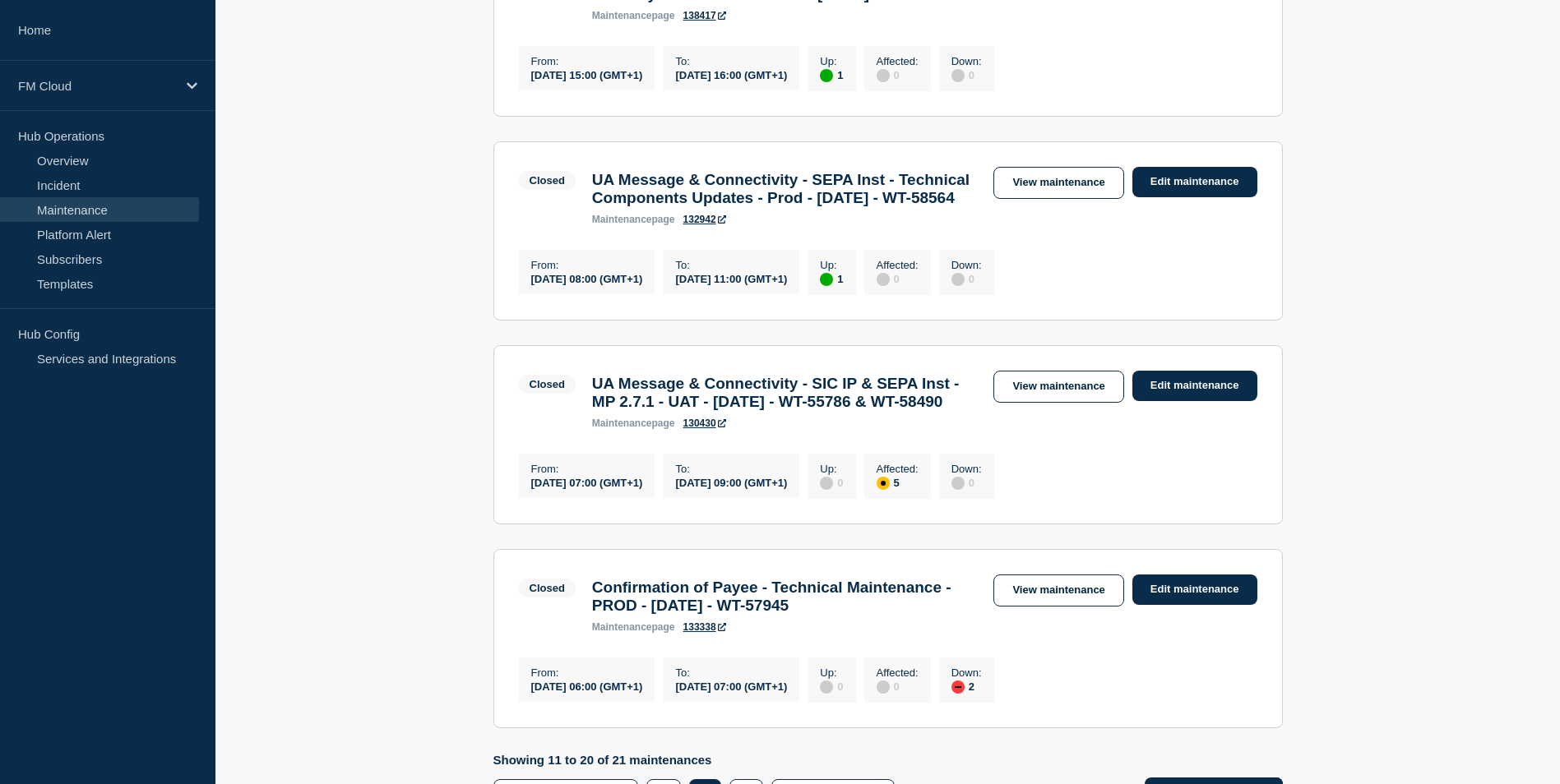
click at [640, 411] on h3 "UA Message & Connectivity - SIC IP & SEPA Inst - MP 2.7.1 - UAT - 04/SEP/2025 -…" at bounding box center [785, 393] width 385 height 37
drag, startPoint x: 593, startPoint y: 559, endPoint x: 770, endPoint y: 605, distance: 182.9
click at [770, 411] on h3 "UA Message & Connectivity - SIC IP & SEPA Inst - MP 2.7.1 - UAT - 04/SEP/2025 -…" at bounding box center [785, 393] width 385 height 37
drag, startPoint x: 770, startPoint y: 605, endPoint x: 650, endPoint y: 581, distance: 122.4
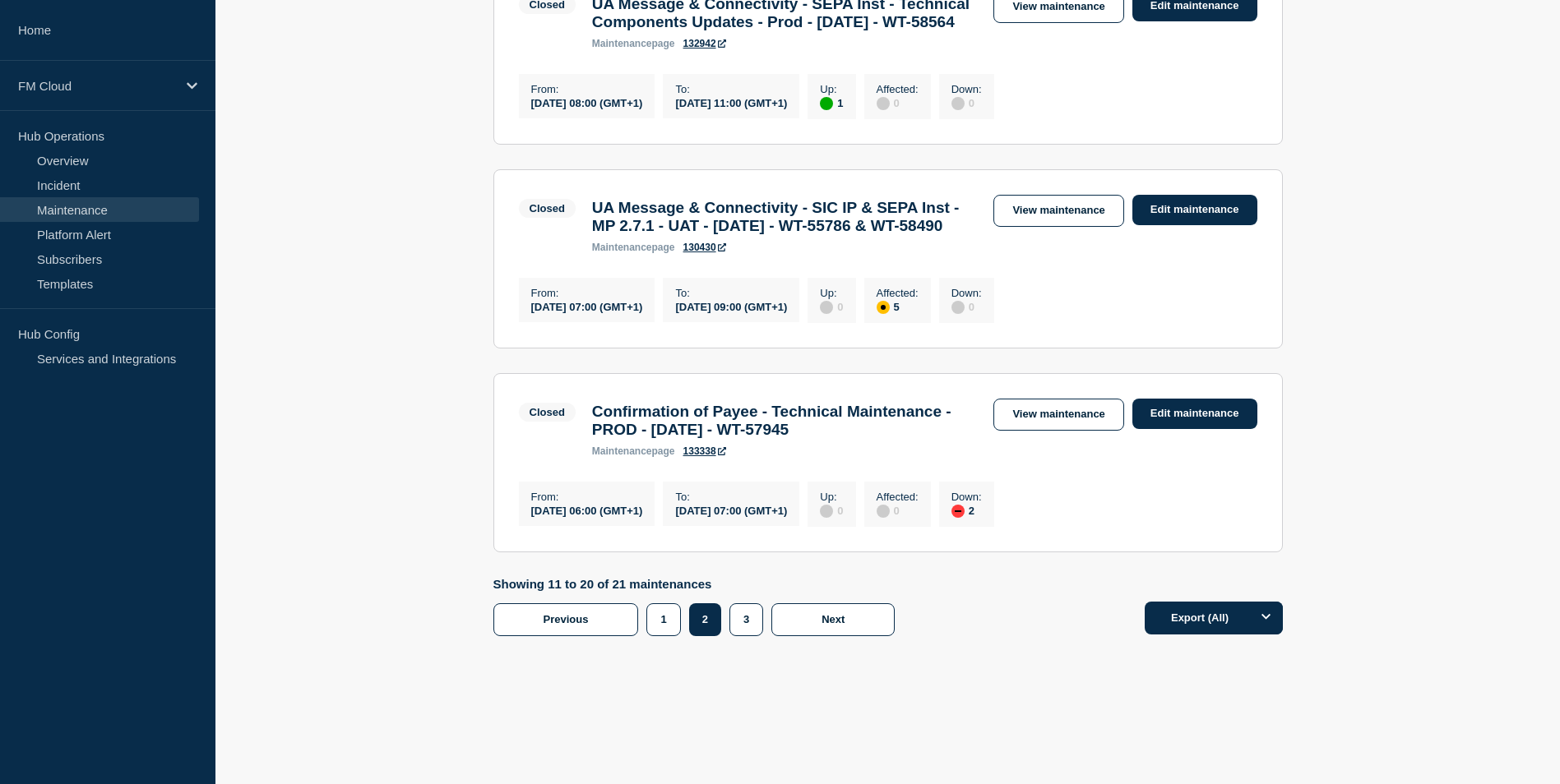
scroll to position [1973, 0]
click at [603, 439] on h3 "Confirmation of Payee - Technical Maintenance - PROD - 04/SEP/2025 - WT-57945" at bounding box center [785, 421] width 385 height 37
drag, startPoint x: 594, startPoint y: 461, endPoint x: 656, endPoint y: 501, distance: 73.8
click at [656, 439] on h3 "Confirmation of Payee - Technical Maintenance - PROD - 04/SEP/2025 - WT-57945" at bounding box center [785, 421] width 385 height 37
drag, startPoint x: 656, startPoint y: 501, endPoint x: 605, endPoint y: 478, distance: 55.9
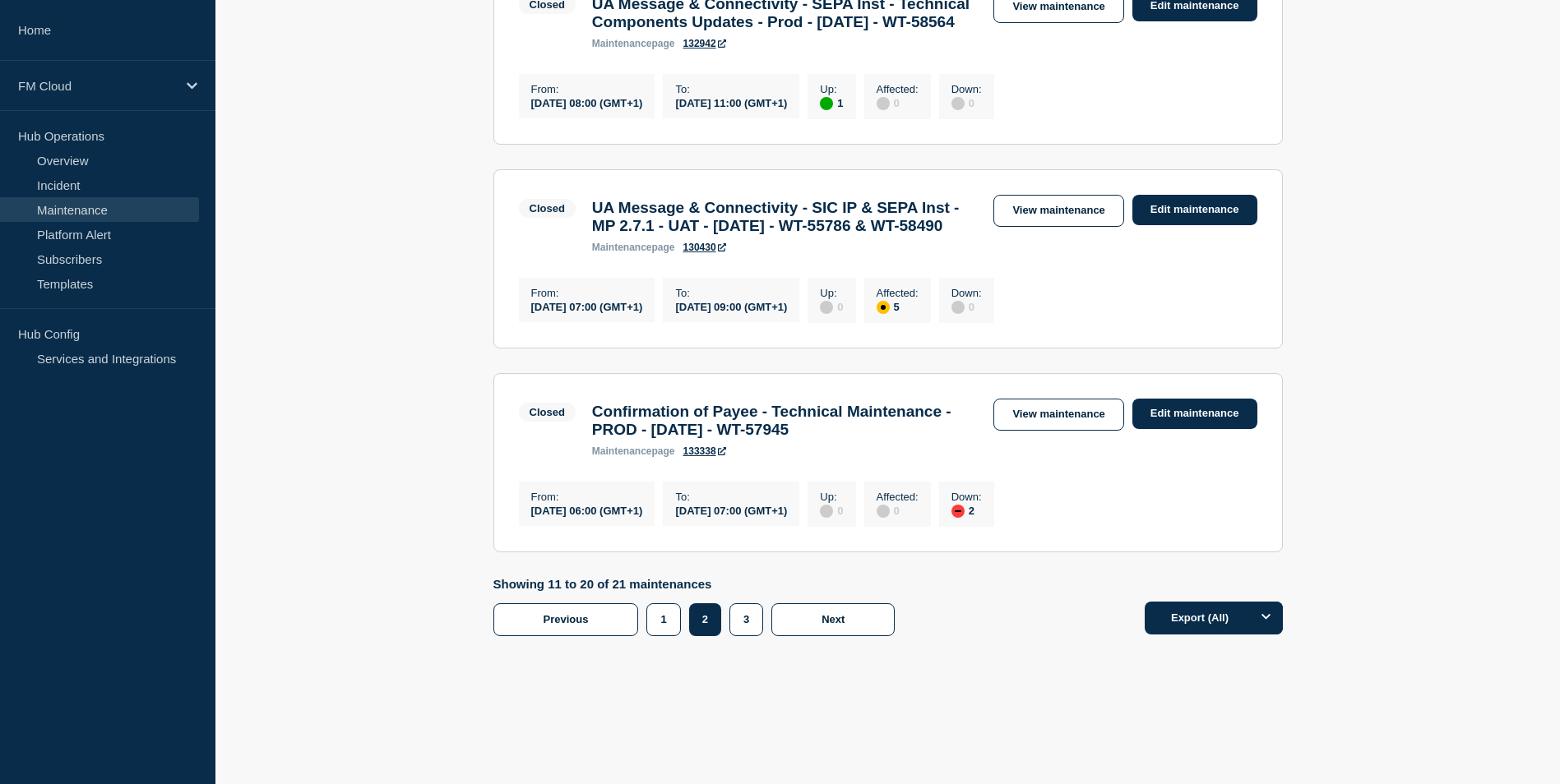
scroll to position [2056, 0]
click at [744, 620] on button "3" at bounding box center [746, 620] width 34 height 33
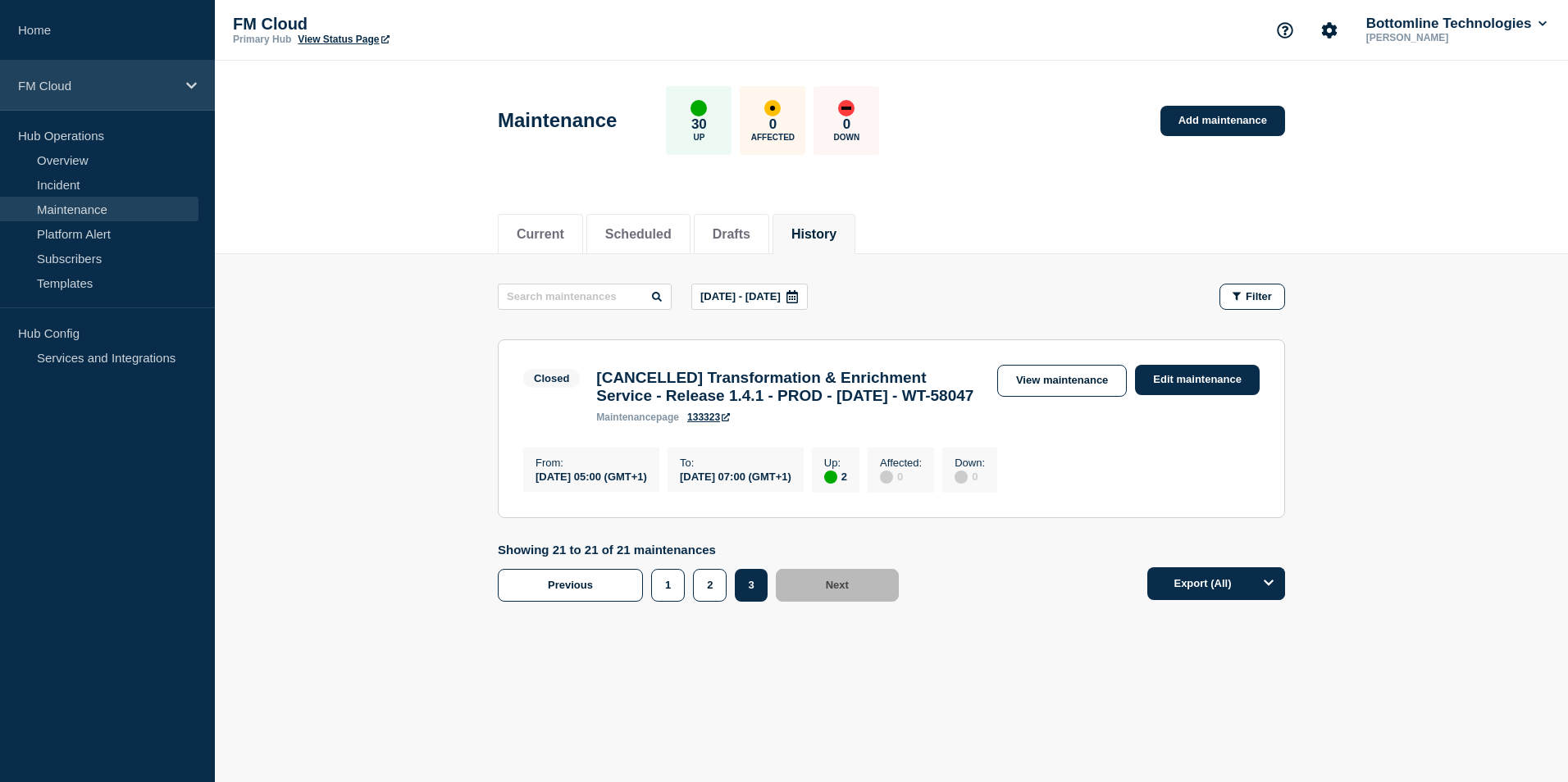
click at [104, 79] on p "FM Cloud" at bounding box center [97, 86] width 158 height 14
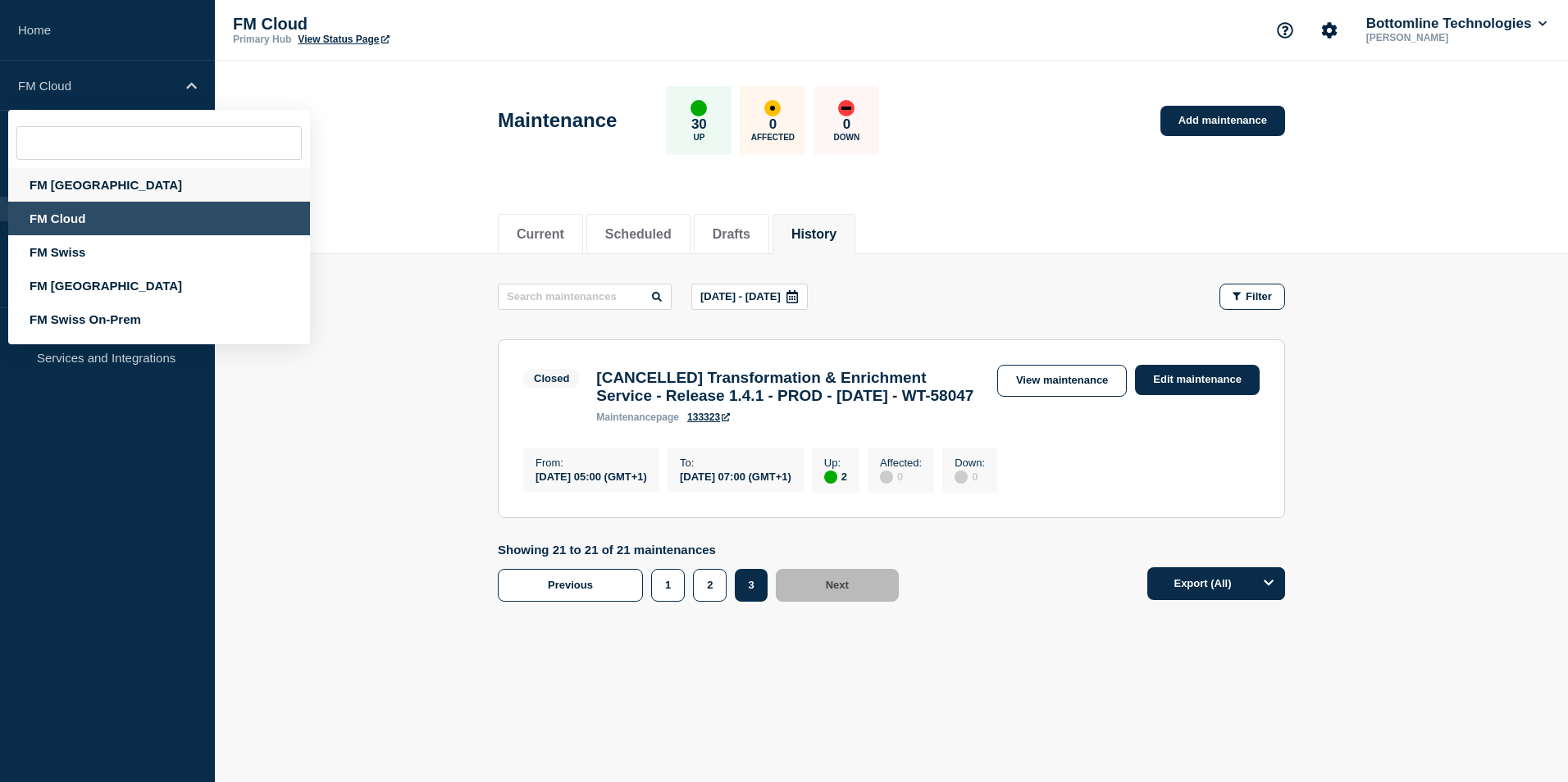
click at [72, 187] on div "FM London" at bounding box center [159, 184] width 302 height 34
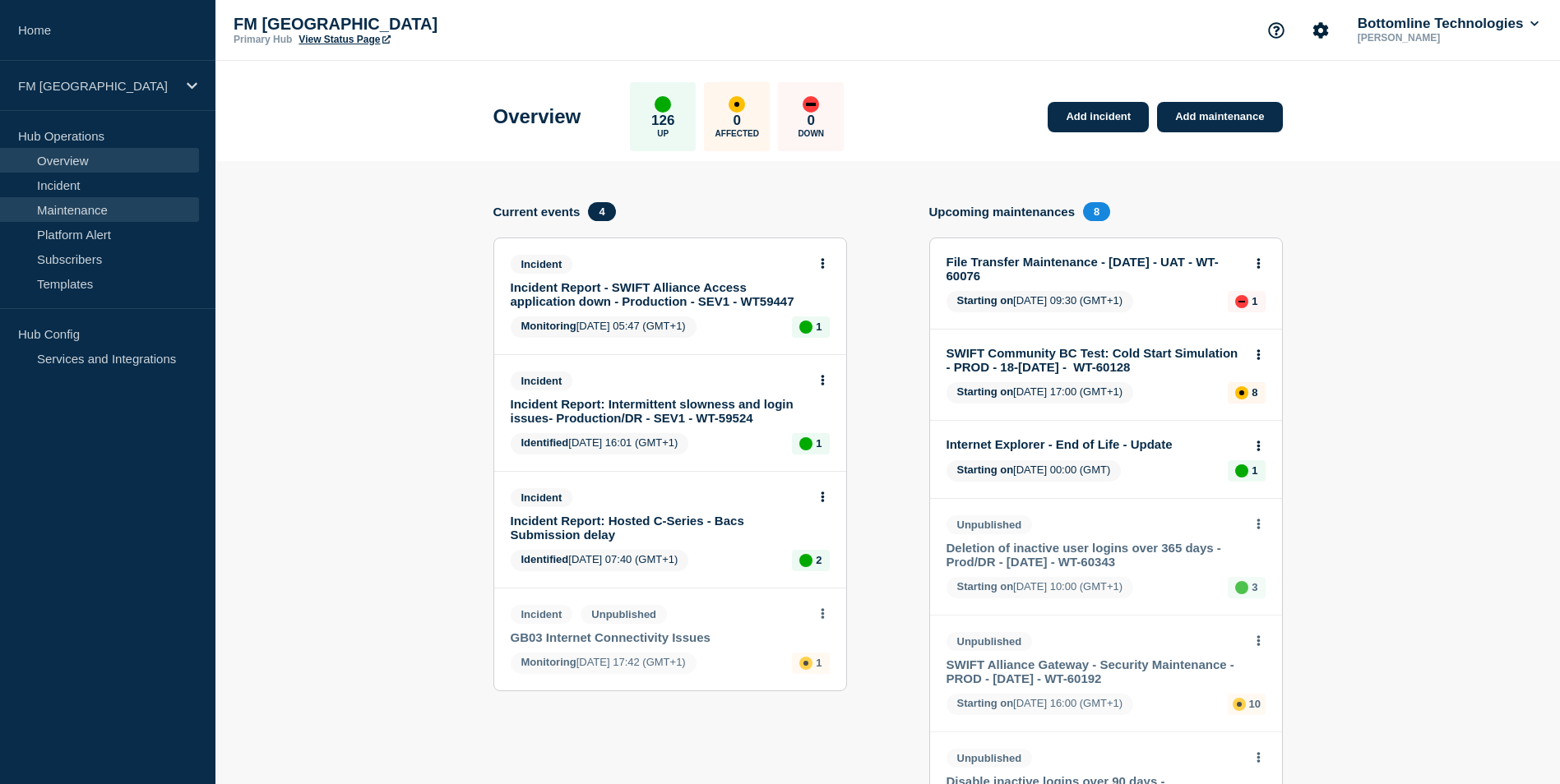
click at [88, 211] on link "Maintenance" at bounding box center [99, 210] width 199 height 25
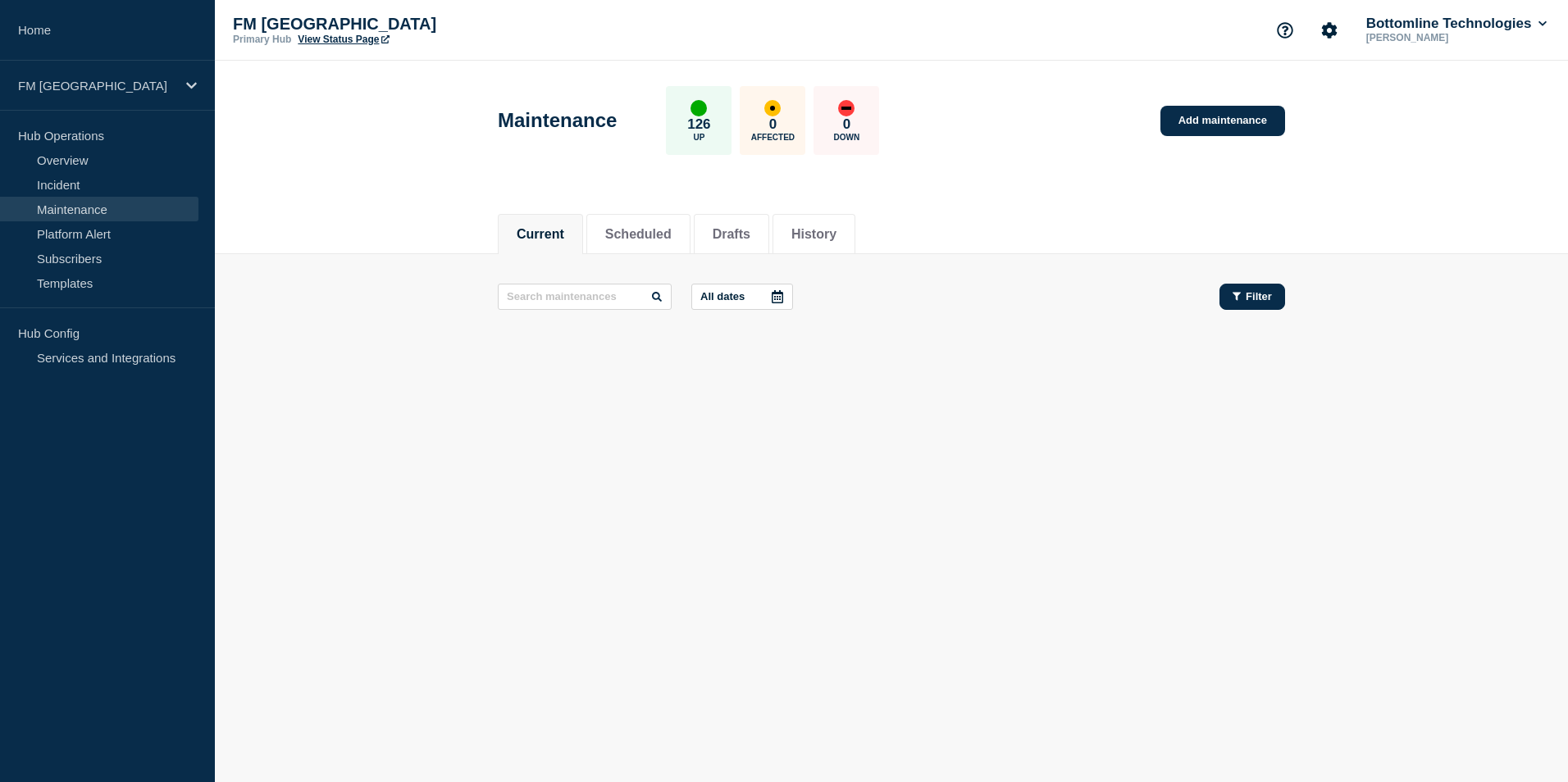
click at [1265, 303] on button "Filter" at bounding box center [1252, 296] width 65 height 26
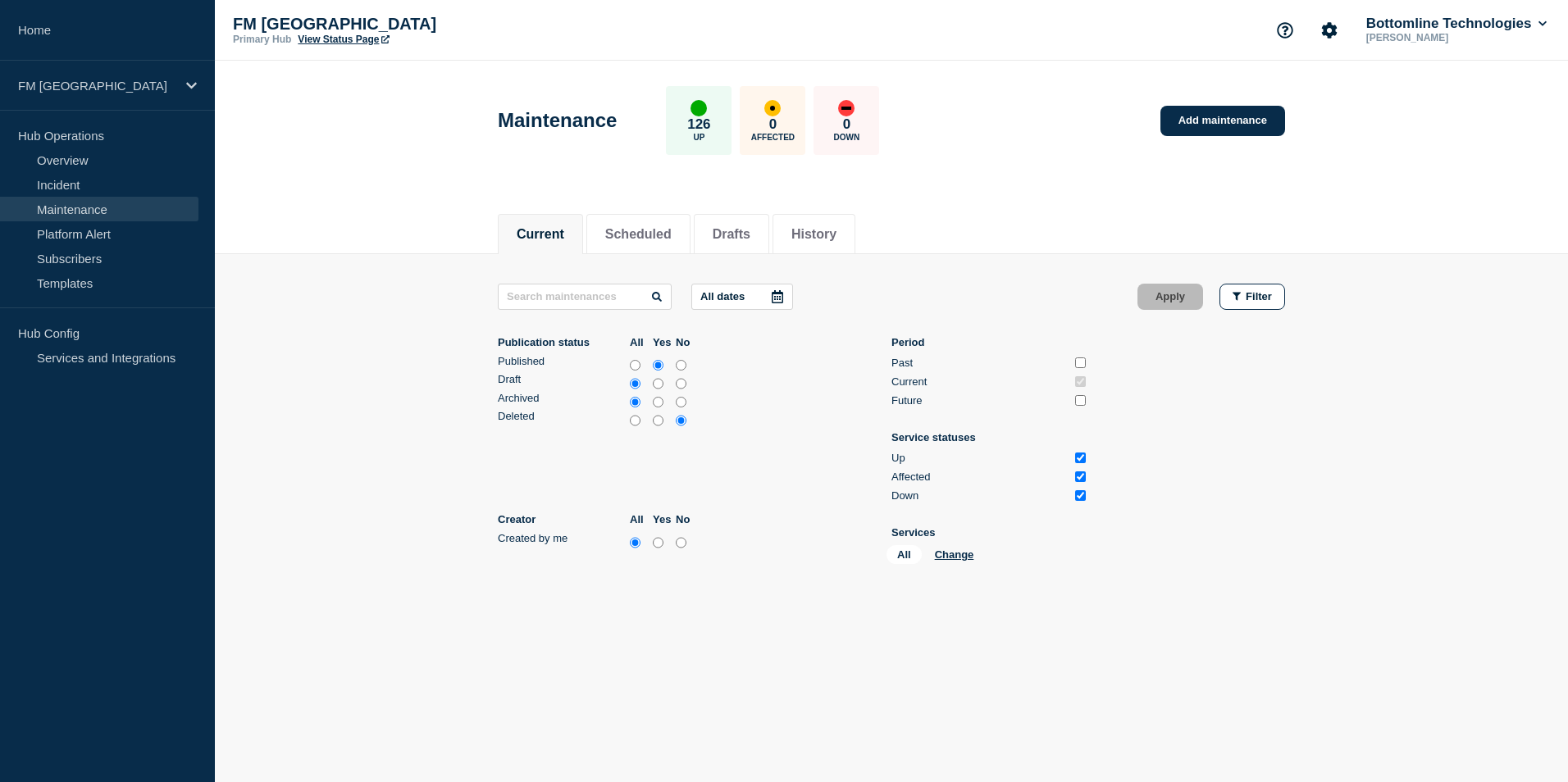
click at [783, 302] on icon at bounding box center [777, 297] width 12 height 13
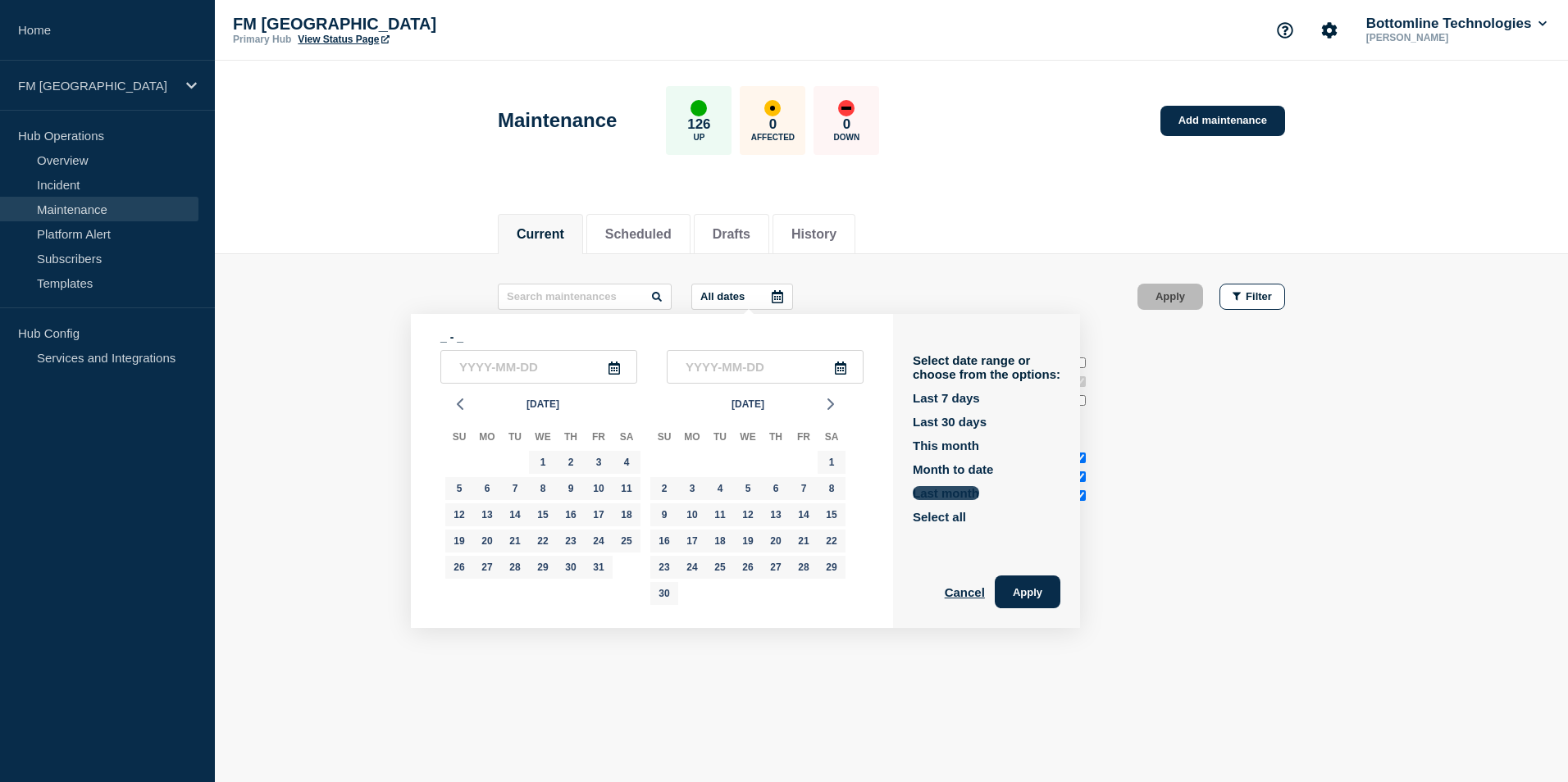
click at [955, 491] on button "Last month" at bounding box center [945, 493] width 66 height 14
type input "2025-09-01"
type input "2025-09-30"
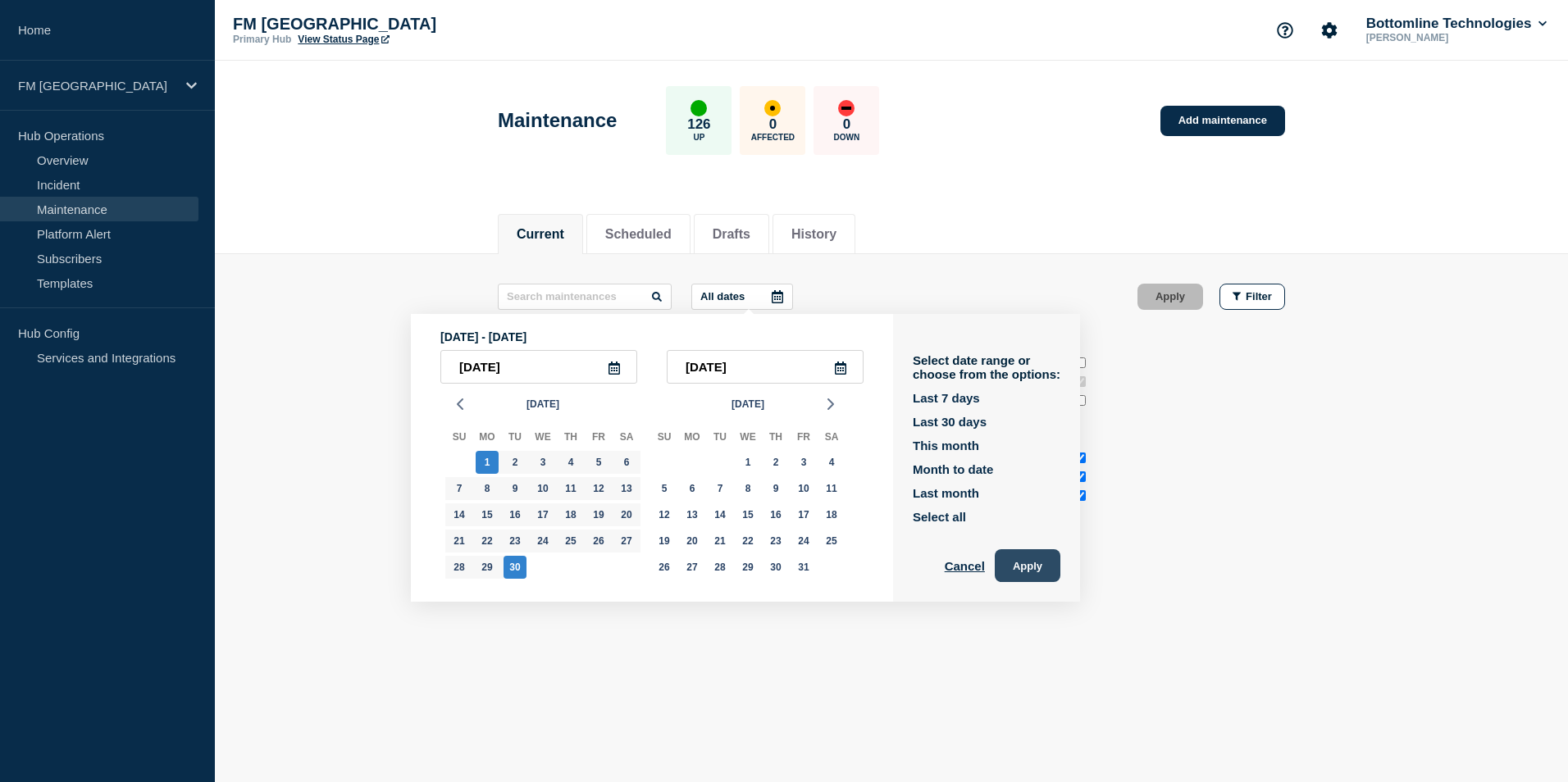
click at [1026, 570] on button "Apply" at bounding box center [1027, 566] width 65 height 33
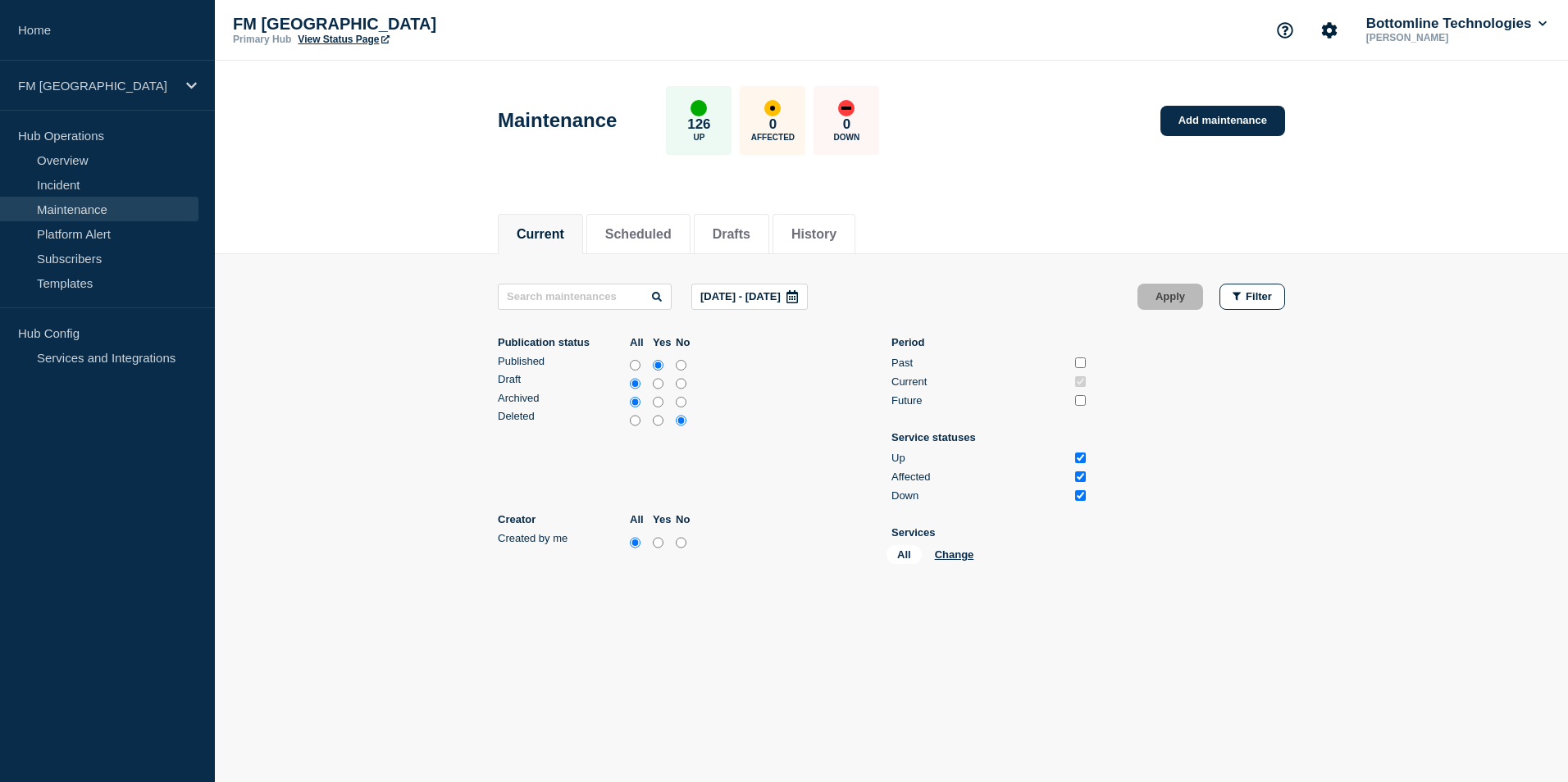
click at [681, 385] on input "no" at bounding box center [680, 383] width 11 height 16
radio input "true"
click at [681, 403] on input "no" at bounding box center [680, 403] width 11 height 16
radio input "true"
click at [1164, 300] on button "Apply" at bounding box center [1170, 296] width 65 height 26
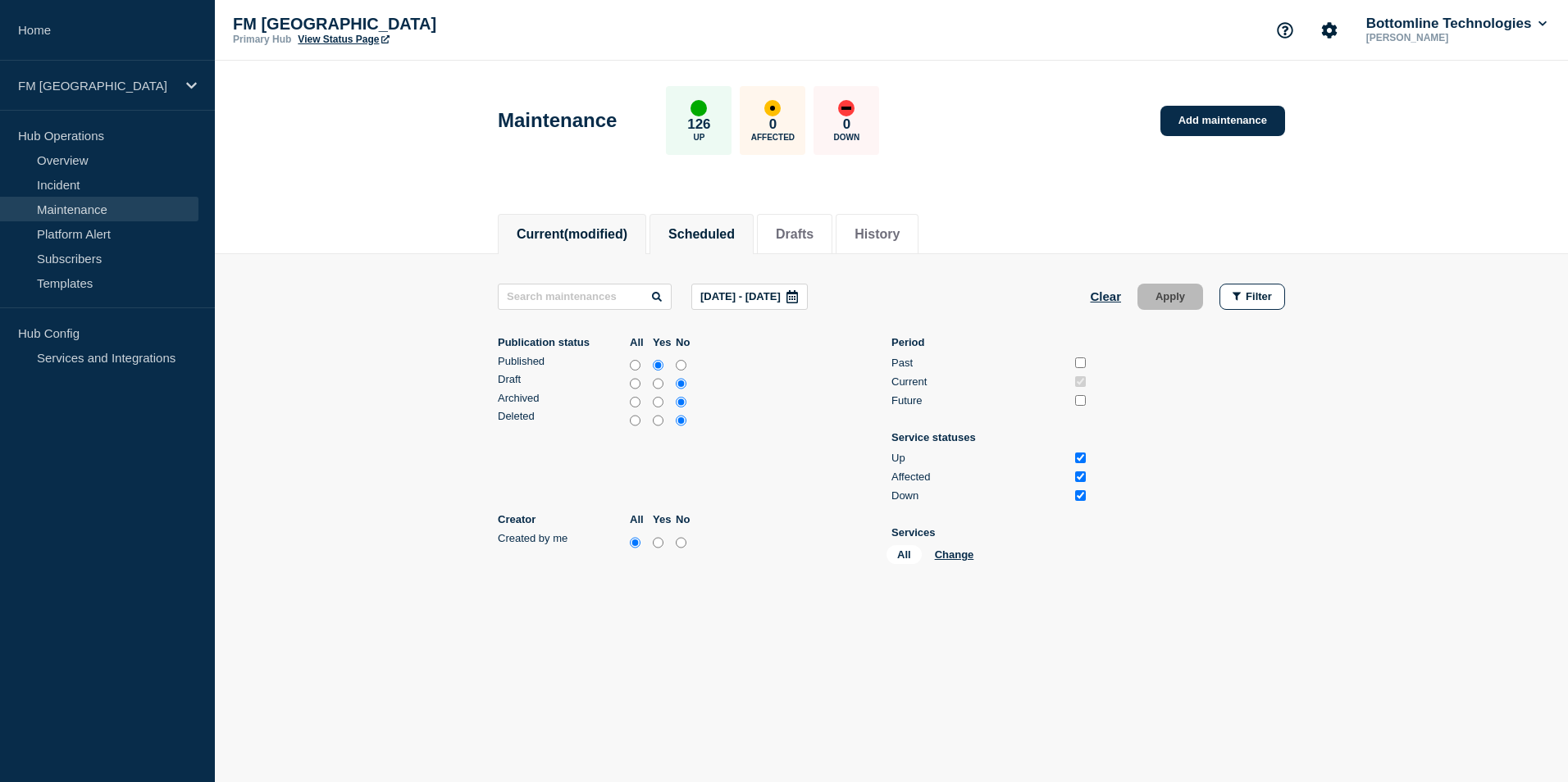
click at [709, 237] on button "Scheduled" at bounding box center [701, 233] width 66 height 14
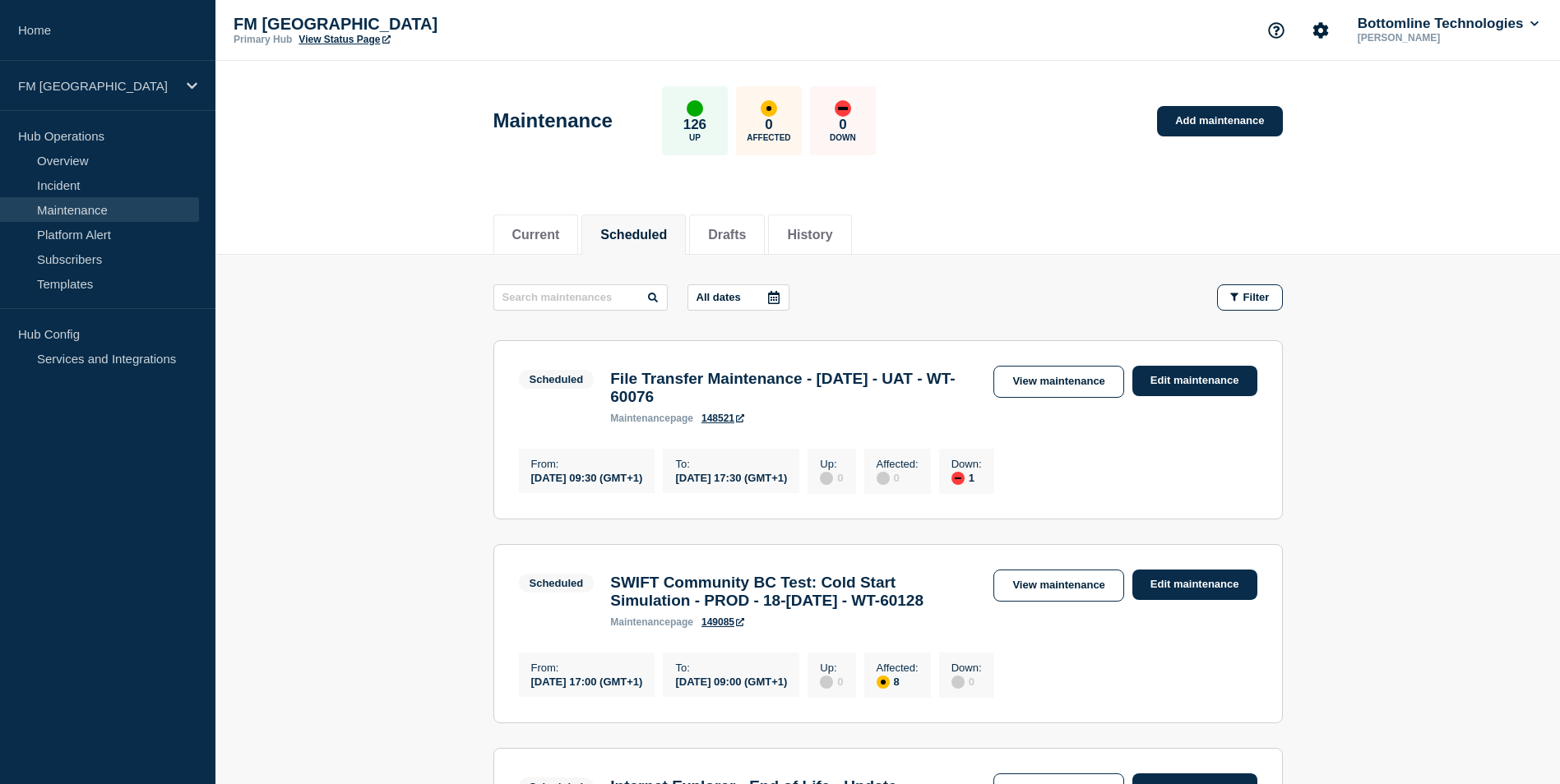
drag, startPoint x: 611, startPoint y: 377, endPoint x: 748, endPoint y: 394, distance: 138.1
click at [748, 394] on h3 "File Transfer Maintenance - 16/OCT/2025 - UAT - WT-60076" at bounding box center [793, 388] width 367 height 37
drag, startPoint x: 748, startPoint y: 394, endPoint x: 707, endPoint y: 393, distance: 41.0
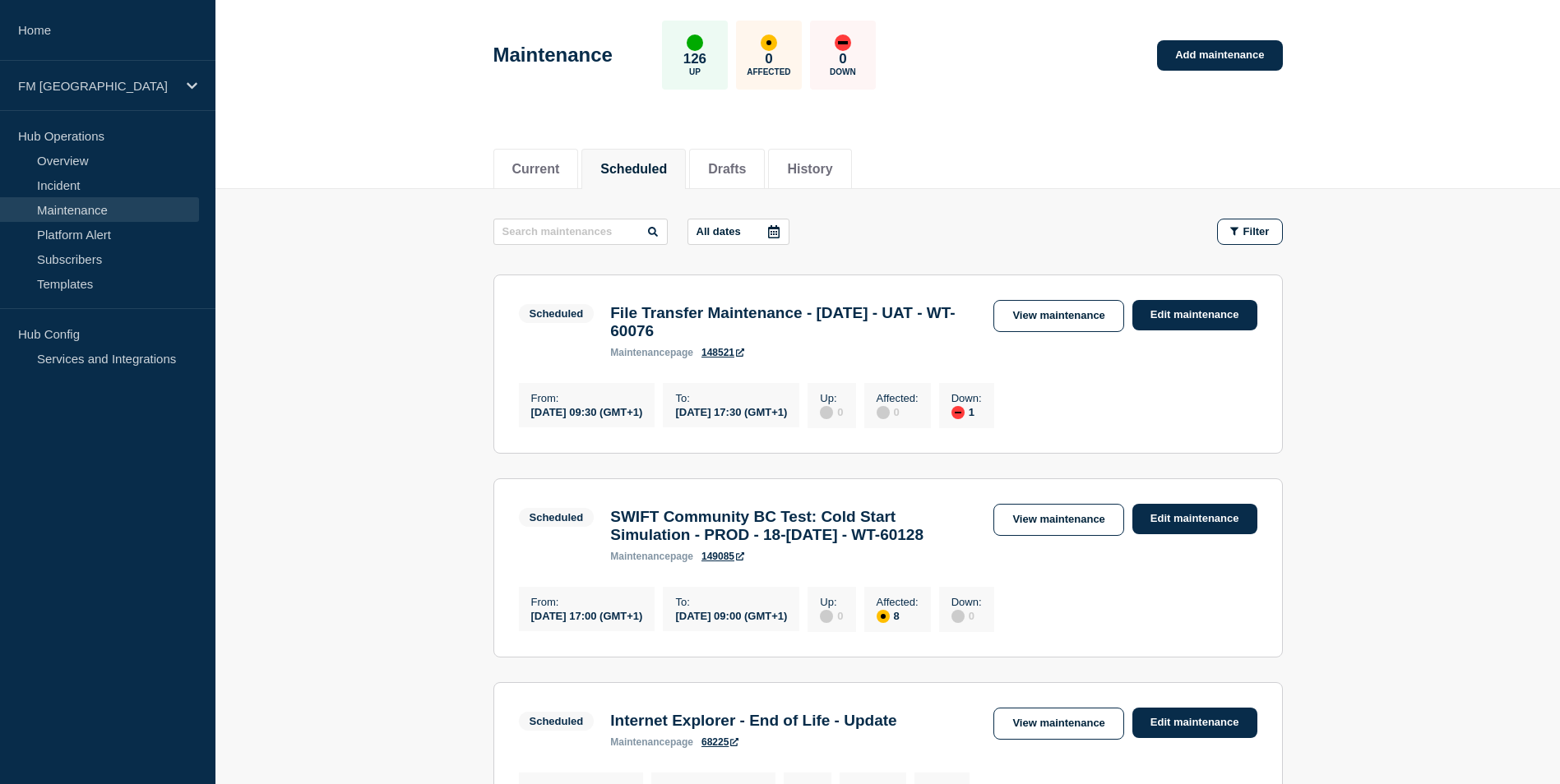
scroll to position [165, 0]
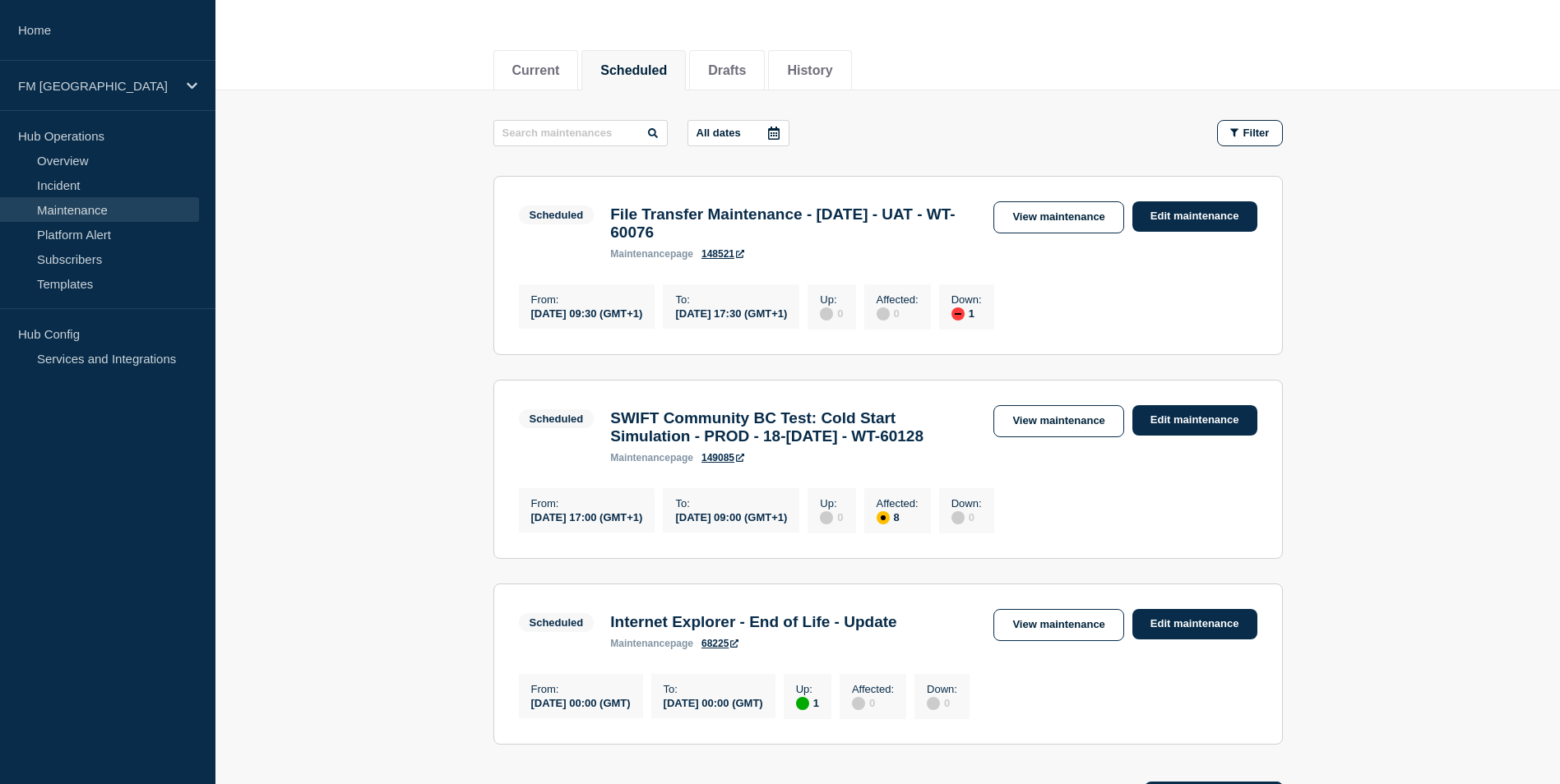
drag, startPoint x: 613, startPoint y: 433, endPoint x: 700, endPoint y: 467, distance: 93.4
click at [700, 446] on h3 "SWIFT Community BC Test: Cold Start Simulation - PROD - 18-19/OCT/2025 - WT-601…" at bounding box center [793, 428] width 367 height 37
drag, startPoint x: 700, startPoint y: 467, endPoint x: 658, endPoint y: 444, distance: 47.9
click at [623, 632] on h3 "Internet Explorer - End of Life - Update" at bounding box center [753, 622] width 286 height 18
drag, startPoint x: 615, startPoint y: 669, endPoint x: 941, endPoint y: 653, distance: 326.4
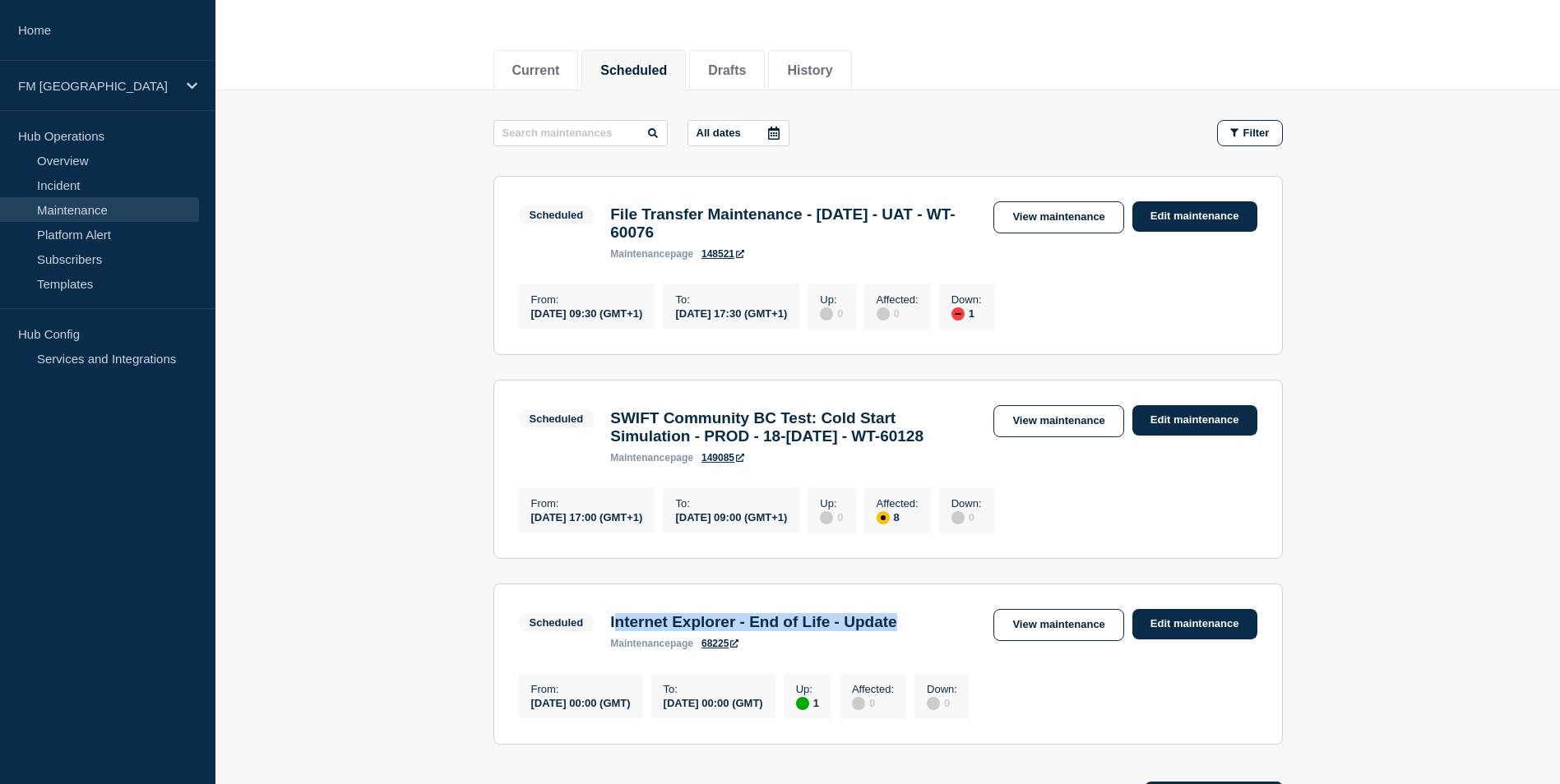
click at [906, 649] on div "Scheduled Internet Explorer - End of Life - Update maintenance page 68225" at bounding box center [712, 630] width 386 height 40
click at [640, 632] on h3 "Internet Explorer - End of Life - Update" at bounding box center [753, 622] width 286 height 18
drag, startPoint x: 609, startPoint y: 664, endPoint x: 979, endPoint y: 662, distance: 370.0
click at [979, 649] on div "Scheduled Internet Explorer - End of Life - Update maintenance page 68225 View …" at bounding box center [888, 630] width 739 height 40
drag, startPoint x: 979, startPoint y: 662, endPoint x: 858, endPoint y: 661, distance: 121.0
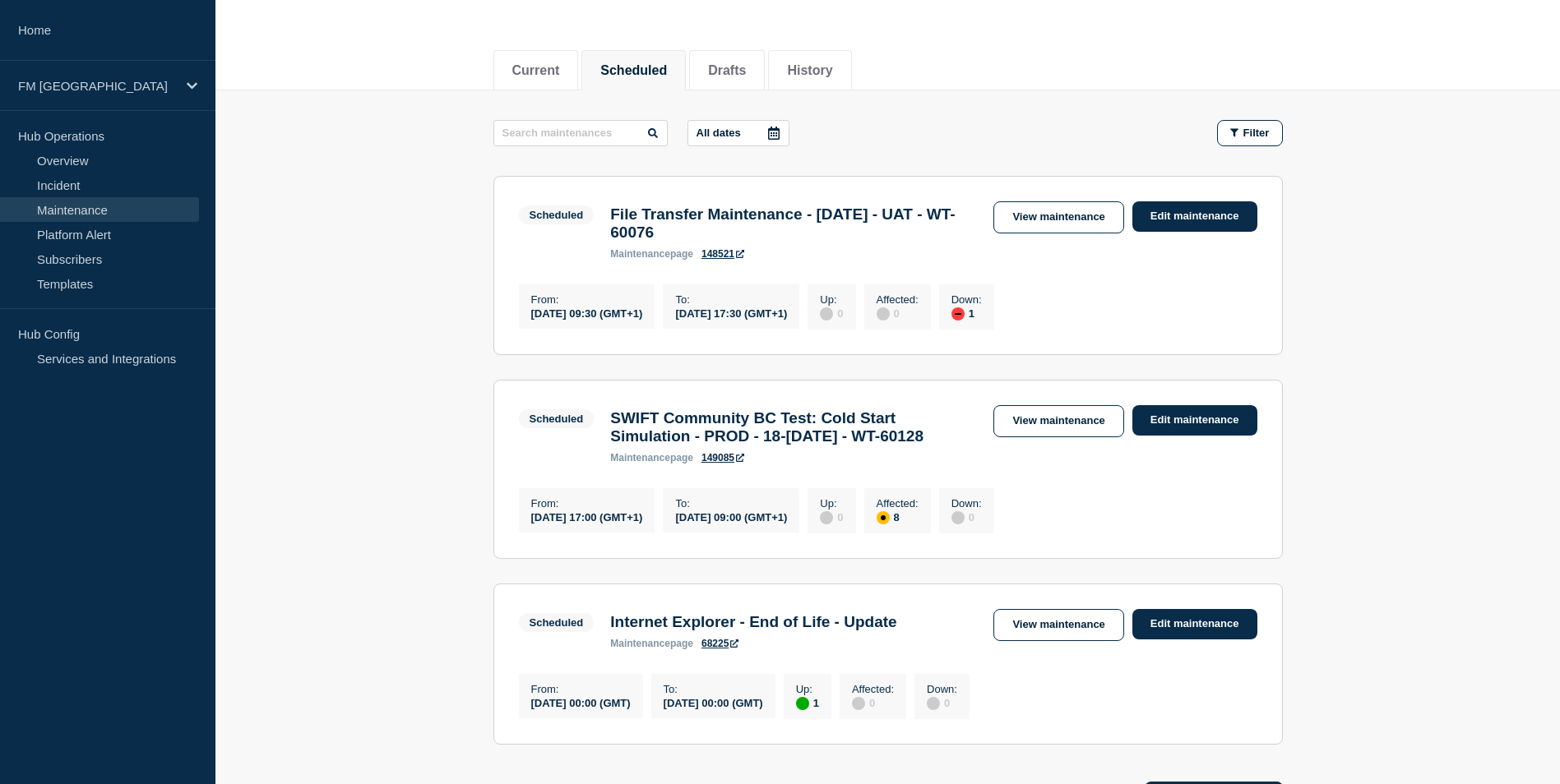
click at [910, 701] on section "Scheduled Internet Explorer - End of Life - Update maintenance page 68225 View …" at bounding box center [887, 664] width 789 height 161
drag, startPoint x: 613, startPoint y: 666, endPoint x: 957, endPoint y: 666, distance: 344.0
click at [957, 649] on div "Scheduled Internet Explorer - End of Life - Update maintenance page 68225 View …" at bounding box center [888, 630] width 739 height 40
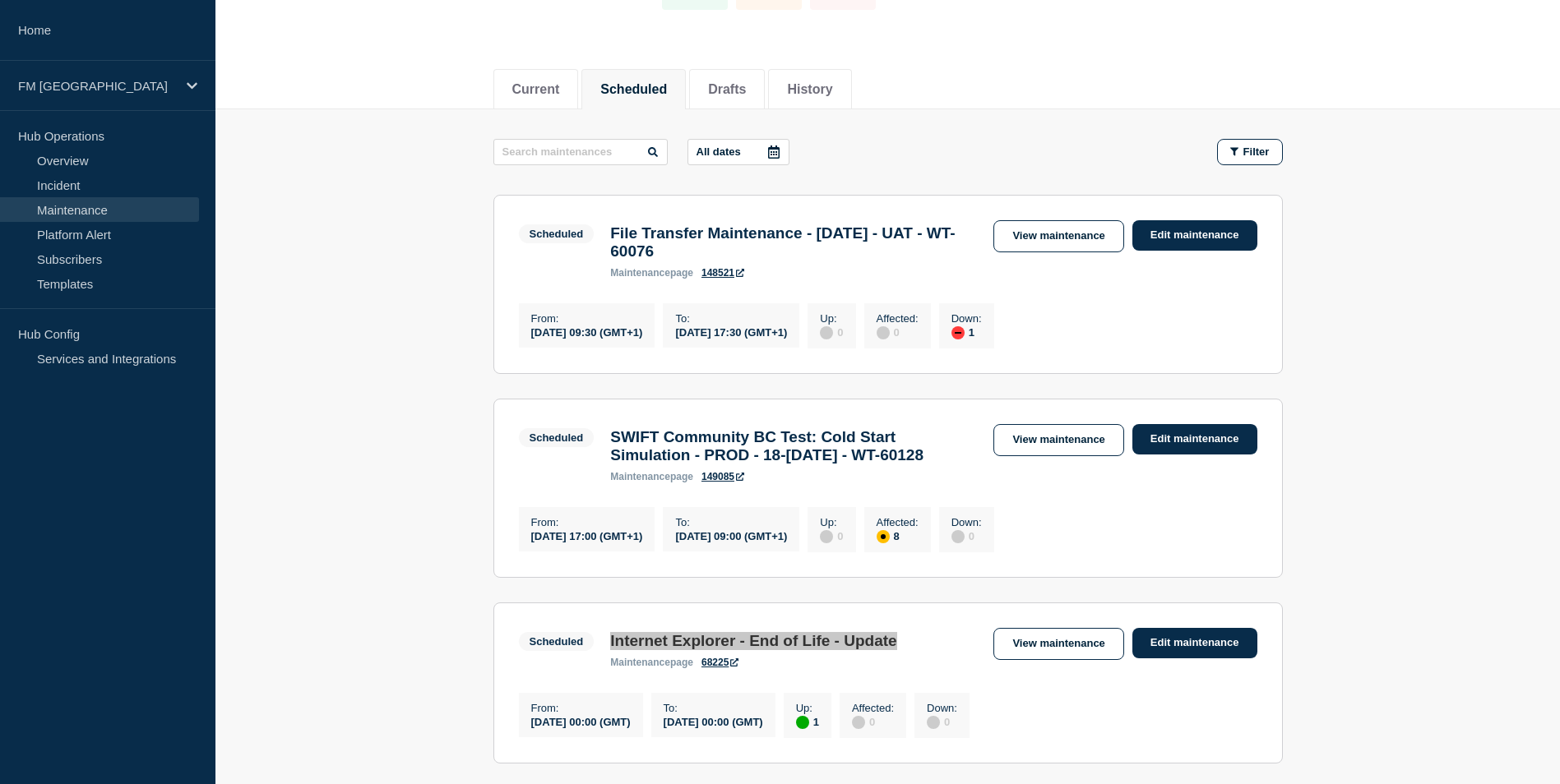
scroll to position [0, 0]
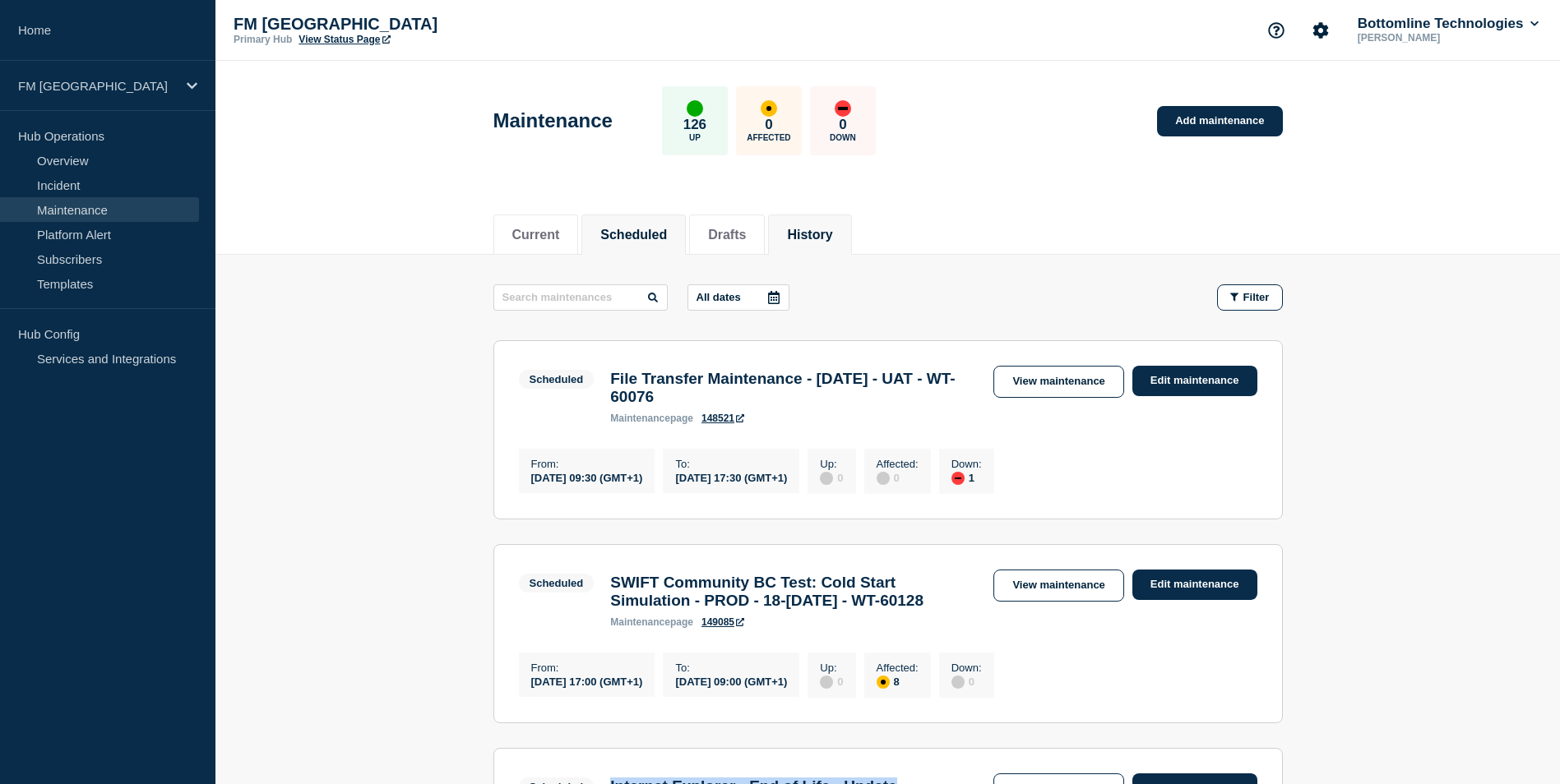
click at [823, 230] on button "History" at bounding box center [809, 234] width 45 height 14
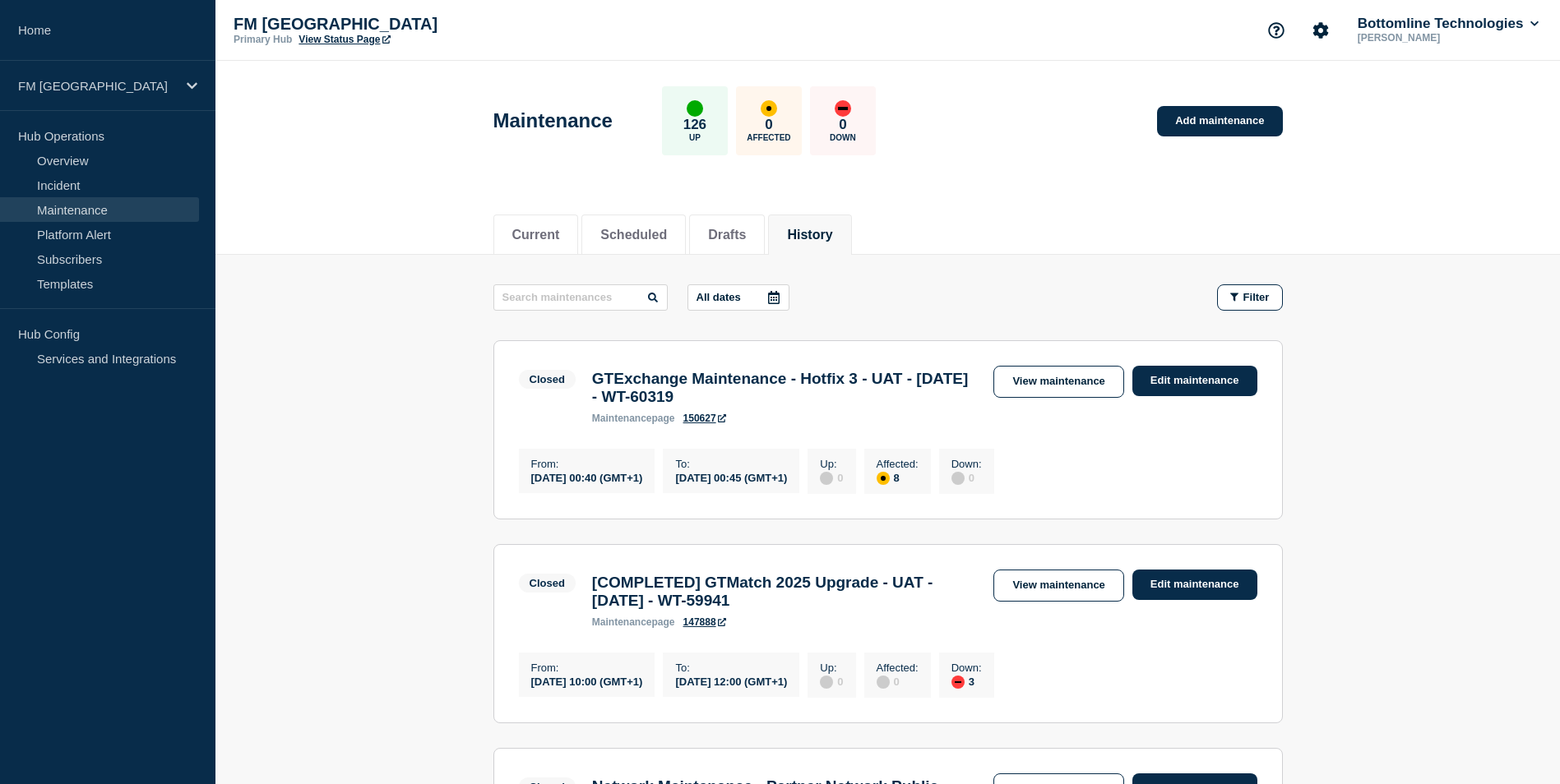
click at [737, 302] on p "All dates" at bounding box center [719, 297] width 44 height 13
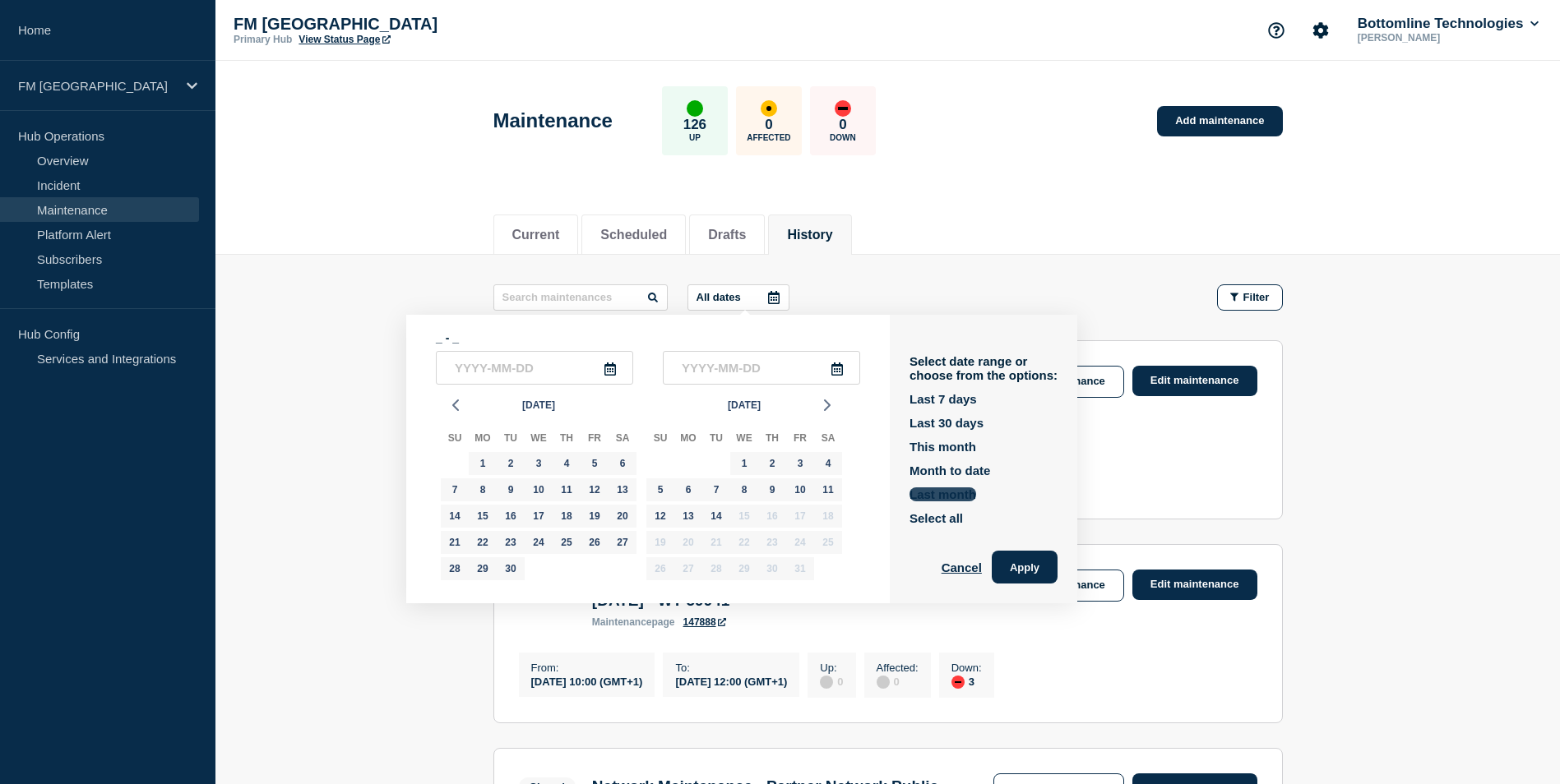
click at [951, 497] on button "Last month" at bounding box center [942, 494] width 66 height 14
type input "2025-09-01"
type input "2025-09-30"
click at [1029, 563] on button "Apply" at bounding box center [1024, 567] width 66 height 33
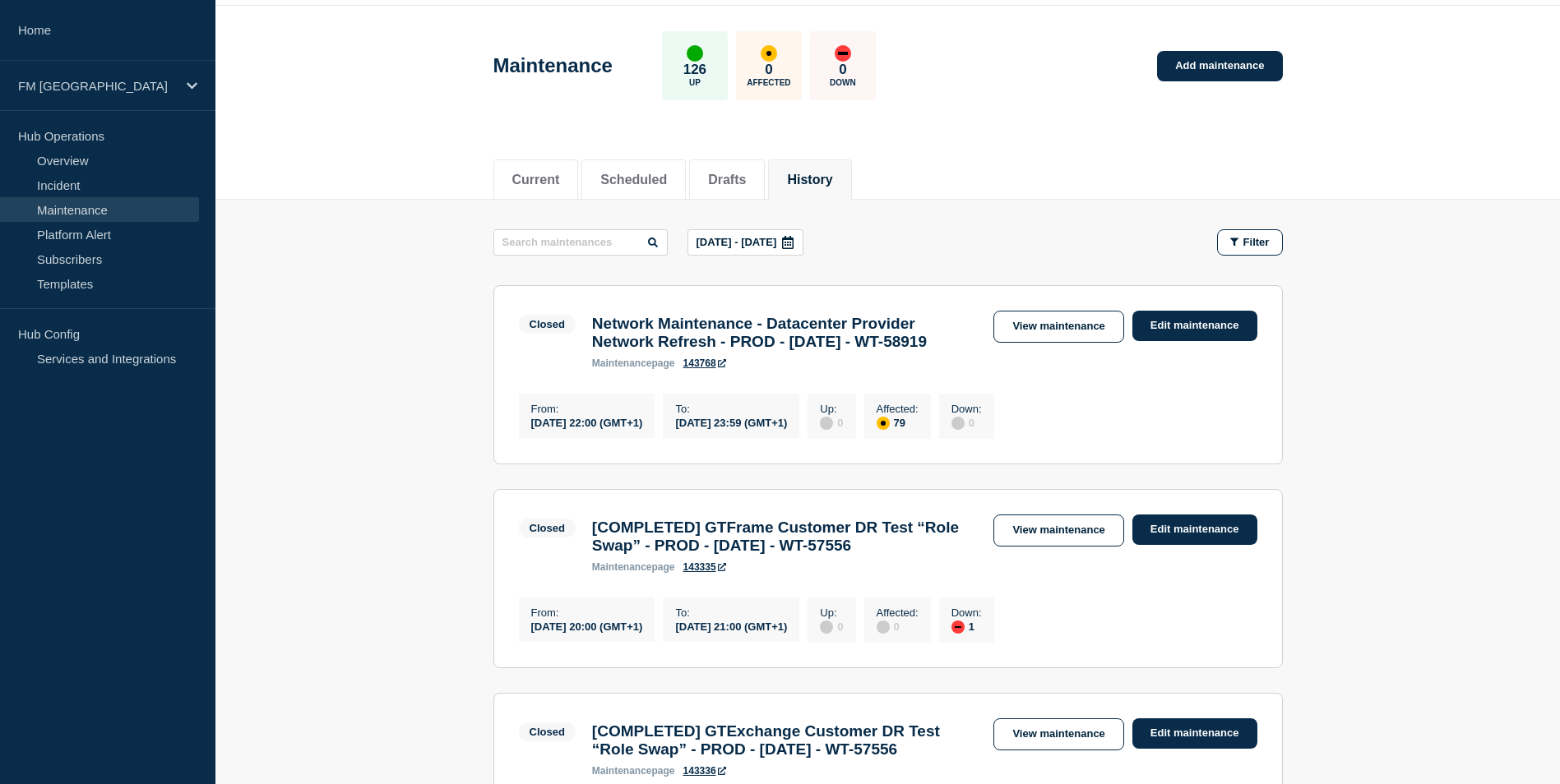
scroll to position [82, 0]
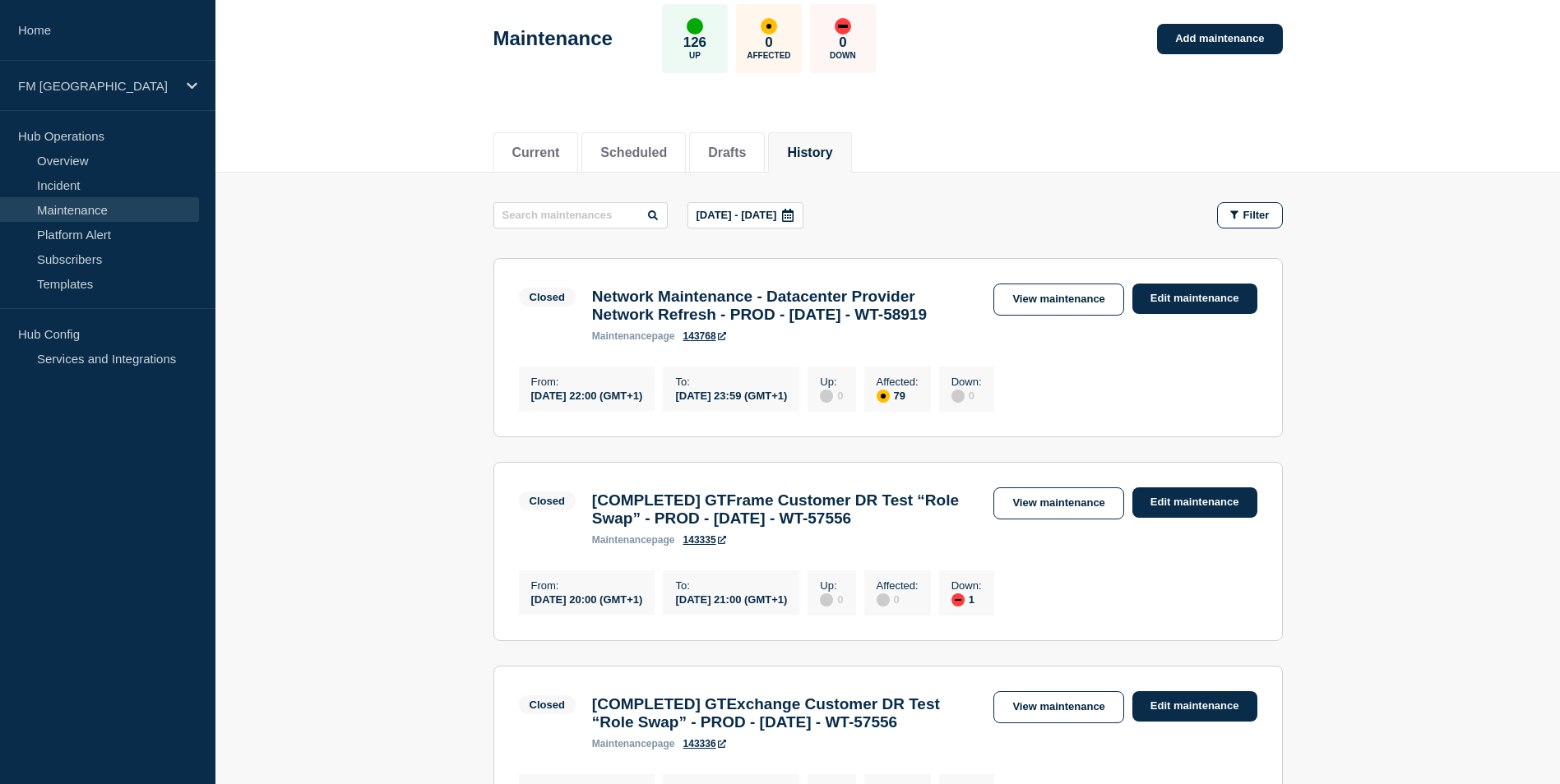
click at [600, 296] on h3 "Network Maintenance - Datacenter Provider Network Refresh - PROD - 27/SEP/2025 …" at bounding box center [785, 306] width 385 height 37
drag, startPoint x: 595, startPoint y: 301, endPoint x: 658, endPoint y: 341, distance: 74.6
click at [658, 324] on h3 "Network Maintenance - Datacenter Provider Network Refresh - PROD - 27/SEP/2025 …" at bounding box center [785, 306] width 385 height 37
drag, startPoint x: 658, startPoint y: 341, endPoint x: 629, endPoint y: 319, distance: 36.4
drag, startPoint x: 727, startPoint y: 531, endPoint x: 724, endPoint y: 572, distance: 41.1
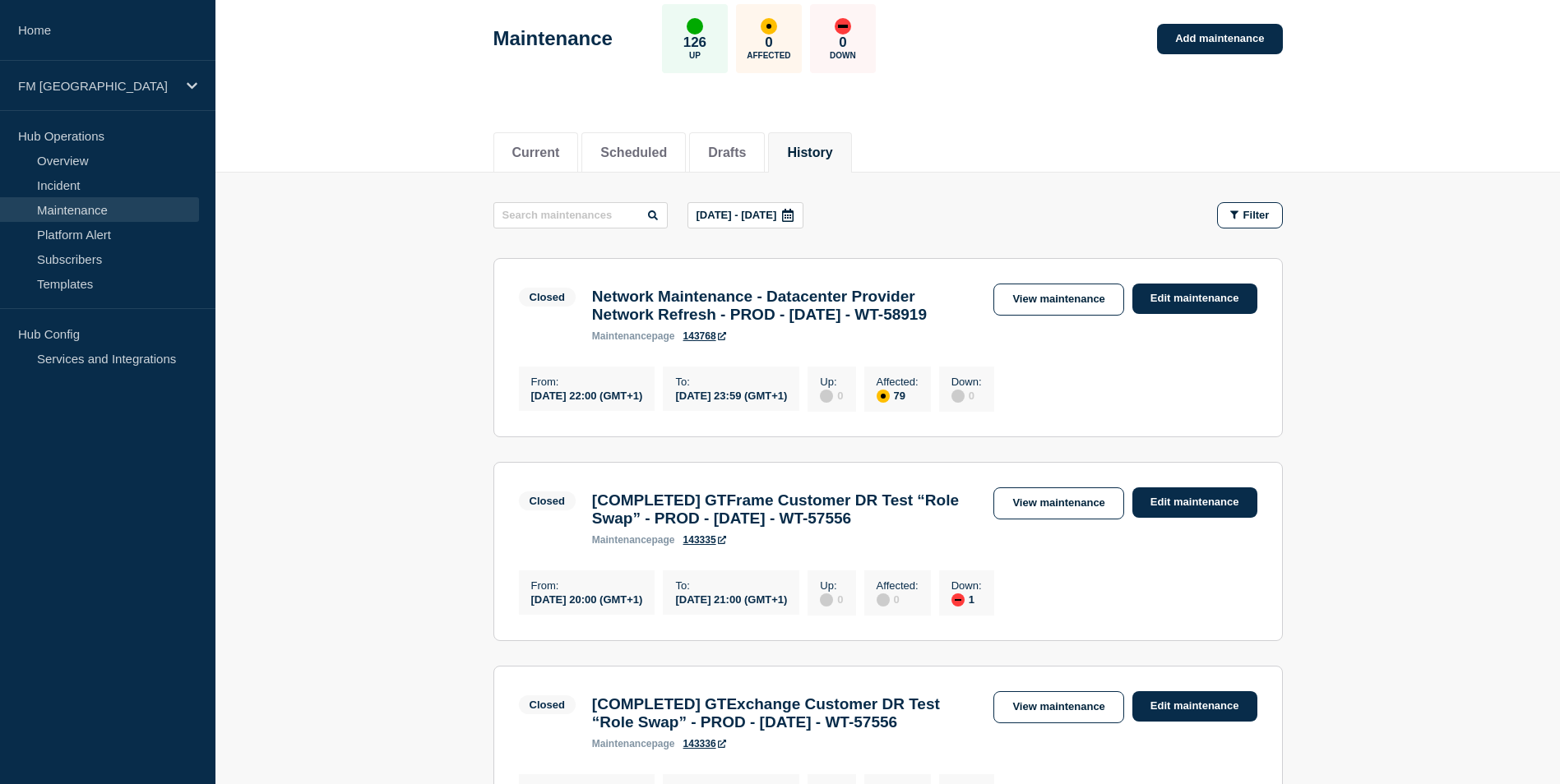
click at [724, 528] on h3 "[COMPLETED] GTFrame Customer DR Test “Role Swap” - PROD - 27/SEP/2025 - WT-57556" at bounding box center [785, 510] width 385 height 37
drag, startPoint x: 724, startPoint y: 572, endPoint x: 727, endPoint y: 546, distance: 26.2
click at [727, 528] on h3 "[COMPLETED] GTFrame Customer DR Test “Role Swap” - PROD - 27/SEP/2025 - WT-57556" at bounding box center [785, 510] width 385 height 37
drag, startPoint x: 721, startPoint y: 536, endPoint x: 722, endPoint y: 573, distance: 37.0
click at [722, 528] on h3 "[COMPLETED] GTFrame Customer DR Test “Role Swap” - PROD - 27/SEP/2025 - WT-57556" at bounding box center [785, 510] width 385 height 37
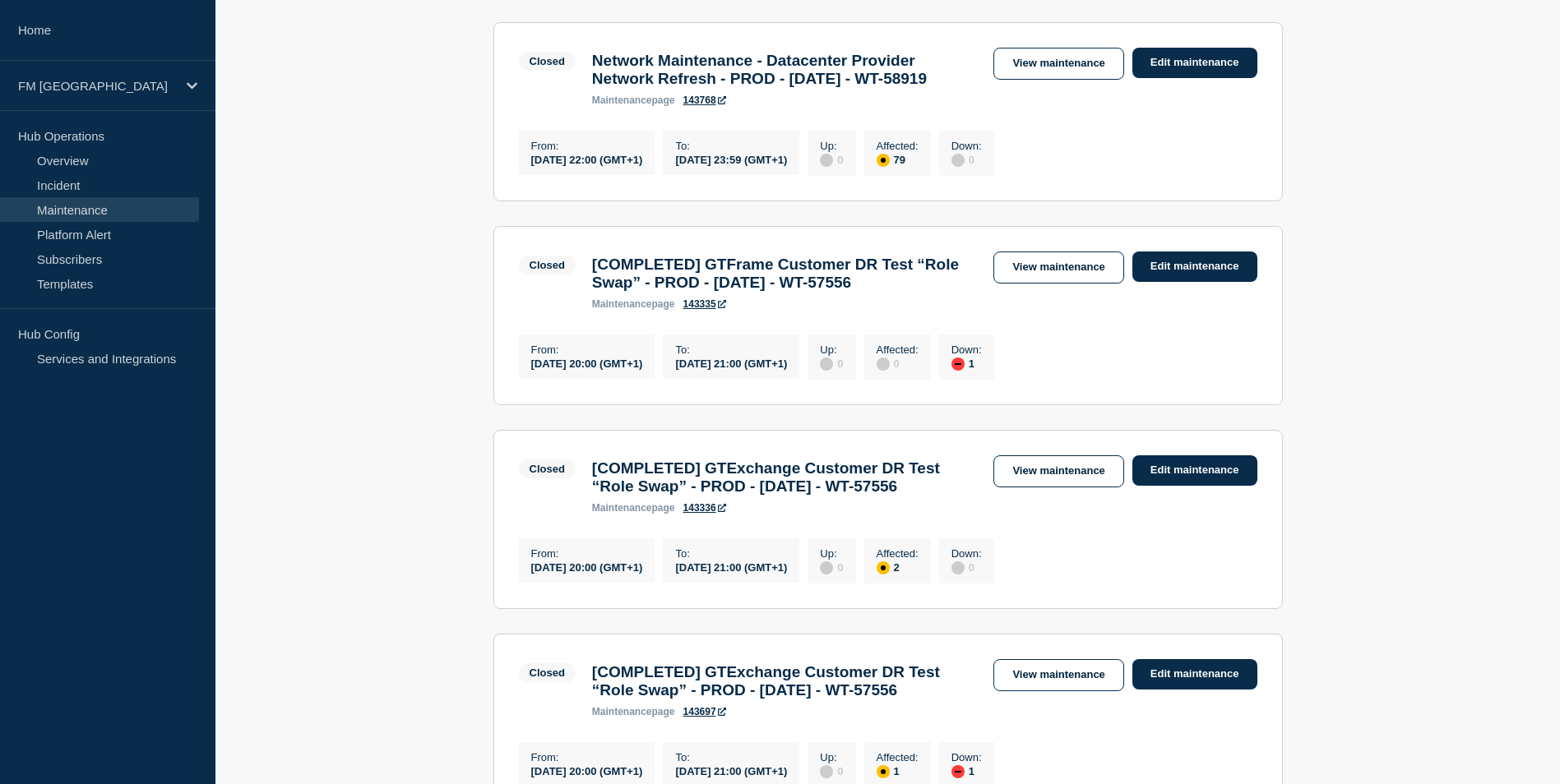
scroll to position [411, 0]
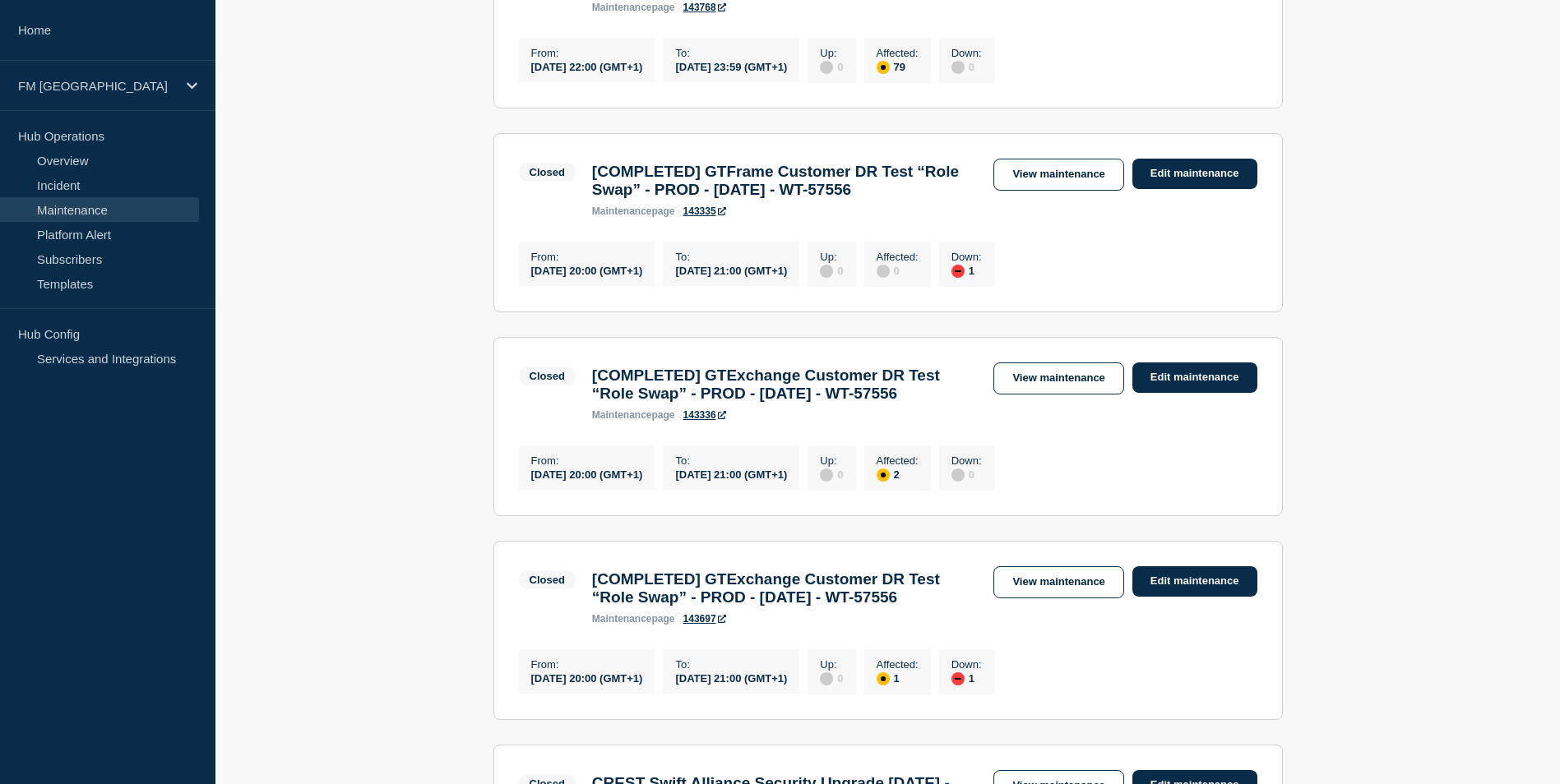
drag, startPoint x: 717, startPoint y: 446, endPoint x: 716, endPoint y: 482, distance: 36.0
click at [716, 403] on h3 "[COMPLETED] GTExchange Customer DR Test “Role Swap” - PROD - 27/SEP/2025 - WT-5…" at bounding box center [785, 385] width 385 height 37
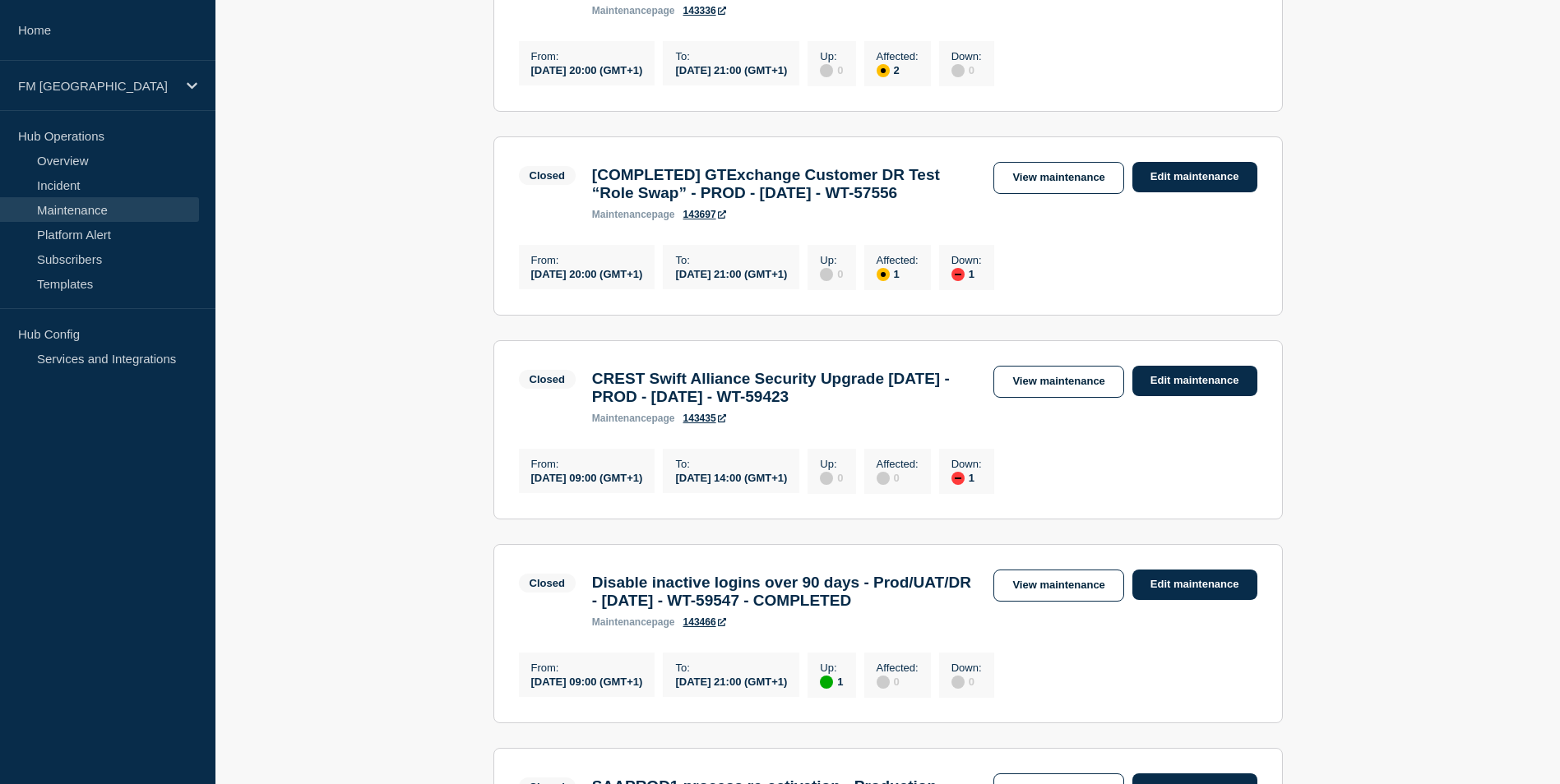
scroll to position [823, 0]
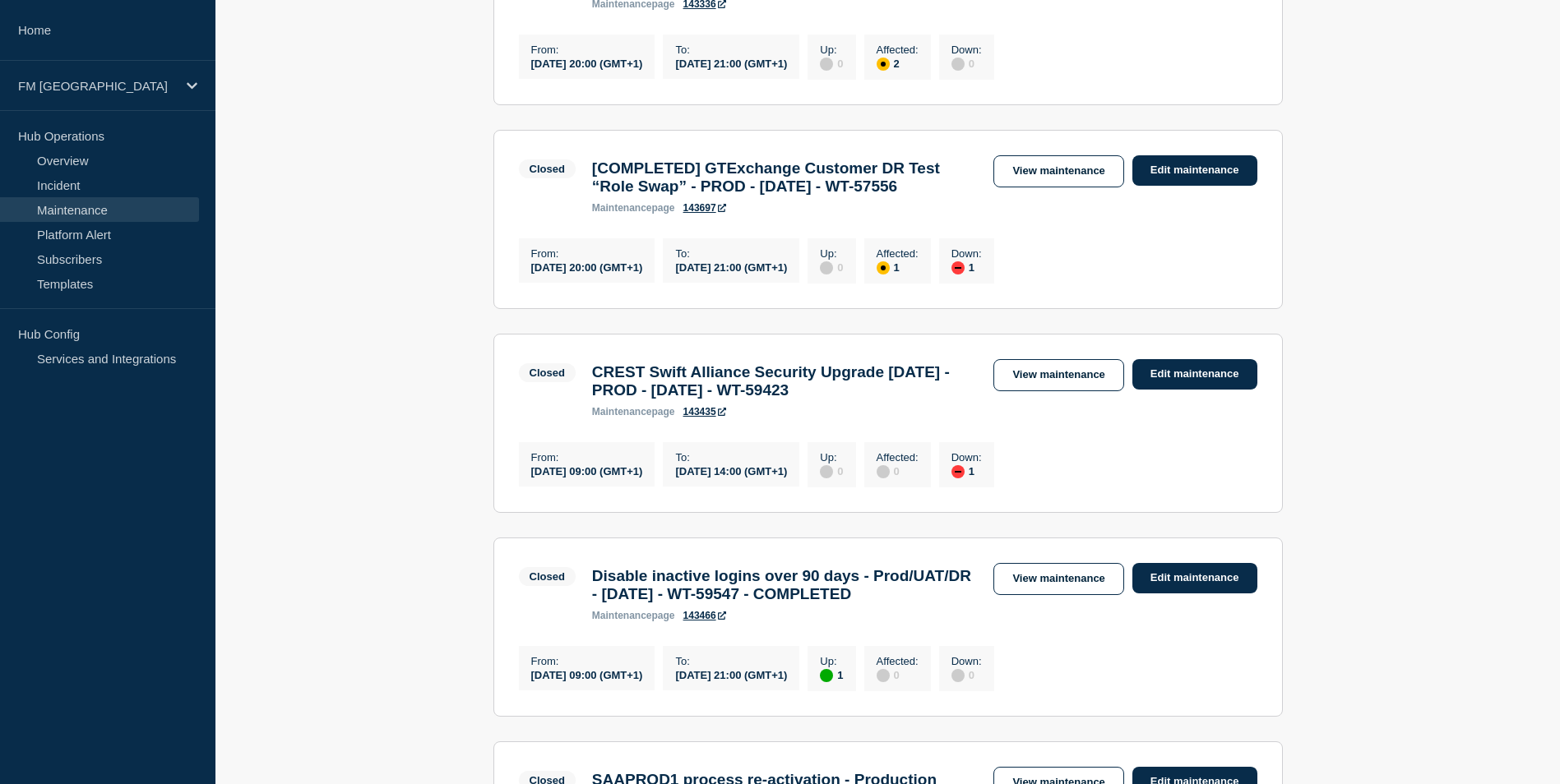
drag, startPoint x: 722, startPoint y: 266, endPoint x: 722, endPoint y: 301, distance: 35.0
click at [722, 196] on h3 "[COMPLETED] GTExchange Customer DR Test “Role Swap” - PROD - 27/SEP/2025 - WT-5…" at bounding box center [785, 178] width 385 height 37
drag, startPoint x: 722, startPoint y: 301, endPoint x: 840, endPoint y: 284, distance: 119.2
drag, startPoint x: 593, startPoint y: 502, endPoint x: 931, endPoint y: 527, distance: 338.9
click at [931, 400] on h3 "CREST Swift Alliance Security Upgrade 7.7.71 - PROD - 27/SEP/2025 - WT-59423" at bounding box center [785, 381] width 385 height 37
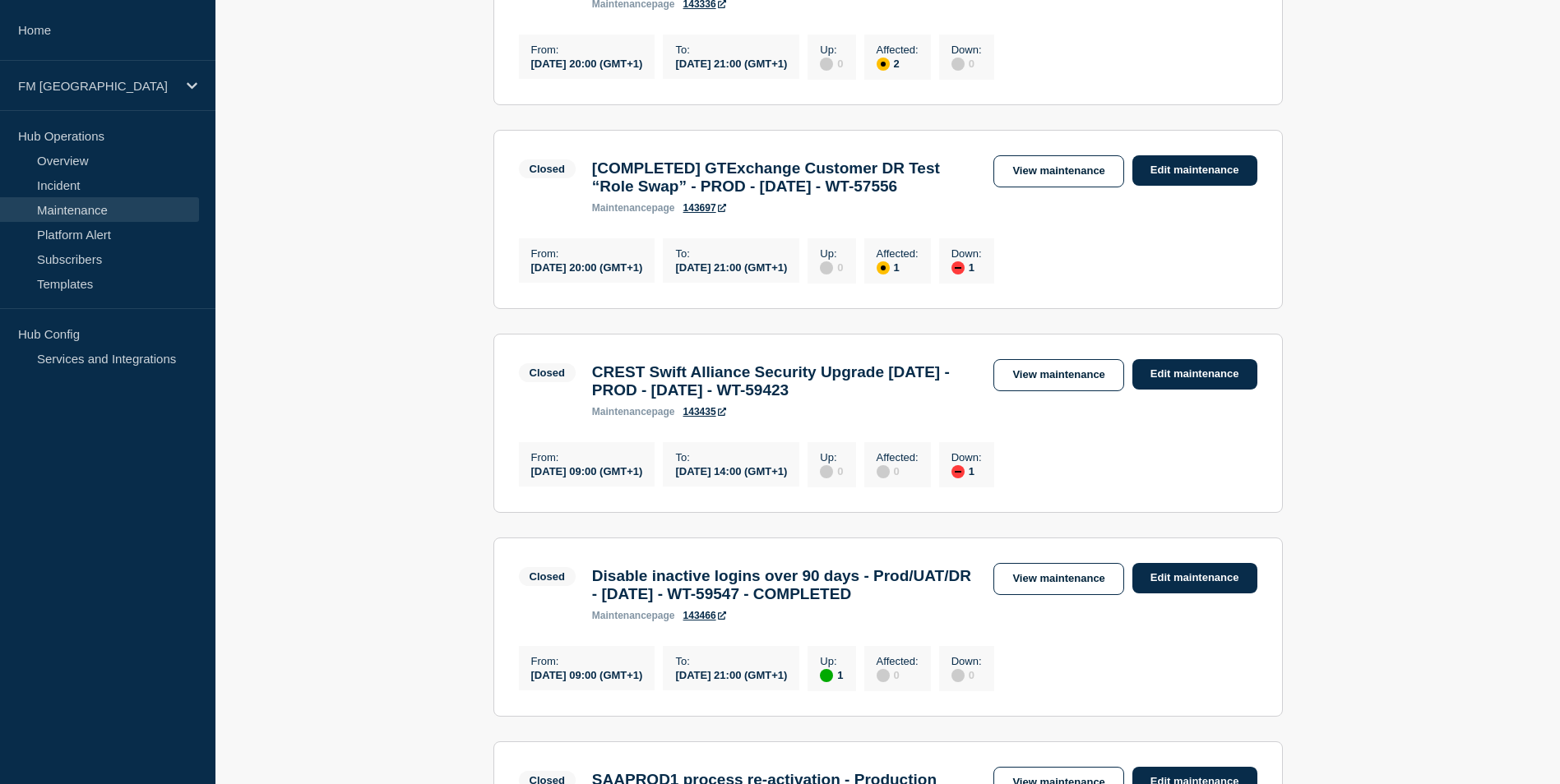
drag, startPoint x: 931, startPoint y: 527, endPoint x: 800, endPoint y: 518, distance: 131.3
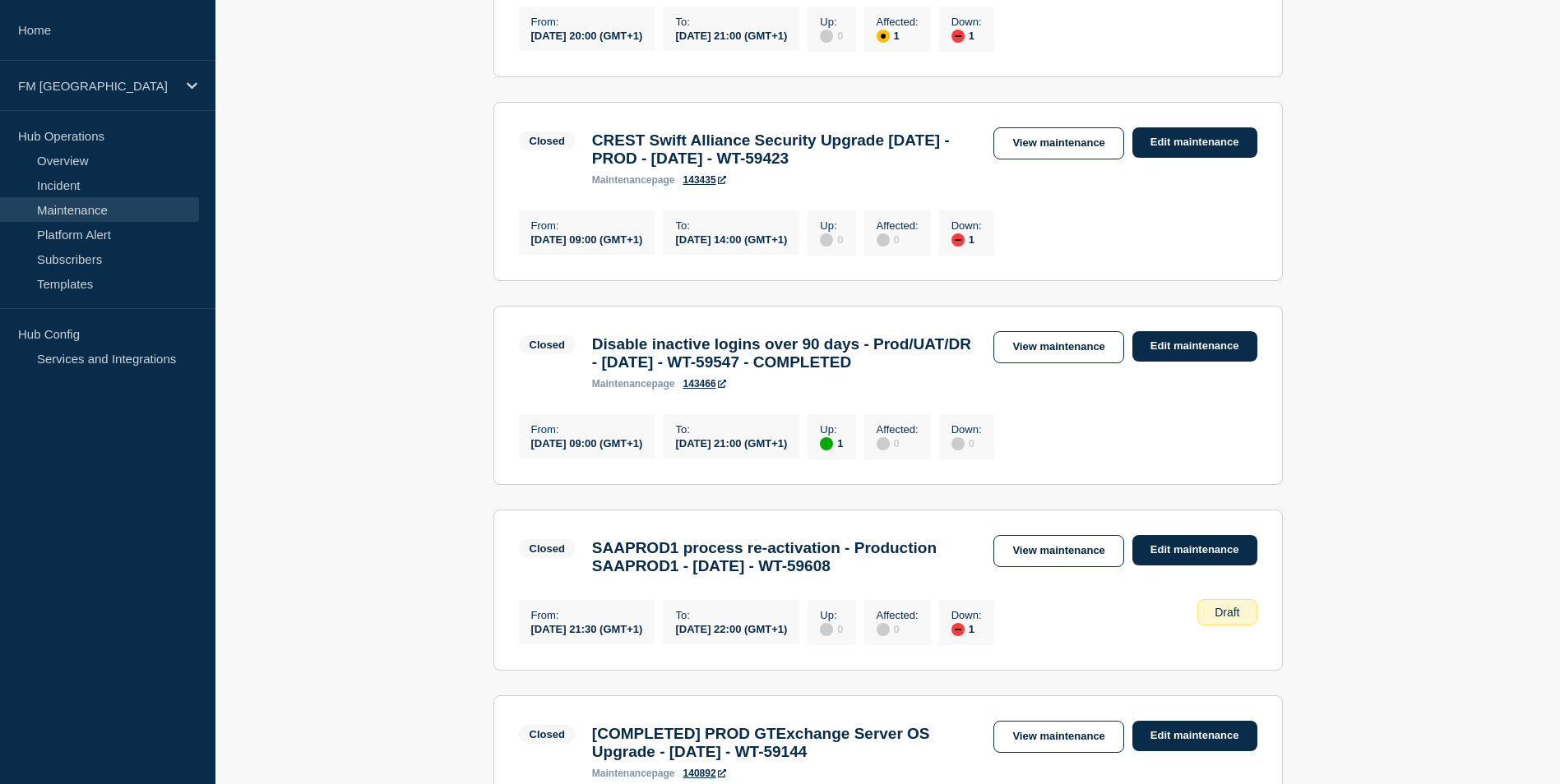
scroll to position [1069, 0]
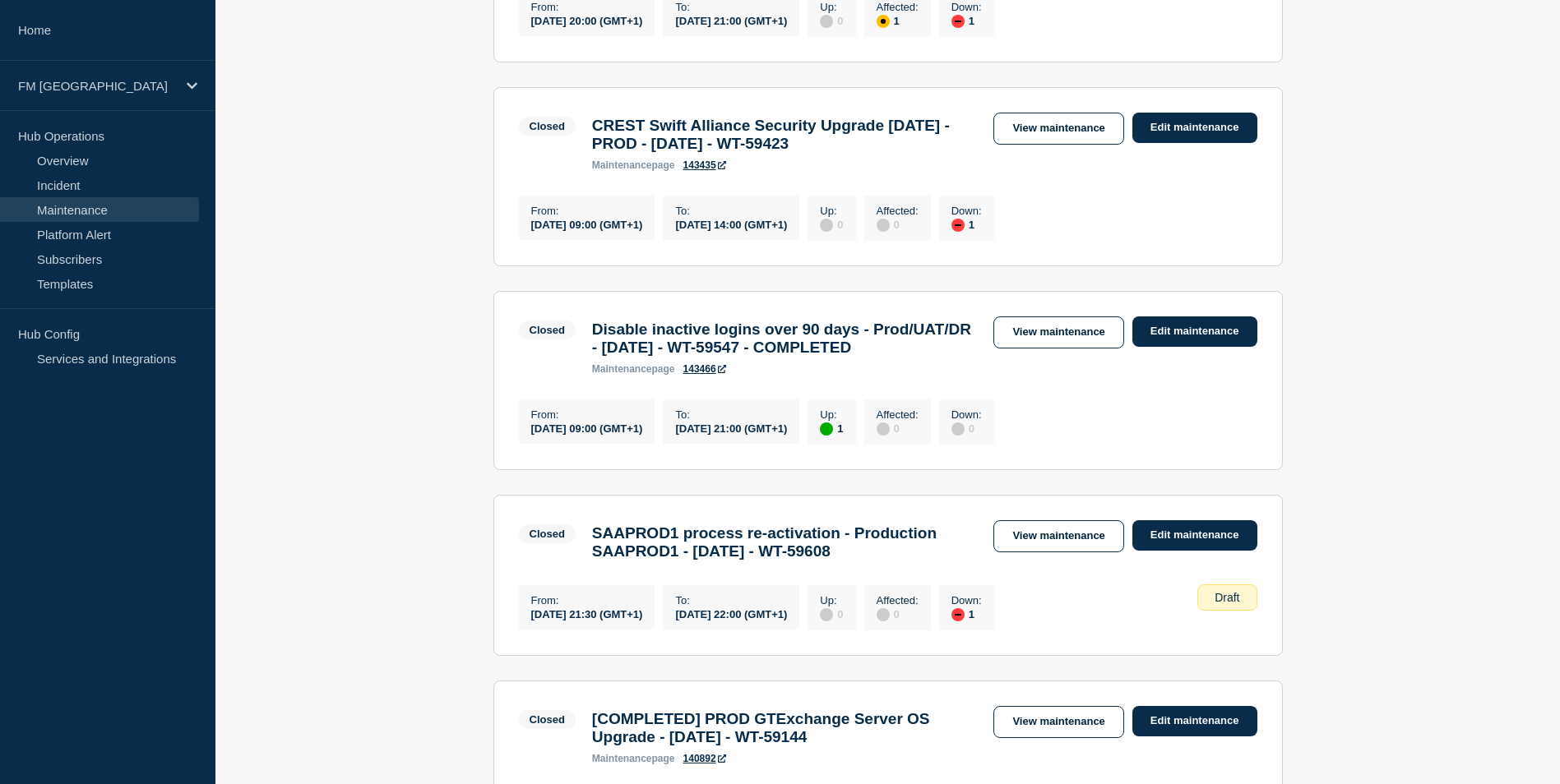
drag, startPoint x: 594, startPoint y: 469, endPoint x: 751, endPoint y: 509, distance: 162.0
click at [751, 356] on h3 "Disable inactive logins over 90 days - Prod/UAT/DR - 27/SEP/2025 - WT-59547 - C…" at bounding box center [785, 339] width 385 height 37
drag, startPoint x: 751, startPoint y: 509, endPoint x: 644, endPoint y: 482, distance: 110.4
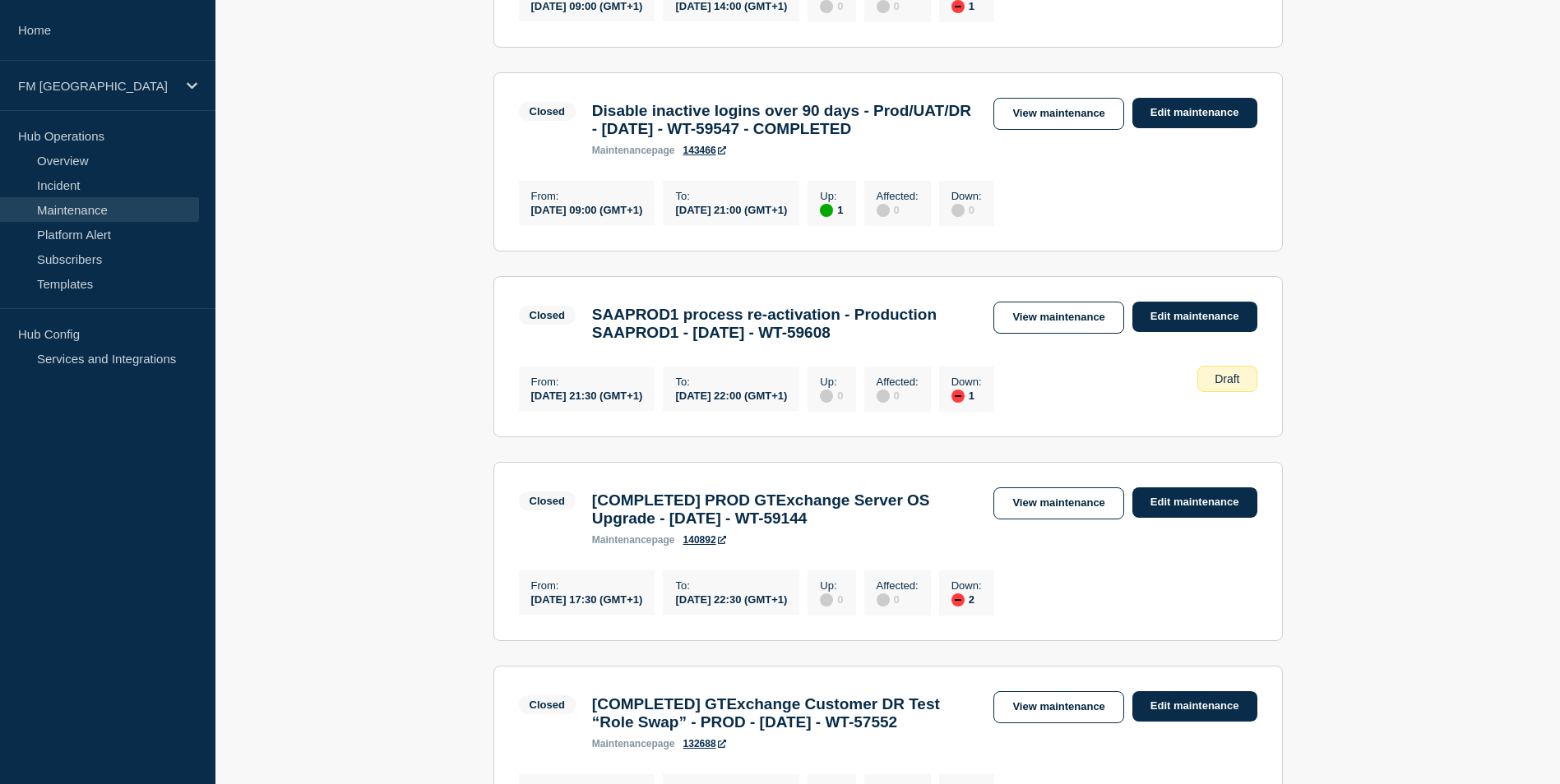
scroll to position [1398, 0]
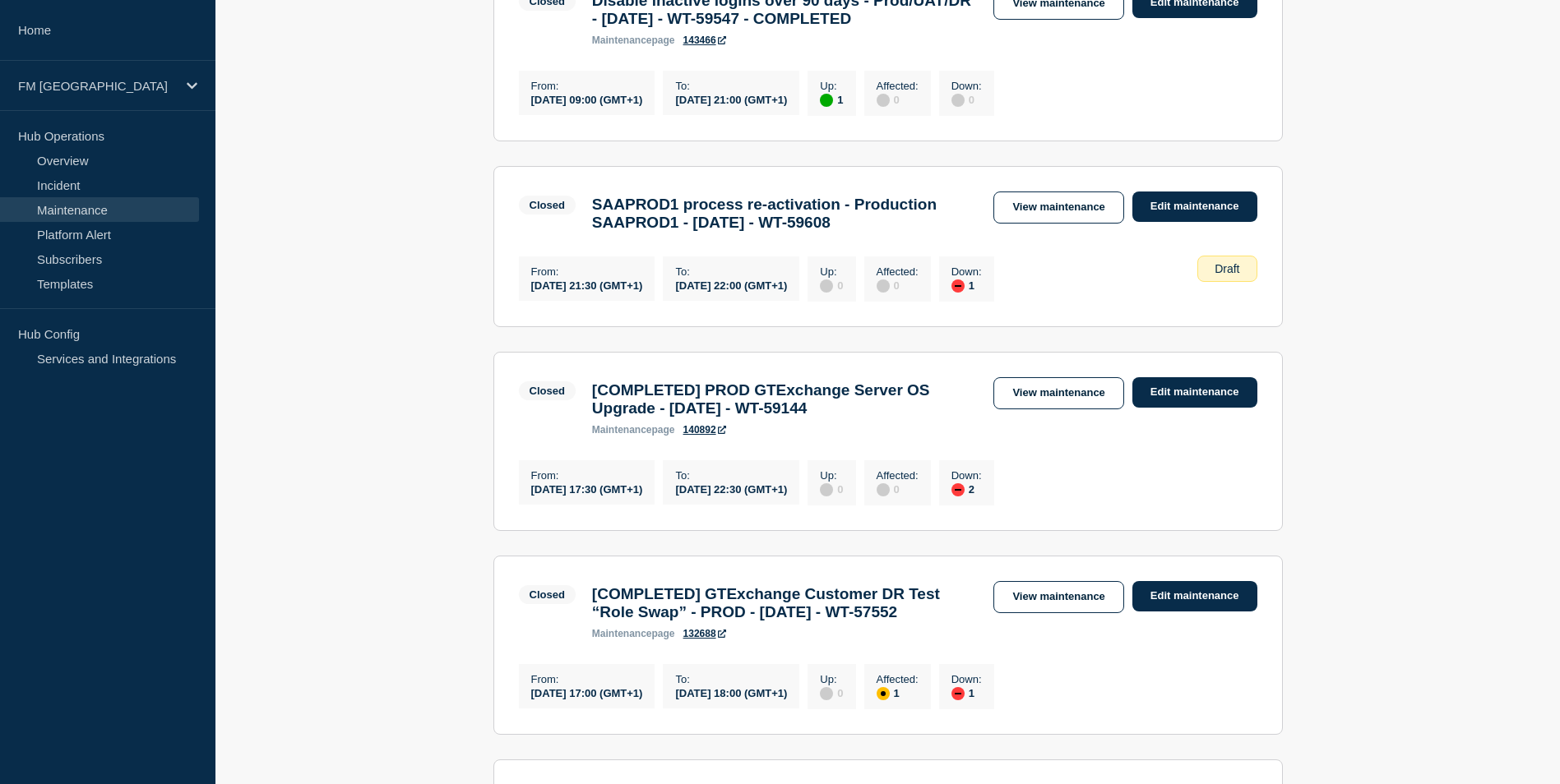
click at [602, 232] on h3 "SAAPROD1 process re-activation - Production SAAPROD1 - 24/09/25 - WT-59608" at bounding box center [785, 214] width 385 height 37
drag, startPoint x: 597, startPoint y: 378, endPoint x: 980, endPoint y: 392, distance: 383.3
click at [980, 232] on div "SAAPROD1 process re-activation - Production SAAPROD1 - 24/09/25 - WT-59608" at bounding box center [784, 214] width 402 height 37
click at [724, 418] on h3 "[COMPLETED] PROD GTExchange Server OS Upgrade - 20/SEP/2025 - WT-59144" at bounding box center [785, 400] width 385 height 37
drag, startPoint x: 718, startPoint y: 570, endPoint x: 890, endPoint y: 592, distance: 173.4
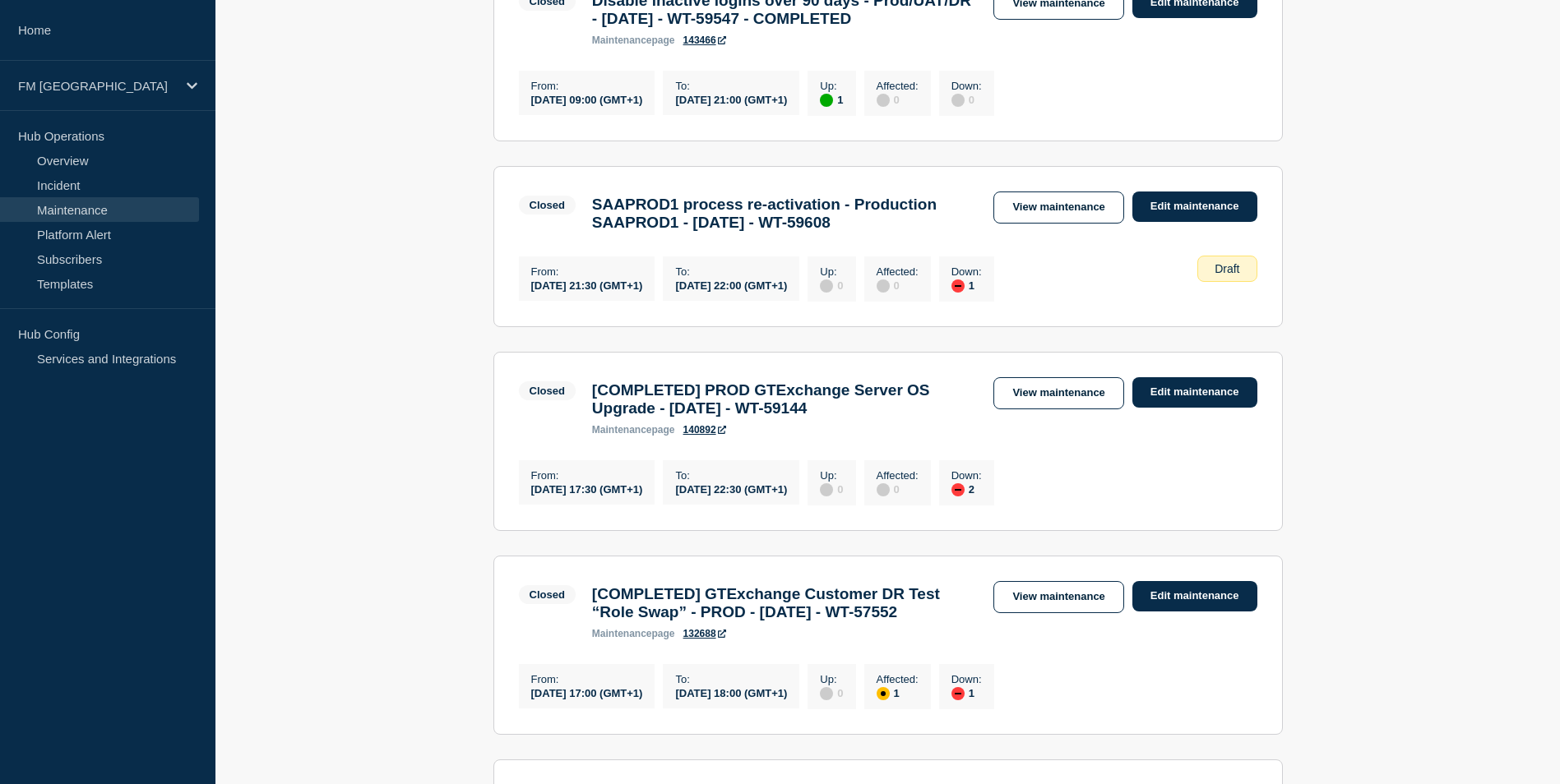
click at [890, 418] on h3 "[COMPLETED] PROD GTExchange Server OS Upgrade - 20/SEP/2025 - WT-59144" at bounding box center [785, 400] width 385 height 37
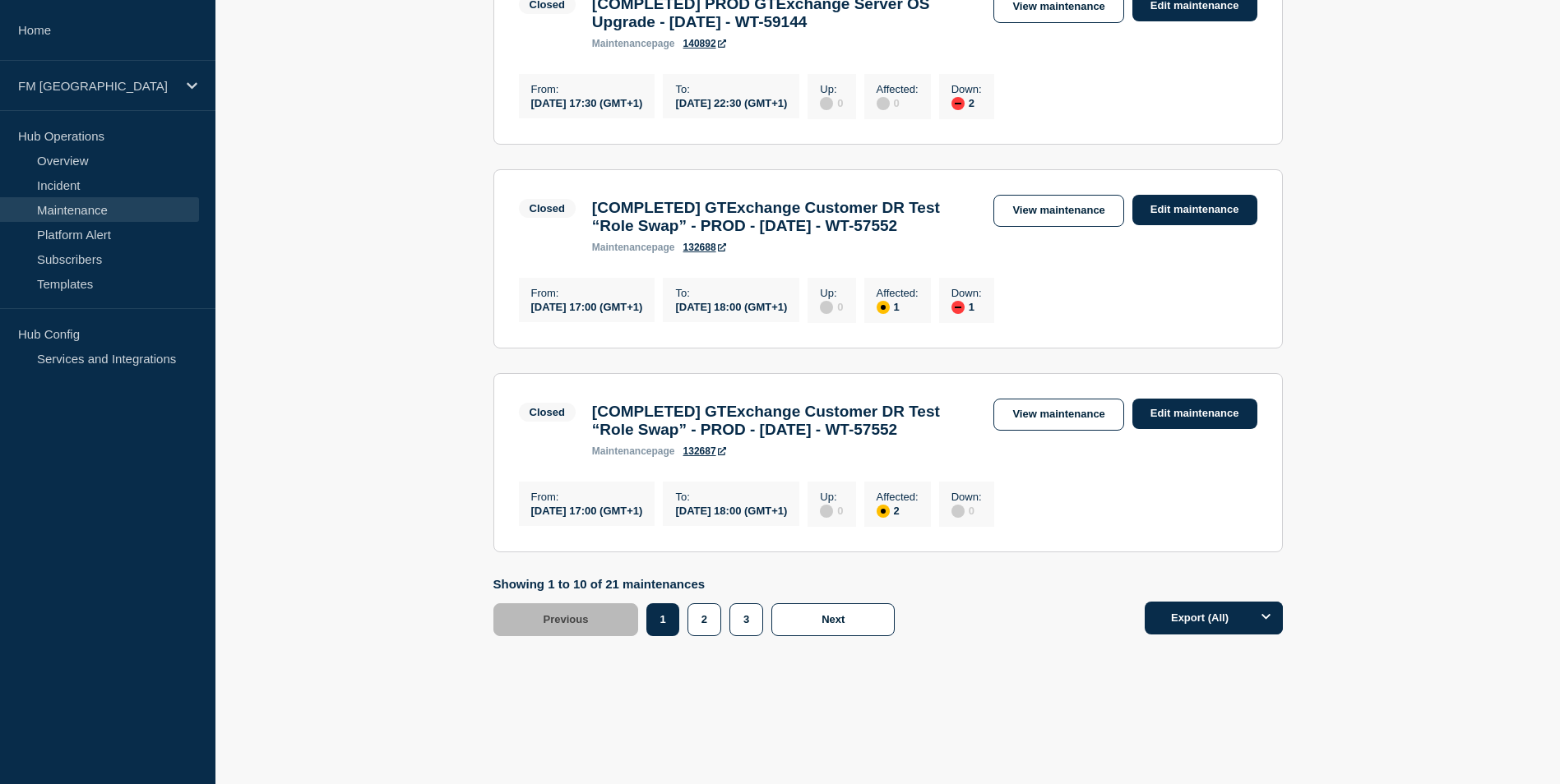
scroll to position [1891, 0]
drag, startPoint x: 720, startPoint y: 291, endPoint x: 730, endPoint y: 330, distance: 40.3
click at [730, 235] on h3 "[COMPLETED] GTExchange Customer DR Test “Role Swap” - PROD - 20/SEP/2025 - WT-5…" at bounding box center [785, 218] width 385 height 37
drag, startPoint x: 730, startPoint y: 330, endPoint x: 873, endPoint y: 315, distance: 143.8
click at [742, 439] on h3 "[COMPLETED] GTExchange Customer DR Test “Role Swap” - PROD - 20/SEP/2025 - WT-5…" at bounding box center [785, 421] width 385 height 37
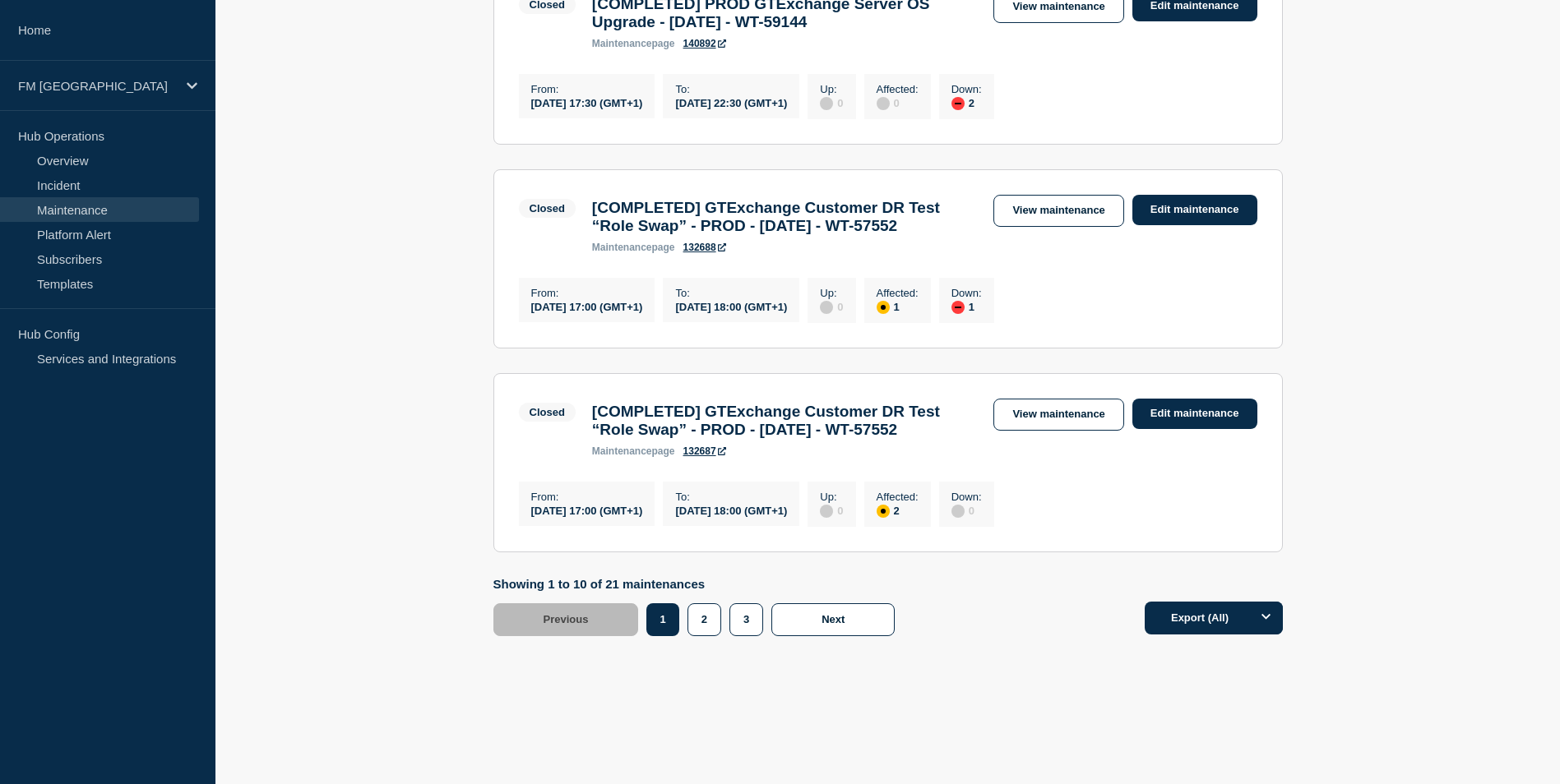
scroll to position [2038, 0]
click at [705, 618] on button "2" at bounding box center [704, 620] width 34 height 33
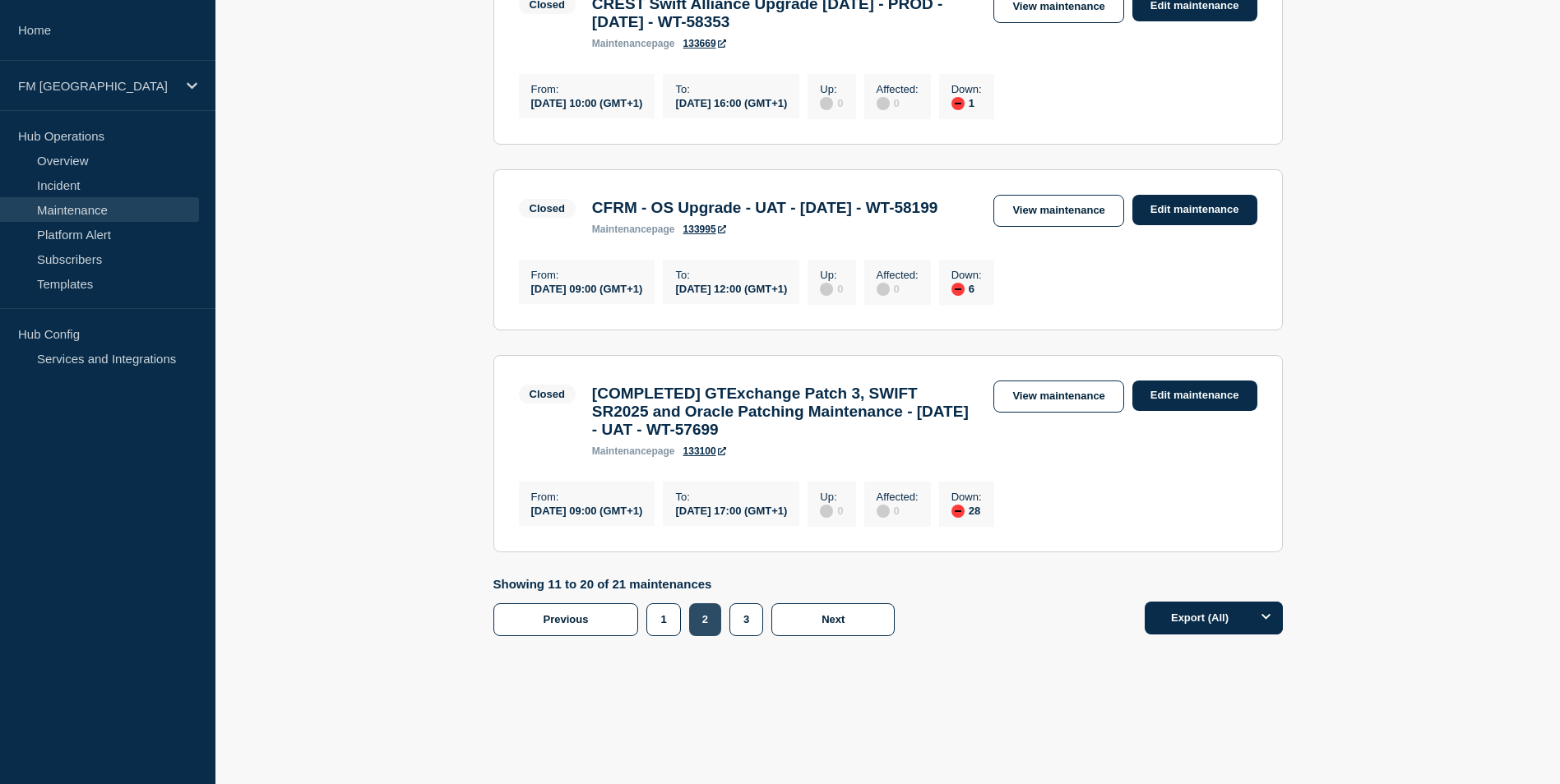
scroll to position [235, 0]
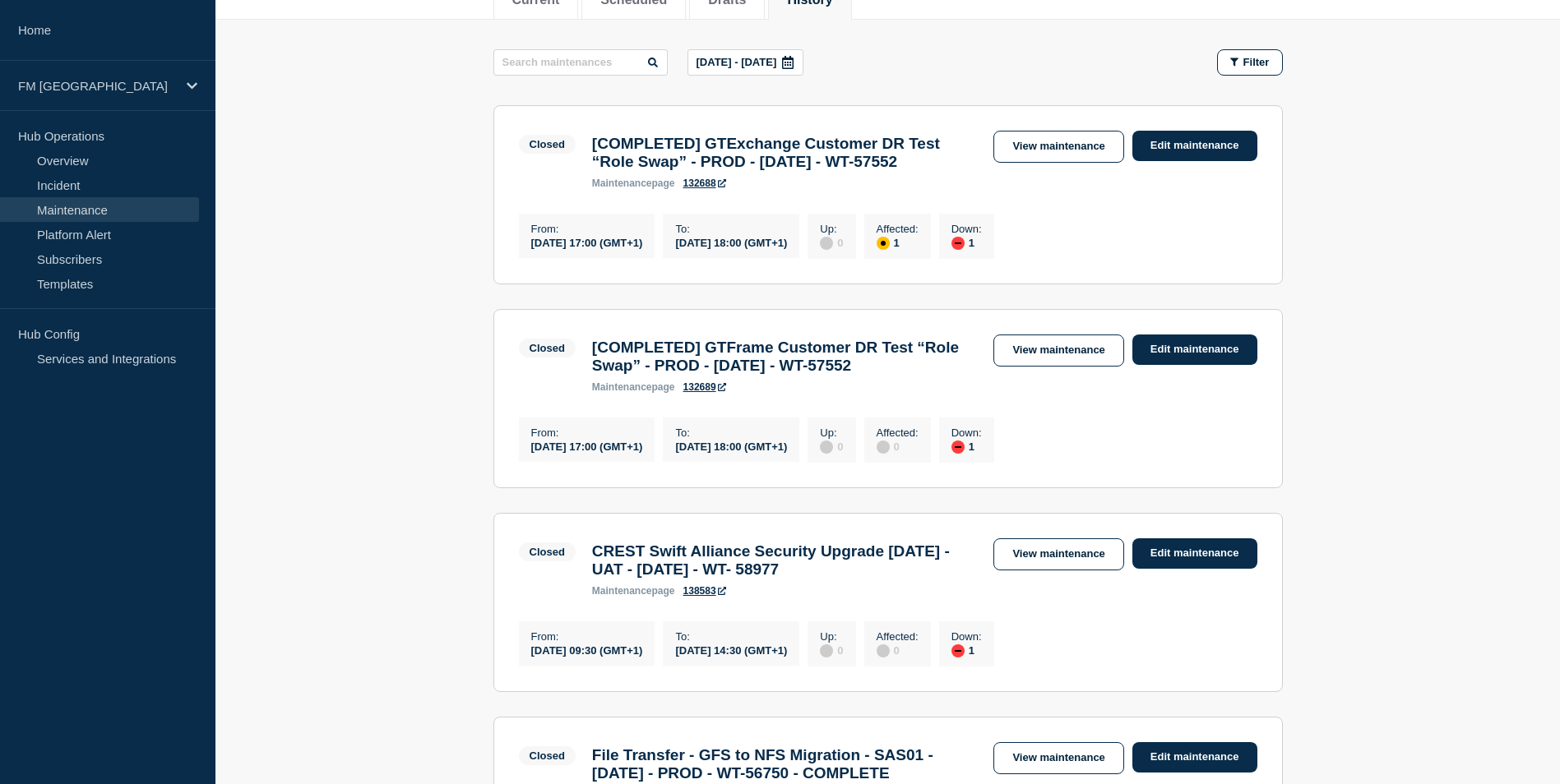
drag, startPoint x: 595, startPoint y: 614, endPoint x: 929, endPoint y: 640, distance: 335.0
click at [929, 579] on h3 "CREST Swift Alliance Security Upgrade 7.7.71 - UAT - 17/SEP/2025 - WT- 58977" at bounding box center [785, 561] width 385 height 37
drag, startPoint x: 929, startPoint y: 640, endPoint x: 789, endPoint y: 627, distance: 140.6
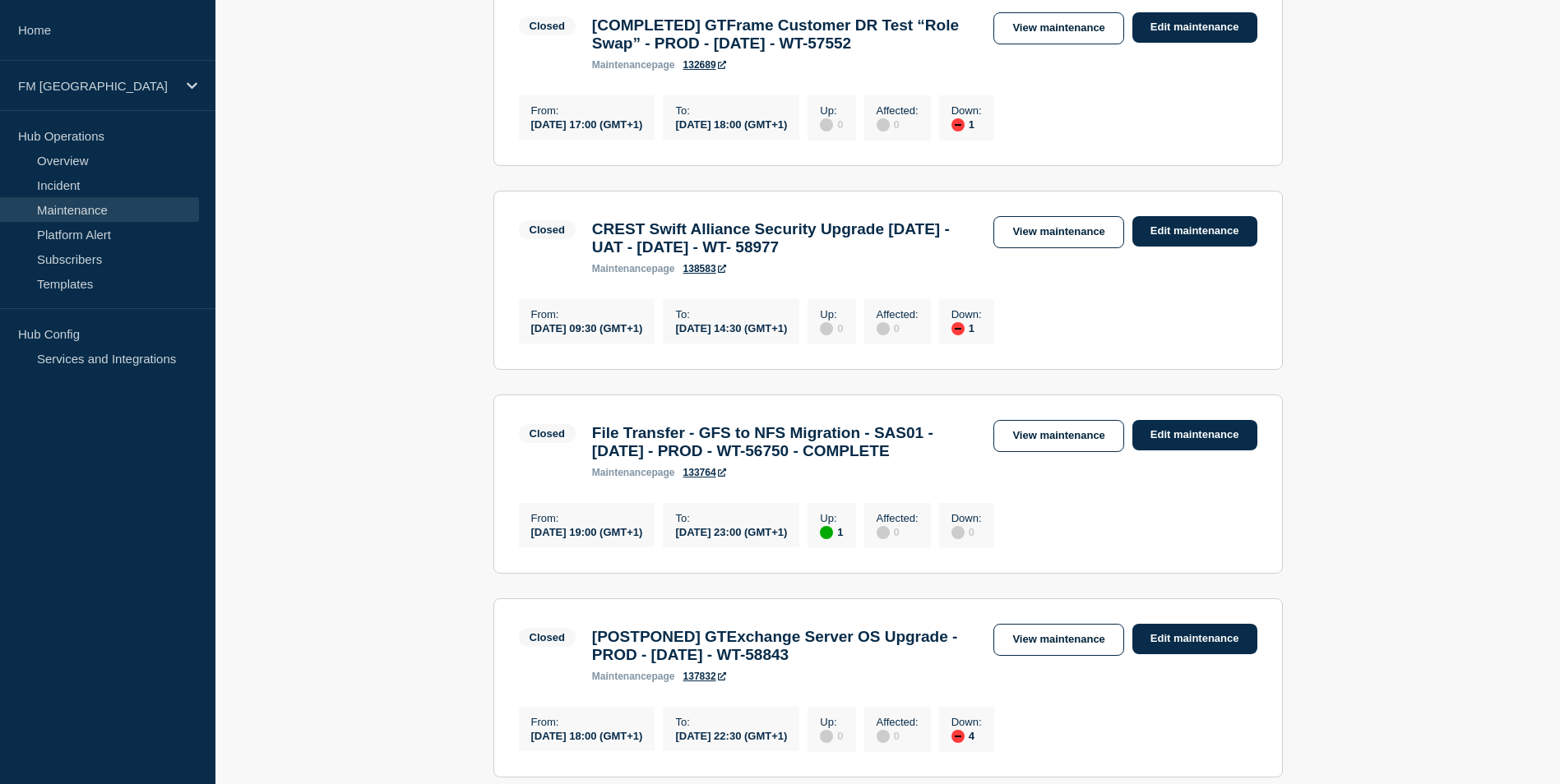
scroll to position [564, 0]
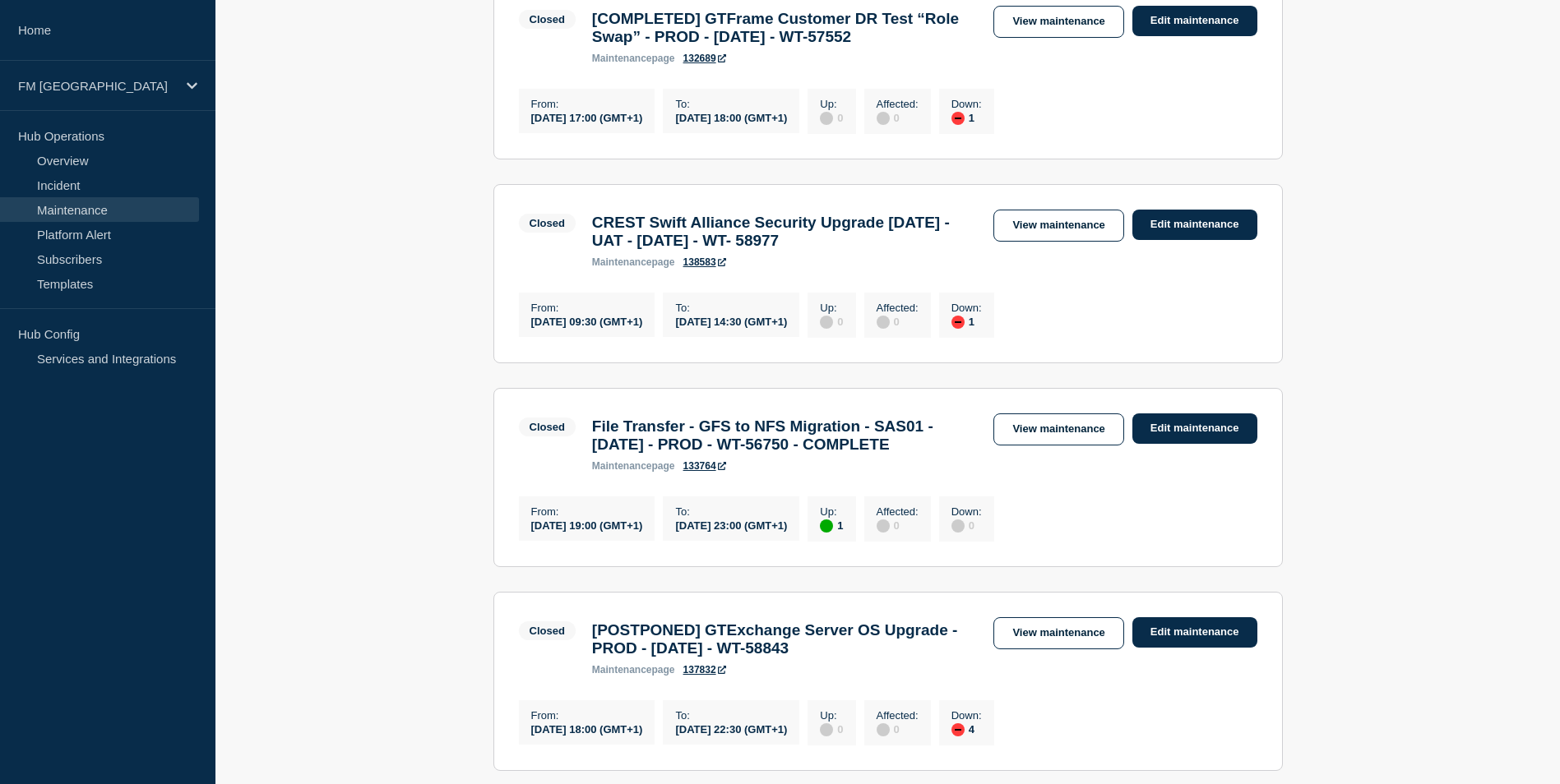
click at [598, 454] on h3 "File Transfer - GFS to NFS Migration - SAS01 - 13/SEPT/2025 - PROD - WT-56750 -…" at bounding box center [785, 436] width 385 height 37
drag, startPoint x: 598, startPoint y: 501, endPoint x: 924, endPoint y: 546, distance: 329.1
click at [924, 454] on h3 "File Transfer - GFS to NFS Migration - SAS01 - 13/SEPT/2025 - PROD - WT-56750 -…" at bounding box center [785, 436] width 385 height 37
click at [611, 454] on h3 "File Transfer - GFS to NFS Migration - SAS01 - 13/SEPT/2025 - PROD - WT-56750 -…" at bounding box center [785, 436] width 385 height 37
drag, startPoint x: 593, startPoint y: 497, endPoint x: 737, endPoint y: 542, distance: 150.9
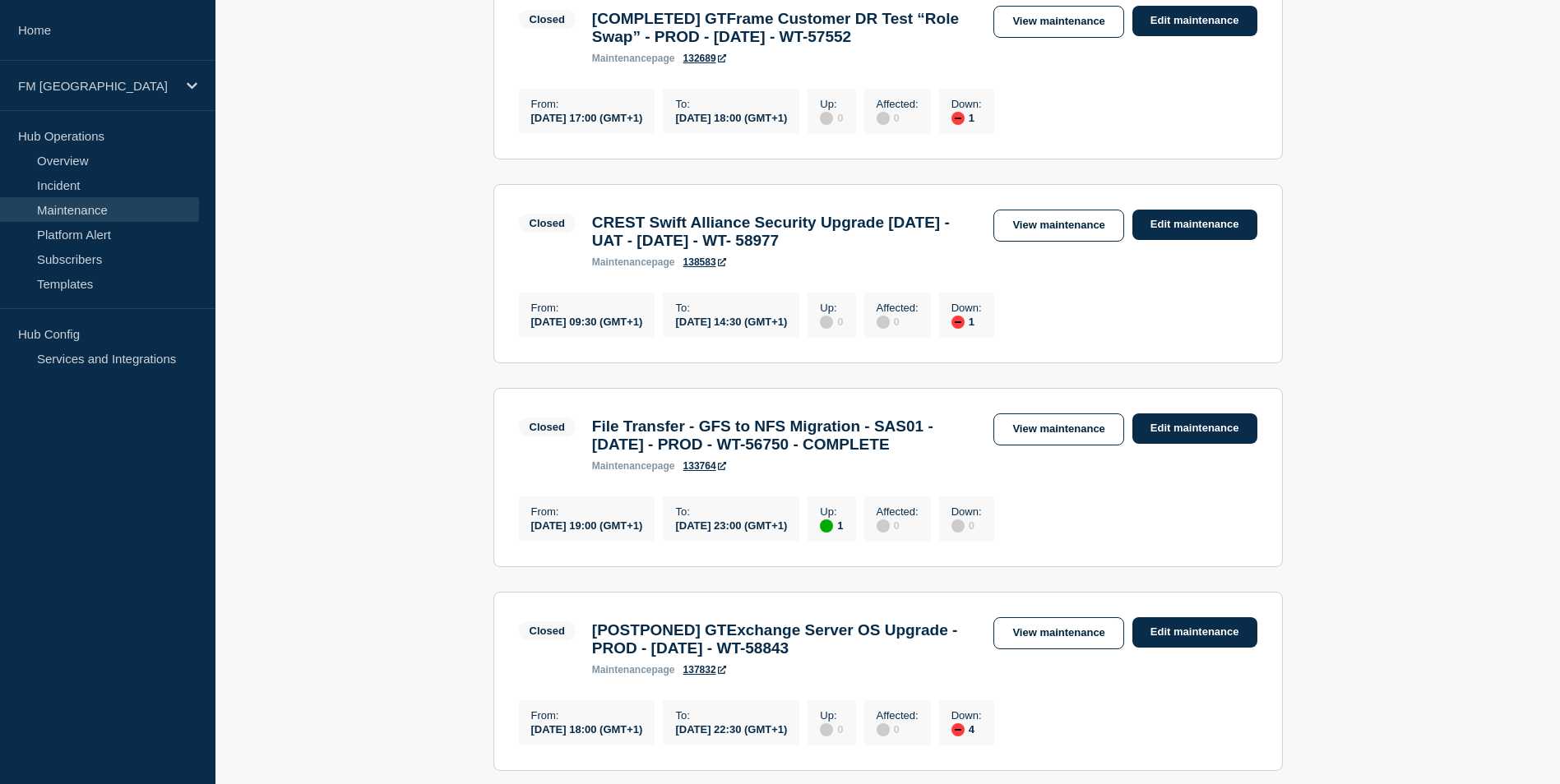
click at [737, 454] on h3 "File Transfer - GFS to NFS Migration - SAS01 - 13/SEPT/2025 - PROD - WT-56750 -…" at bounding box center [785, 436] width 385 height 37
drag, startPoint x: 737, startPoint y: 542, endPoint x: 636, endPoint y: 516, distance: 104.3
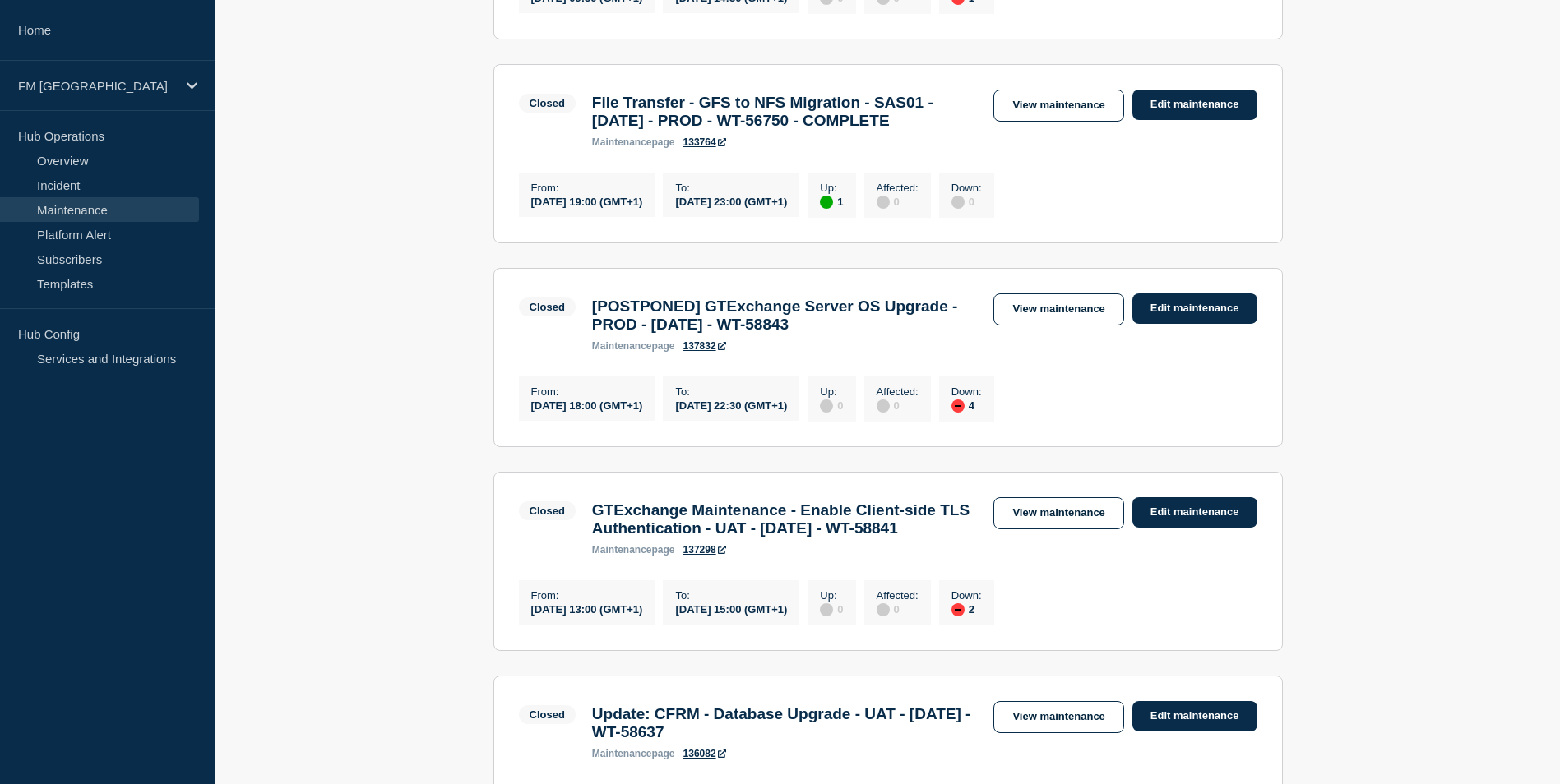
scroll to position [893, 0]
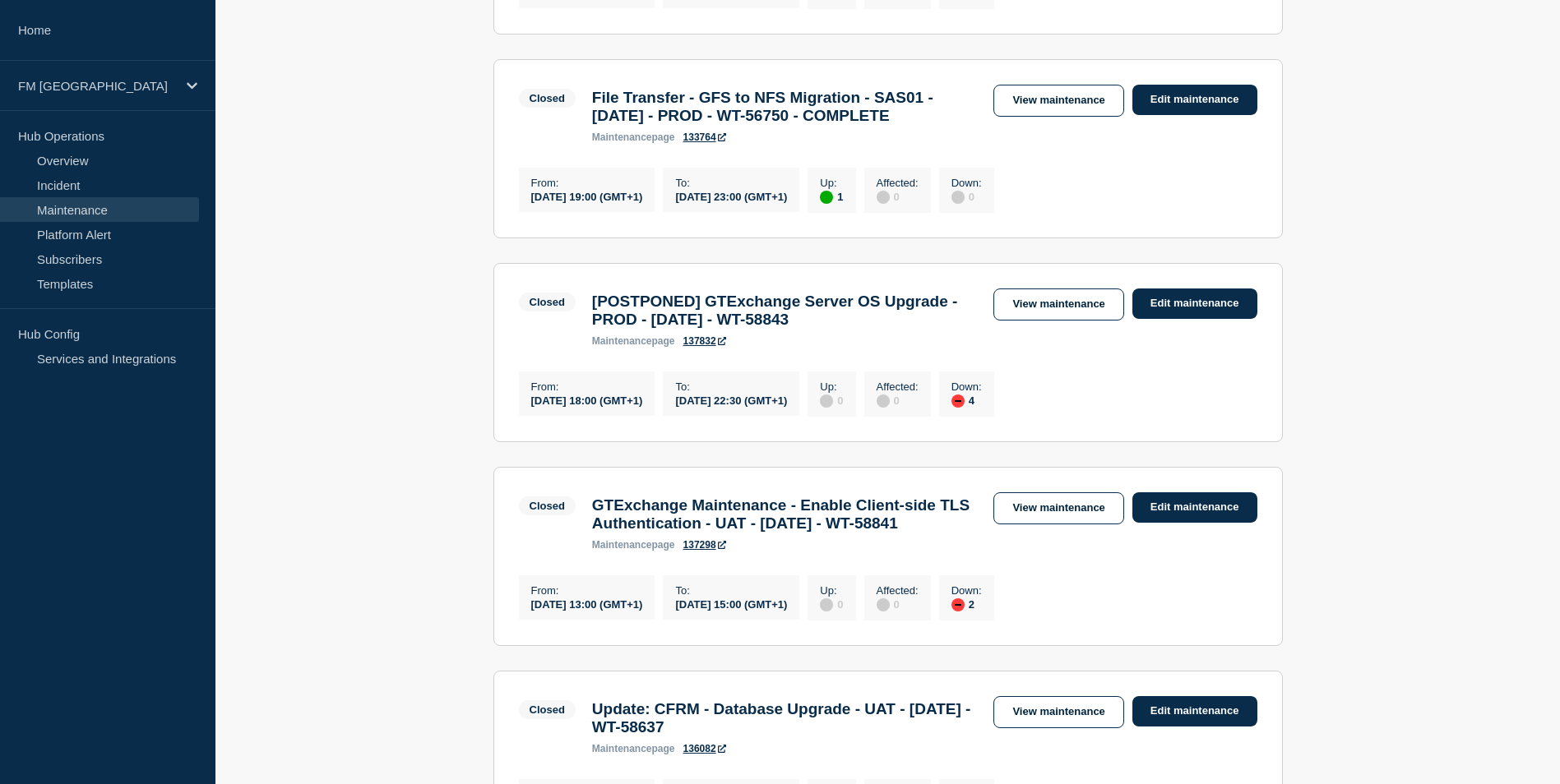
click at [718, 328] on h3 "[POSTPONED] GTExchange Server OS Upgrade - PROD - 13/SEPT/2025 - WT-58843" at bounding box center [785, 311] width 385 height 37
drag, startPoint x: 723, startPoint y: 413, endPoint x: 947, endPoint y: 425, distance: 224.3
click at [947, 328] on h3 "[POSTPONED] GTExchange Server OS Upgrade - PROD - 13/SEPT/2025 - WT-58843" at bounding box center [785, 311] width 385 height 37
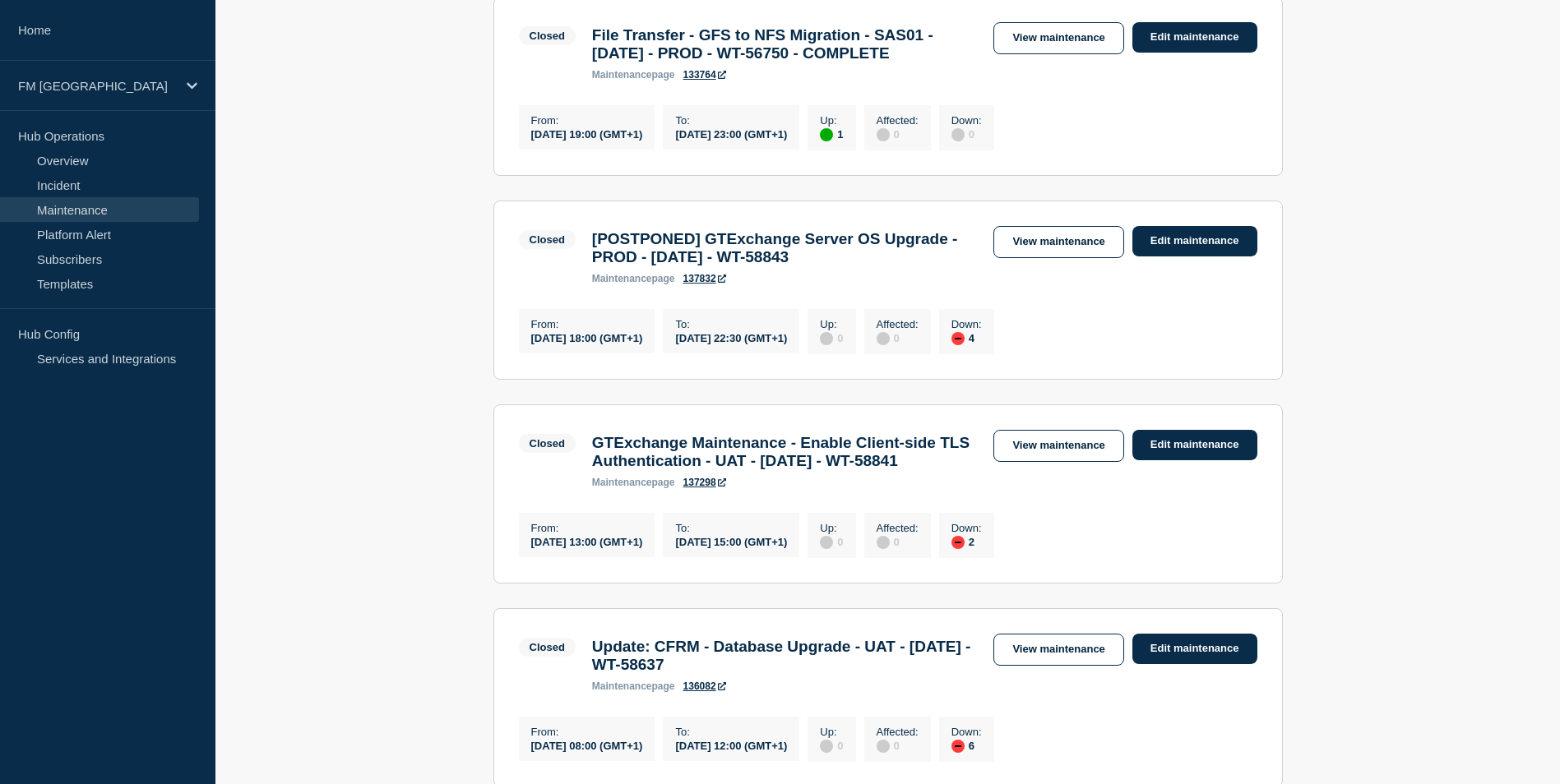
scroll to position [1058, 0]
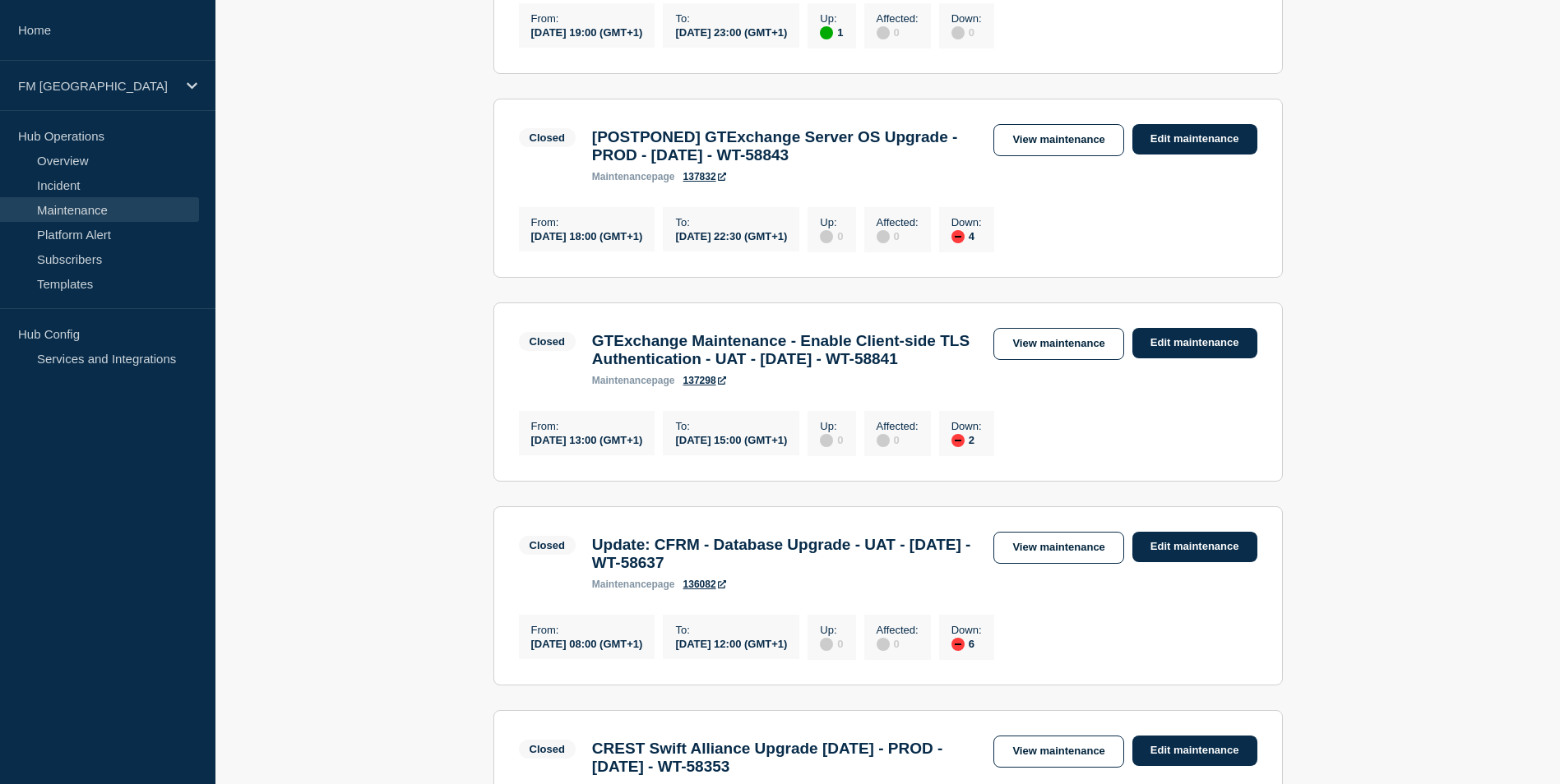
drag, startPoint x: 593, startPoint y: 457, endPoint x: 728, endPoint y: 494, distance: 140.0
click at [728, 368] on h3 "GTExchange Maintenance - Enable Client-side TLS Authentication - UAT - 11/SEP/2…" at bounding box center [785, 351] width 385 height 37
drag, startPoint x: 728, startPoint y: 494, endPoint x: 616, endPoint y: 481, distance: 112.8
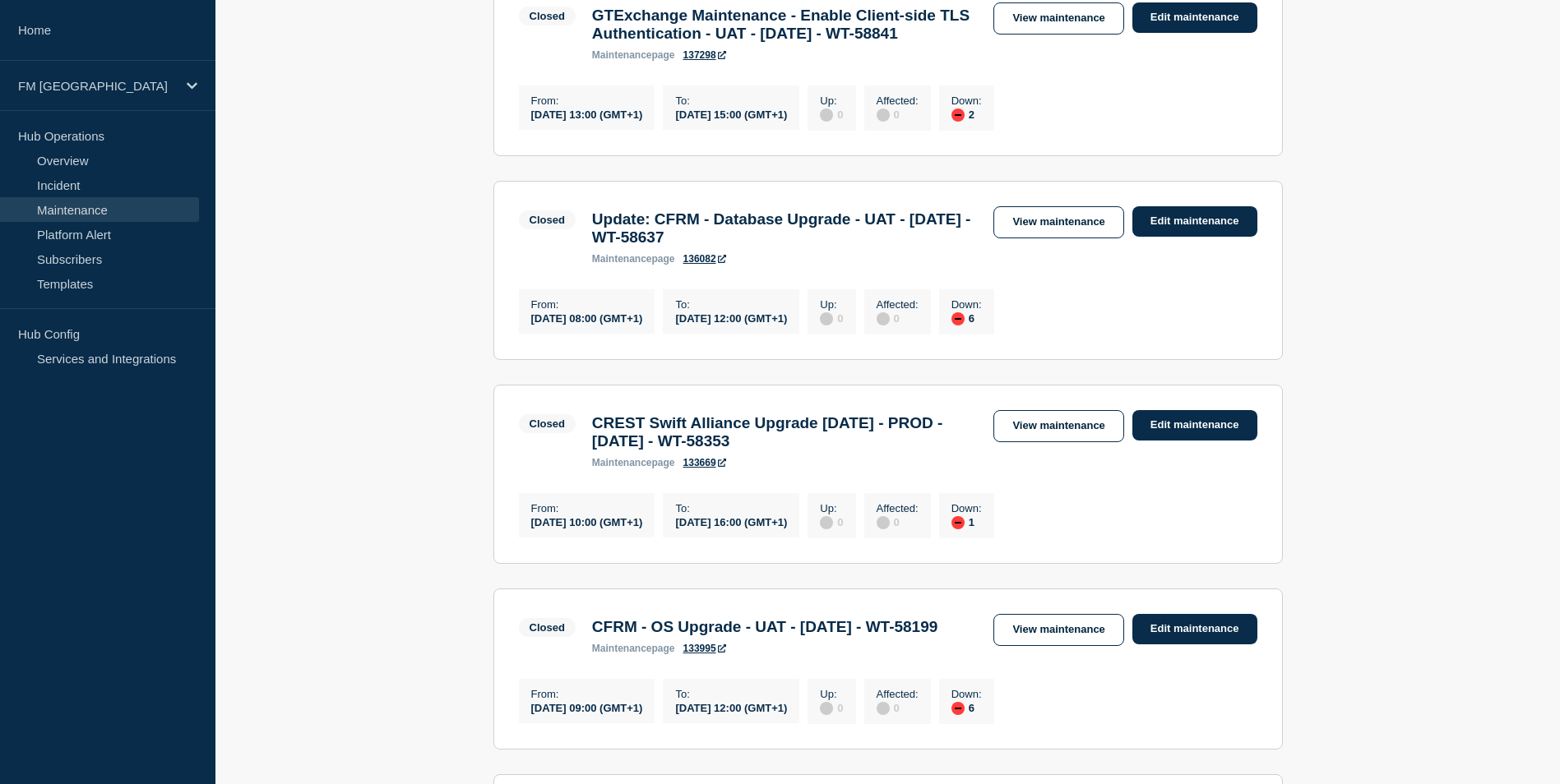
scroll to position [1386, 0]
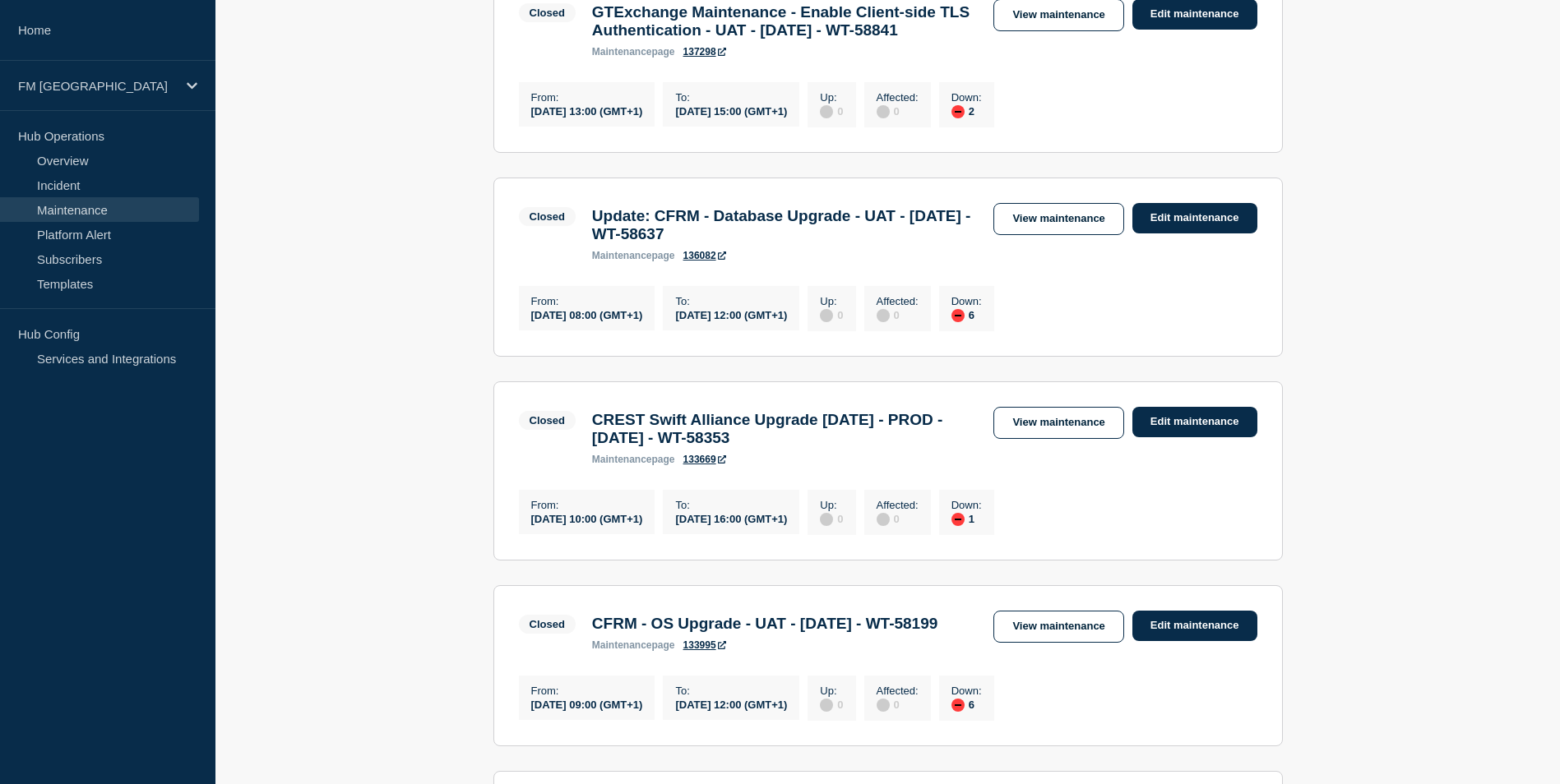
drag, startPoint x: 593, startPoint y: 368, endPoint x: 817, endPoint y: 379, distance: 224.3
click at [817, 244] on h3 "Update: CFRM - Database Upgrade - UAT - 10/SEP/2025 - WT-58637" at bounding box center [785, 225] width 385 height 37
drag, startPoint x: 817, startPoint y: 379, endPoint x: 700, endPoint y: 376, distance: 117.0
click at [593, 447] on h3 "CREST Swift Alliance Upgrade 7.7.70 - PROD - 06/SEP/2025 - WT-58353" at bounding box center [785, 430] width 385 height 37
drag, startPoint x: 595, startPoint y: 577, endPoint x: 817, endPoint y: 596, distance: 222.8
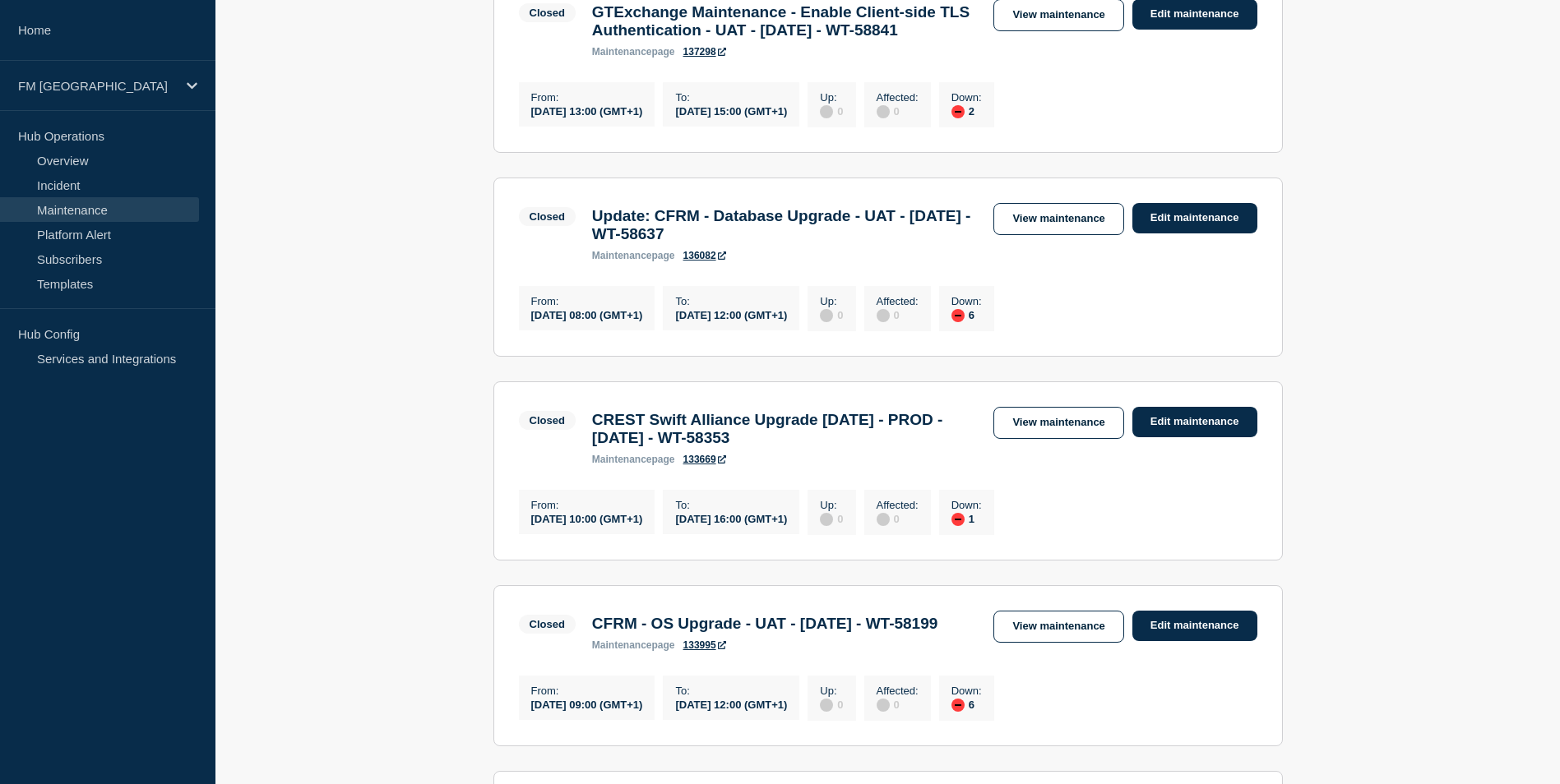
click at [817, 447] on h3 "CREST Swift Alliance Upgrade 7.7.70 - PROD - 06/SEP/2025 - WT-58353" at bounding box center [785, 430] width 385 height 37
drag, startPoint x: 817, startPoint y: 596, endPoint x: 700, endPoint y: 587, distance: 117.3
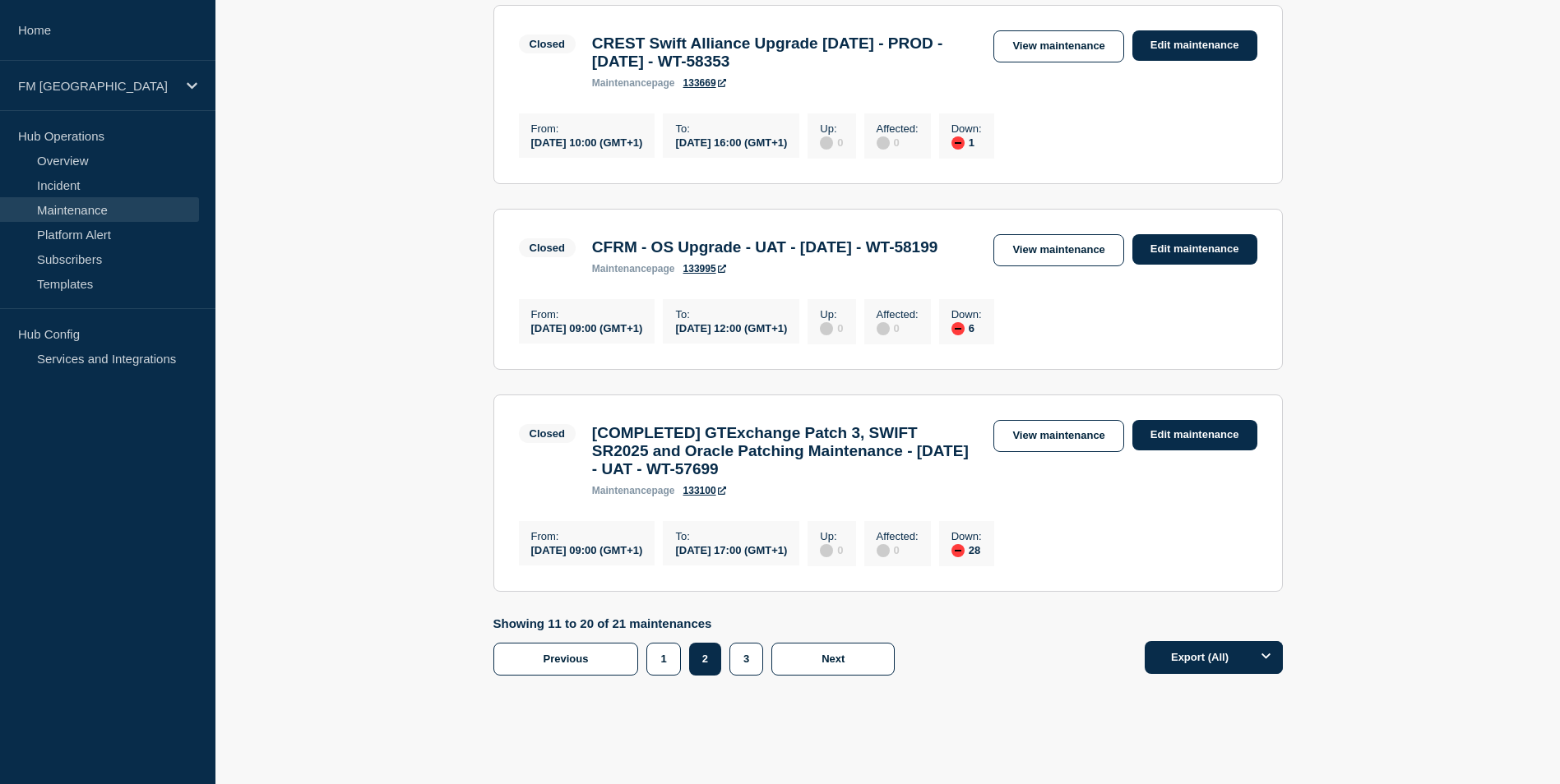
scroll to position [1797, 0]
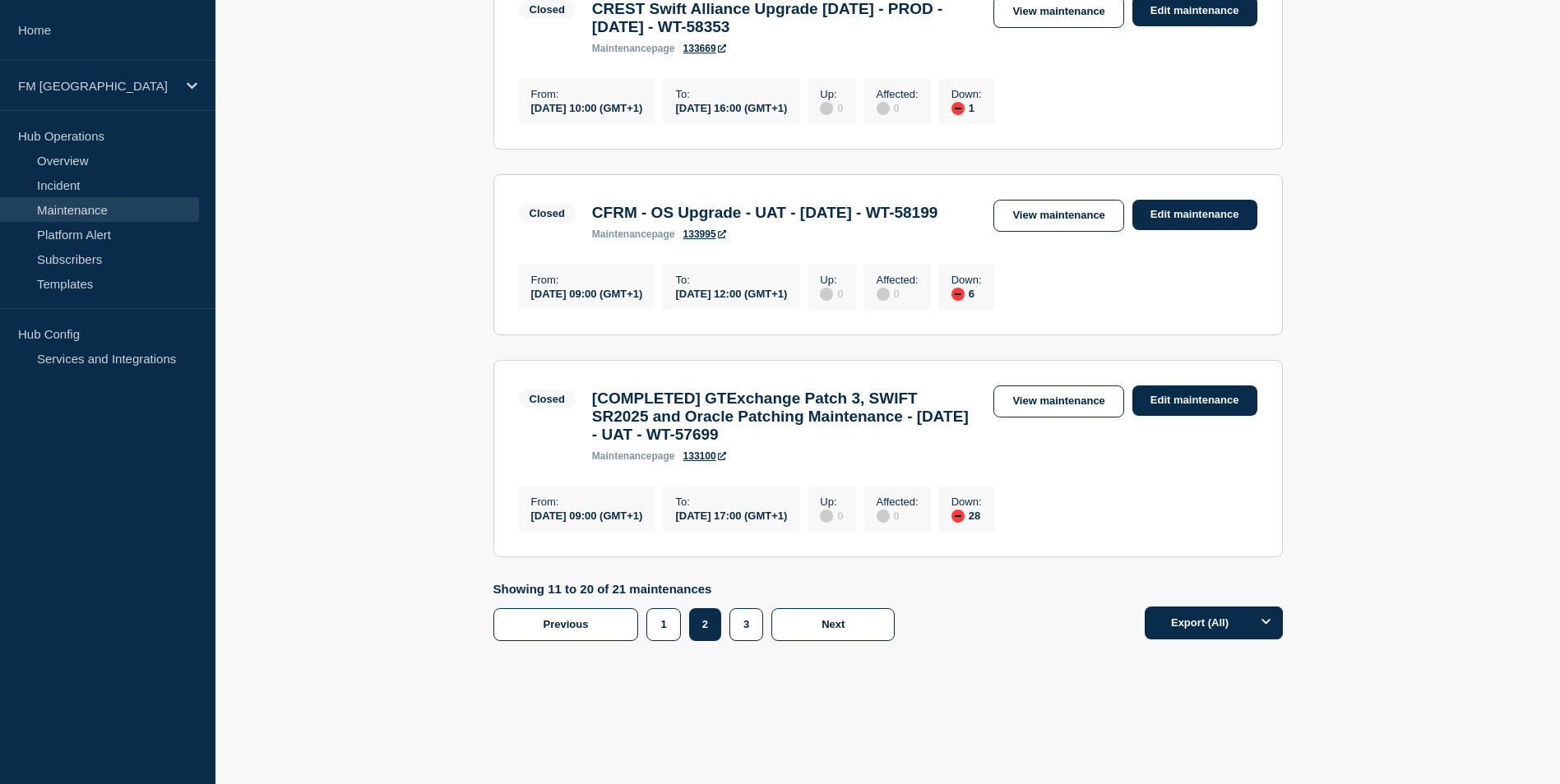
click at [603, 222] on h3 "CFRM - OS Upgrade - UAT - 02/SEP/2025 - WT-58199" at bounding box center [765, 213] width 346 height 18
drag, startPoint x: 596, startPoint y: 384, endPoint x: 655, endPoint y: 405, distance: 62.6
click at [655, 222] on h3 "CFRM - OS Upgrade - UAT - 02/SEP/2025 - WT-58199" at bounding box center [765, 213] width 346 height 18
drag, startPoint x: 655, startPoint y: 405, endPoint x: 626, endPoint y: 389, distance: 33.1
drag, startPoint x: 724, startPoint y: 595, endPoint x: 813, endPoint y: 620, distance: 92.4
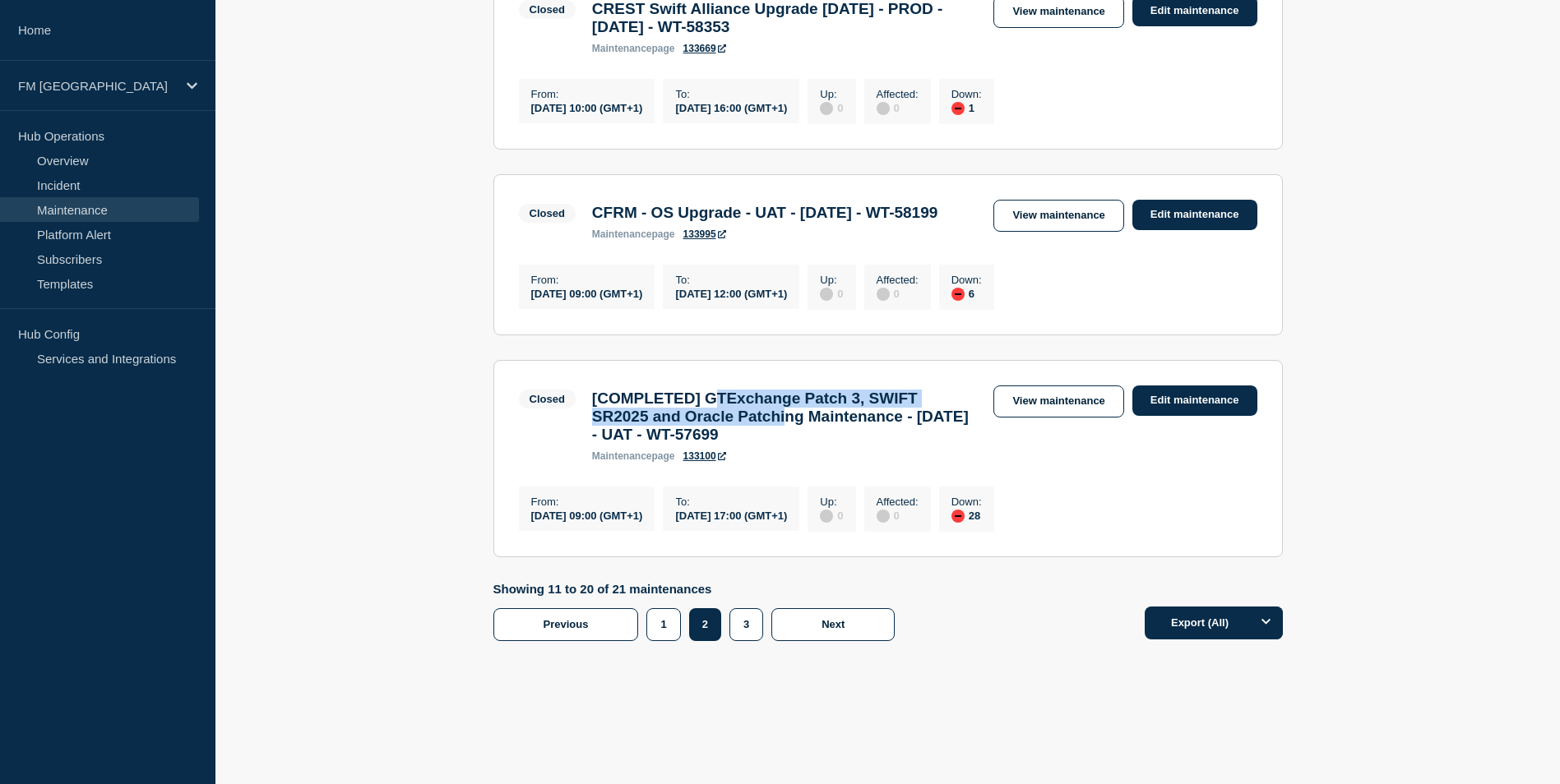
click at [813, 444] on h3 "[COMPLETED] GTExchange Patch 3, SWIFT SR2025 and Oracle Patching Maintenance - …" at bounding box center [785, 417] width 385 height 54
drag, startPoint x: 813, startPoint y: 620, endPoint x: 722, endPoint y: 604, distance: 92.4
click at [722, 444] on h3 "[COMPLETED] GTExchange Patch 3, SWIFT SR2025 and Oracle Patching Maintenance - …" at bounding box center [785, 417] width 385 height 54
drag, startPoint x: 719, startPoint y: 596, endPoint x: 875, endPoint y: 638, distance: 161.6
click at [875, 444] on h3 "[COMPLETED] GTExchange Patch 3, SWIFT SR2025 and Oracle Patching Maintenance - …" at bounding box center [785, 417] width 385 height 54
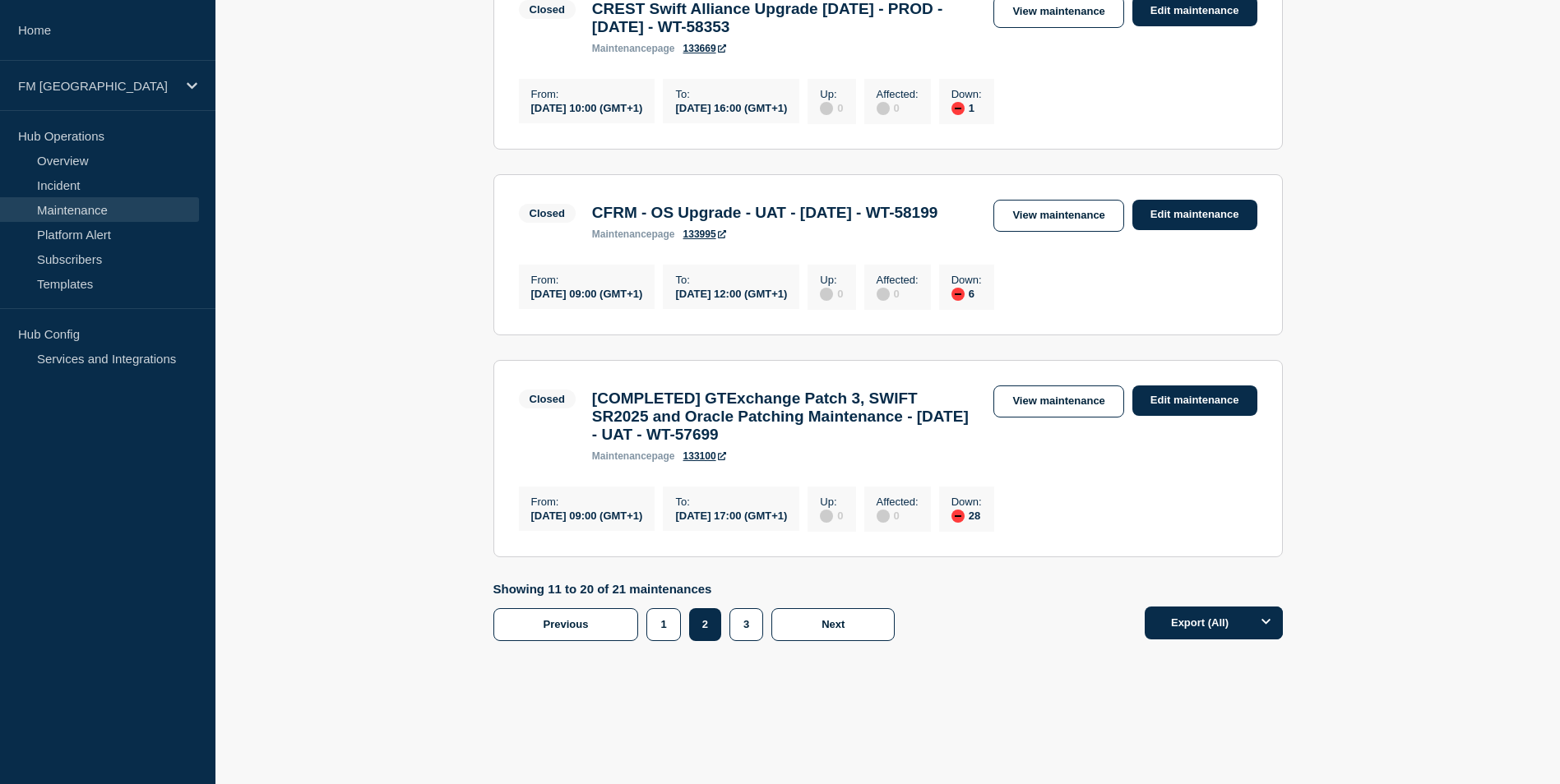
drag, startPoint x: 875, startPoint y: 638, endPoint x: 771, endPoint y: 625, distance: 104.8
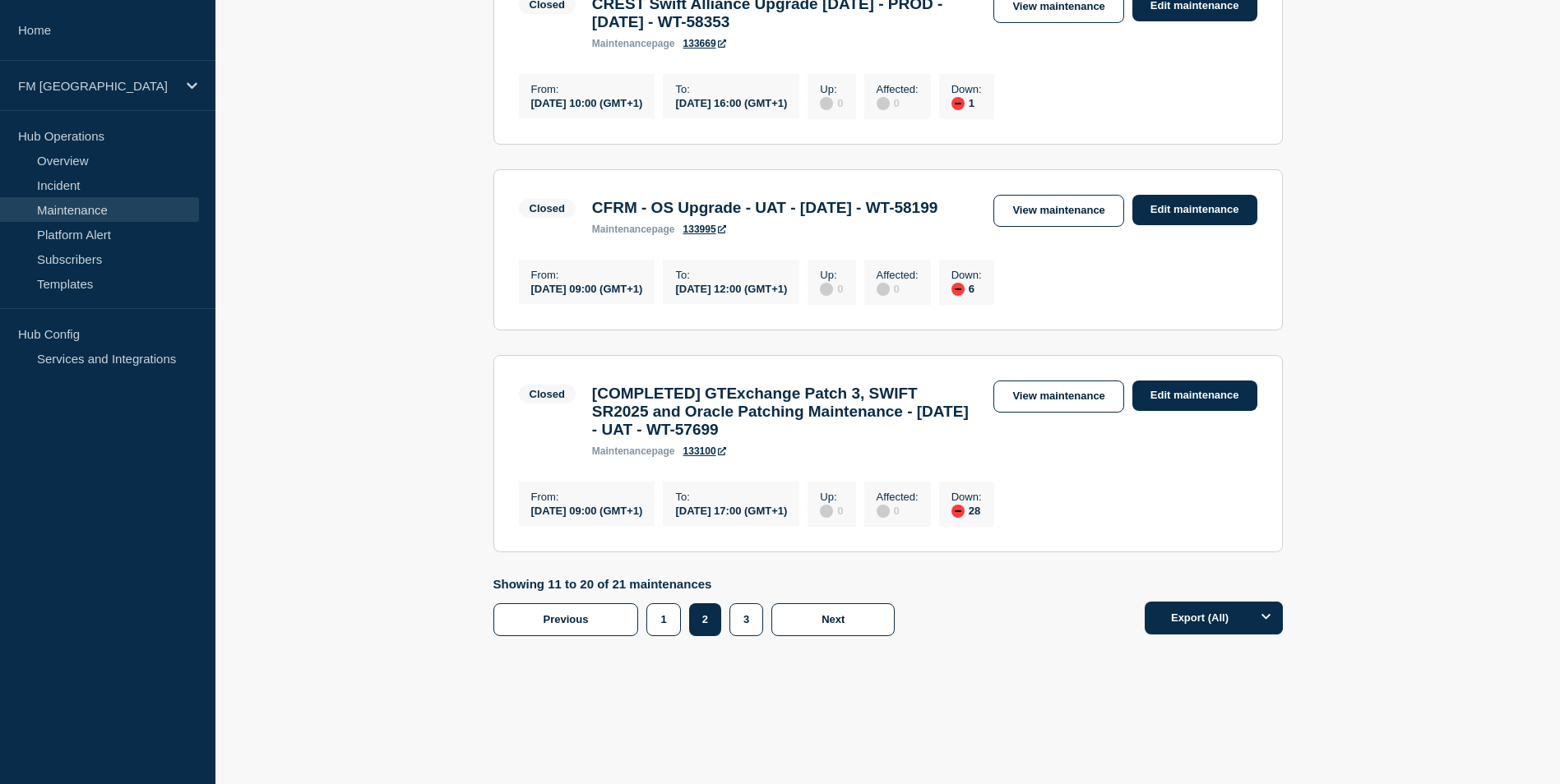
scroll to position [2012, 0]
click at [754, 618] on button "3" at bounding box center [746, 620] width 34 height 33
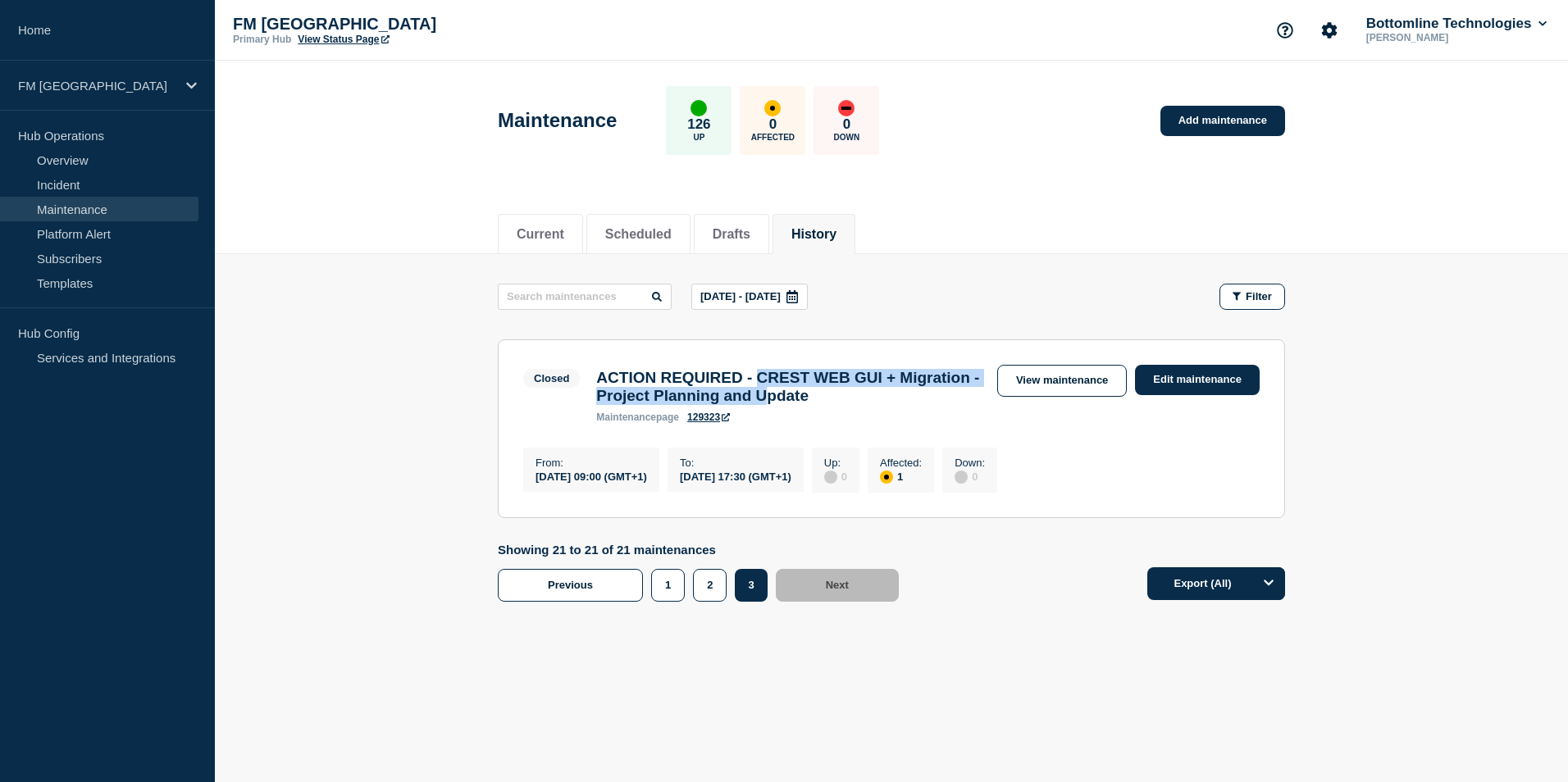
drag, startPoint x: 775, startPoint y: 380, endPoint x: 887, endPoint y: 397, distance: 113.3
click at [887, 397] on h3 "ACTION REQUIRED - CREST WEB GUI + Migration - Project Planning and Update" at bounding box center [789, 387] width 384 height 37
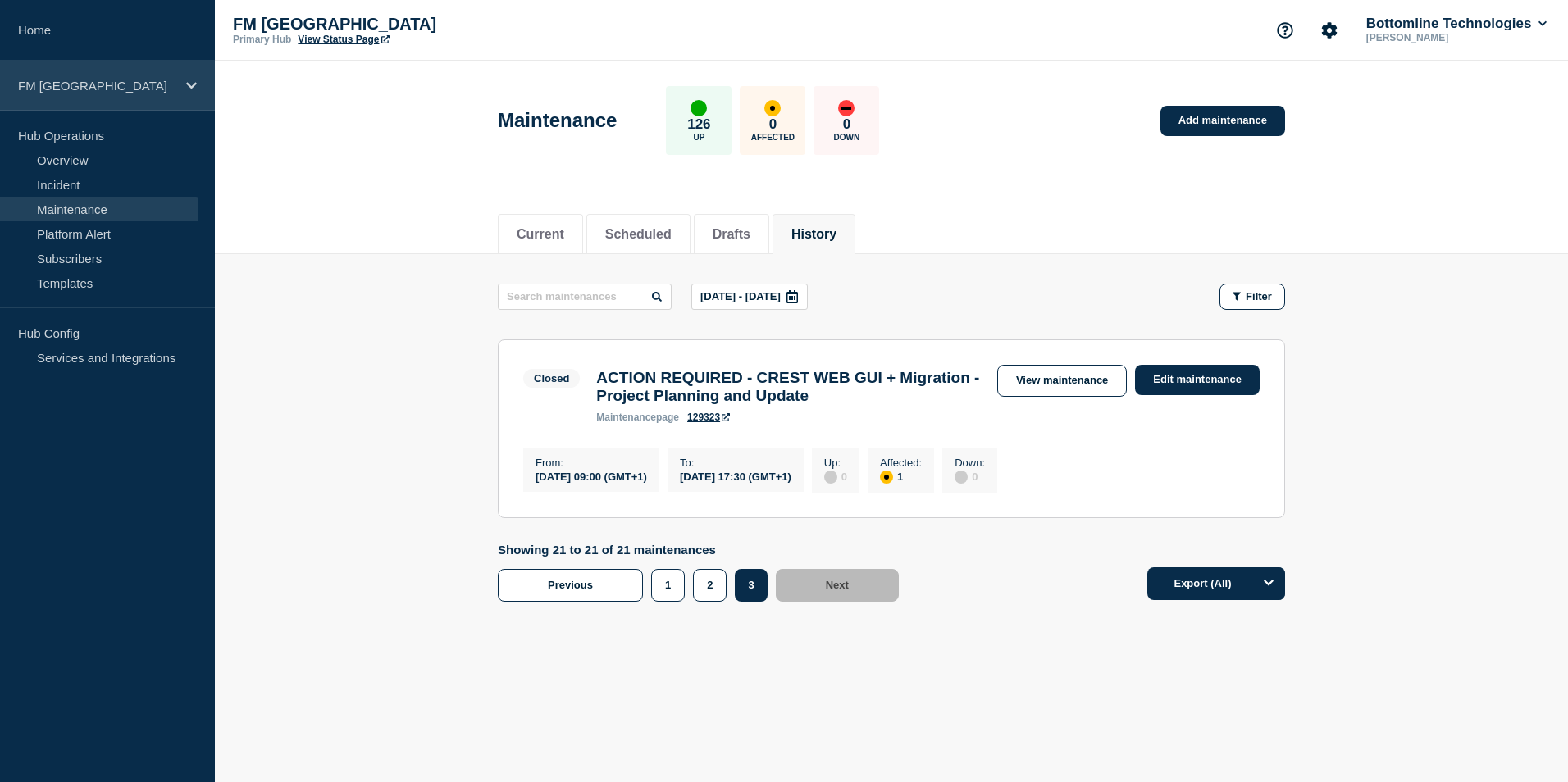
click at [163, 88] on p "FM London" at bounding box center [97, 86] width 158 height 14
